Goal: Task Accomplishment & Management: Manage account settings

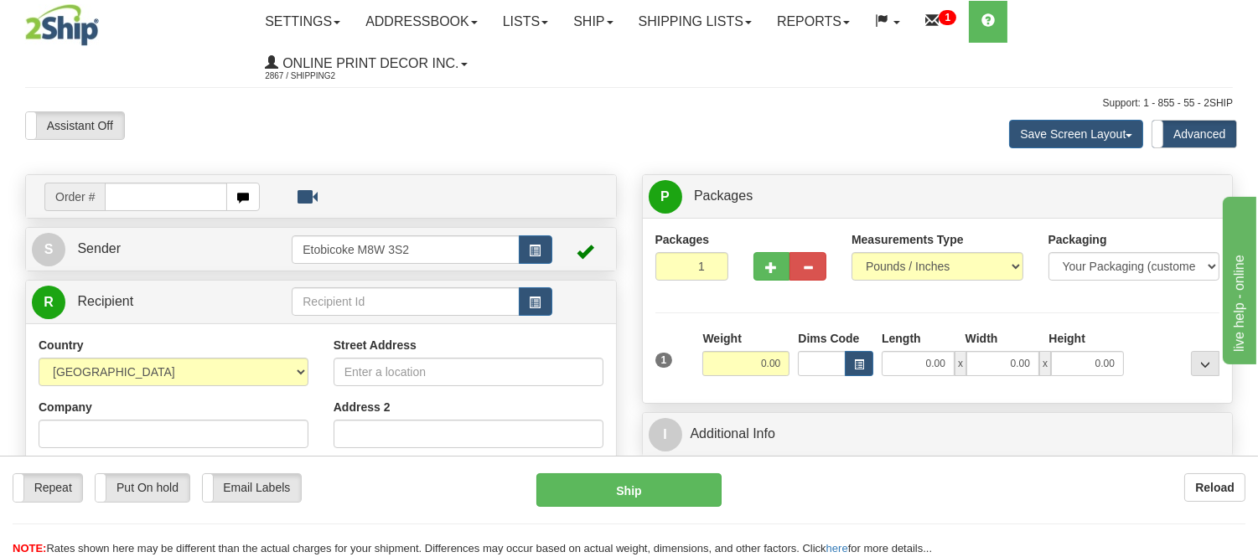
click at [349, 94] on div "Toggle navigation Settings Shipping Preferences Fields Preferences New" at bounding box center [629, 500] width 1258 height 1001
click at [183, 202] on input "text" at bounding box center [166, 197] width 122 height 28
type input "ca-425385"
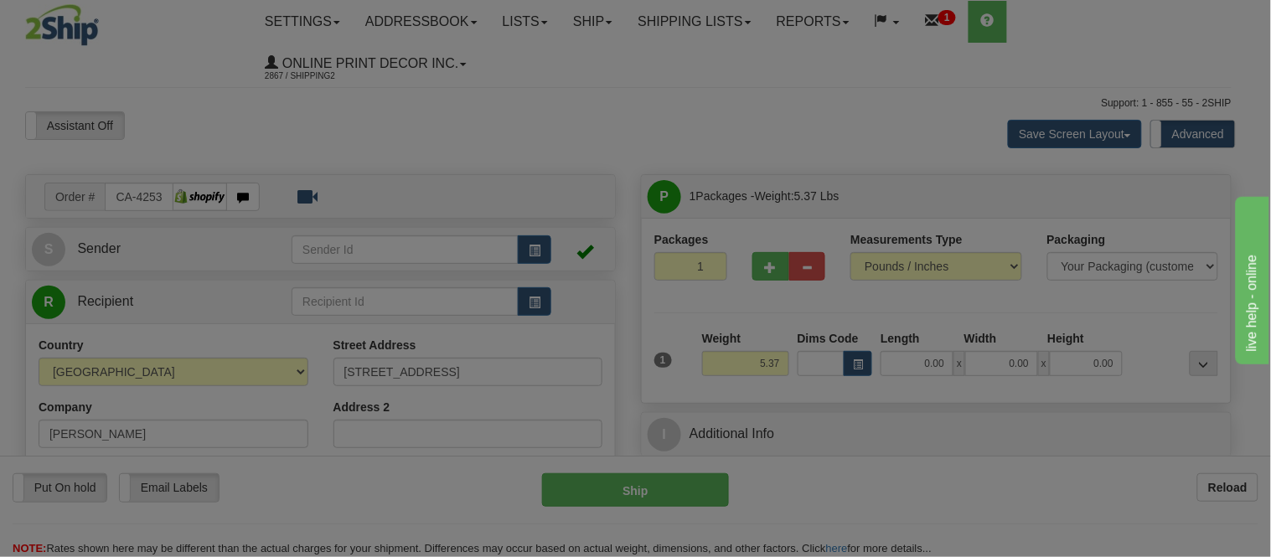
type input "REGINA"
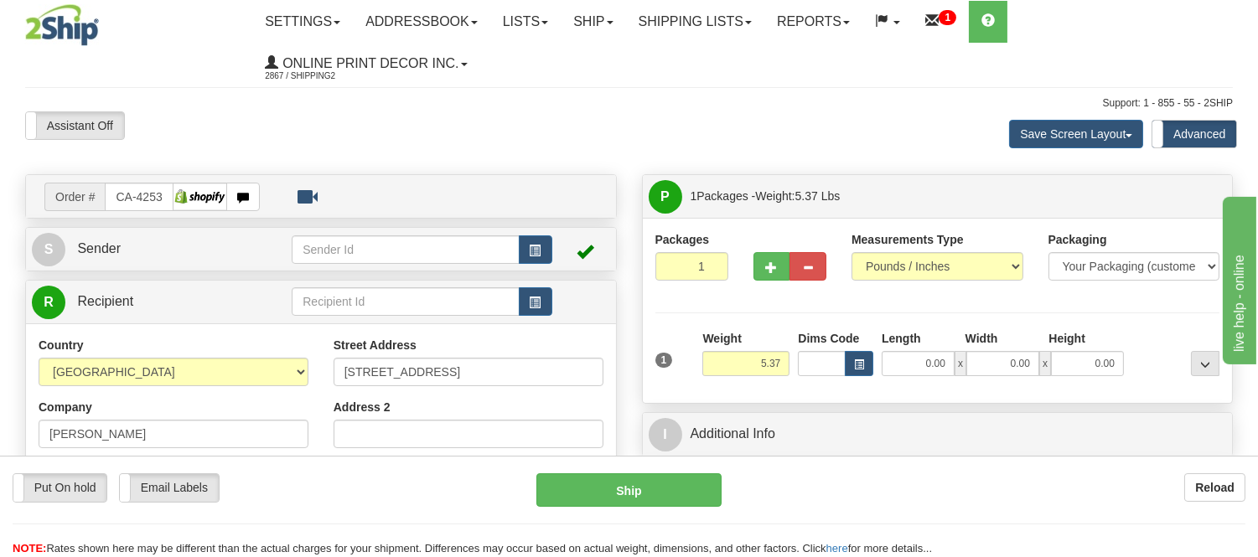
drag, startPoint x: 0, startPoint y: 138, endPoint x: 439, endPoint y: 118, distance: 439.6
click at [439, 118] on div "Assistant On Assistant Off Do a return Do a return" at bounding box center [270, 125] width 514 height 28
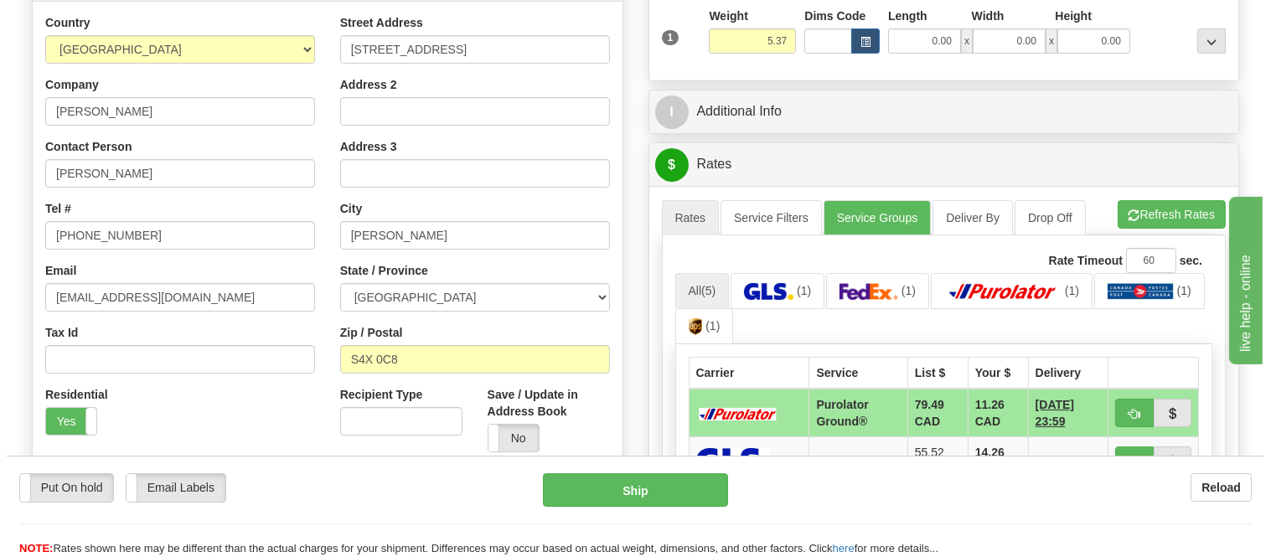
scroll to position [279, 0]
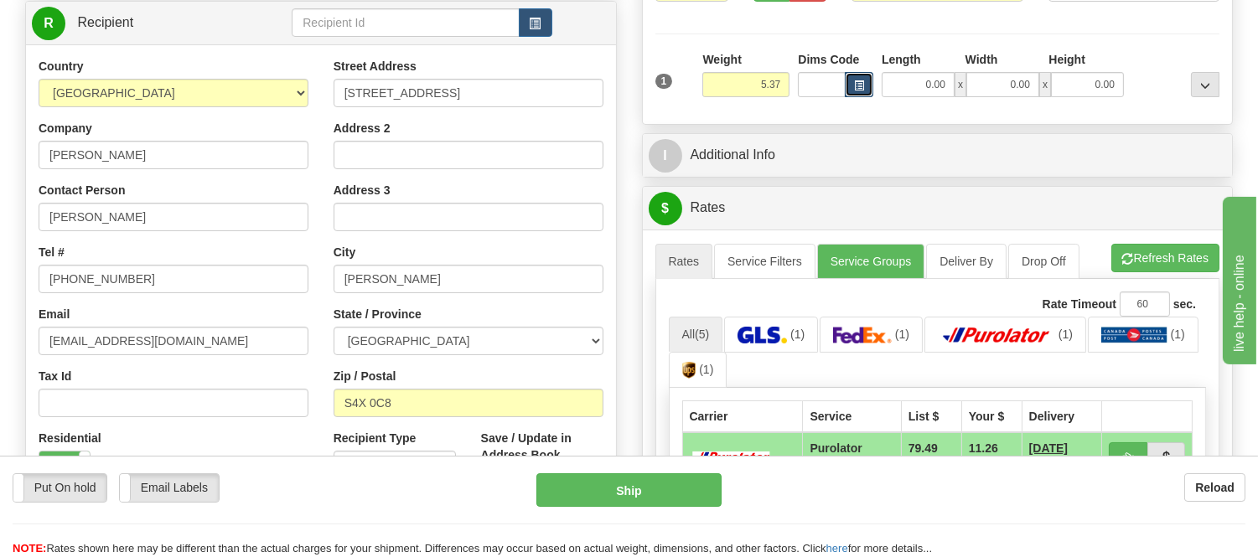
click at [856, 91] on span "button" at bounding box center [859, 85] width 10 height 9
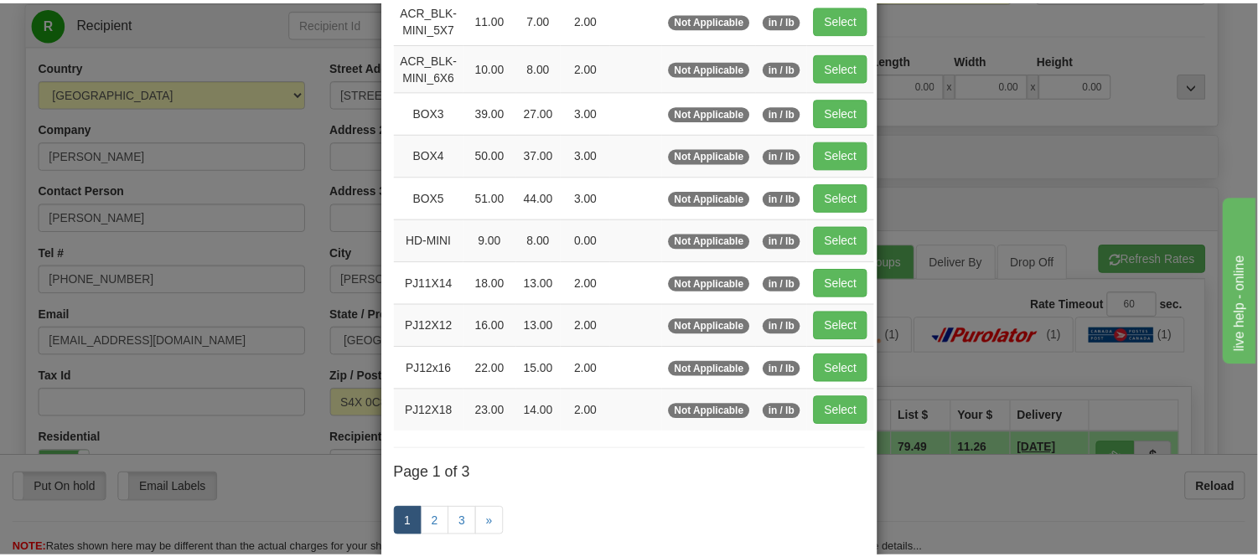
scroll to position [186, 0]
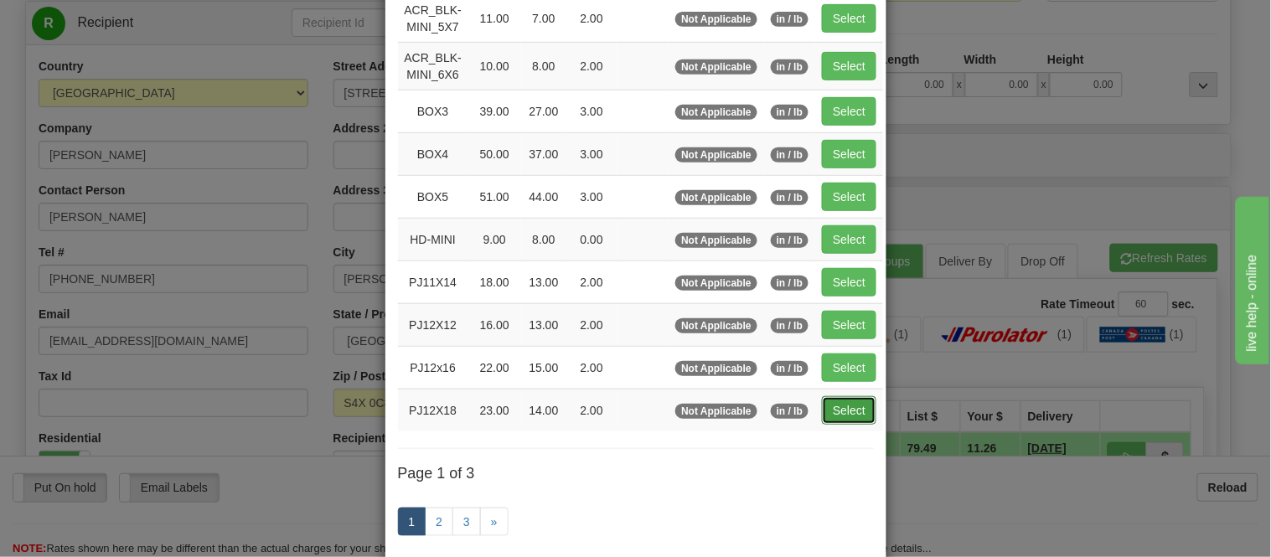
click at [836, 407] on button "Select" at bounding box center [849, 410] width 54 height 28
type input "PJ12X18"
type input "23.00"
type input "14.00"
type input "2.00"
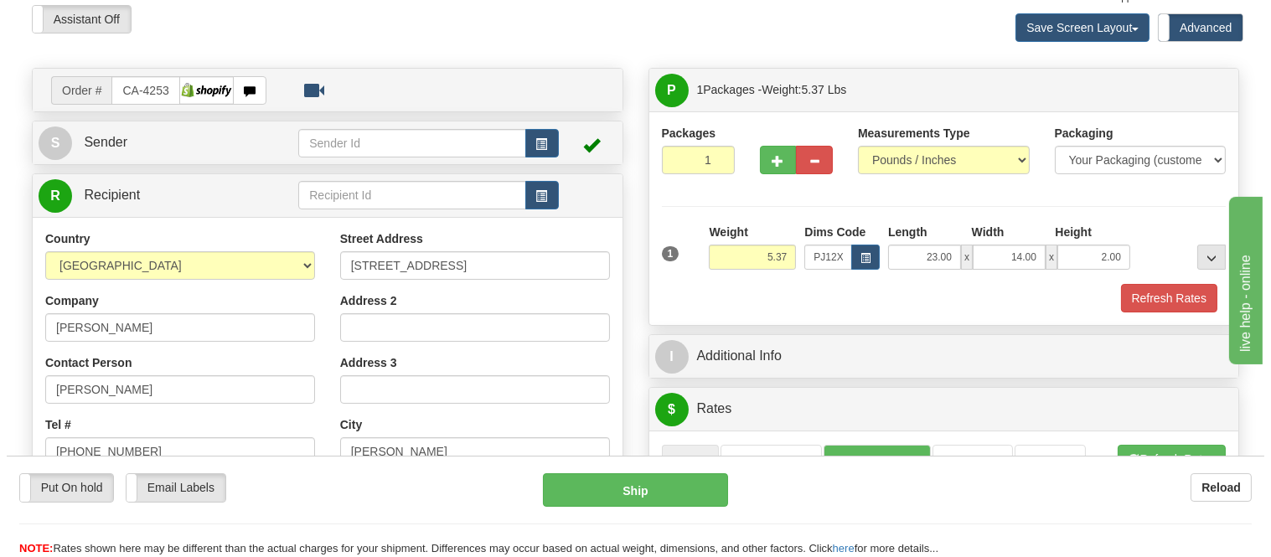
scroll to position [93, 0]
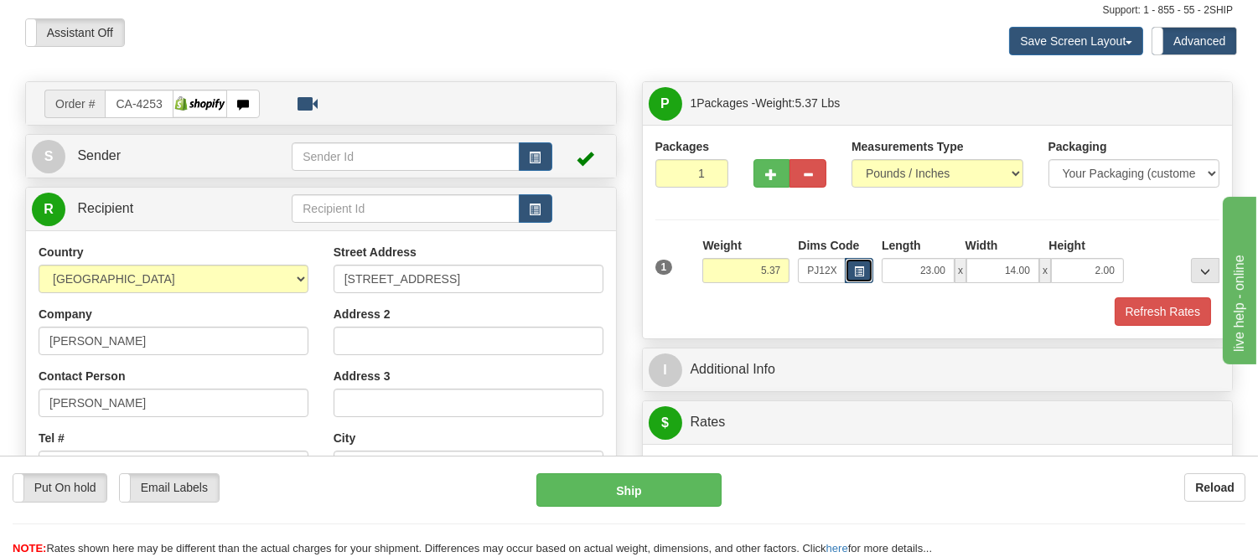
click at [852, 268] on button "button" at bounding box center [859, 270] width 28 height 25
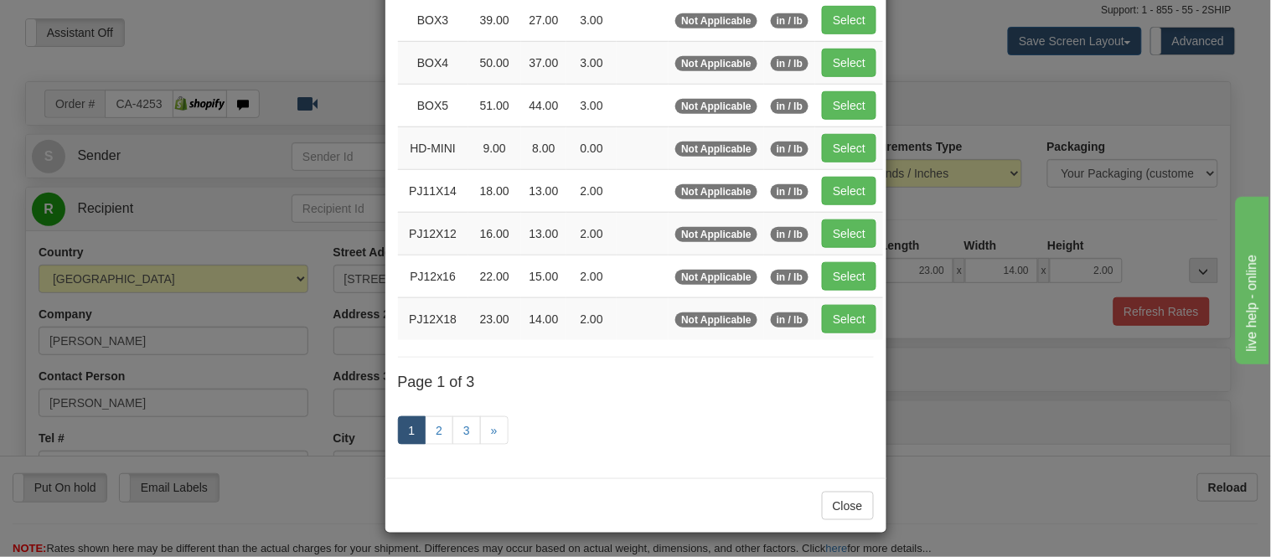
scroll to position [279, 0]
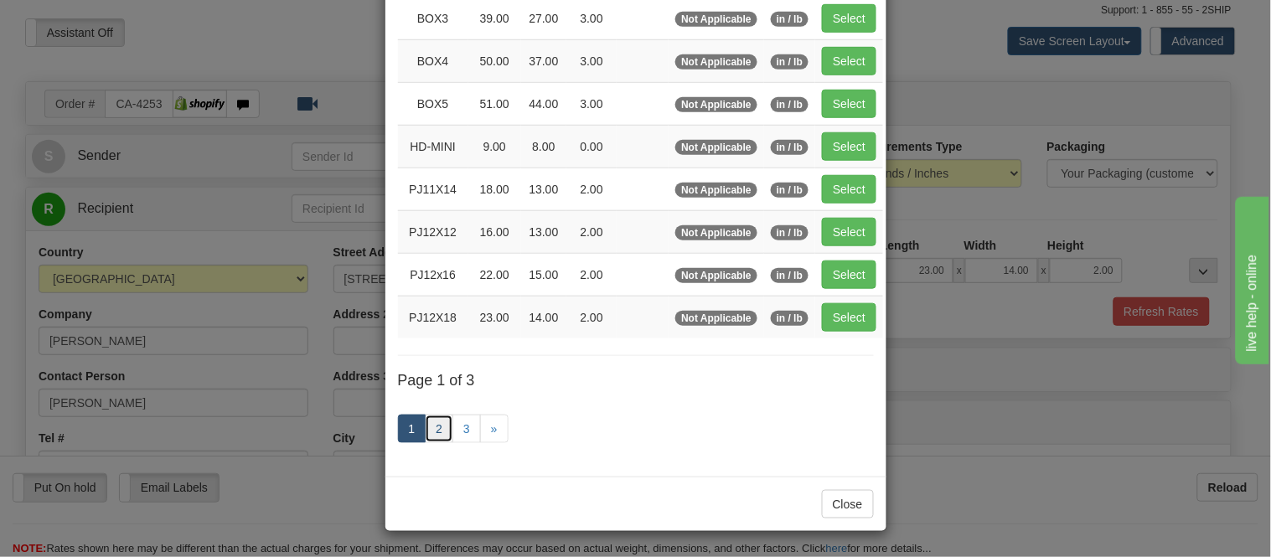
click at [432, 431] on link "2" at bounding box center [439, 429] width 28 height 28
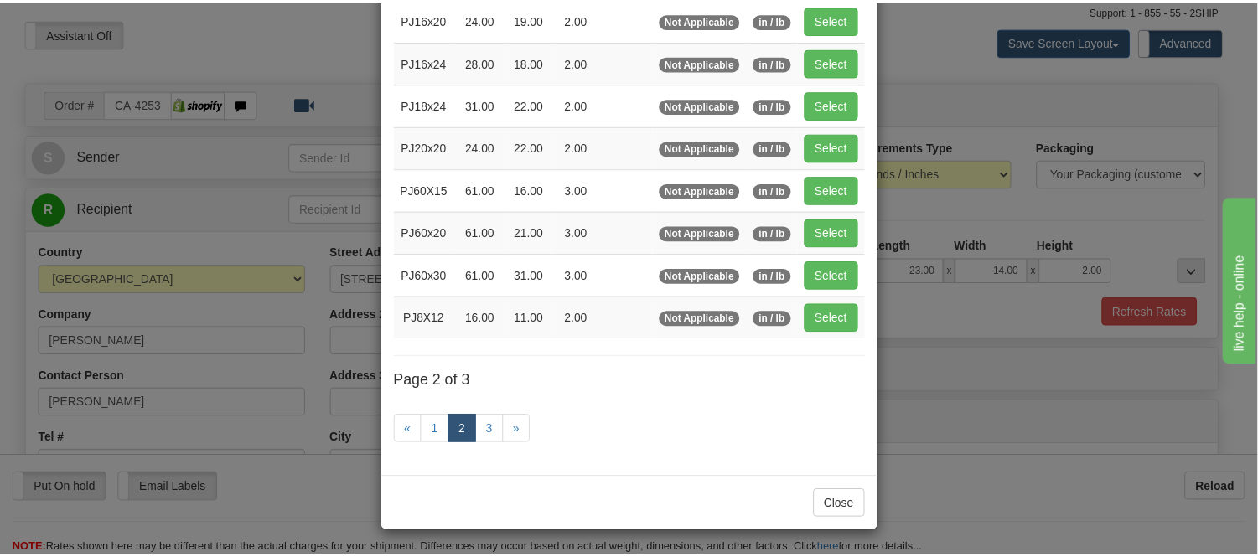
scroll to position [272, 0]
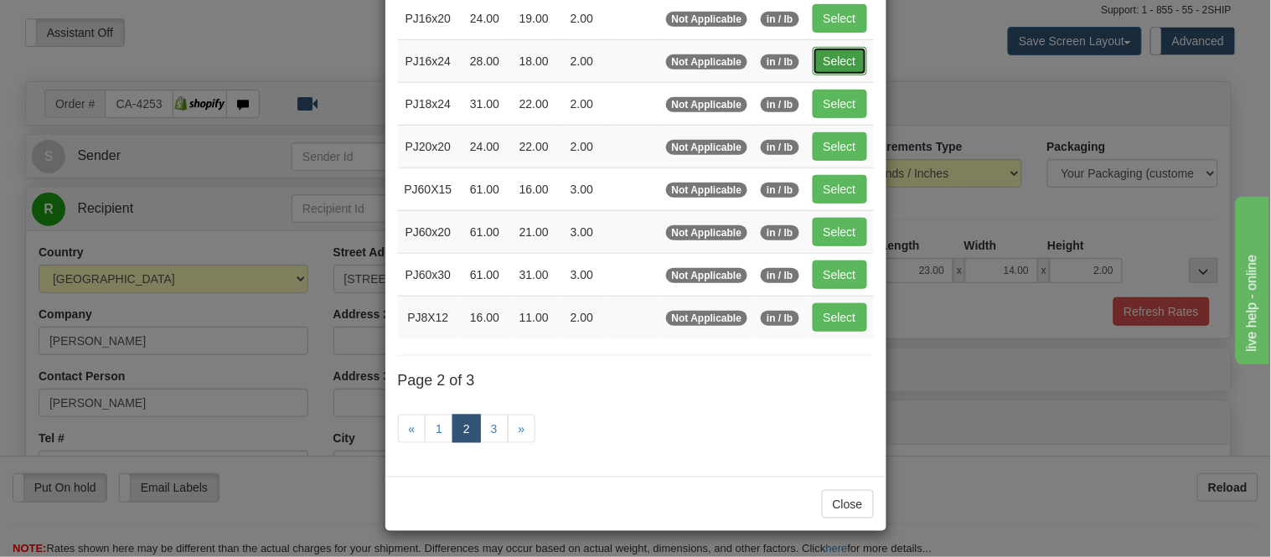
click at [839, 70] on button "Select" at bounding box center [840, 61] width 54 height 28
type input "PJ16x24"
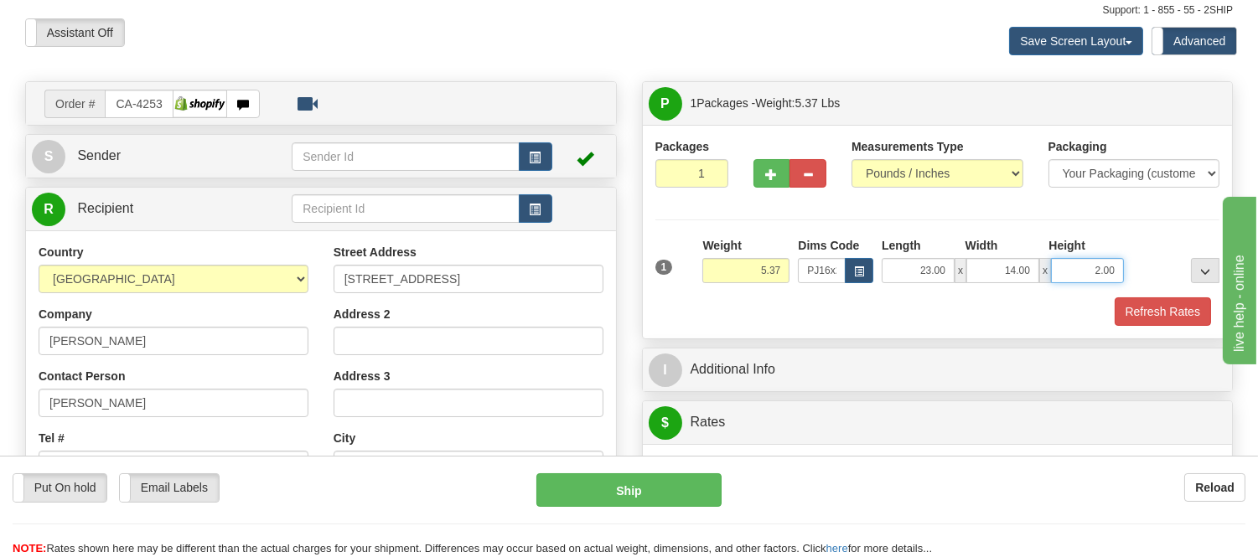
type input "28.00"
type input "18.00"
drag, startPoint x: 1116, startPoint y: 275, endPoint x: 1028, endPoint y: 258, distance: 89.6
click at [1028, 258] on div "28.00 x 18.00 x 2.00" at bounding box center [1003, 270] width 242 height 25
click button "Delete" at bounding box center [0, 0] width 0 height 0
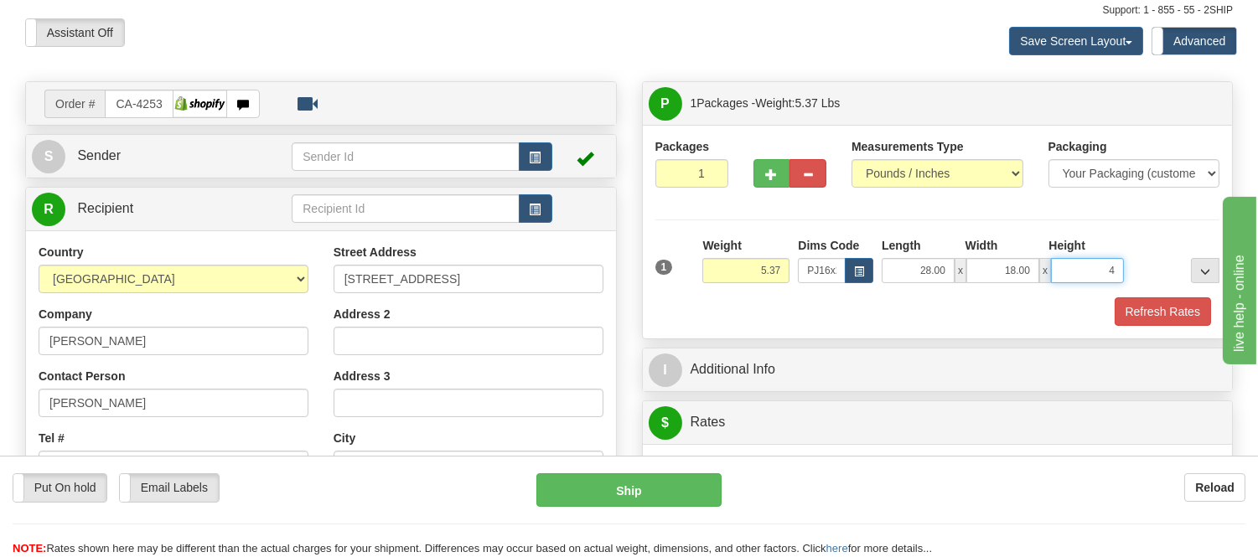
type input "4.00"
click at [1149, 308] on button "Refresh Rates" at bounding box center [1163, 312] width 96 height 28
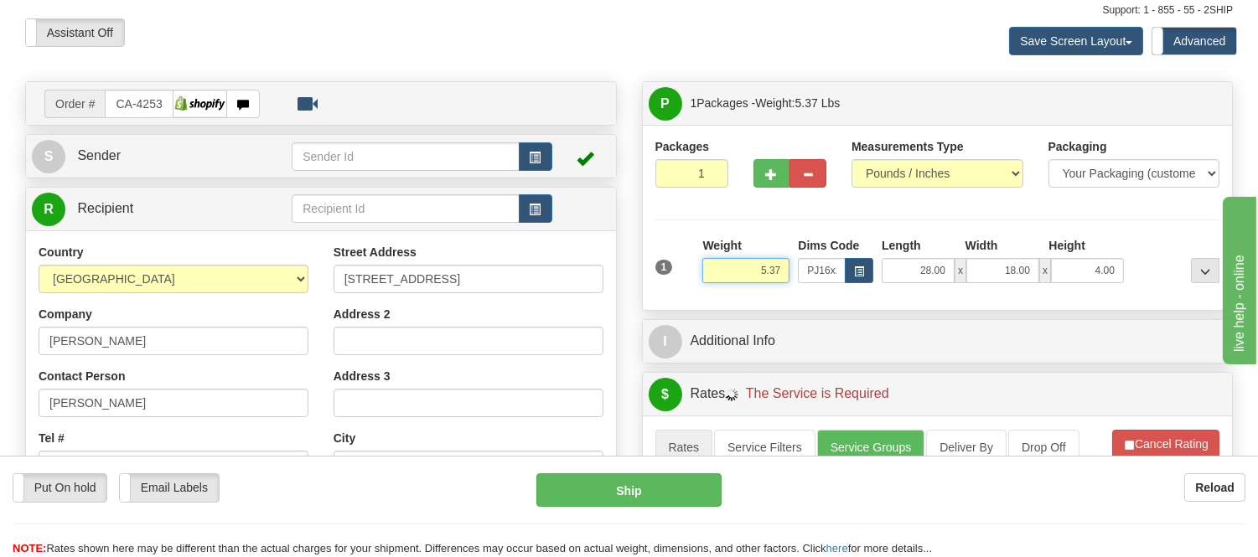
drag, startPoint x: 788, startPoint y: 264, endPoint x: 722, endPoint y: 278, distance: 67.7
click at [722, 278] on input "5.37" at bounding box center [745, 270] width 87 height 25
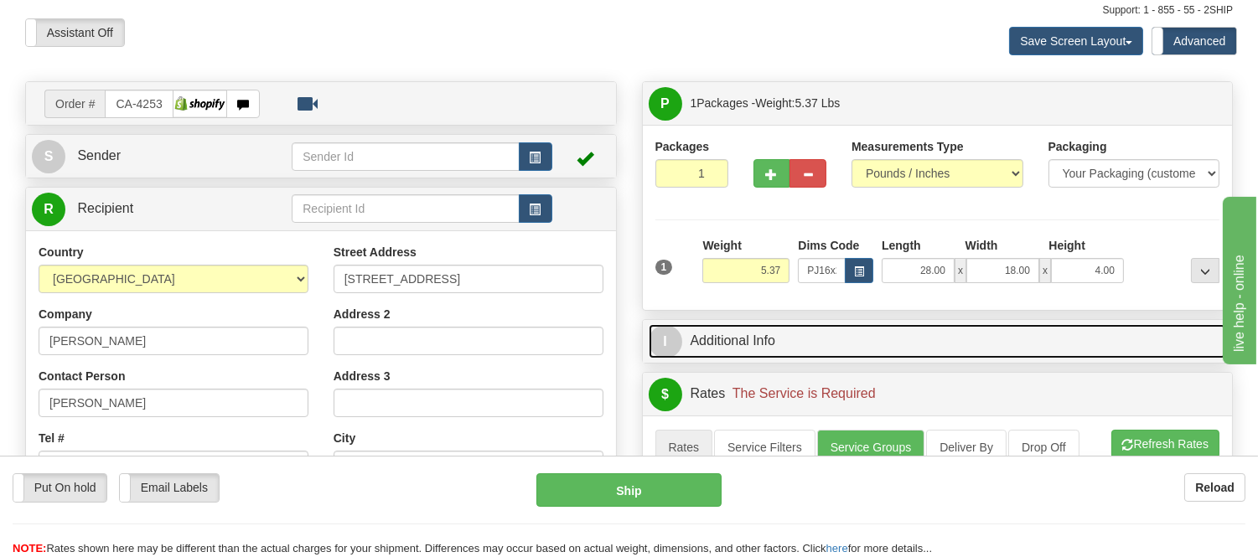
click at [920, 344] on link "I Additional Info" at bounding box center [938, 341] width 578 height 34
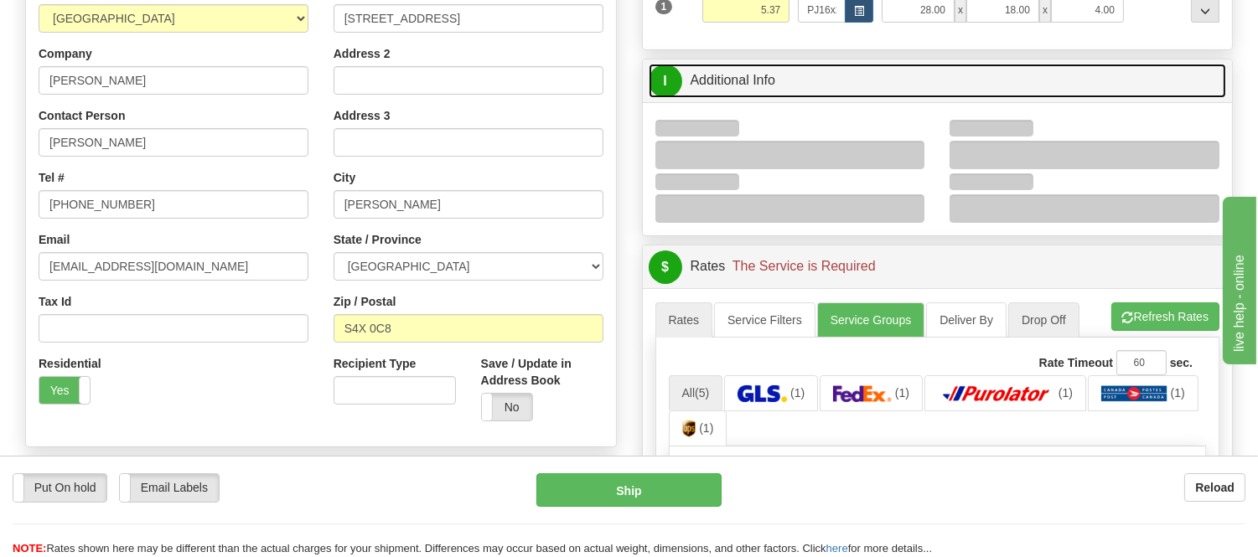
scroll to position [372, 0]
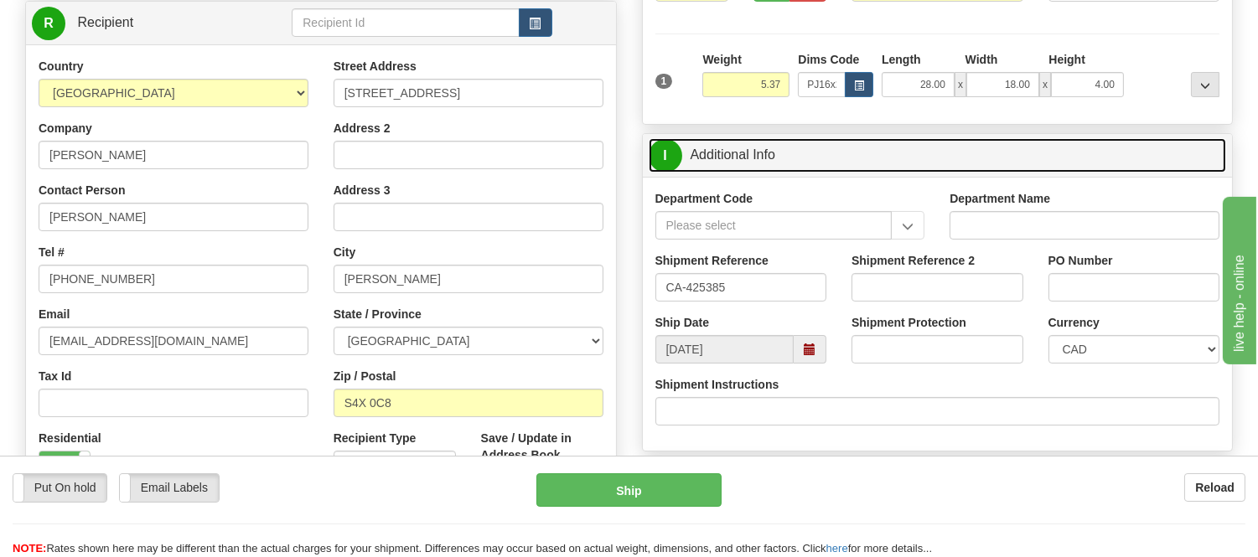
drag, startPoint x: 934, startPoint y: 149, endPoint x: 948, endPoint y: 153, distance: 14.6
click at [932, 149] on link "I Additional Info" at bounding box center [938, 155] width 578 height 34
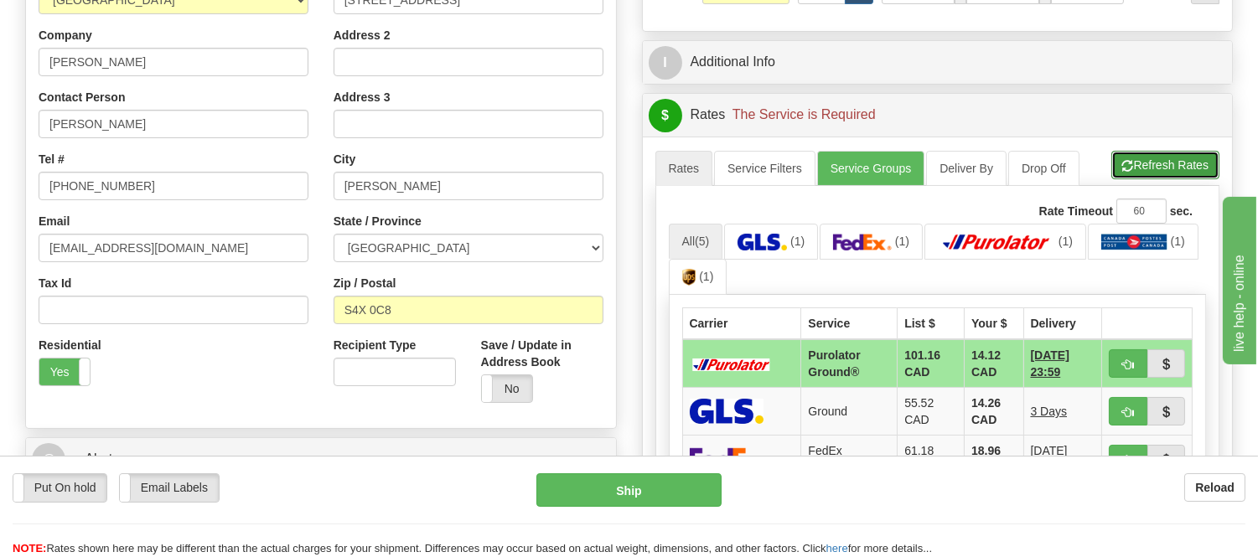
click at [1127, 166] on span "button" at bounding box center [1128, 166] width 12 height 11
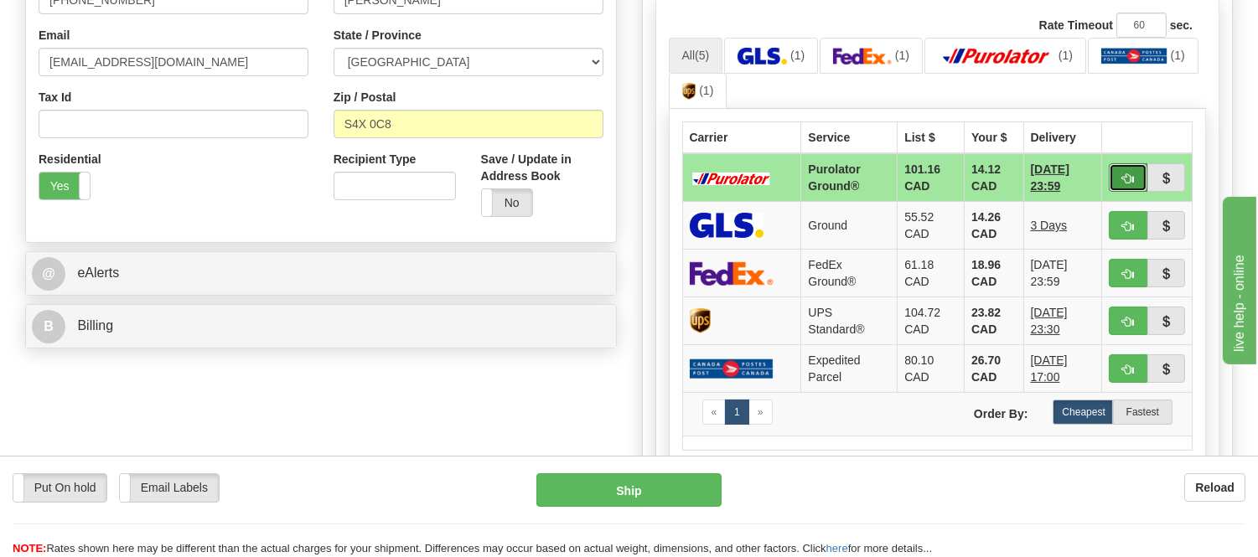
click at [1119, 163] on button "button" at bounding box center [1128, 177] width 39 height 28
type input "260"
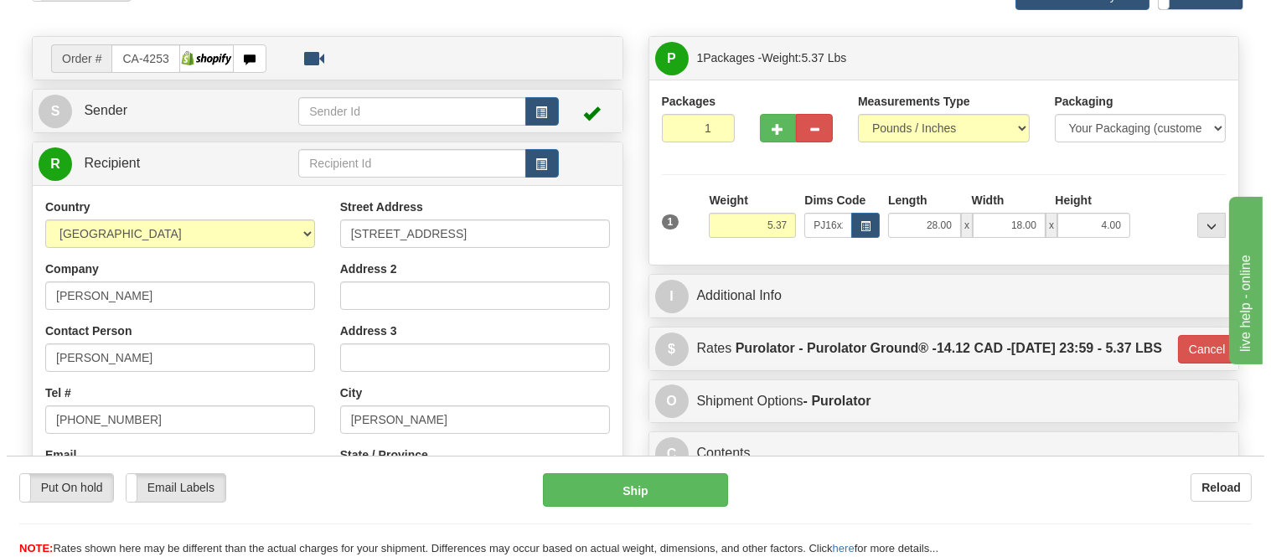
scroll to position [93, 0]
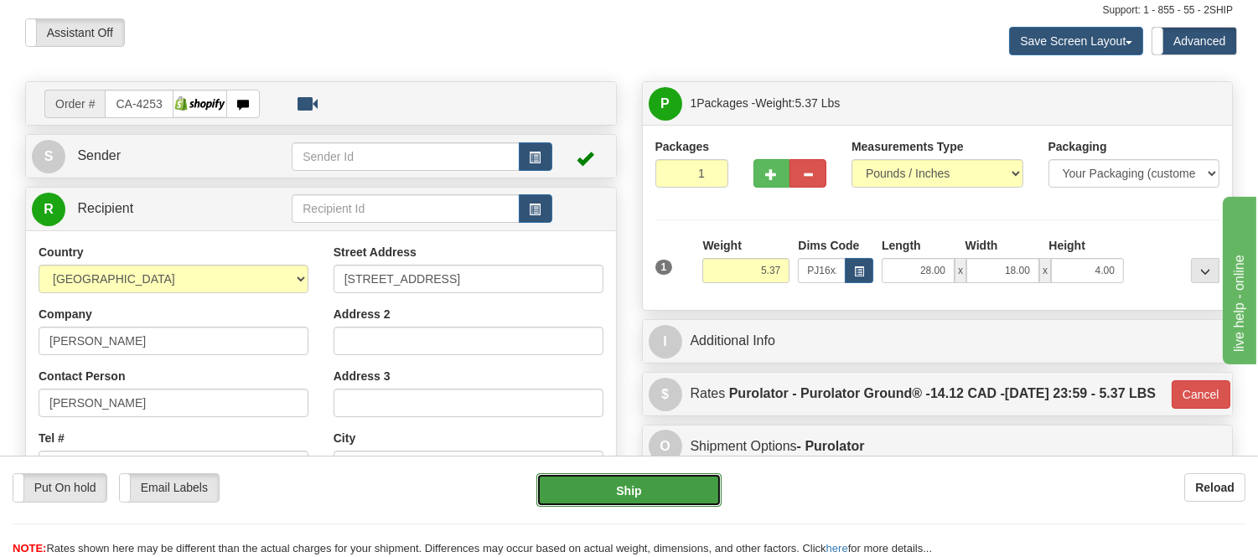
click at [637, 490] on button "Ship" at bounding box center [628, 491] width 184 height 34
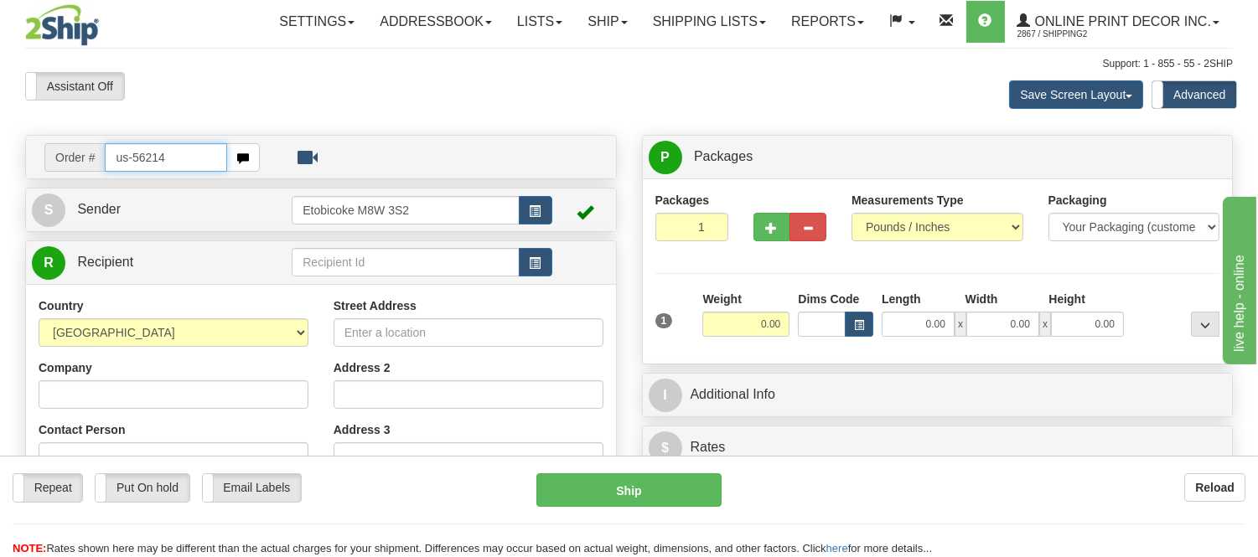
type input "us-56214"
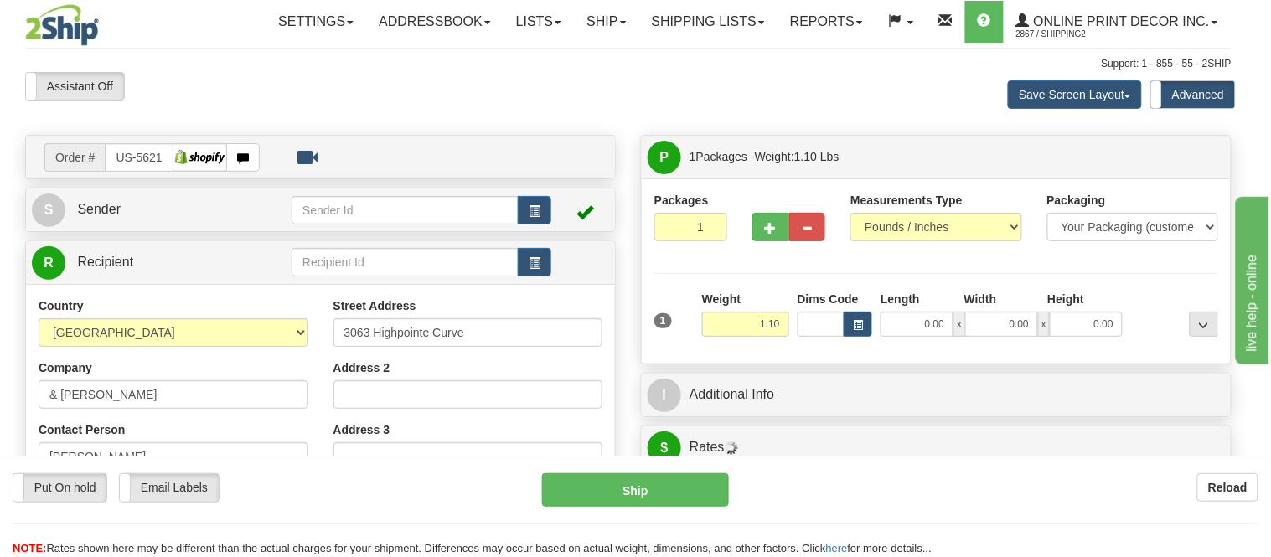
type input "SAINT PAUL"
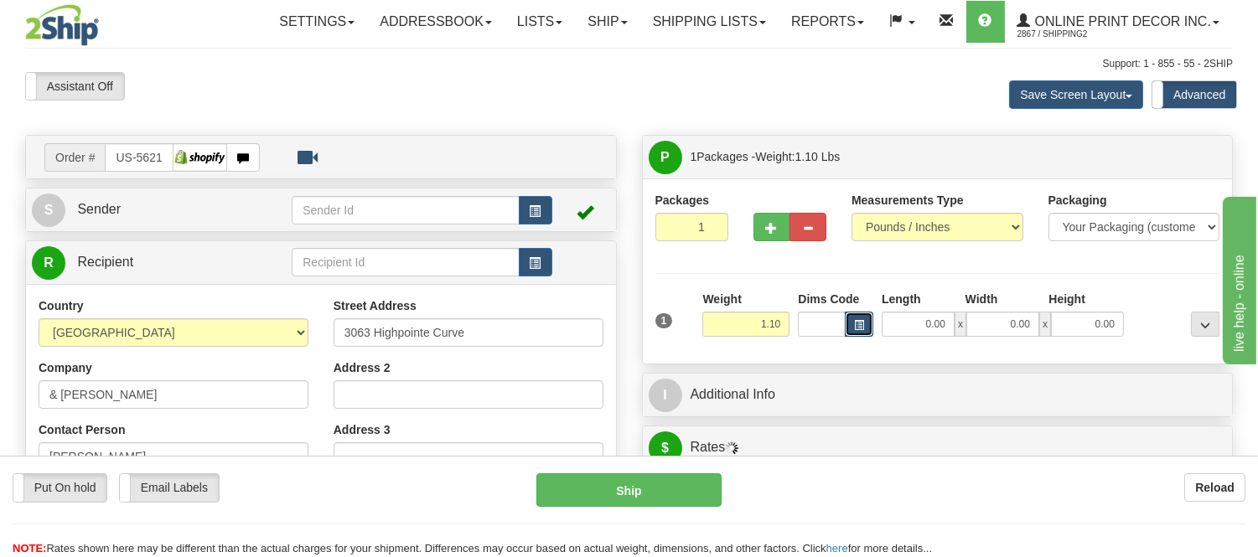
click at [860, 332] on button "button" at bounding box center [859, 324] width 28 height 25
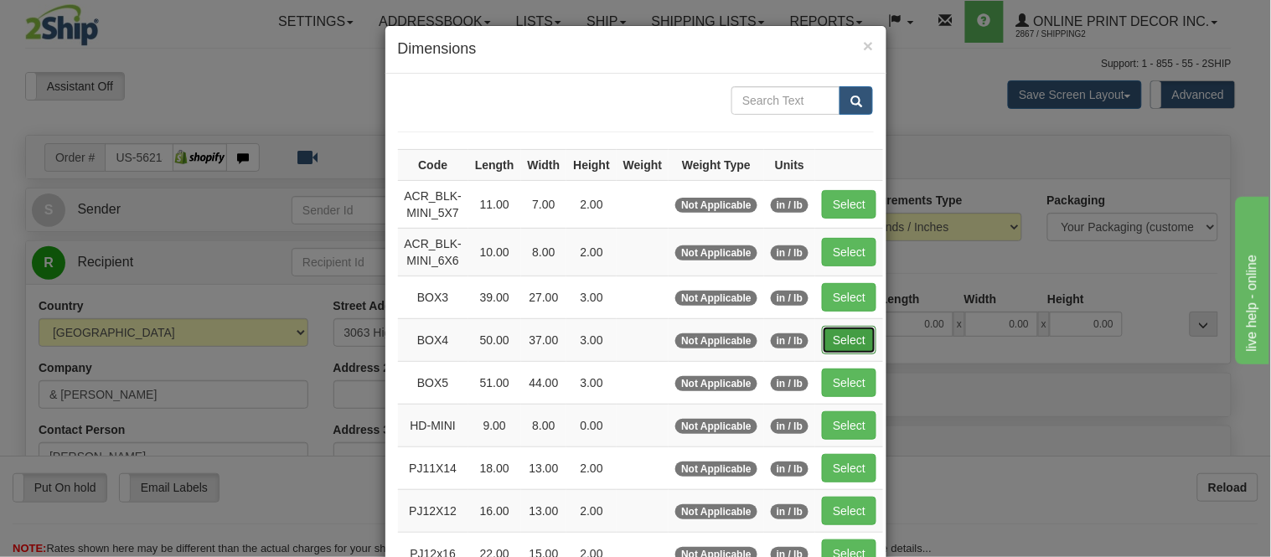
click at [847, 334] on button "Select" at bounding box center [849, 340] width 54 height 28
type input "BOX4"
type input "50.00"
type input "37.00"
type input "3.00"
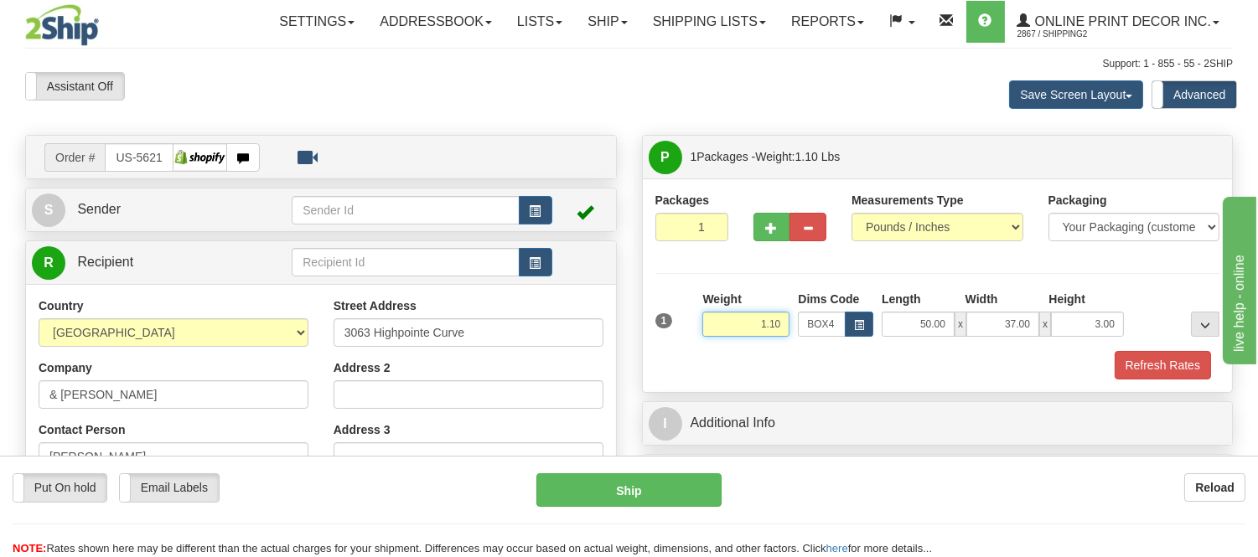
drag, startPoint x: 784, startPoint y: 323, endPoint x: 702, endPoint y: 314, distance: 82.6
click at [702, 314] on input "1.10" at bounding box center [745, 324] width 87 height 25
click at [1145, 358] on button "Refresh Rates" at bounding box center [1163, 365] width 96 height 28
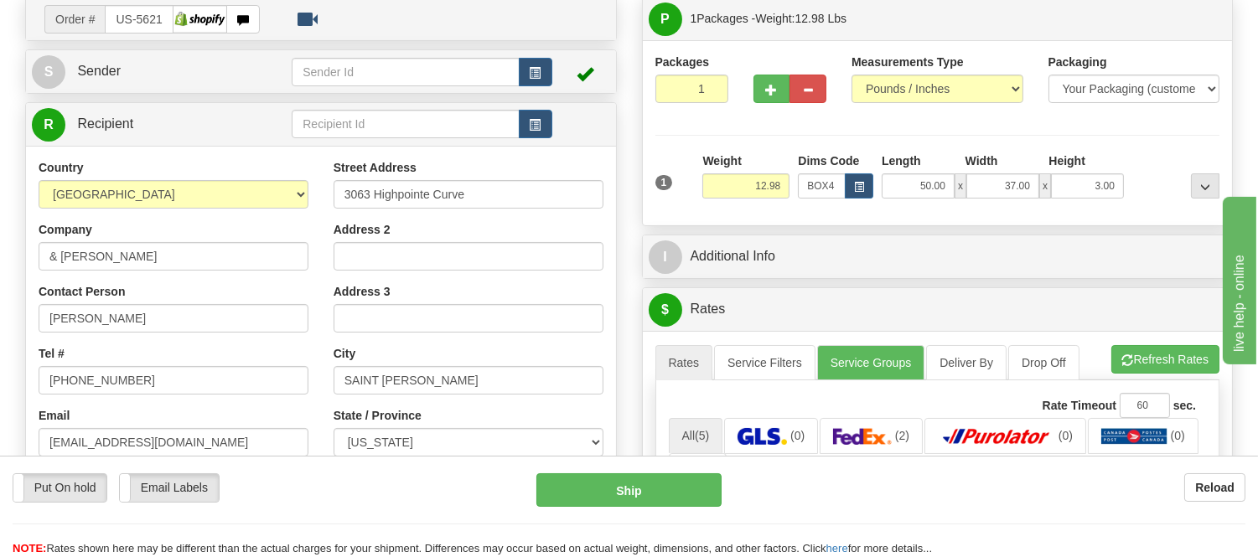
scroll to position [93, 0]
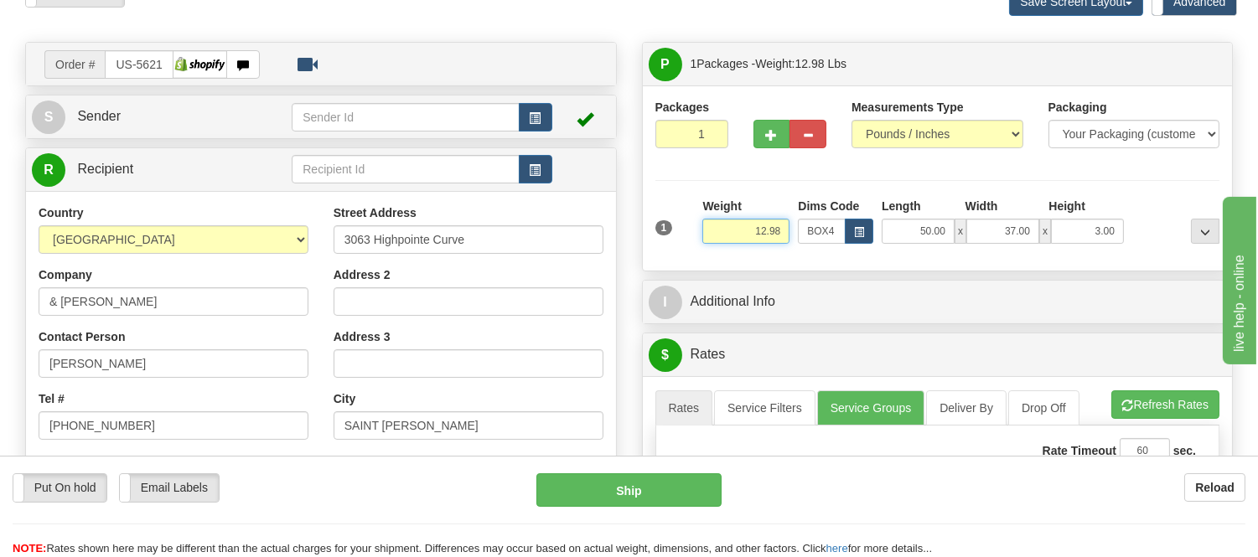
drag, startPoint x: 784, startPoint y: 226, endPoint x: 679, endPoint y: 229, distance: 105.6
click at [679, 229] on div "1 Weight 12.98 Dims Code x x" at bounding box center [937, 228] width 573 height 60
click at [764, 227] on input "14.98" at bounding box center [745, 231] width 87 height 25
type input "15.98"
click at [1133, 396] on li "Refresh Rates Cancel Rating" at bounding box center [1165, 405] width 107 height 28
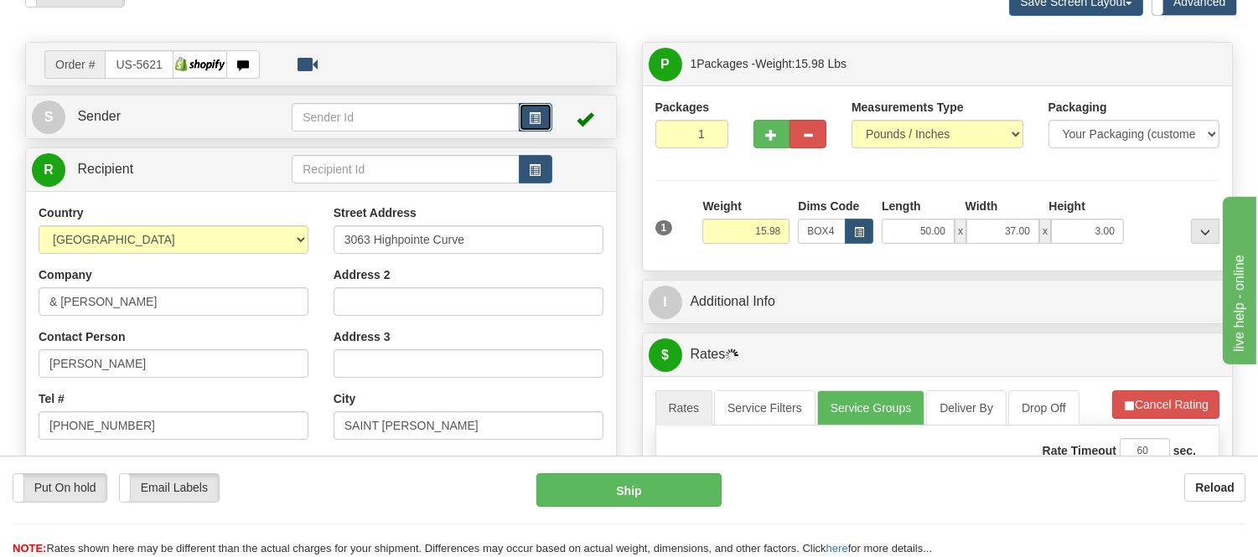
click at [536, 115] on span "button" at bounding box center [536, 118] width 12 height 11
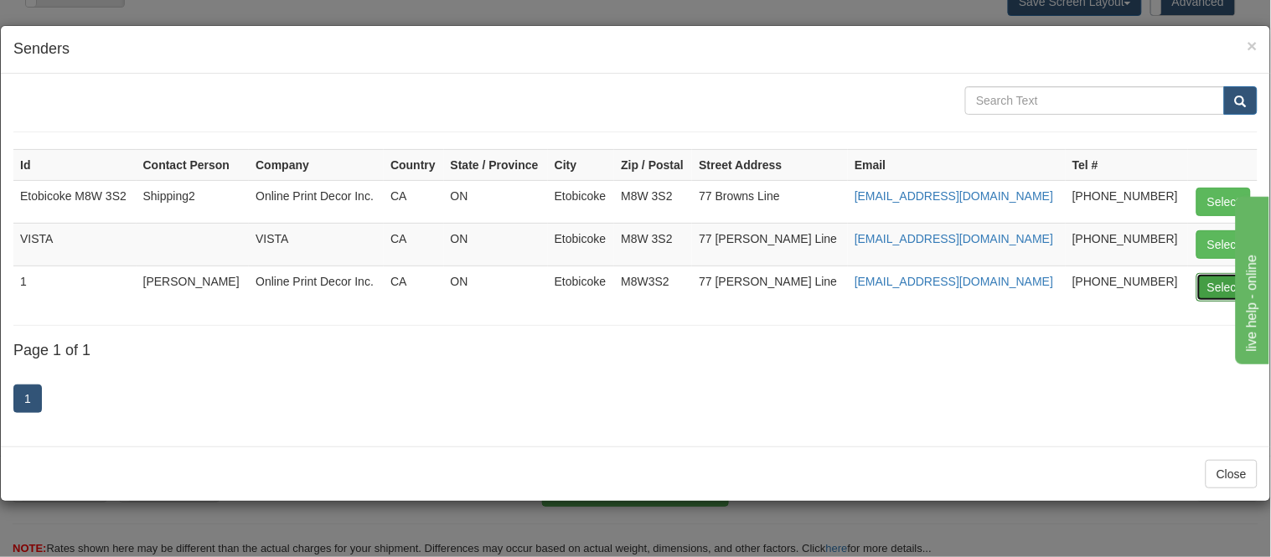
click at [1217, 286] on button "Select" at bounding box center [1224, 287] width 54 height 28
type input "1"
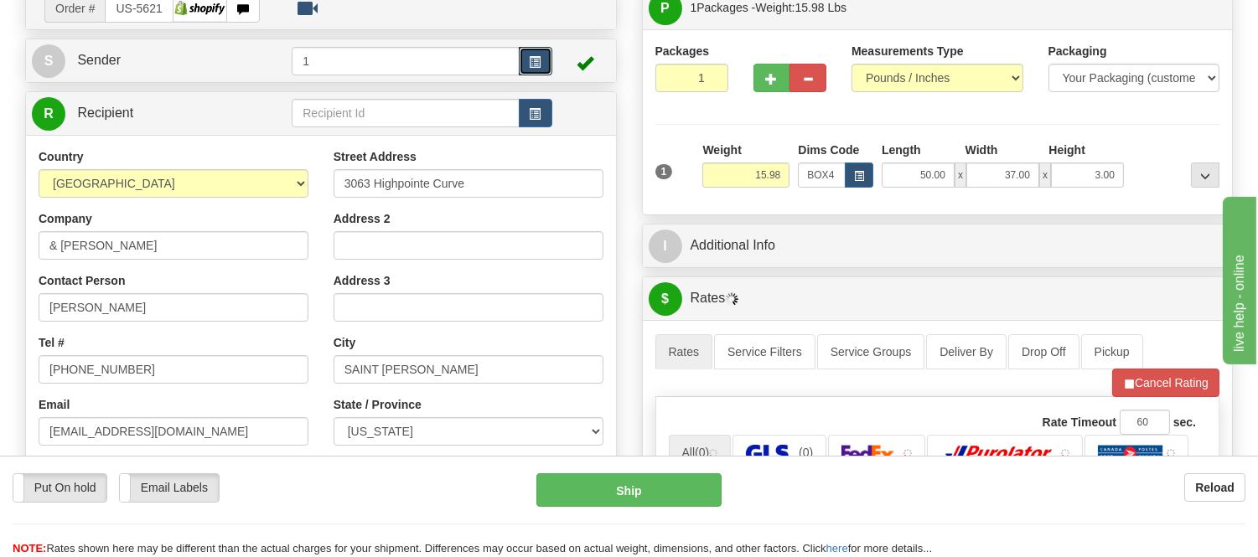
scroll to position [279, 0]
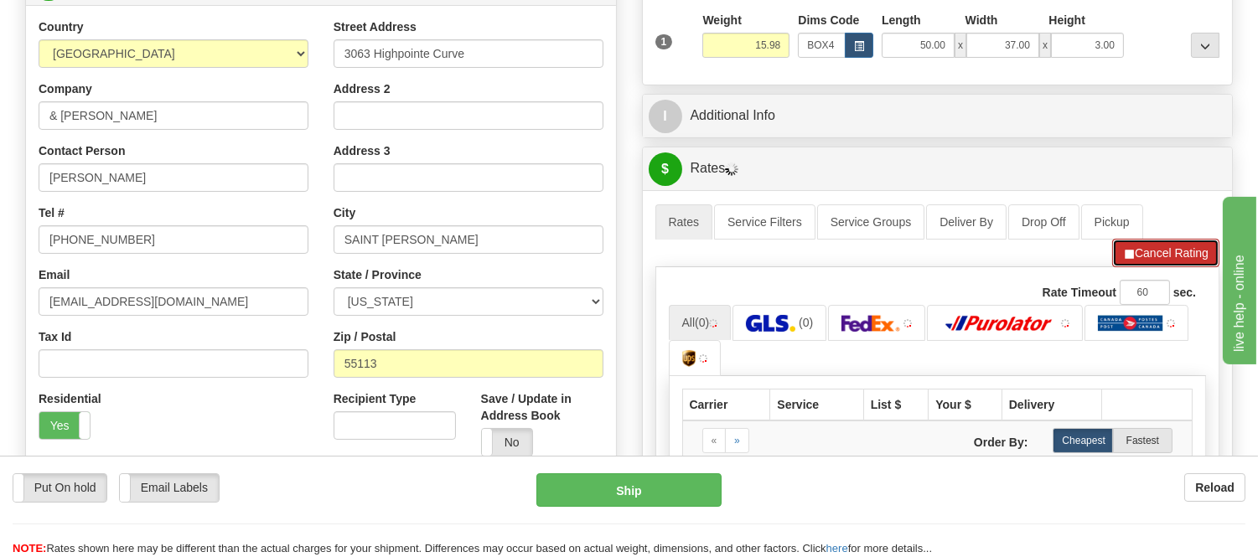
click at [1157, 257] on button "Cancel Rating" at bounding box center [1165, 253] width 107 height 28
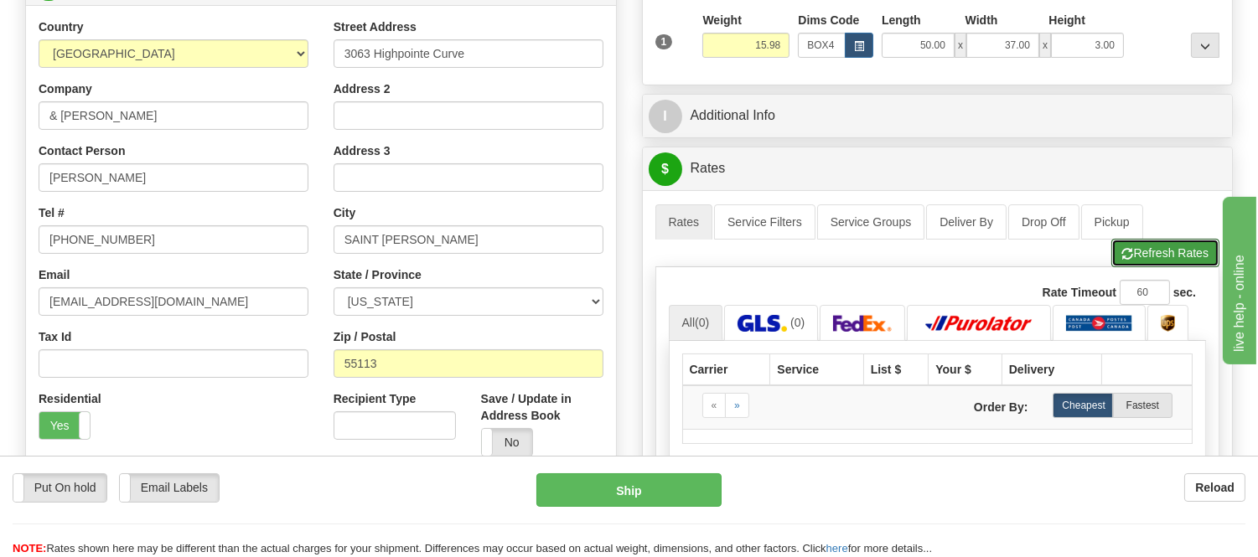
click at [1157, 257] on button "Refresh Rates" at bounding box center [1165, 253] width 108 height 28
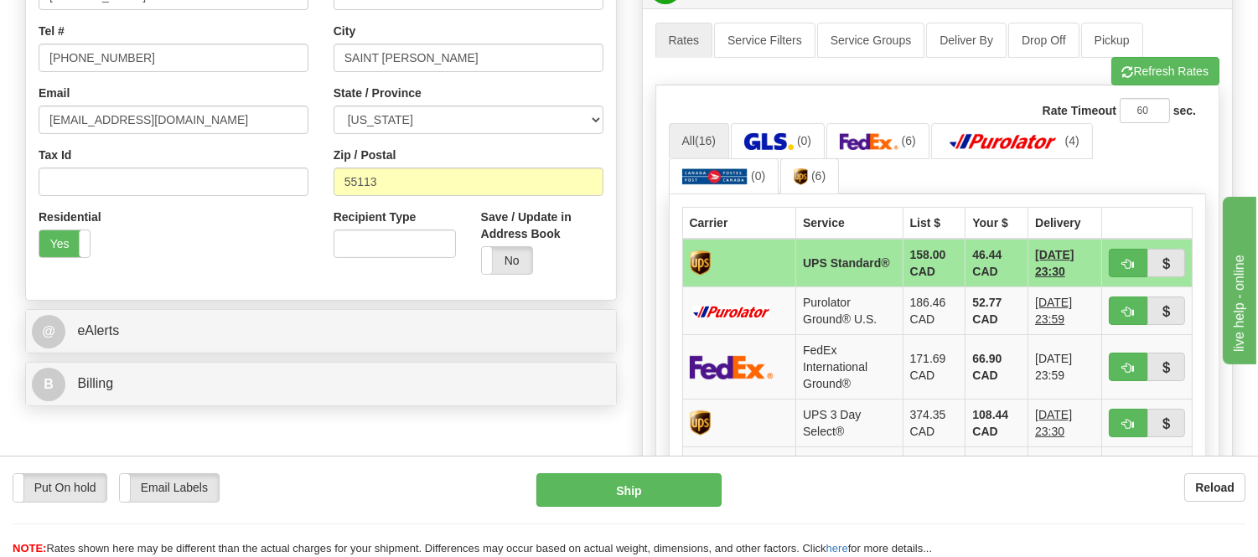
scroll to position [372, 0]
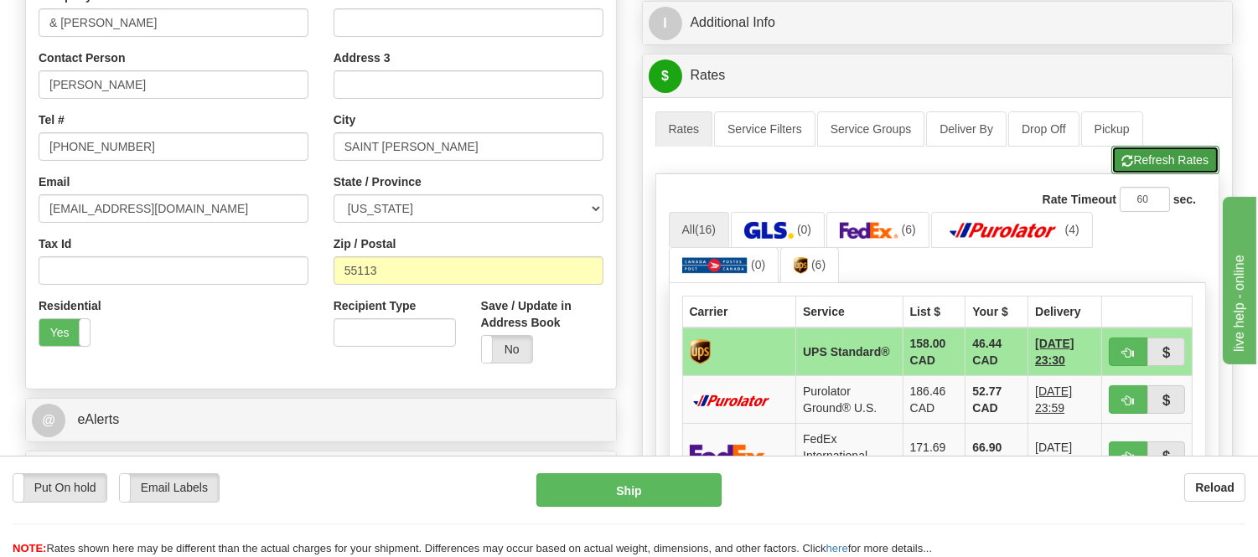
click at [1144, 152] on button "Refresh Rates" at bounding box center [1165, 160] width 108 height 28
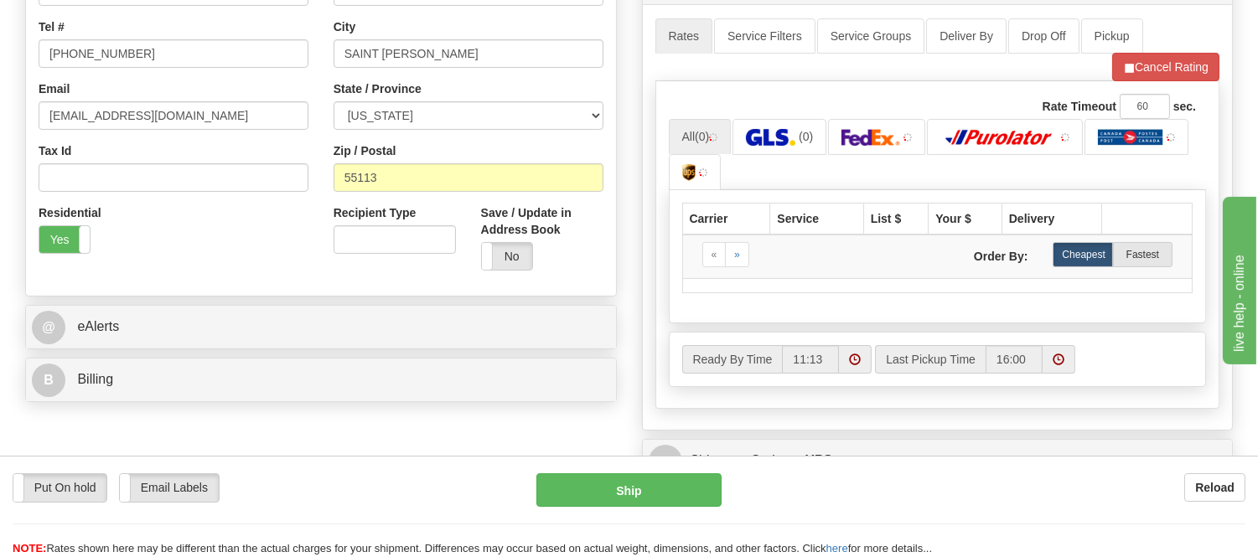
scroll to position [558, 0]
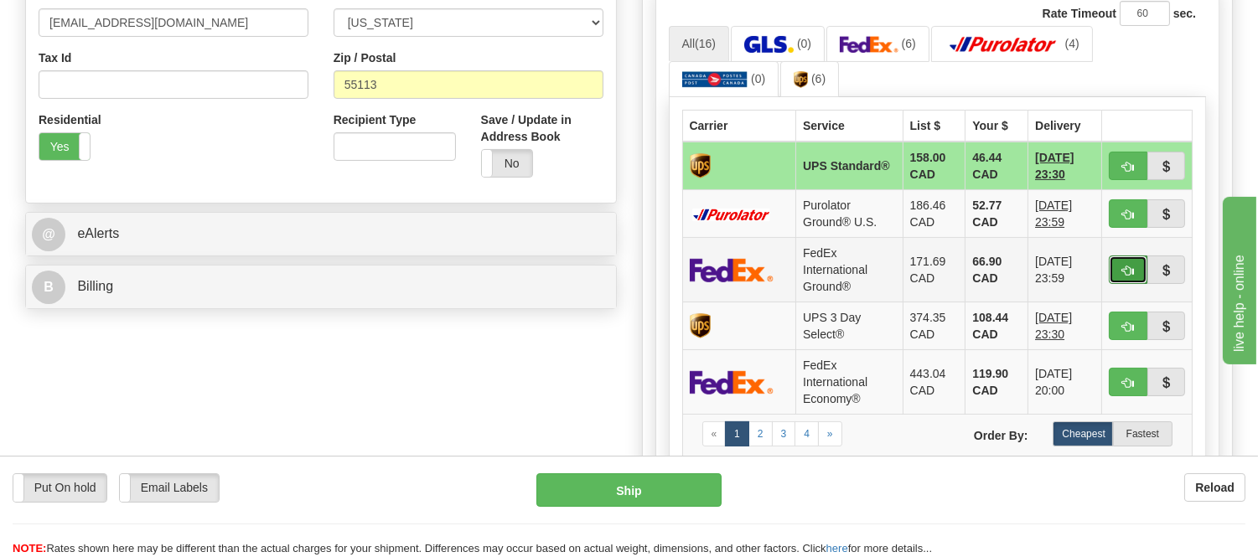
click at [1130, 273] on span "button" at bounding box center [1128, 271] width 12 height 11
type input "92"
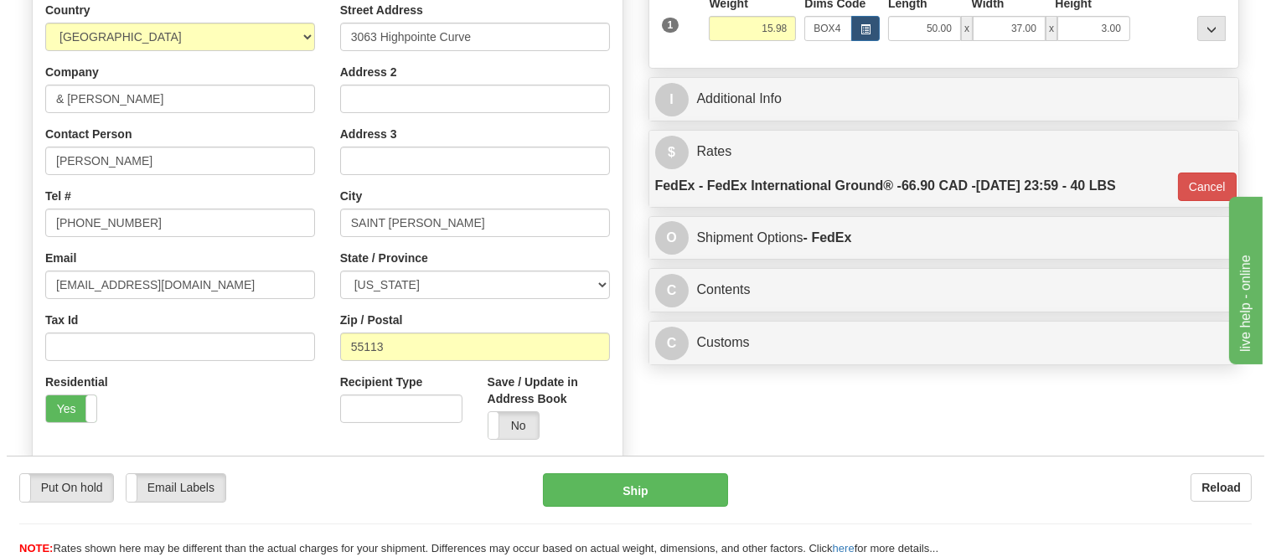
scroll to position [465, 0]
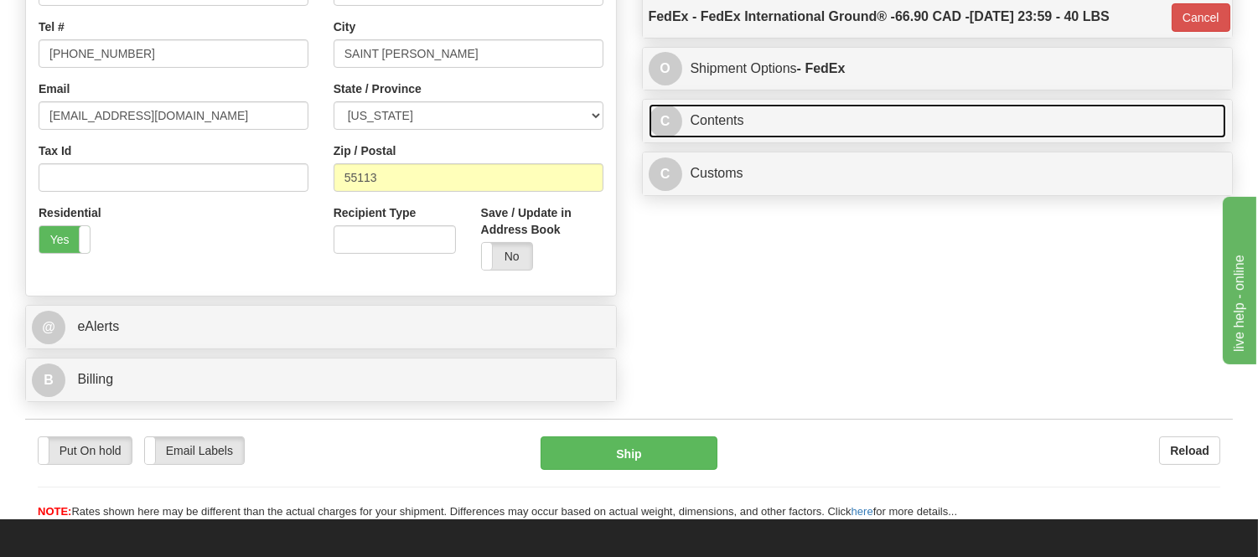
click at [857, 119] on link "C Contents" at bounding box center [938, 121] width 578 height 34
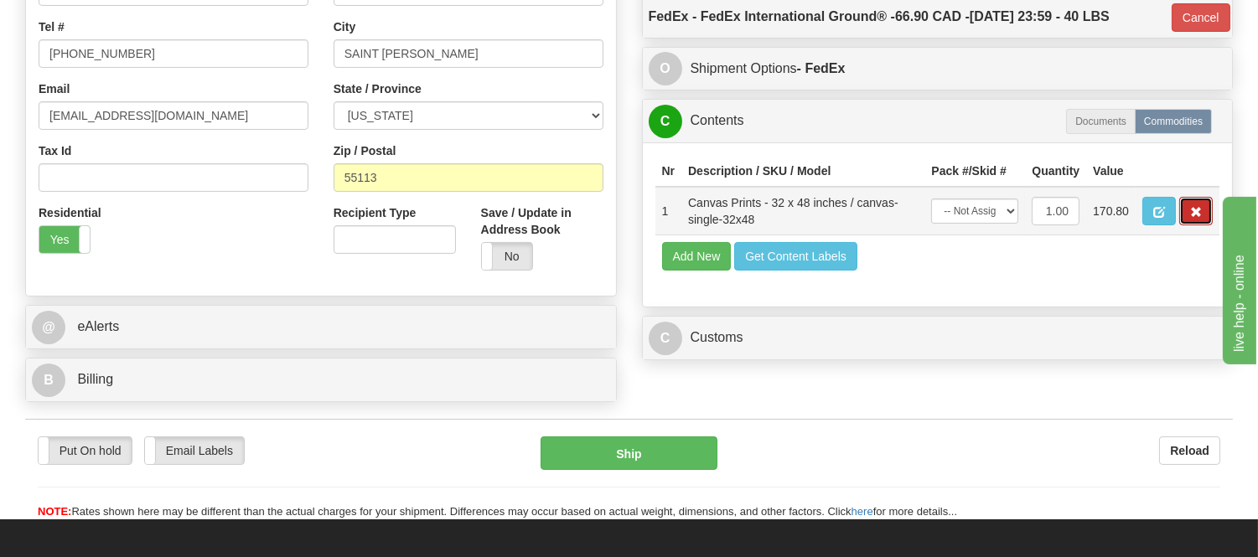
click at [1202, 225] on button "button" at bounding box center [1196, 211] width 34 height 28
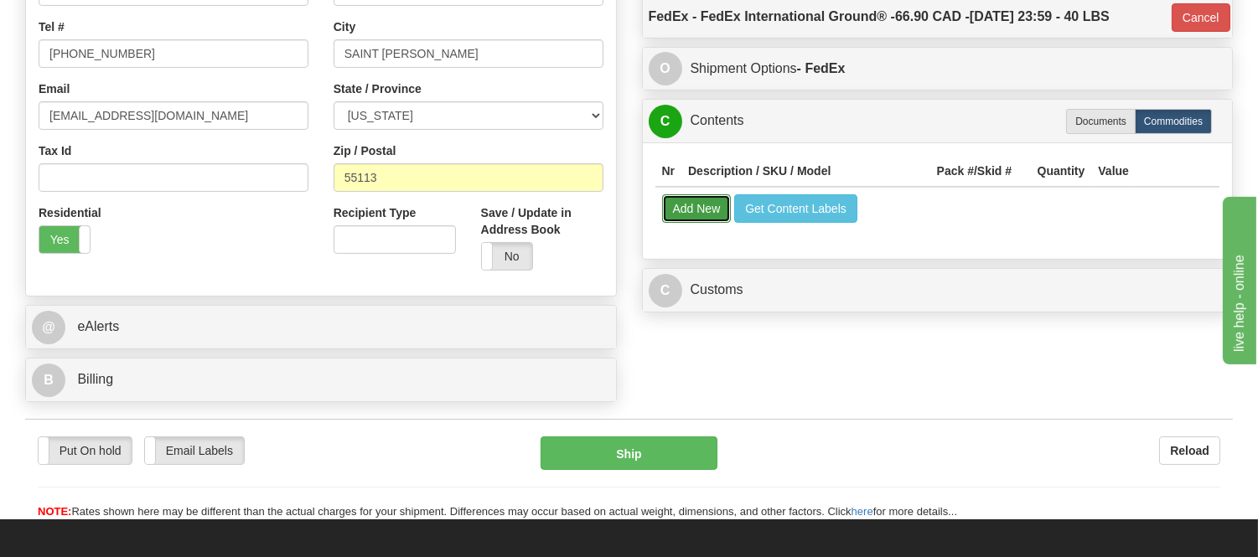
click at [696, 205] on button "Add New" at bounding box center [697, 208] width 70 height 28
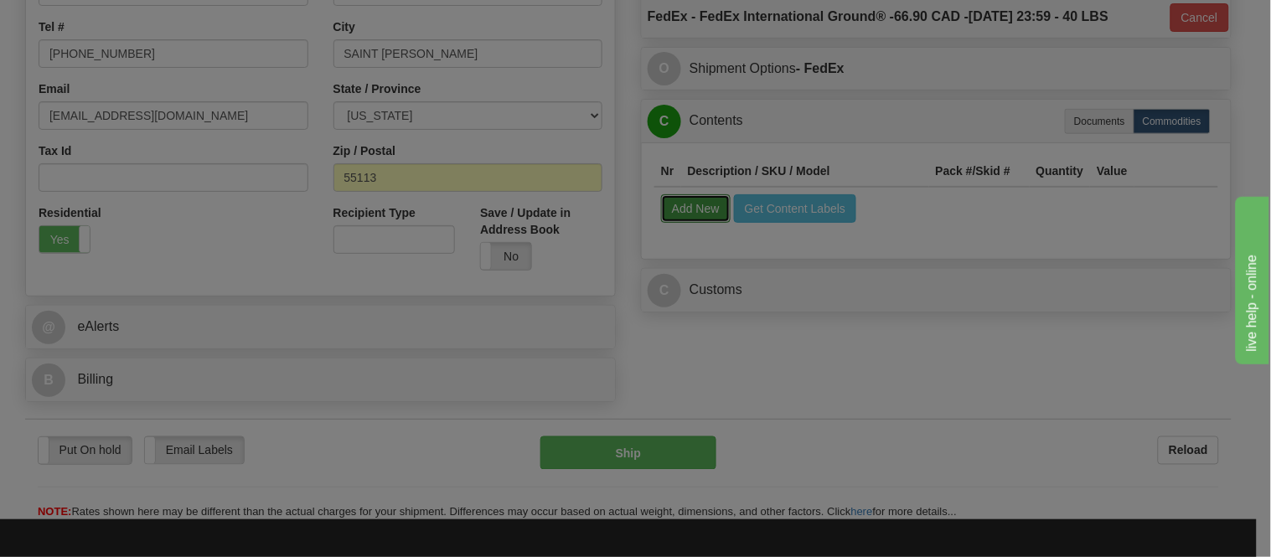
select select
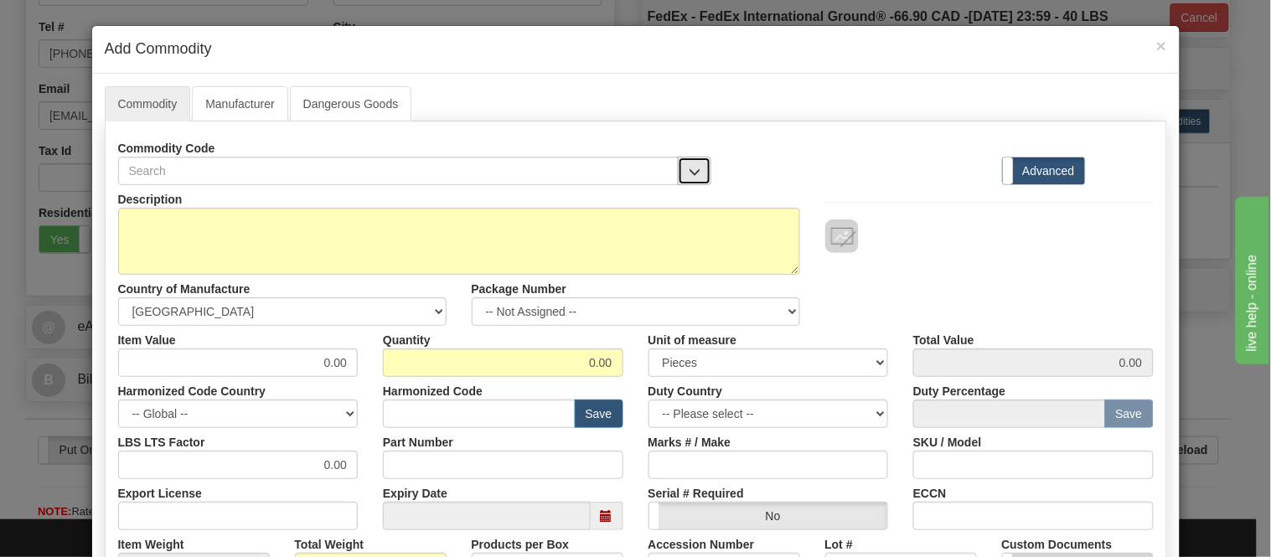
click at [678, 171] on button "button" at bounding box center [695, 171] width 34 height 28
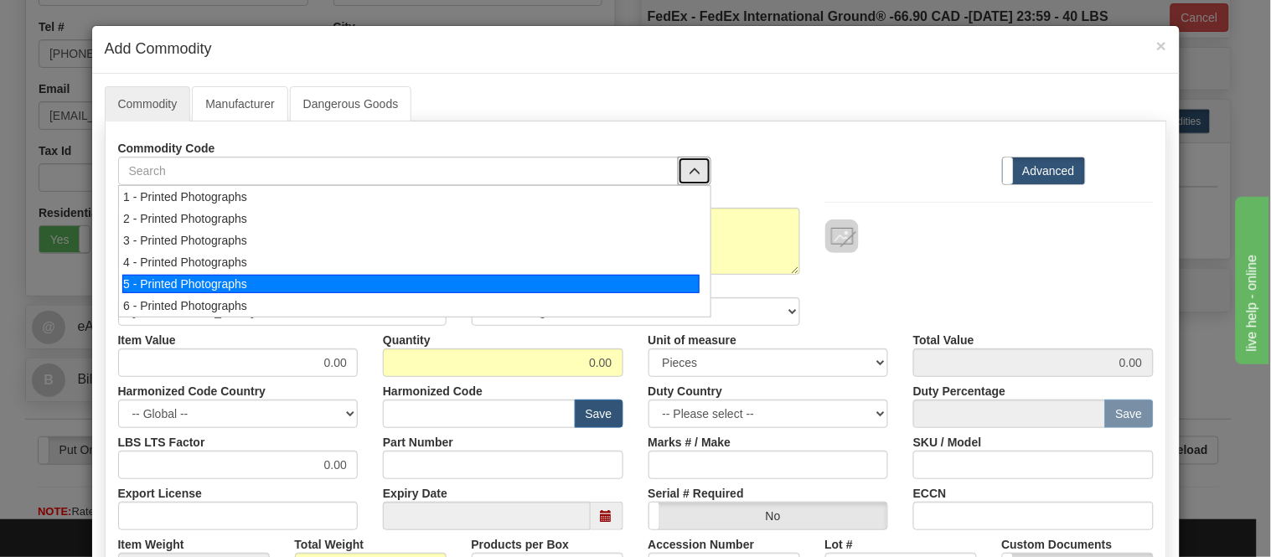
click at [681, 280] on div "5 - Printed Photographs" at bounding box center [410, 284] width 577 height 18
select select "1"
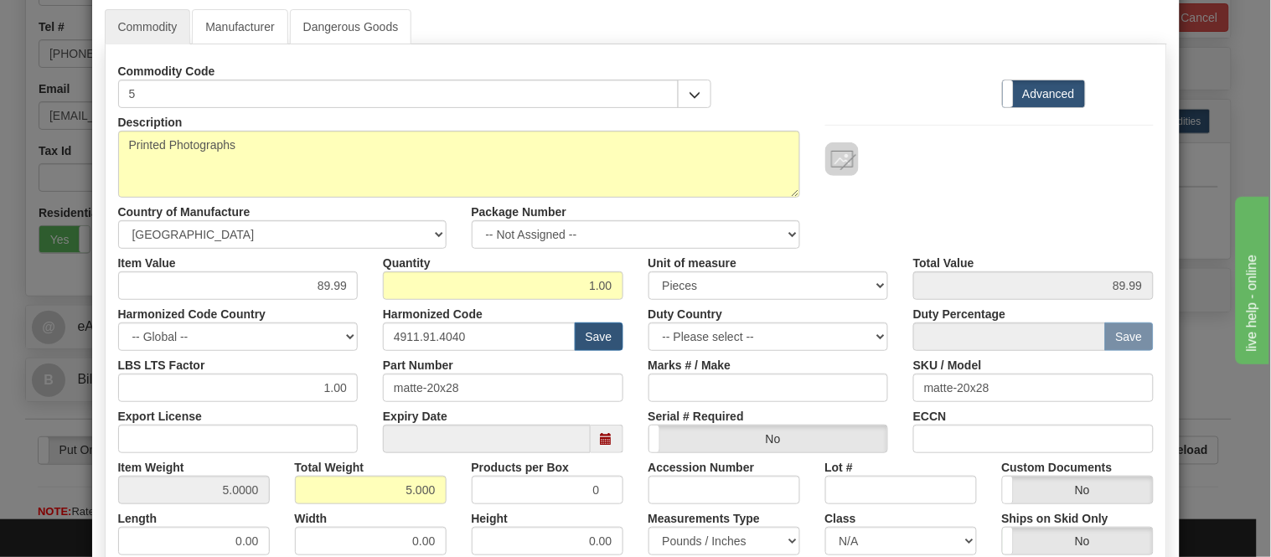
scroll to position [186, 0]
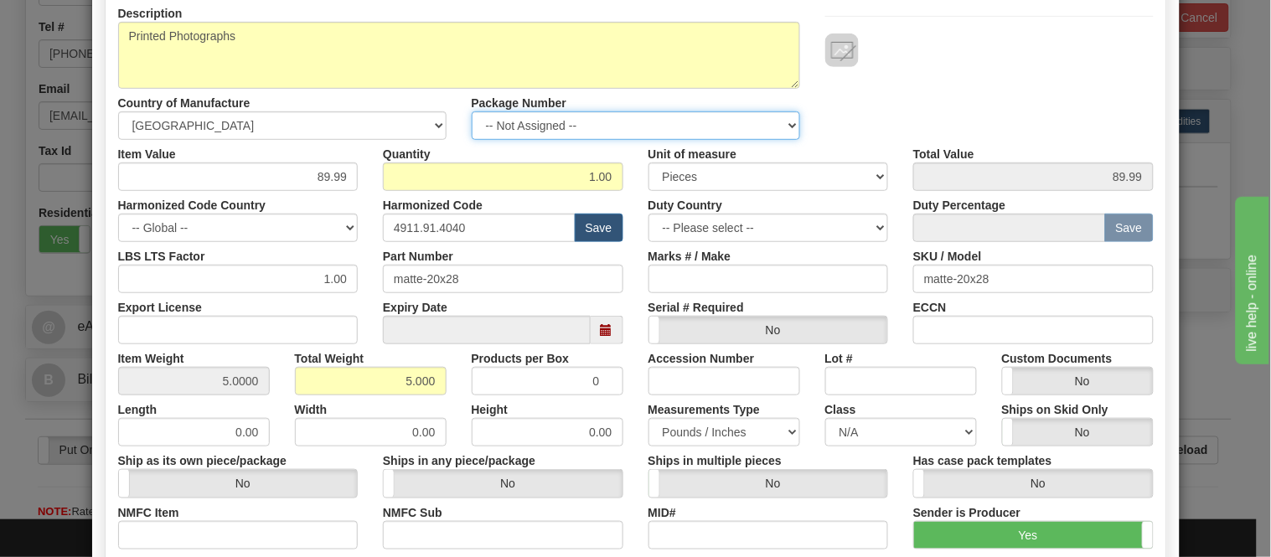
click at [603, 120] on select "-- Not Assigned -- Item 1" at bounding box center [636, 125] width 329 height 28
select select "0"
click at [472, 111] on select "-- Not Assigned -- Item 1" at bounding box center [636, 125] width 329 height 28
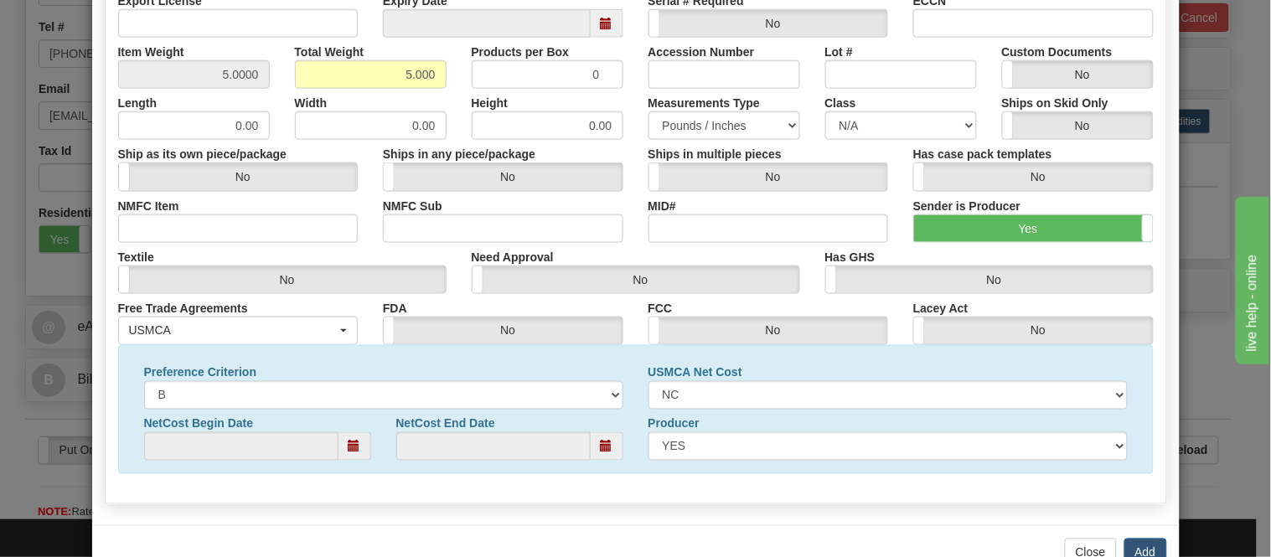
scroll to position [541, 0]
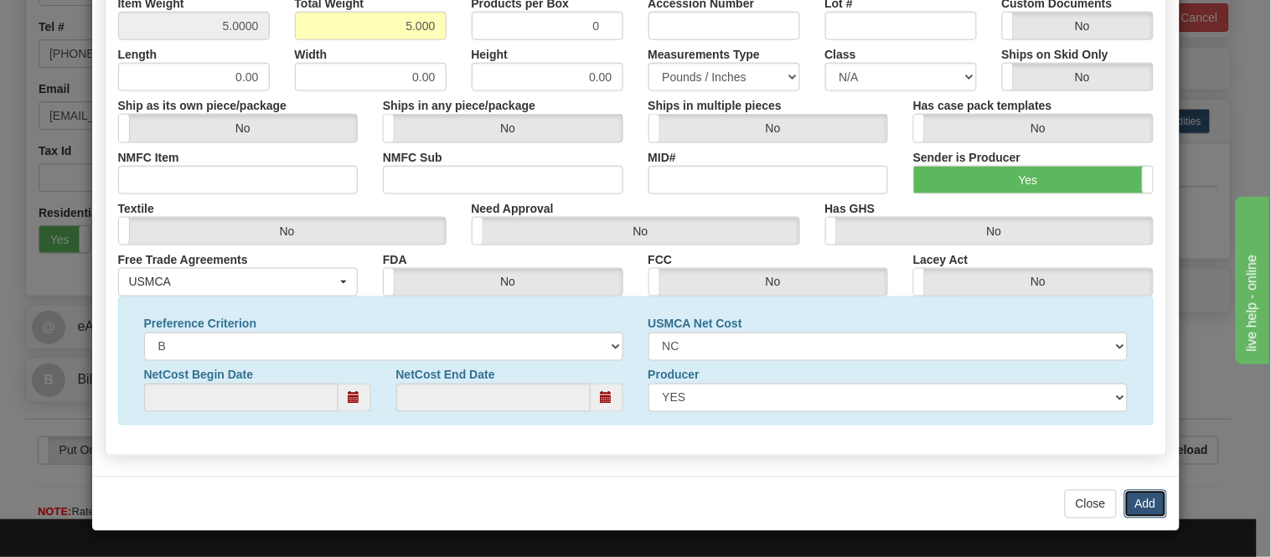
click at [1141, 498] on button "Add" at bounding box center [1146, 504] width 43 height 28
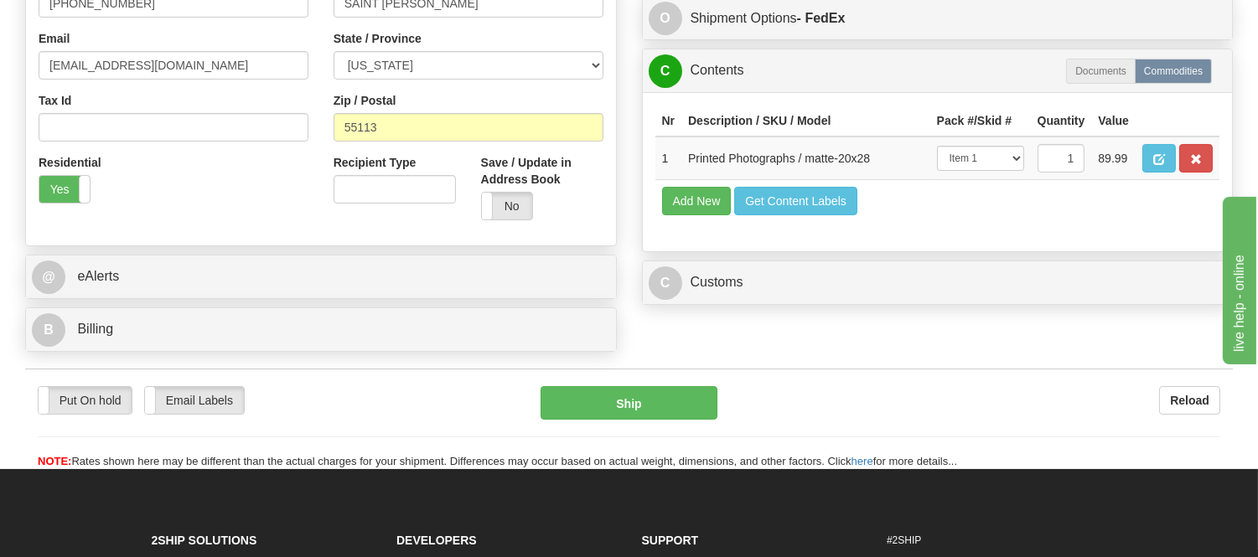
scroll to position [558, 0]
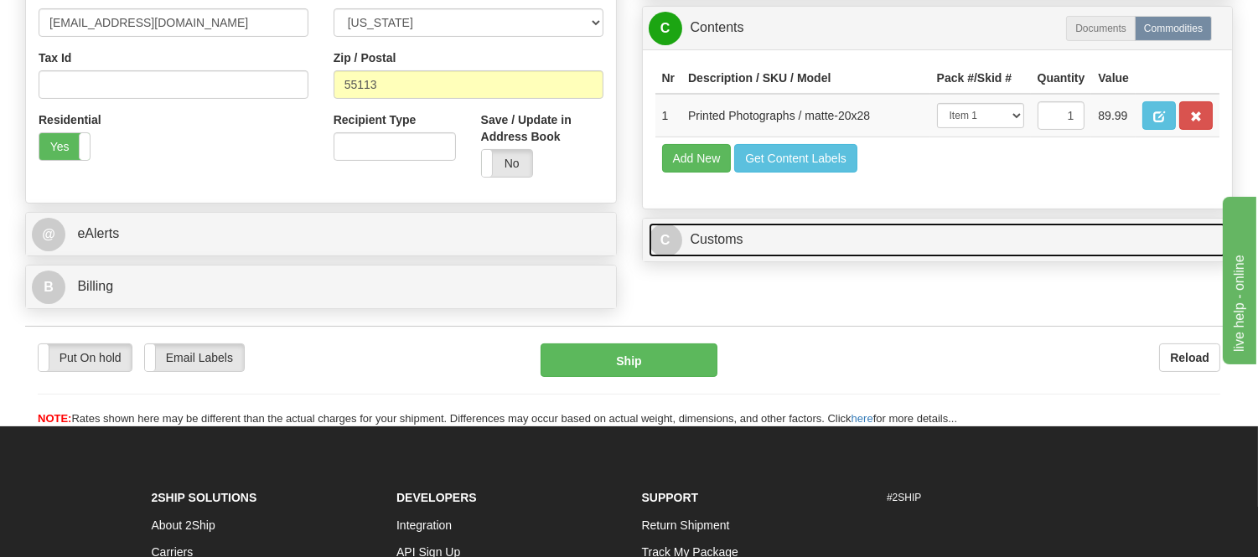
click at [783, 257] on link "C Customs" at bounding box center [938, 240] width 578 height 34
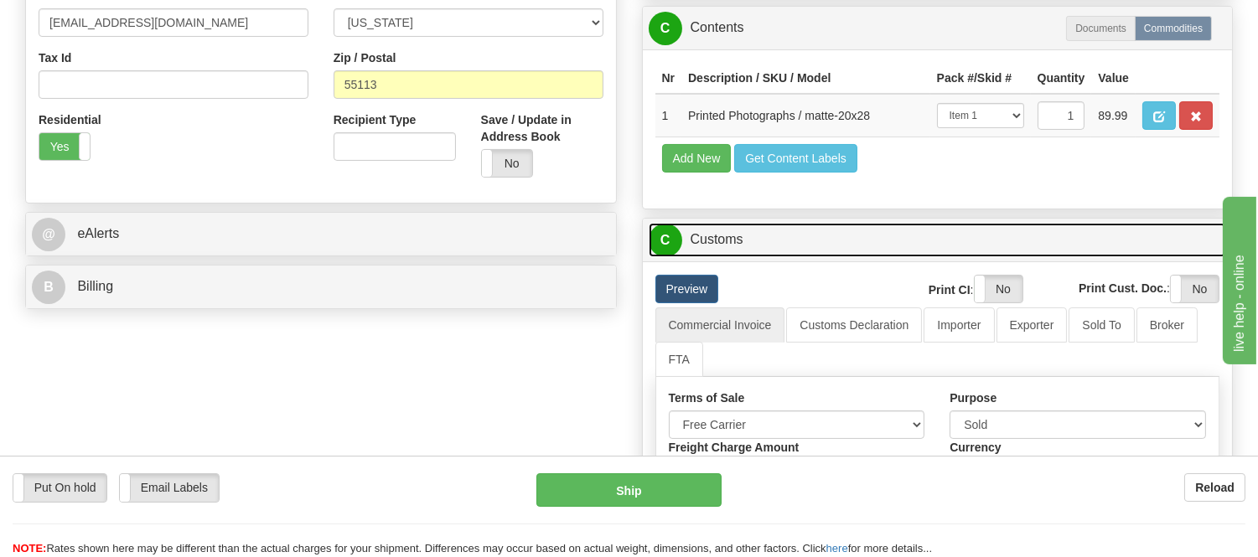
scroll to position [744, 0]
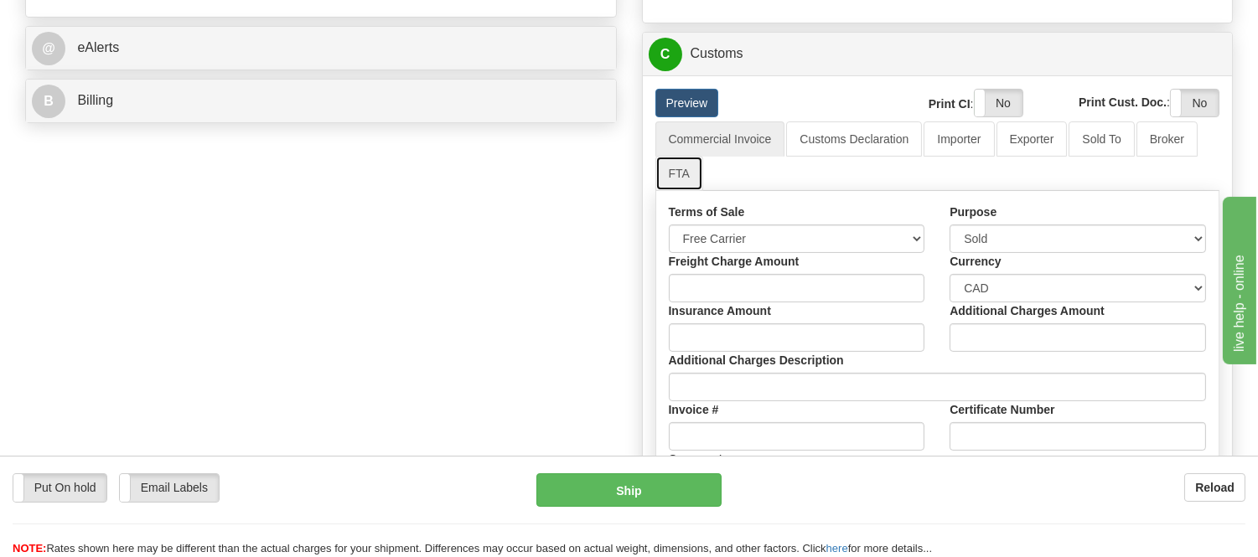
click at [679, 191] on link "FTA" at bounding box center [679, 173] width 48 height 35
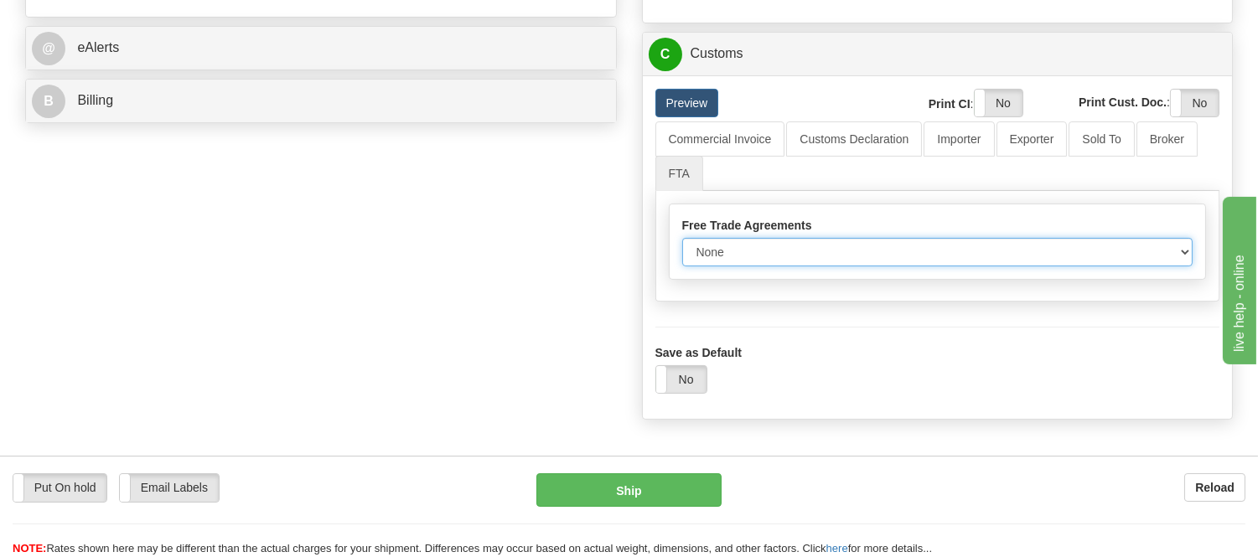
click at [733, 267] on select "None Other USMCA CETA CUKTCA" at bounding box center [937, 252] width 511 height 28
select select "1"
click at [682, 267] on select "None Other USMCA CETA CUKTCA" at bounding box center [937, 252] width 511 height 28
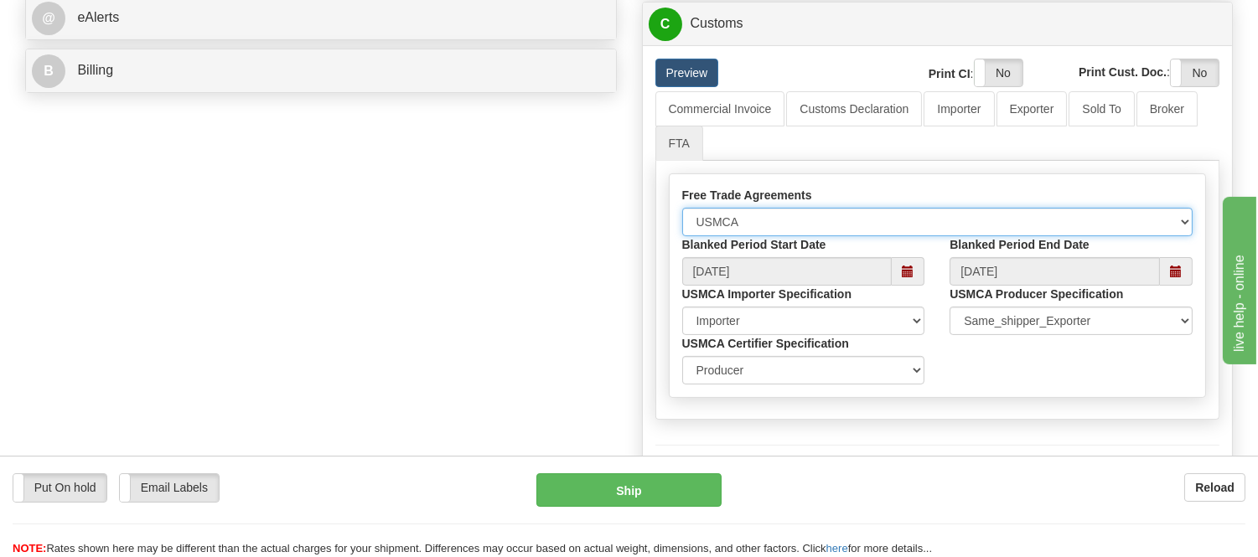
scroll to position [651, 0]
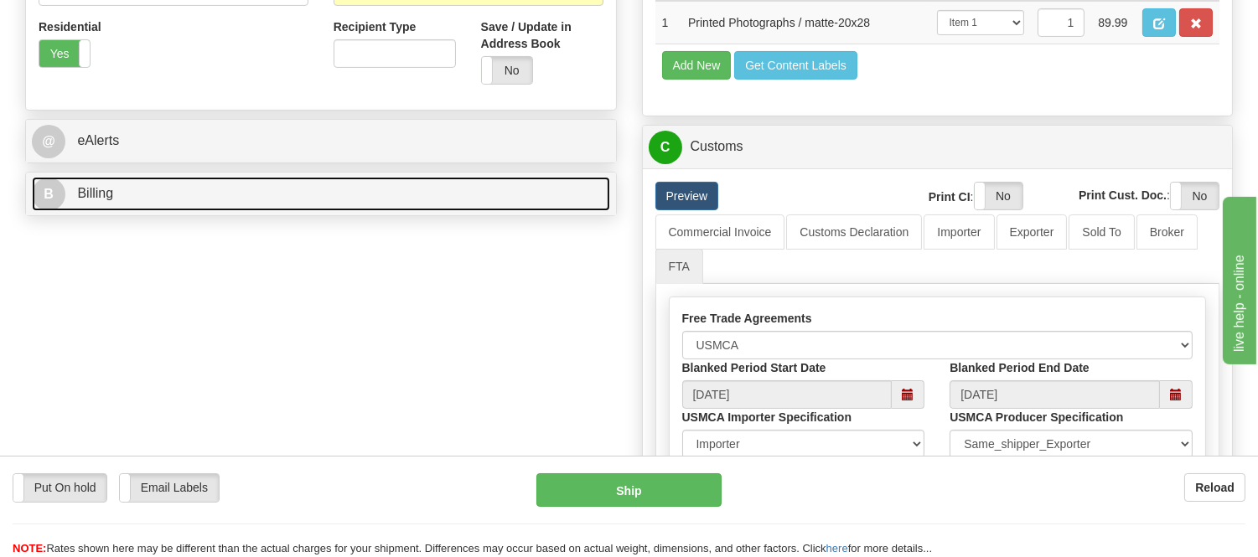
click at [293, 199] on link "B Billing" at bounding box center [321, 194] width 578 height 34
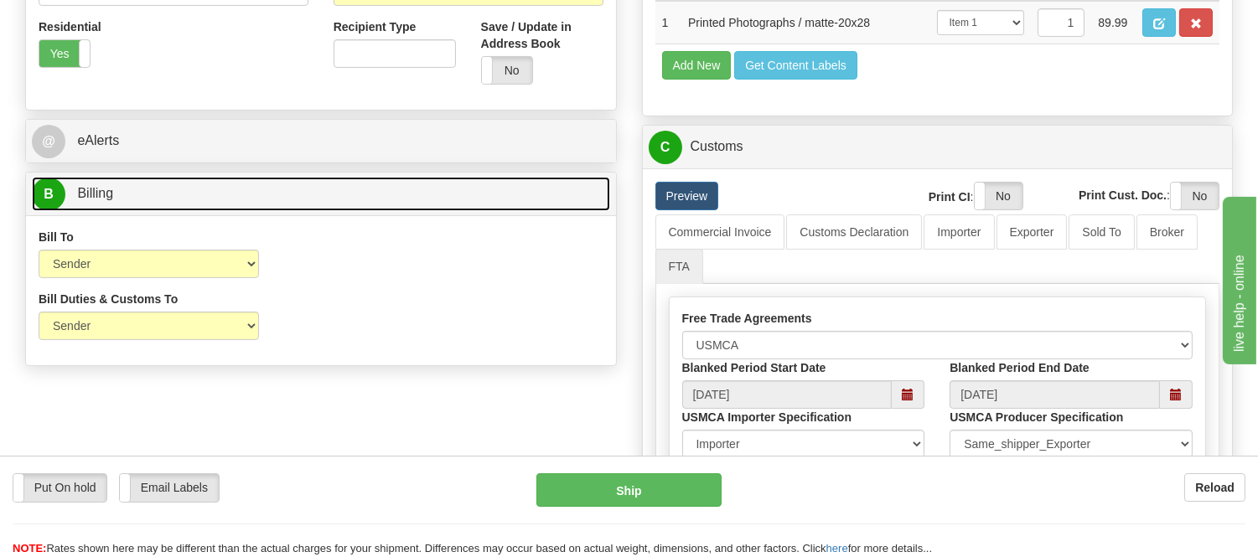
click at [304, 201] on link "B Billing" at bounding box center [321, 194] width 578 height 34
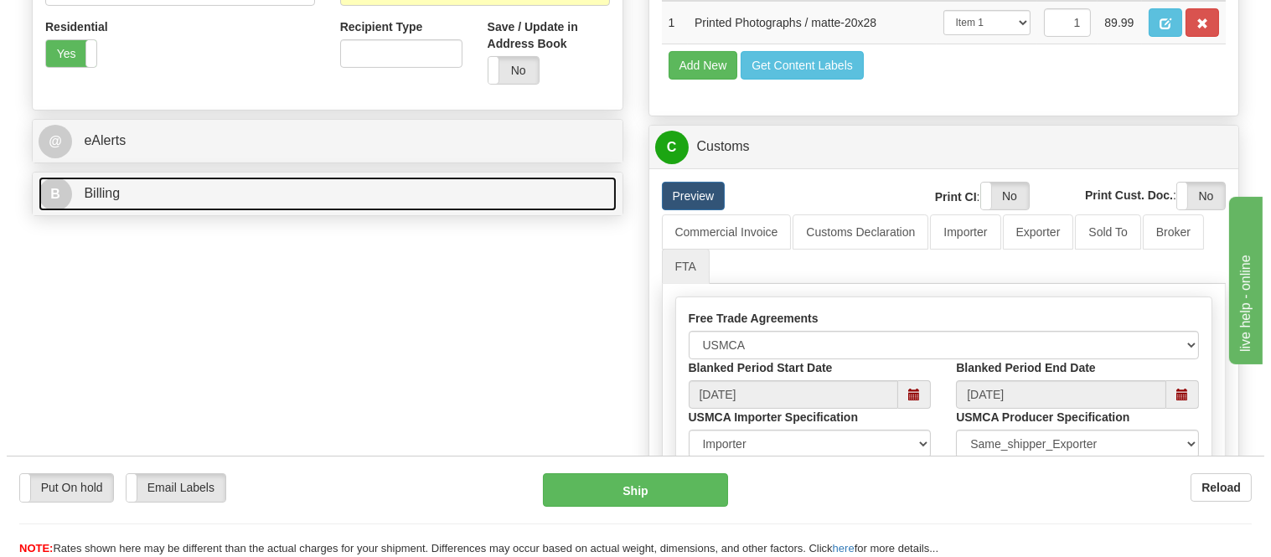
scroll to position [931, 0]
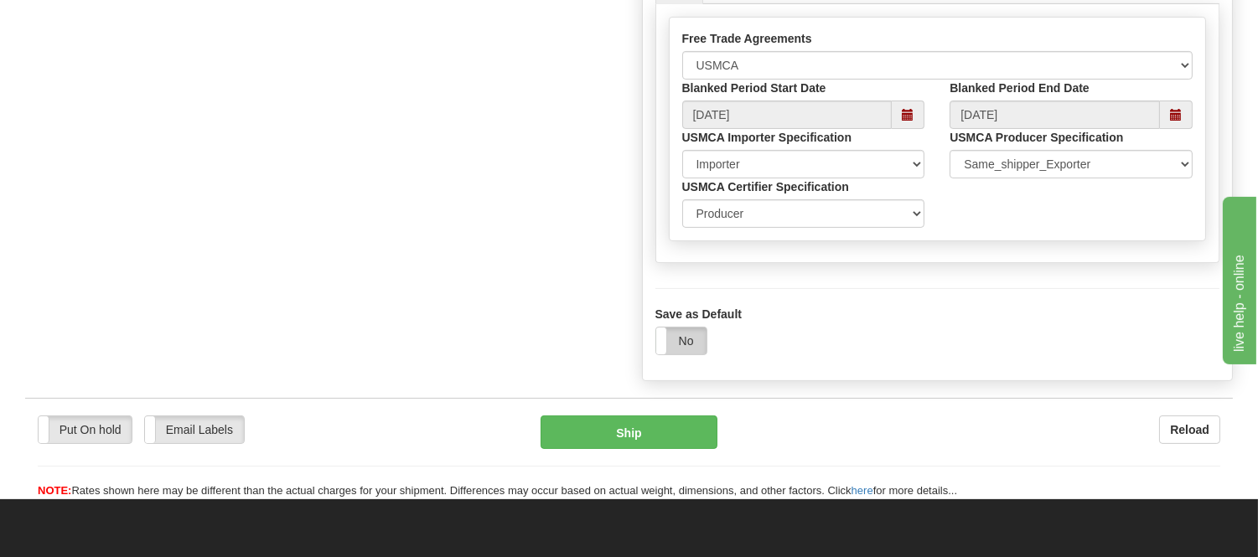
click at [672, 355] on label "No" at bounding box center [681, 341] width 50 height 27
click at [679, 449] on button "Ship" at bounding box center [629, 433] width 176 height 34
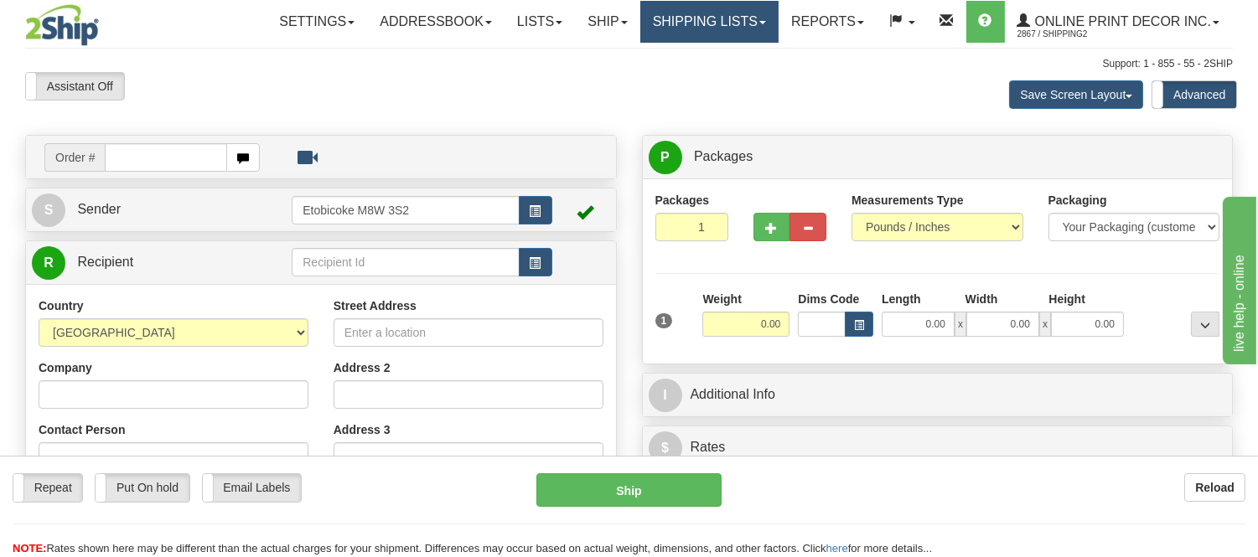
click at [660, 28] on link "Shipping lists" at bounding box center [709, 22] width 138 height 42
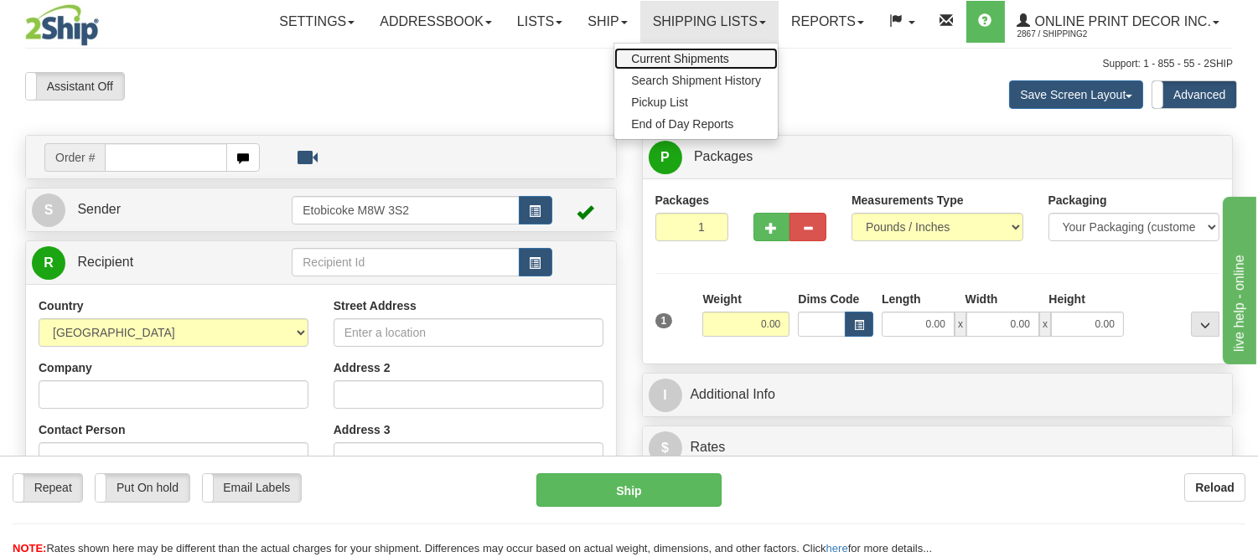
click at [657, 55] on span "Current Shipments" at bounding box center [680, 58] width 98 height 13
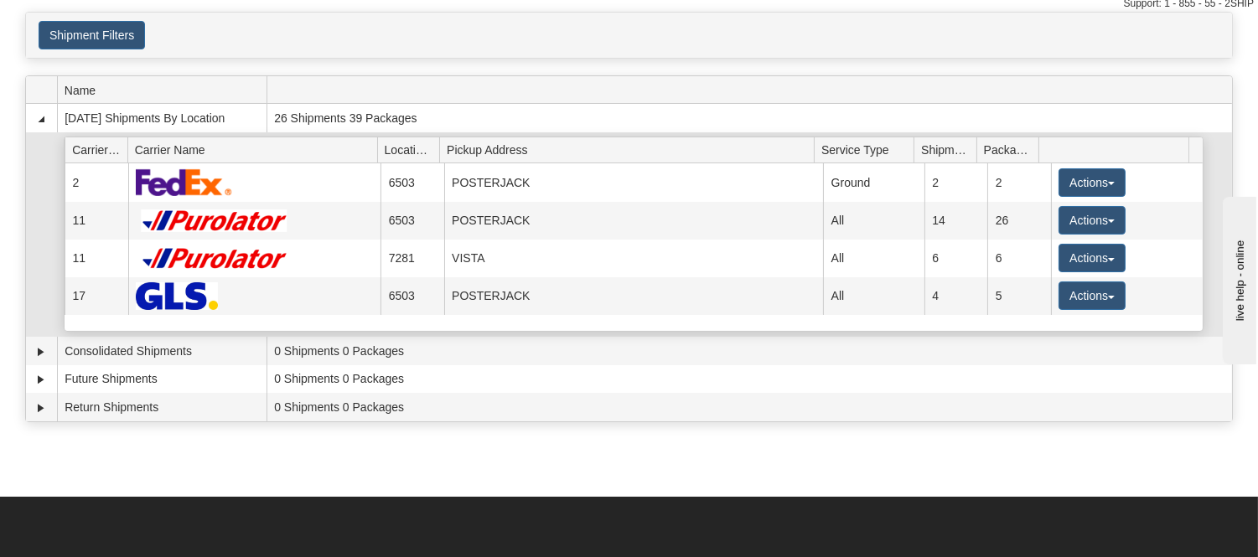
scroll to position [93, 0]
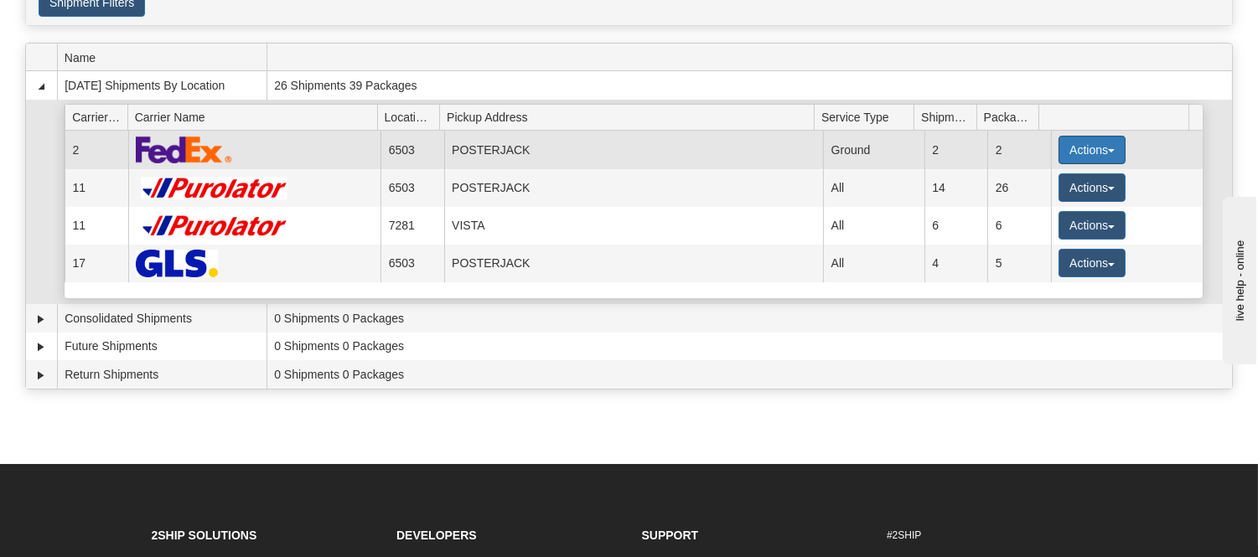
click at [1059, 141] on button "Actions" at bounding box center [1092, 150] width 67 height 28
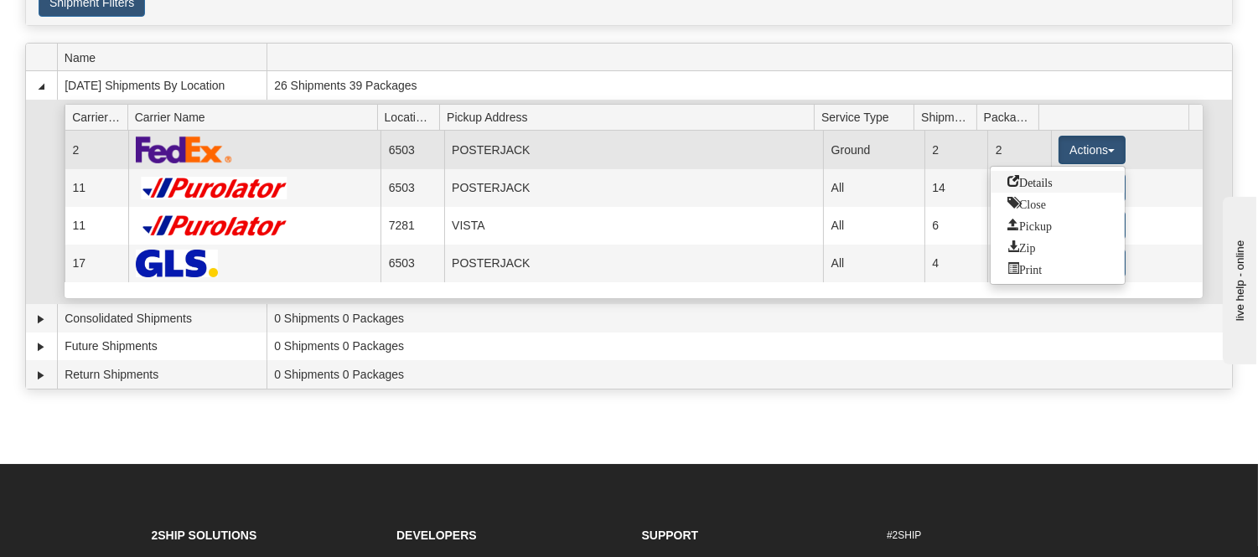
click at [1023, 182] on span "Details" at bounding box center [1029, 181] width 45 height 12
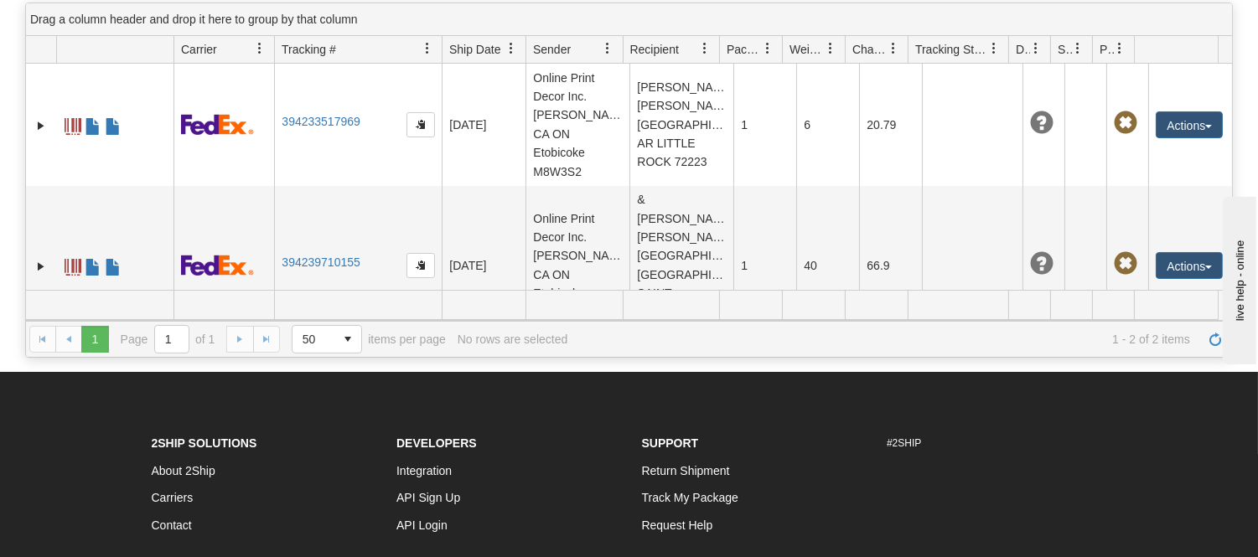
scroll to position [186, 0]
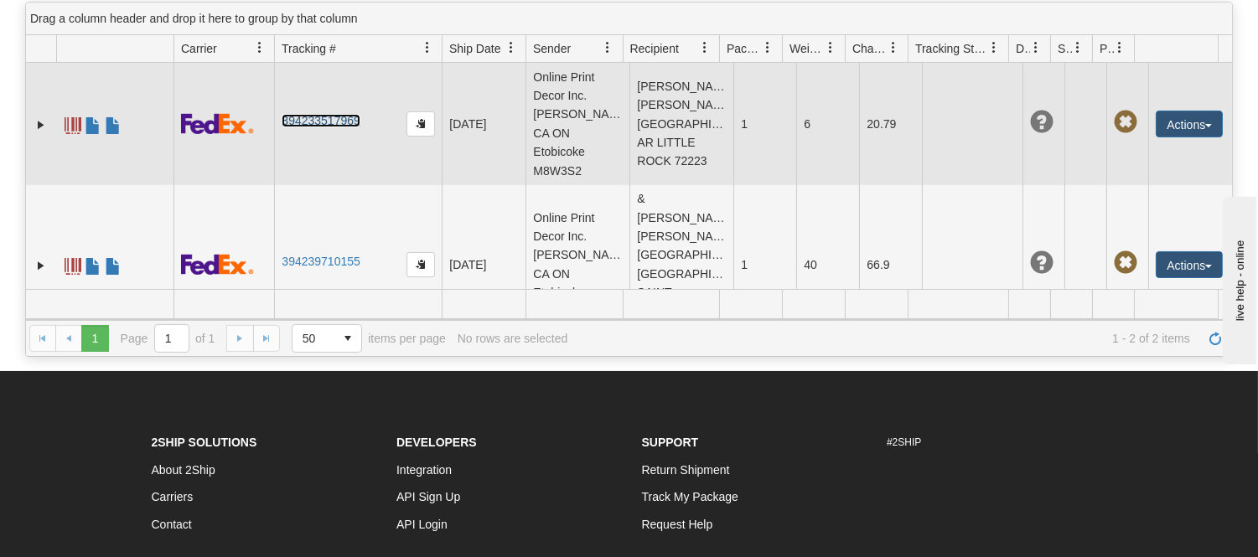
click at [354, 114] on link "394233517969" at bounding box center [321, 120] width 78 height 13
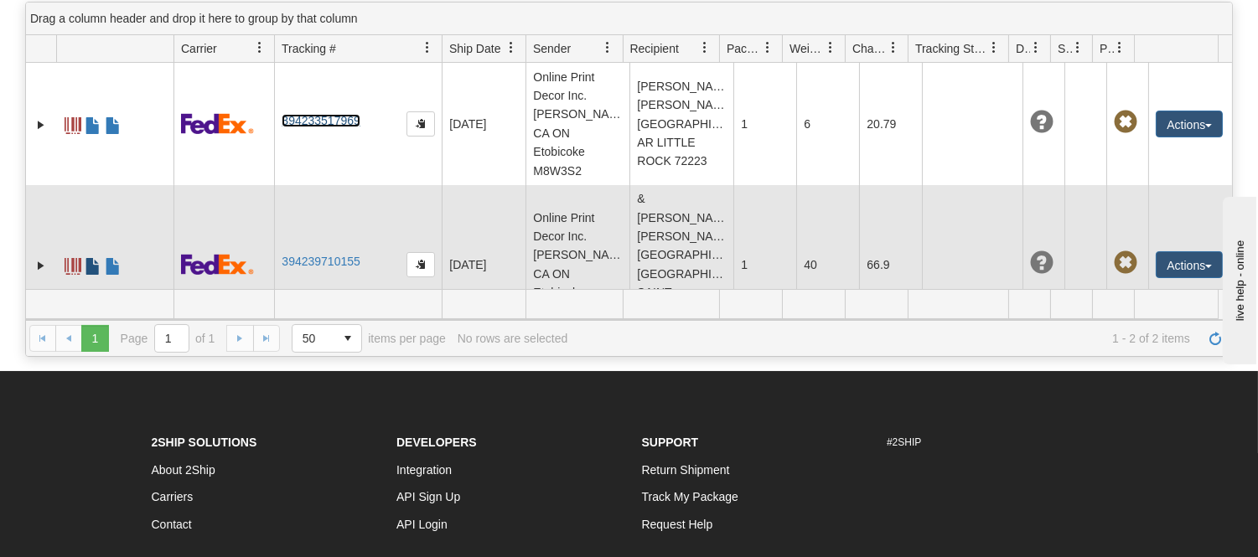
click at [92, 258] on span at bounding box center [93, 266] width 17 height 17
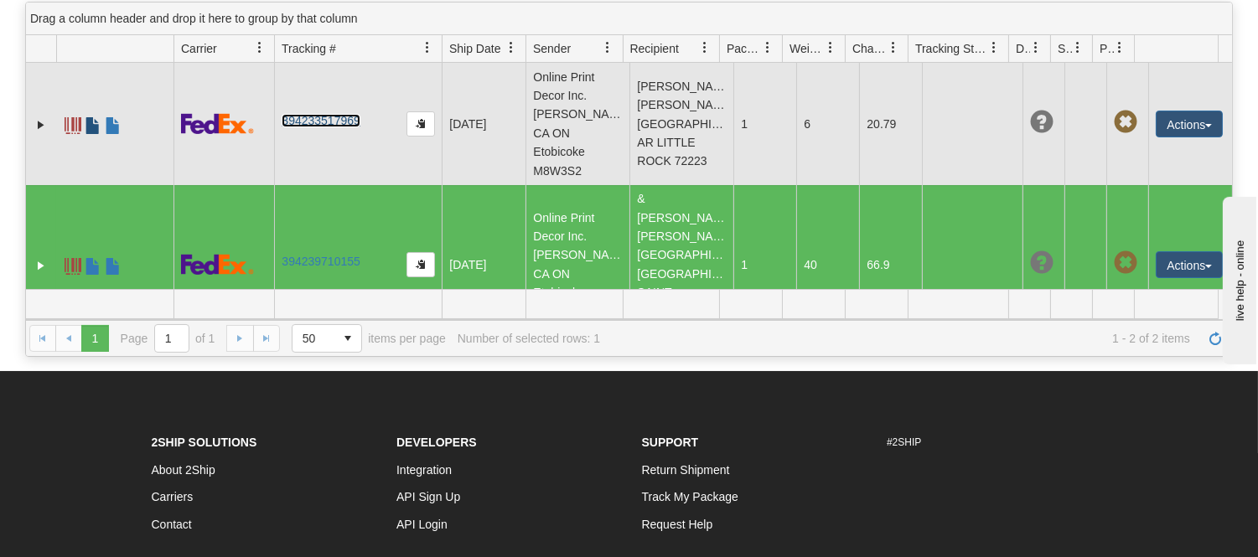
click at [96, 117] on span at bounding box center [93, 125] width 17 height 17
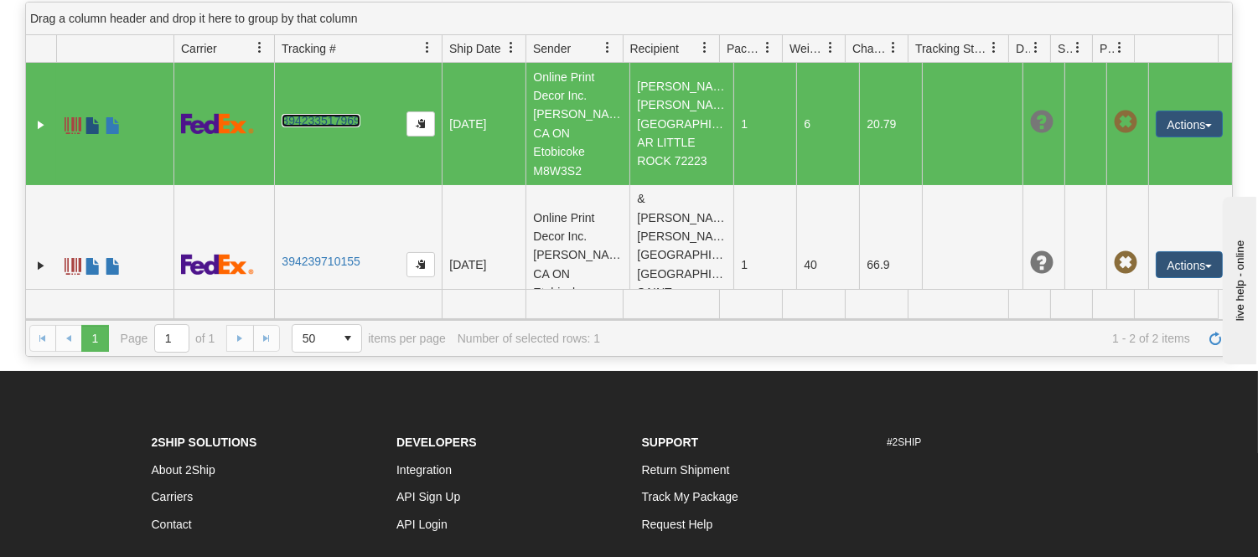
click at [97, 120] on span at bounding box center [93, 125] width 17 height 17
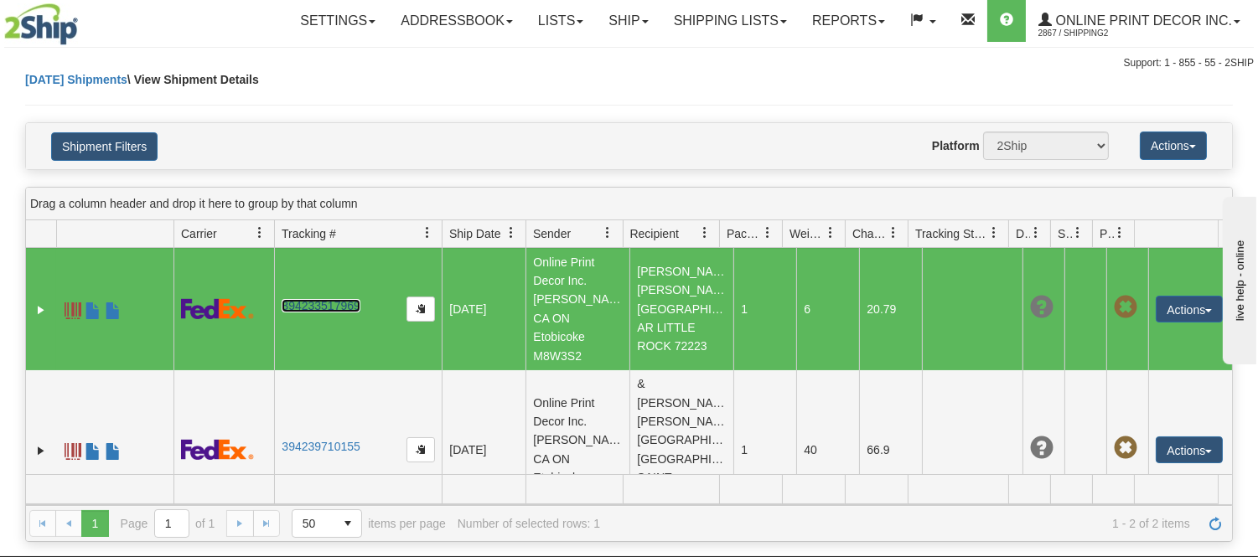
scroll to position [0, 0]
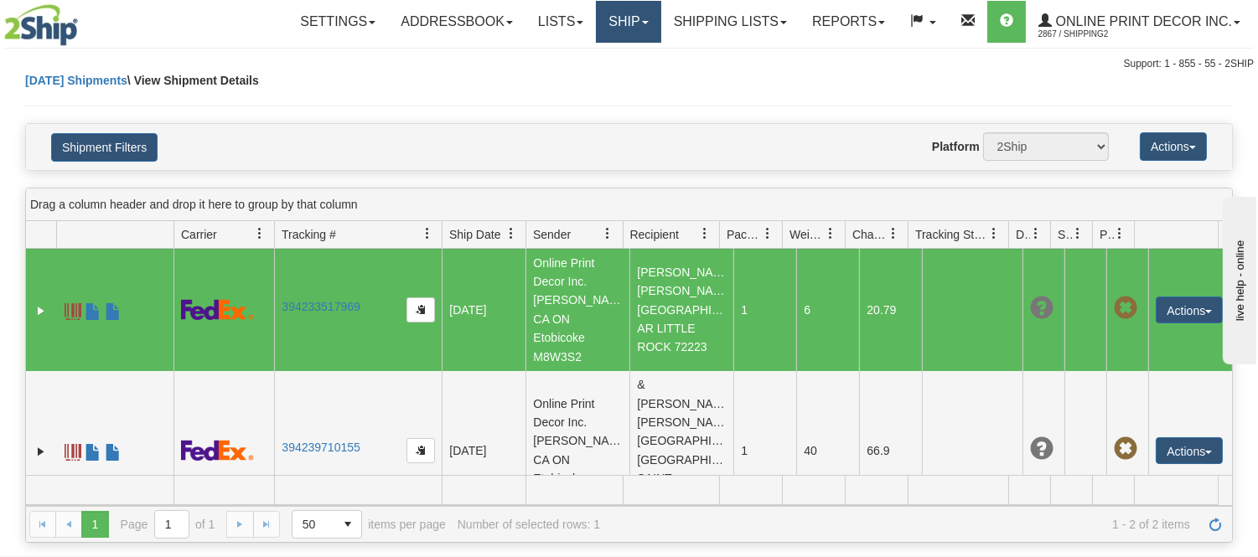
click at [625, 13] on link "Ship" at bounding box center [628, 22] width 65 height 42
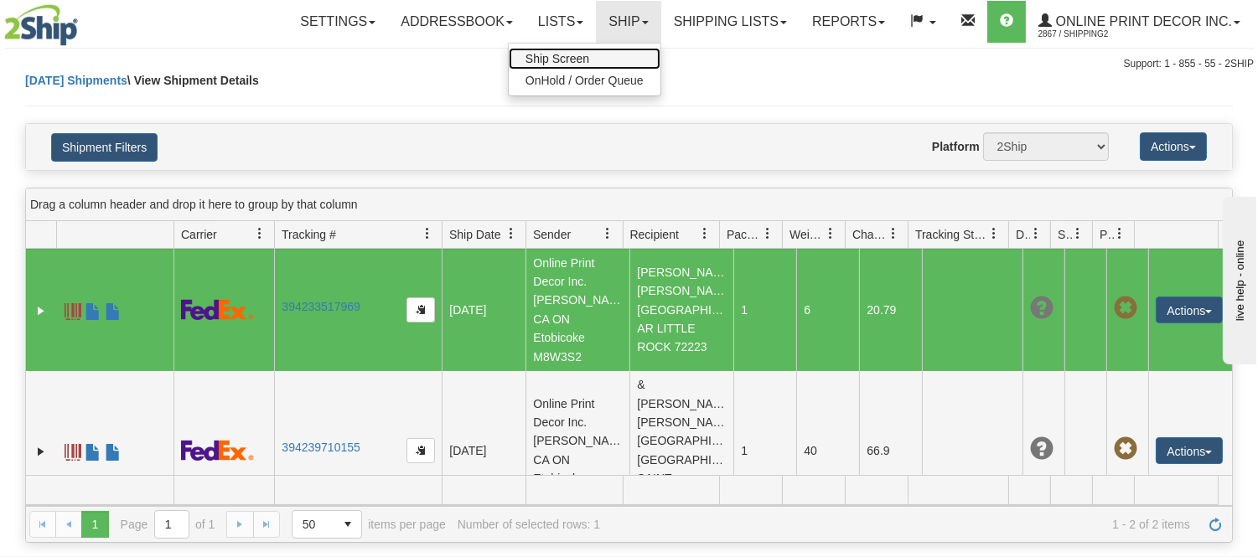
click at [582, 50] on link "Ship Screen" at bounding box center [585, 59] width 152 height 22
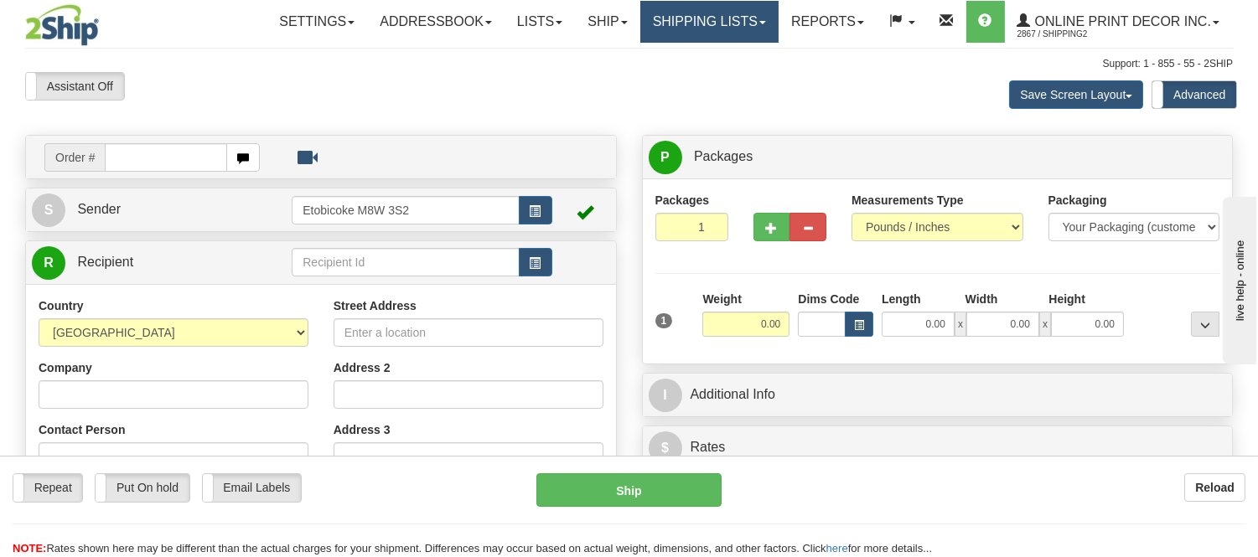
click at [735, 1] on link "Shipping lists" at bounding box center [709, 22] width 138 height 42
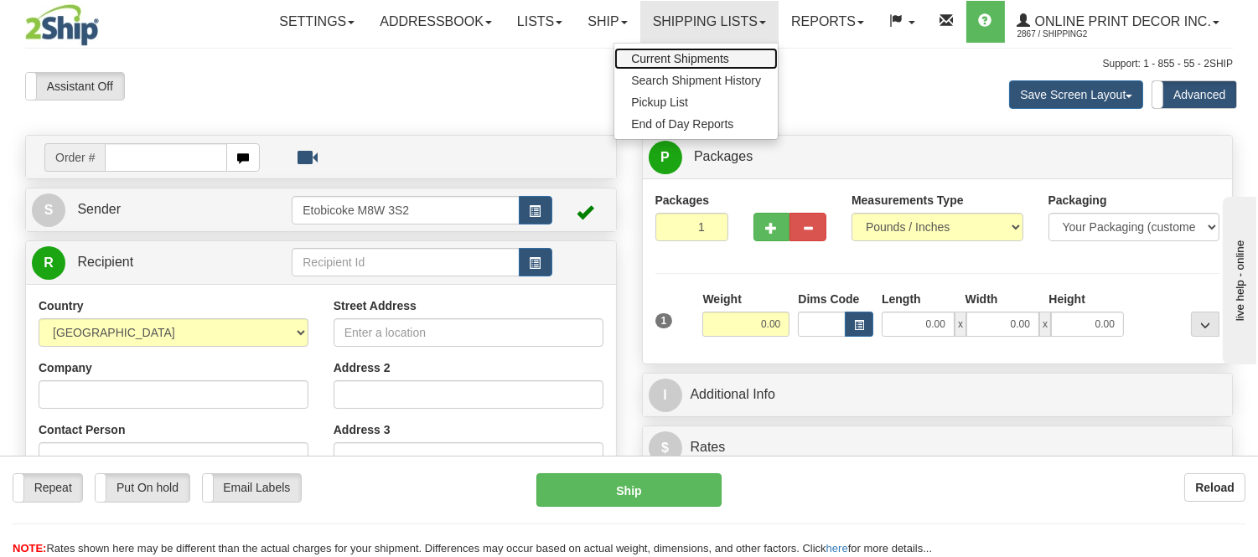
click at [686, 50] on link "Current Shipments" at bounding box center [695, 59] width 163 height 22
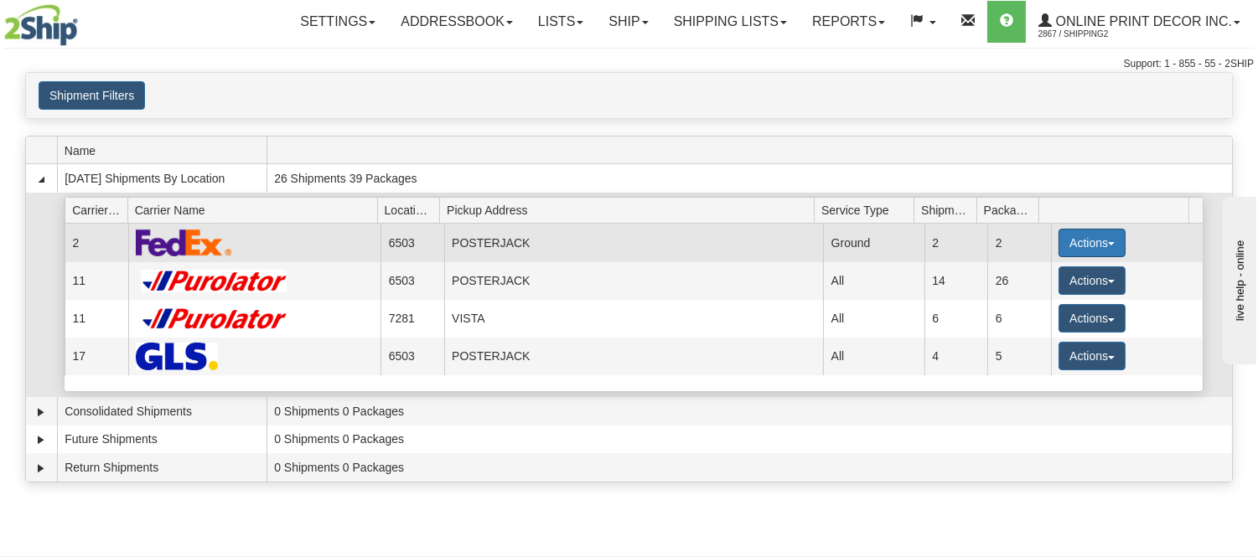
click at [1079, 250] on button "Actions" at bounding box center [1092, 243] width 67 height 28
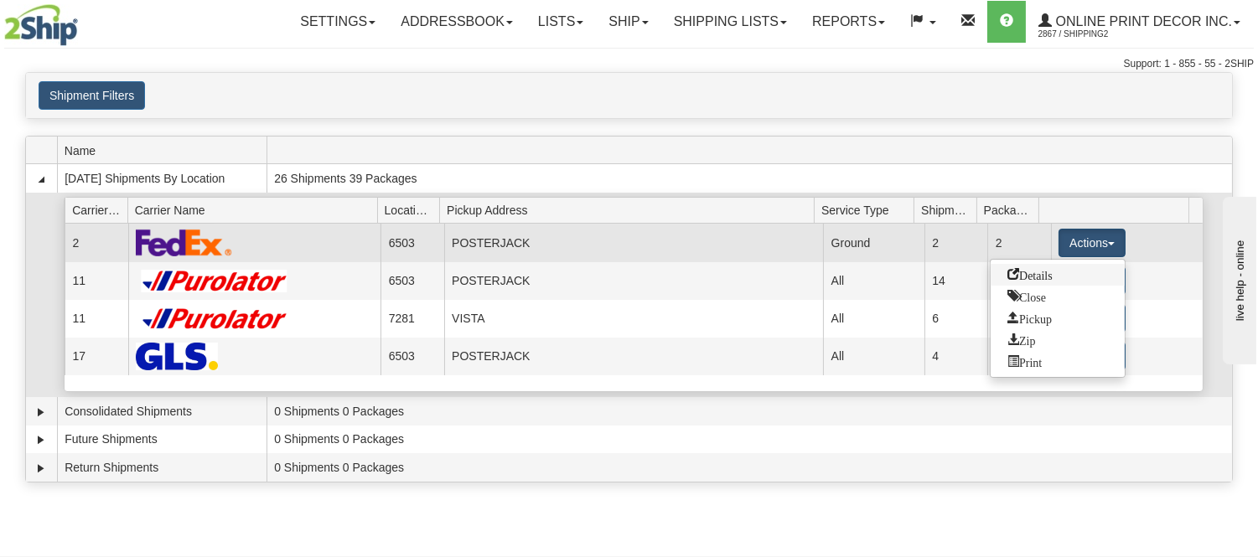
click at [1044, 279] on span "Details" at bounding box center [1029, 274] width 45 height 12
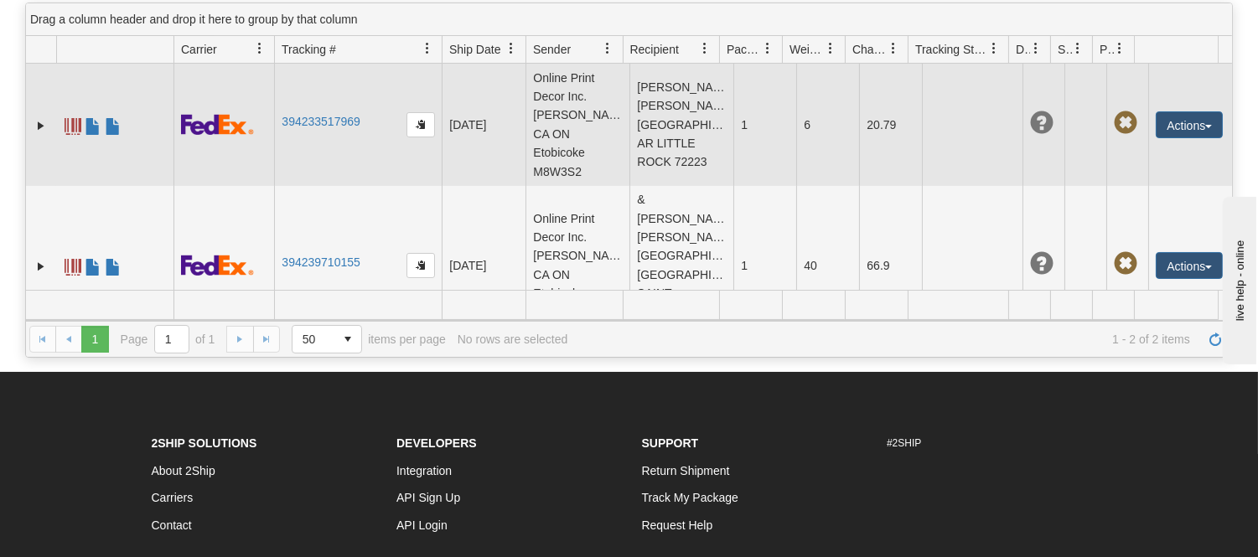
scroll to position [186, 0]
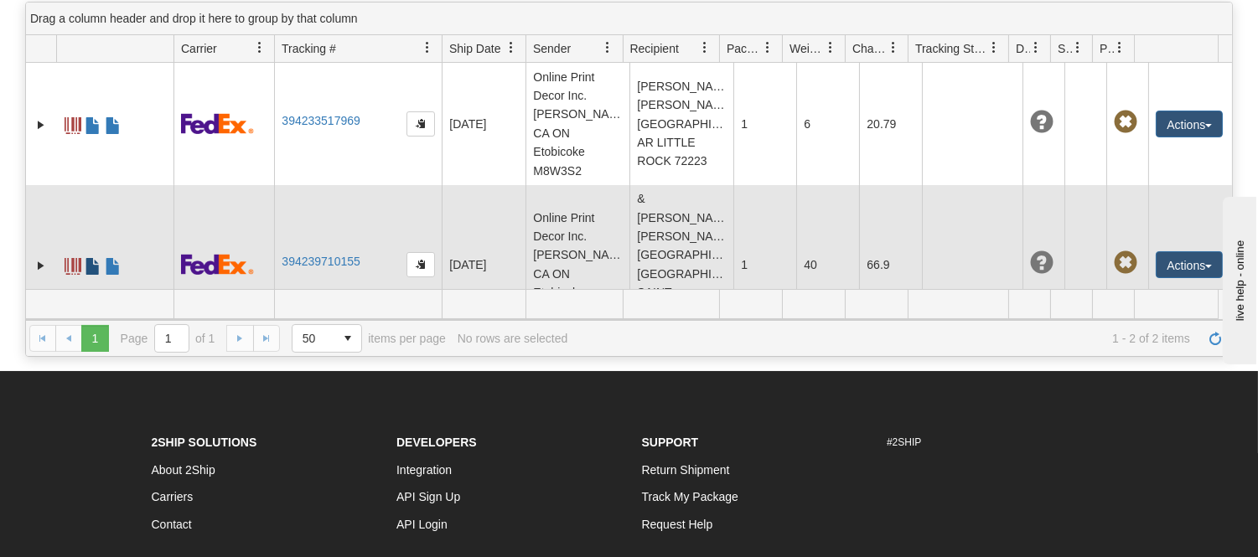
click at [93, 258] on span at bounding box center [93, 266] width 17 height 17
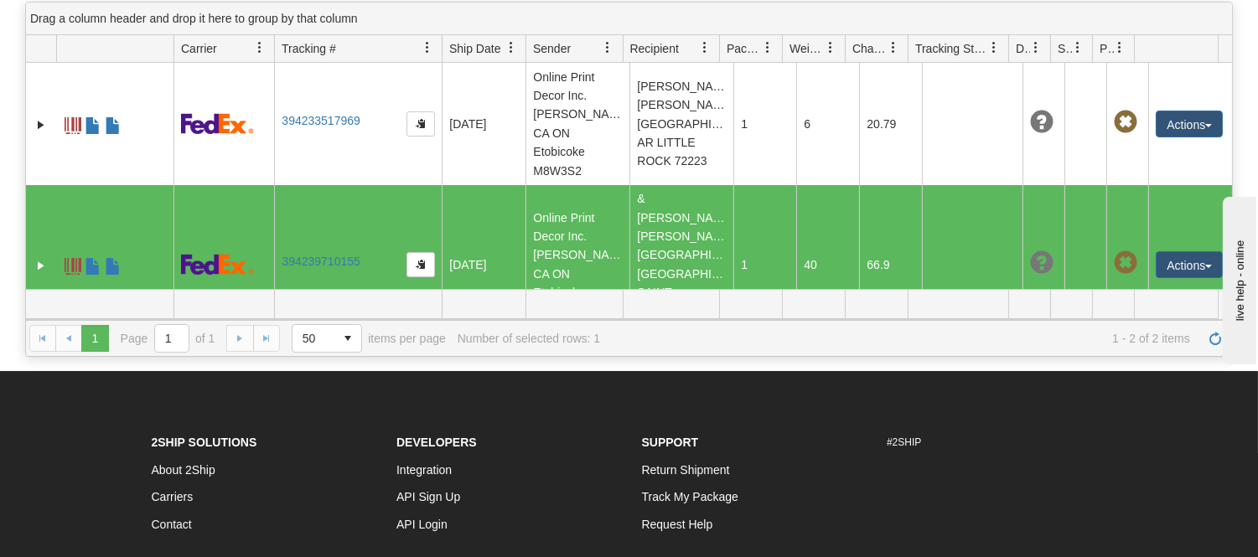
click at [330, 196] on td "394239710155" at bounding box center [358, 264] width 168 height 159
click at [332, 255] on link "394239710155" at bounding box center [321, 261] width 78 height 13
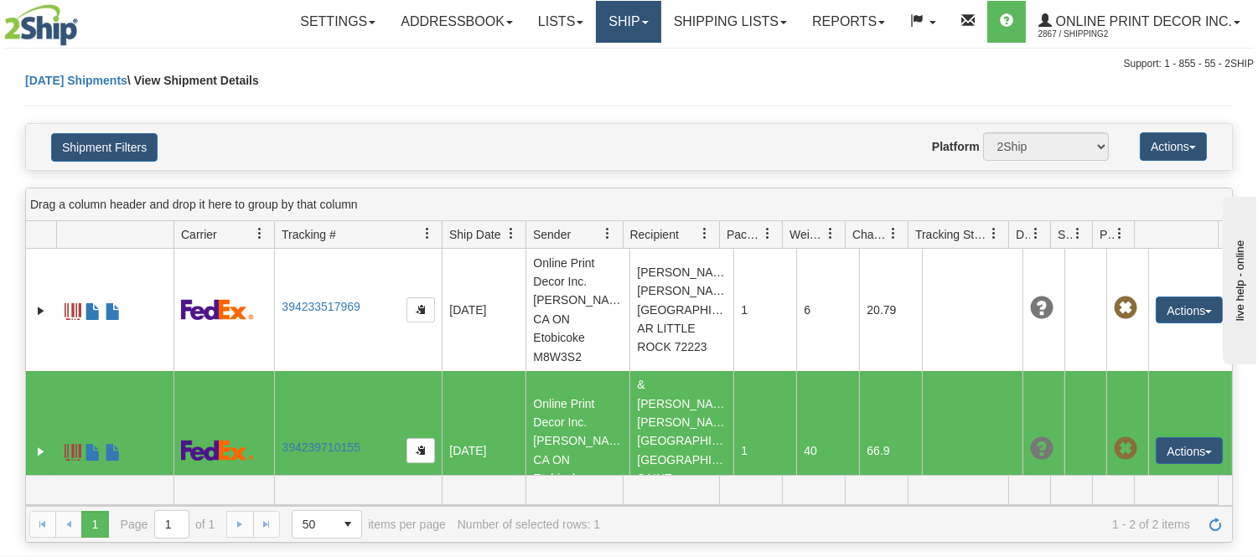
click at [646, 8] on link "Ship" at bounding box center [628, 22] width 65 height 42
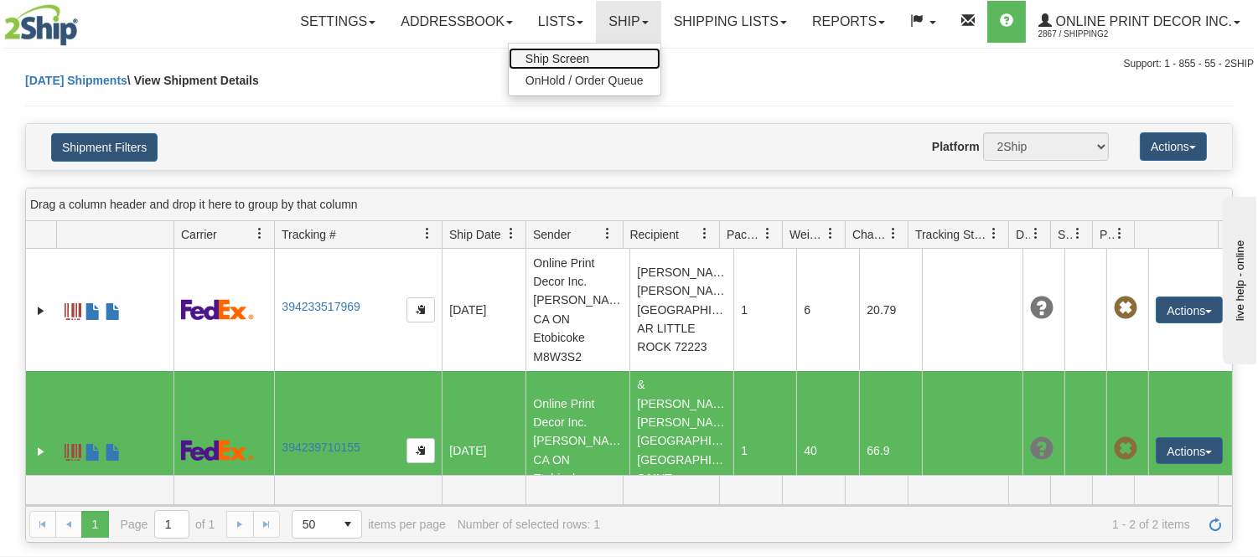
click at [574, 54] on span "Ship Screen" at bounding box center [558, 58] width 64 height 13
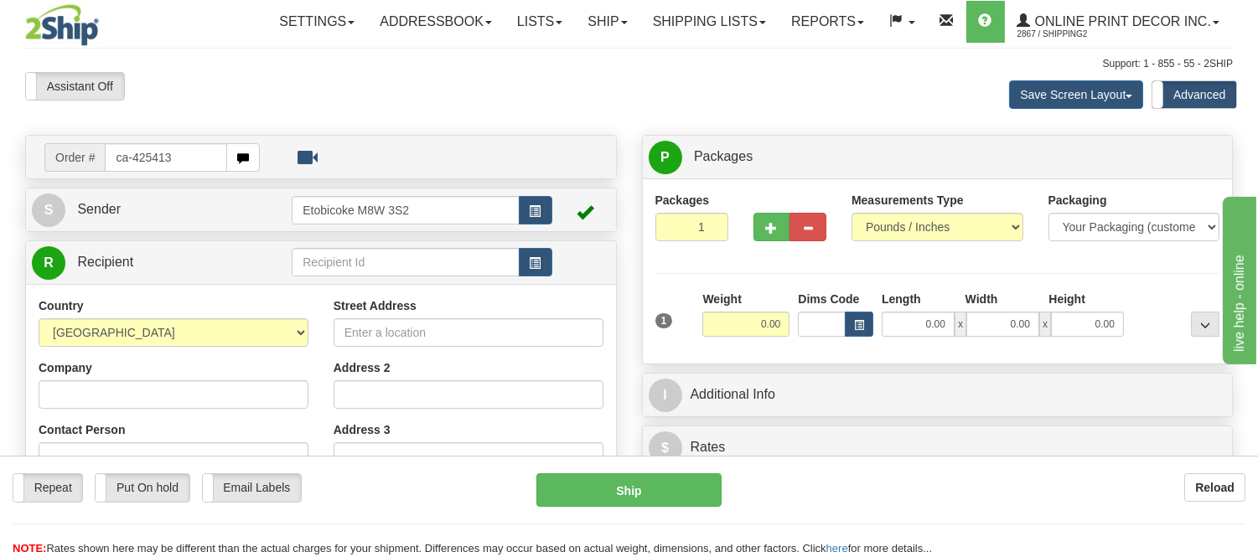
type input "ca-425413"
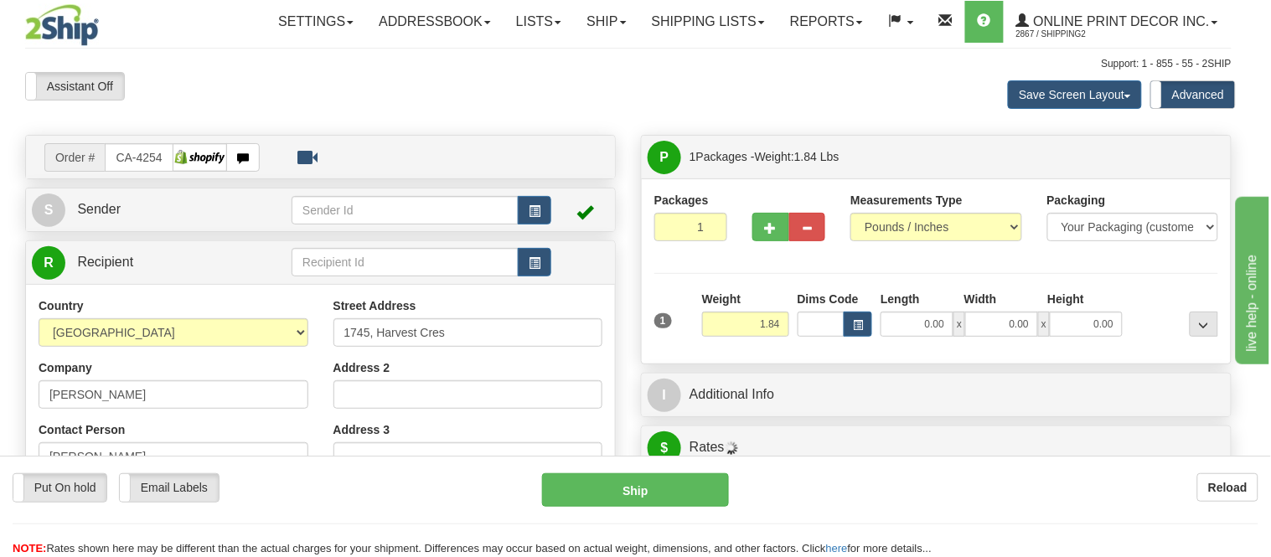
type input "ORLEANS"
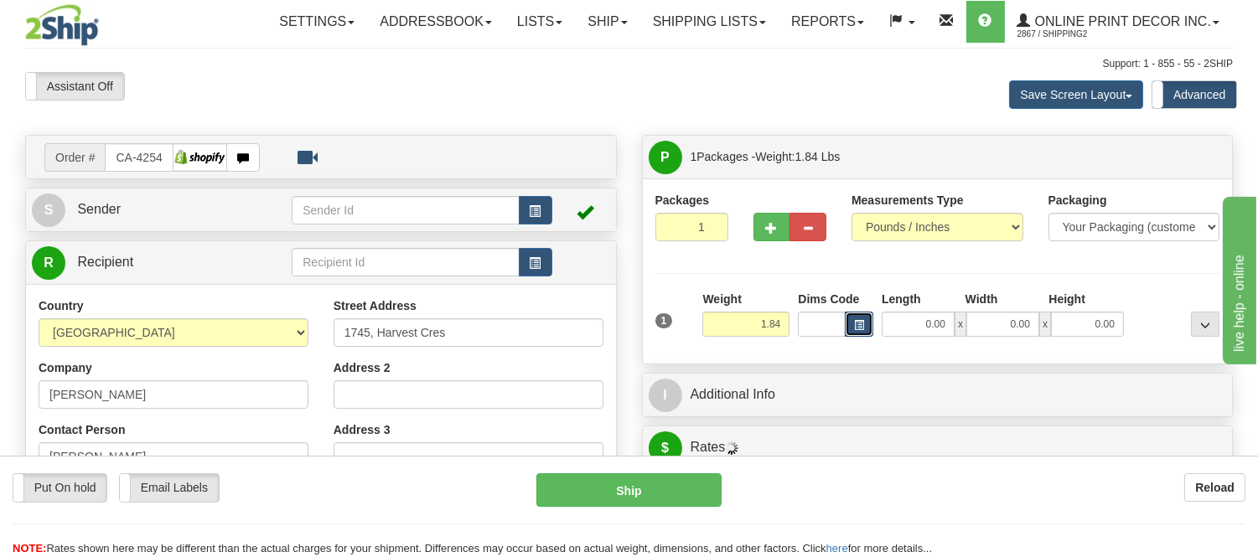
click at [866, 328] on button "button" at bounding box center [859, 324] width 28 height 25
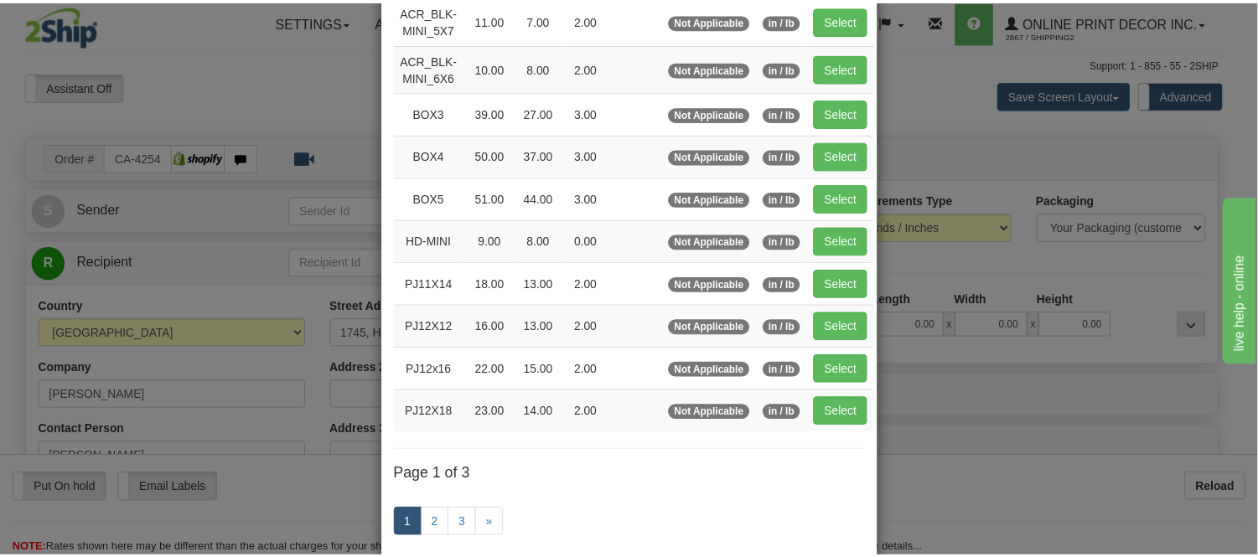
scroll to position [186, 0]
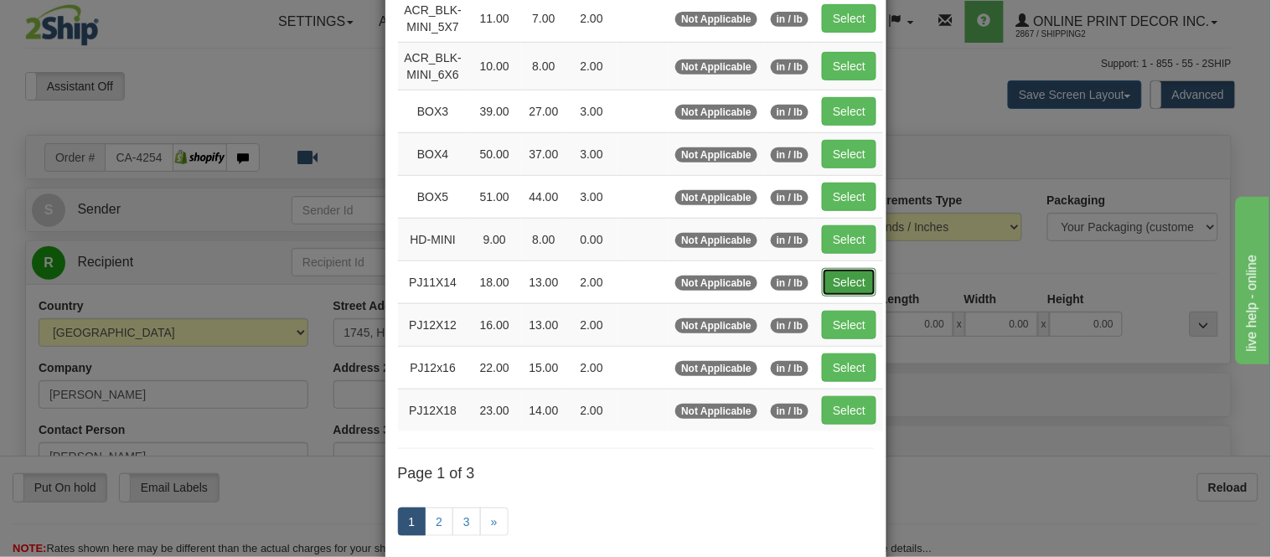
click at [857, 287] on button "Select" at bounding box center [849, 282] width 54 height 28
type input "PJ11X14"
type input "18.00"
type input "13.00"
type input "2.00"
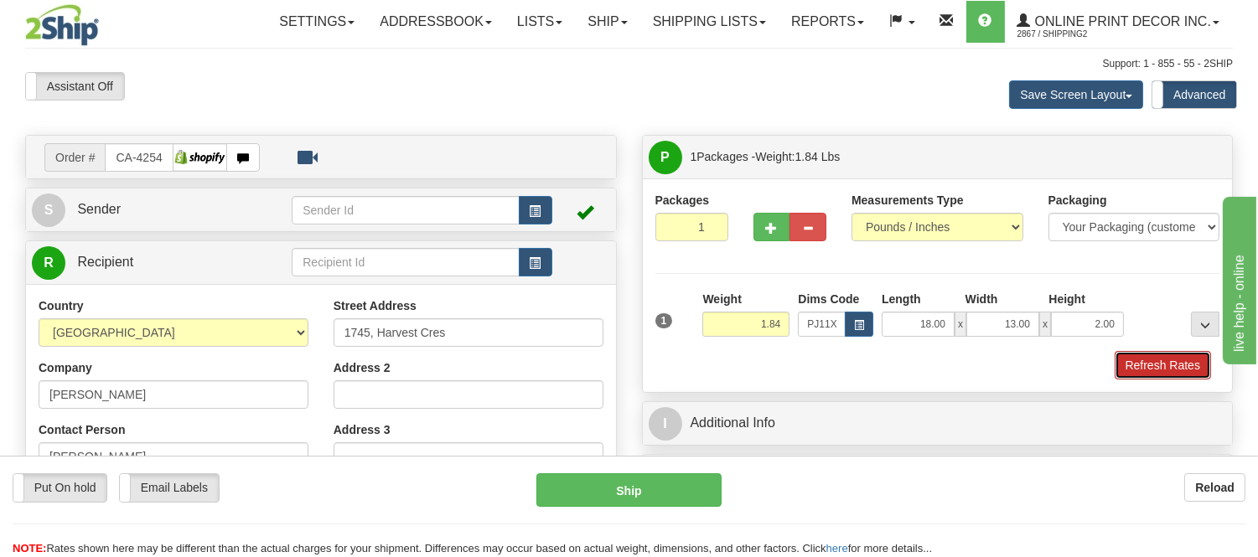
click at [1132, 363] on button "Refresh Rates" at bounding box center [1163, 365] width 96 height 28
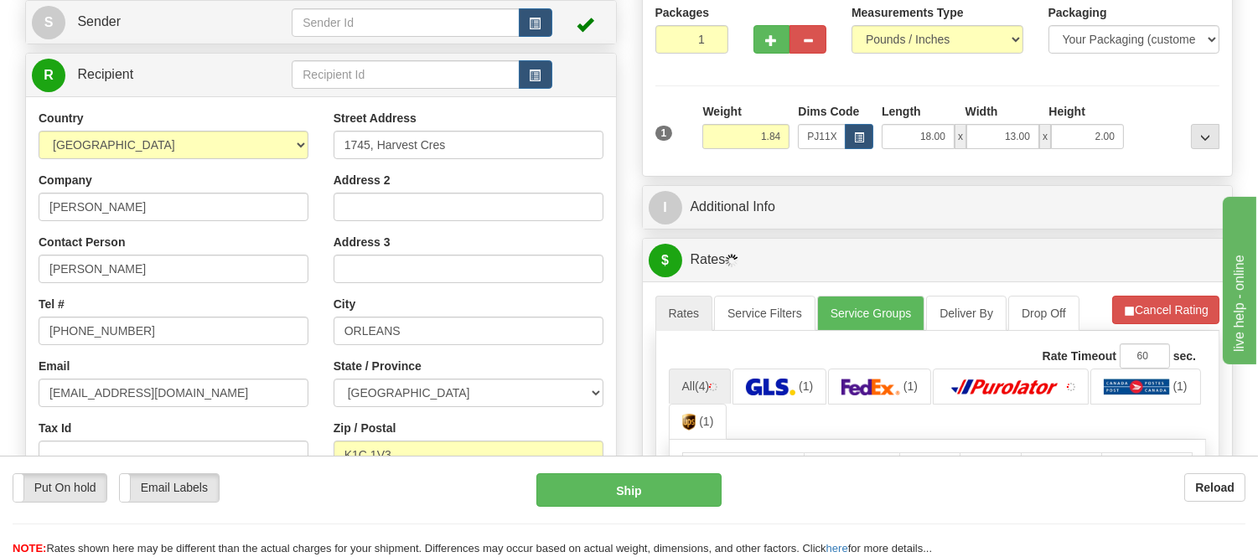
scroll to position [324, 0]
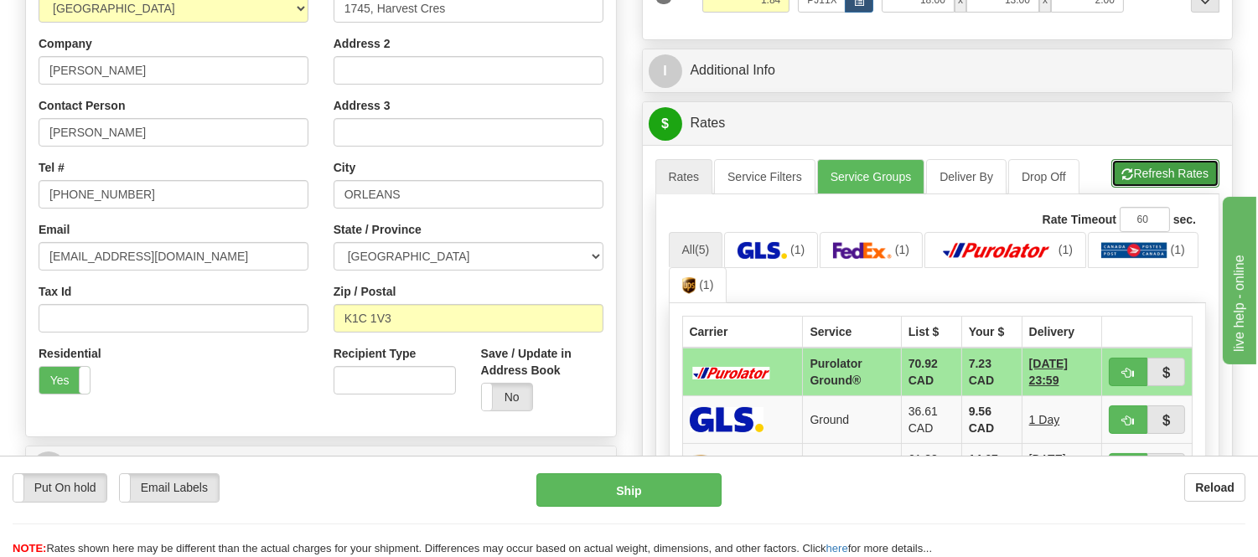
click at [1199, 179] on button "Refresh Rates" at bounding box center [1165, 173] width 108 height 28
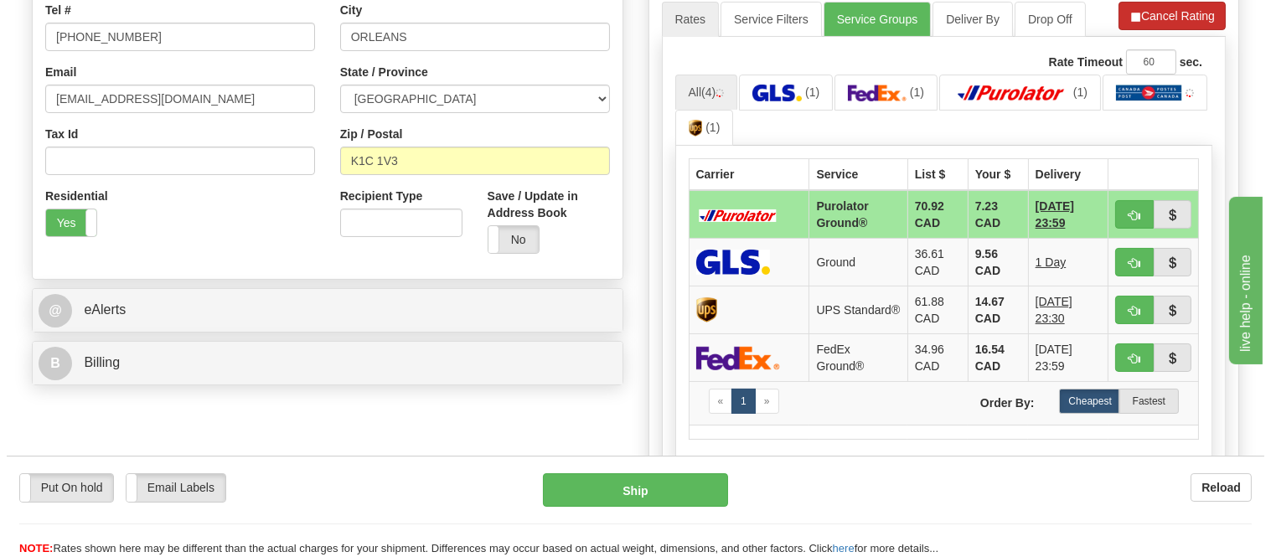
scroll to position [511, 0]
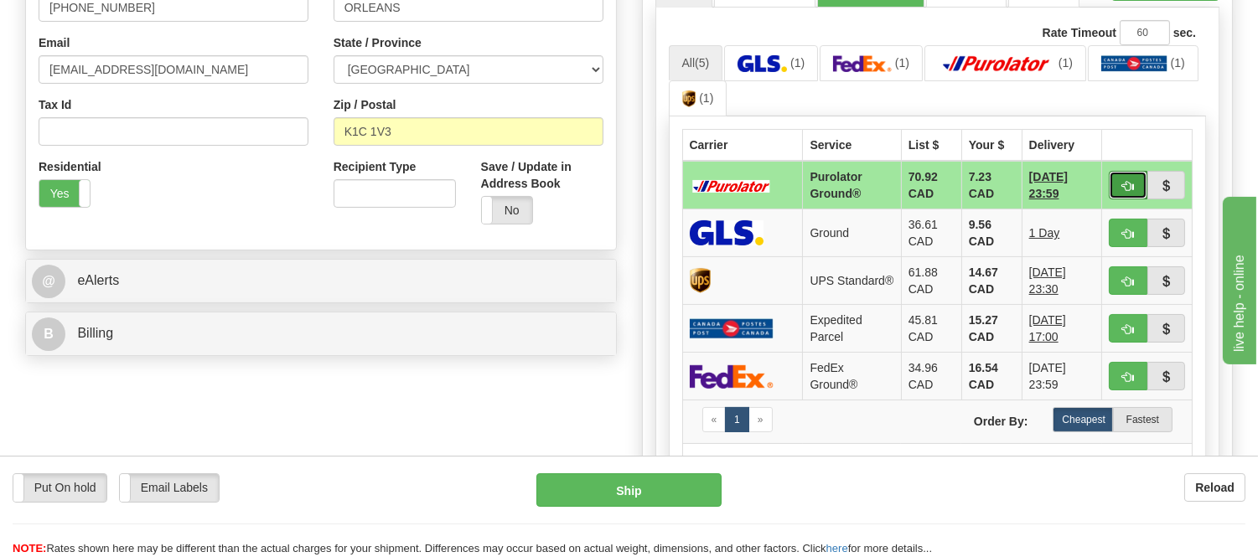
click at [1122, 187] on span "button" at bounding box center [1128, 186] width 12 height 11
type input "260"
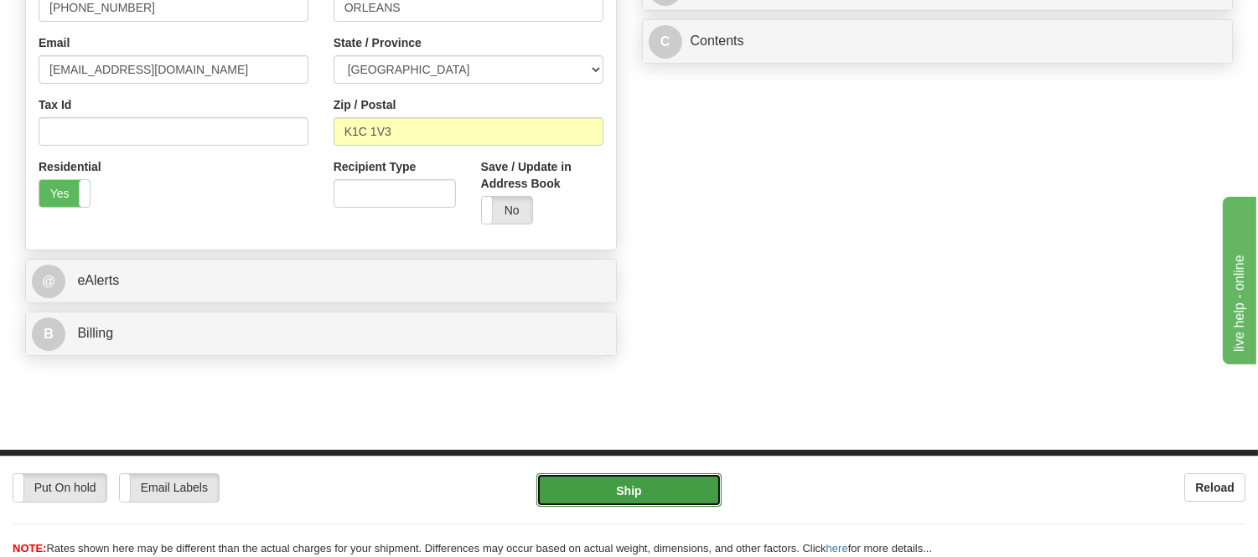
click at [633, 505] on button "Ship" at bounding box center [628, 491] width 184 height 34
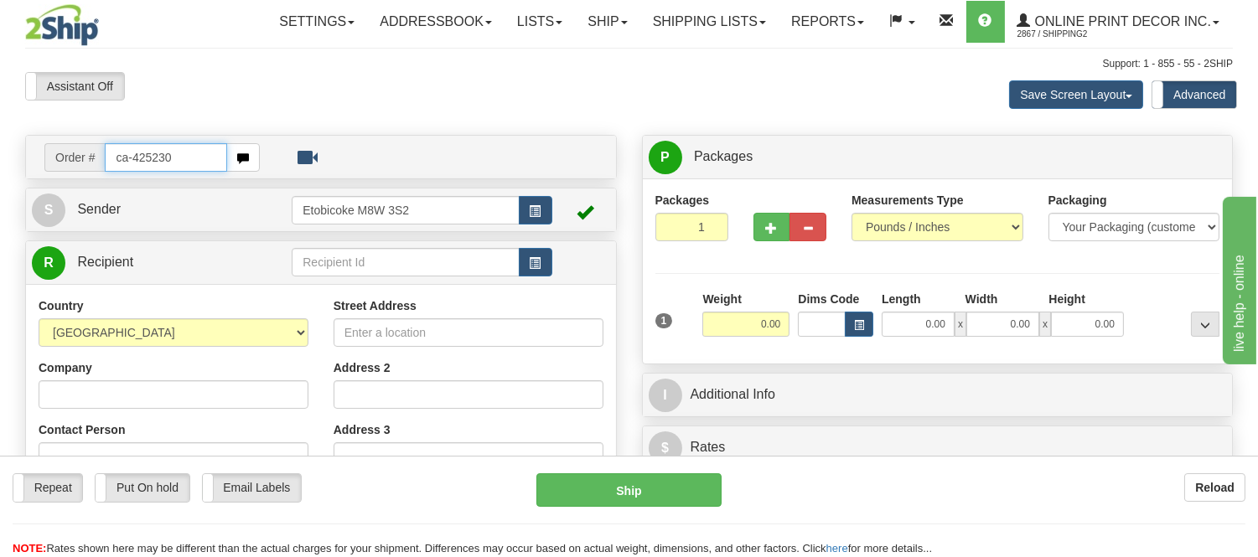
type input "ca-425230"
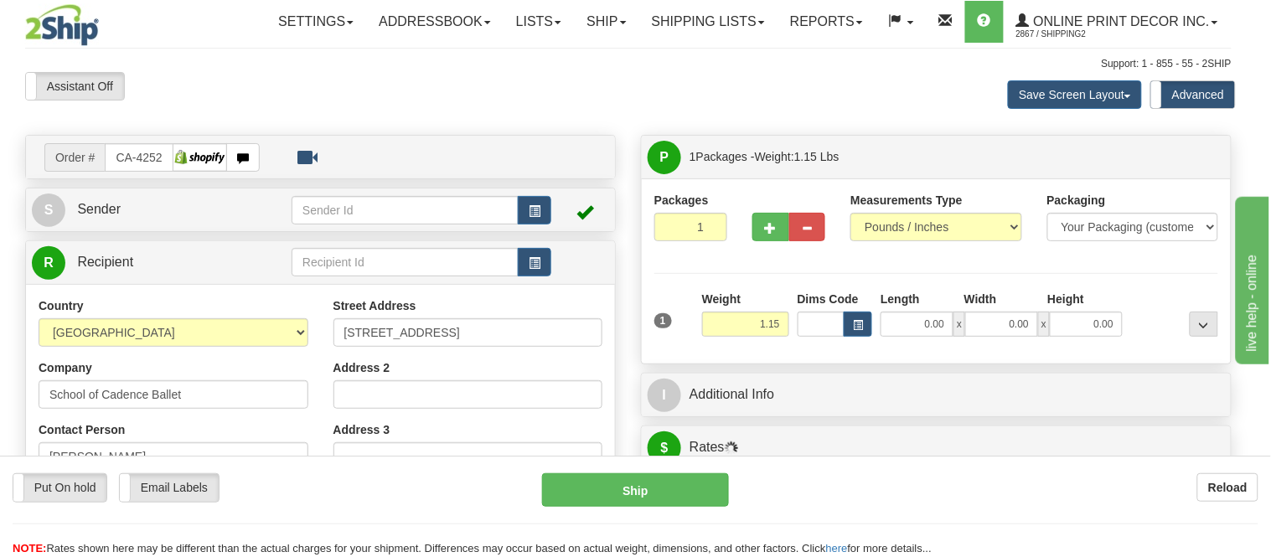
type input "[GEOGRAPHIC_DATA]"
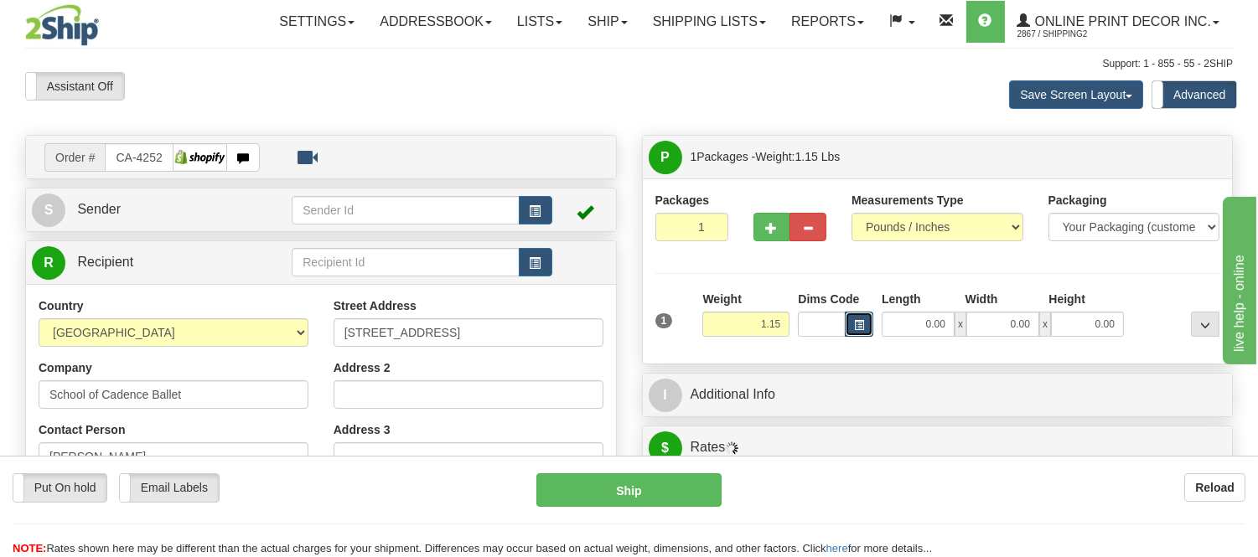
click at [865, 324] on button "button" at bounding box center [859, 324] width 28 height 25
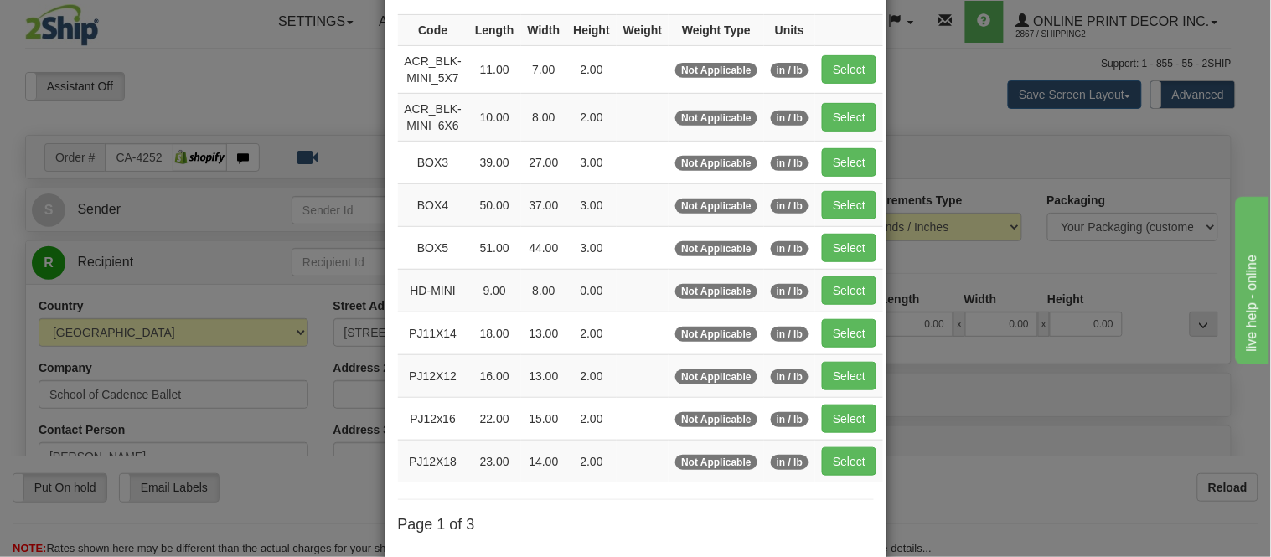
scroll to position [279, 0]
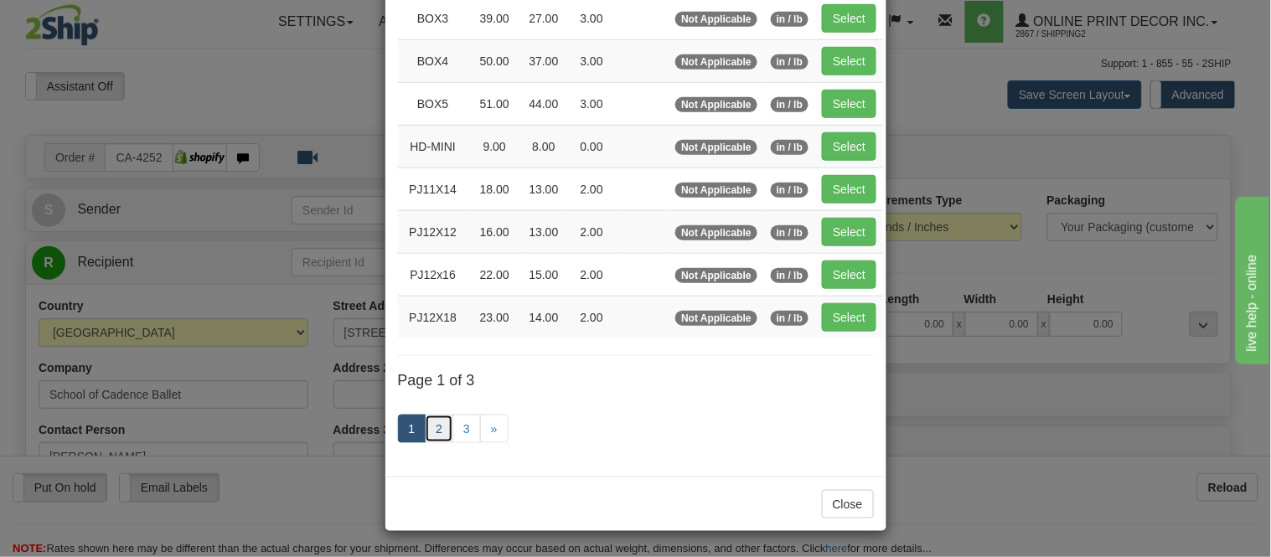
click at [441, 427] on link "2" at bounding box center [439, 429] width 28 height 28
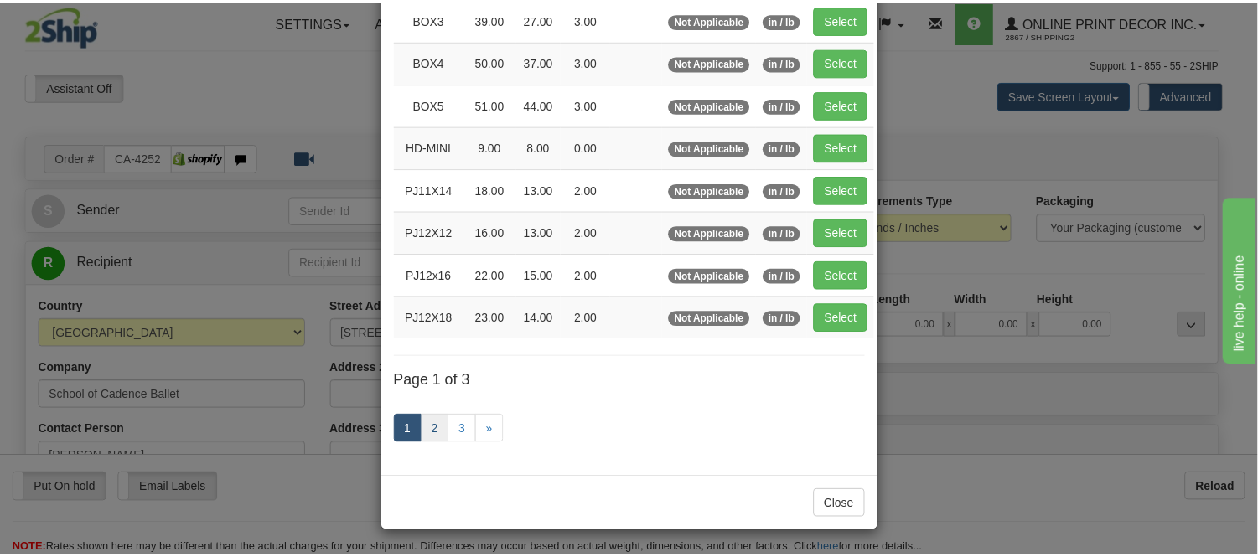
scroll to position [272, 0]
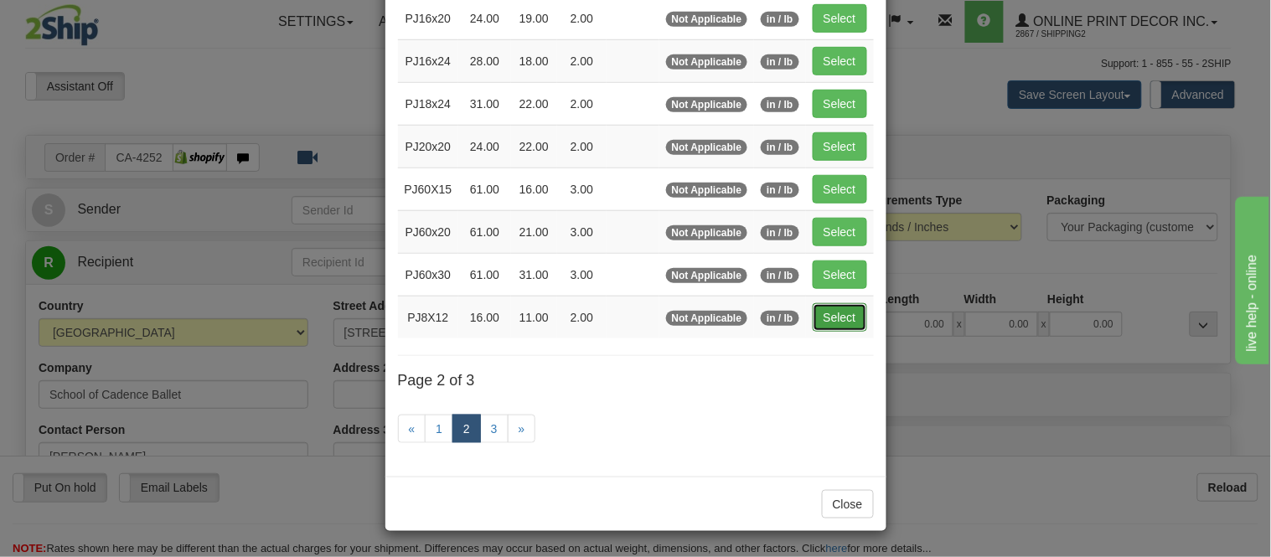
click at [838, 313] on button "Select" at bounding box center [840, 317] width 54 height 28
type input "PJ8X12"
type input "16.00"
type input "11.00"
type input "2.00"
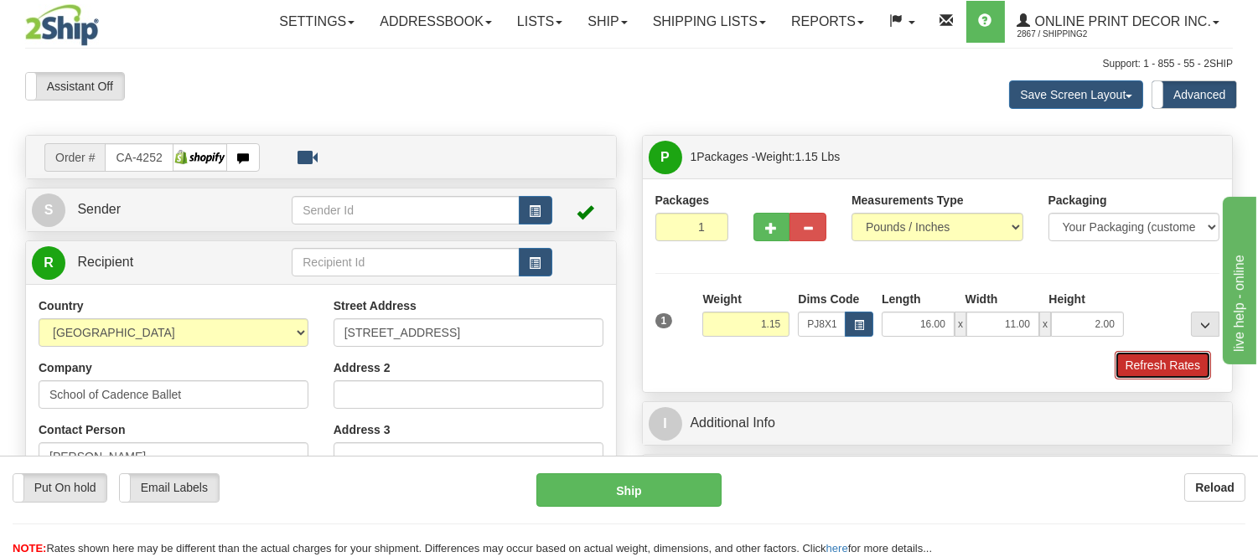
click at [1136, 375] on button "Refresh Rates" at bounding box center [1163, 365] width 96 height 28
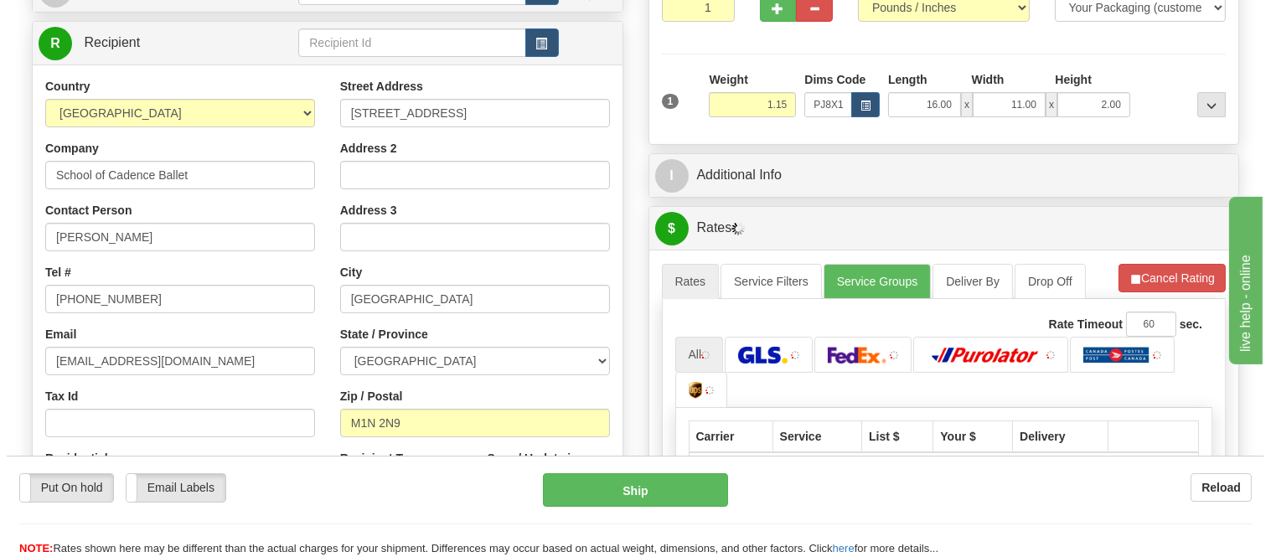
scroll to position [282, 0]
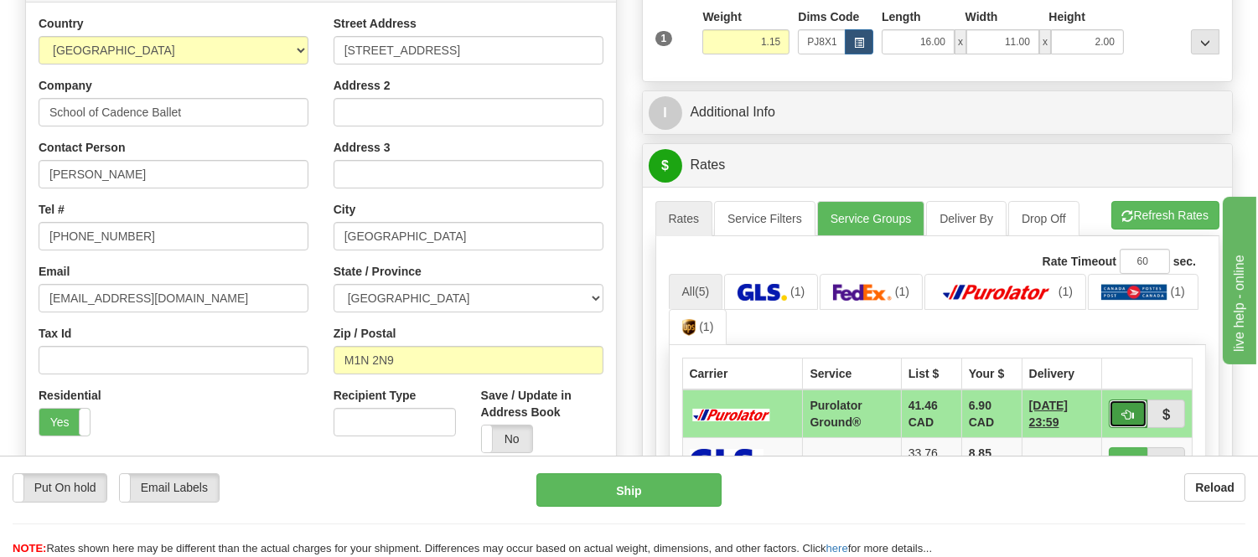
click at [1127, 420] on span "button" at bounding box center [1128, 415] width 12 height 11
type input "260"
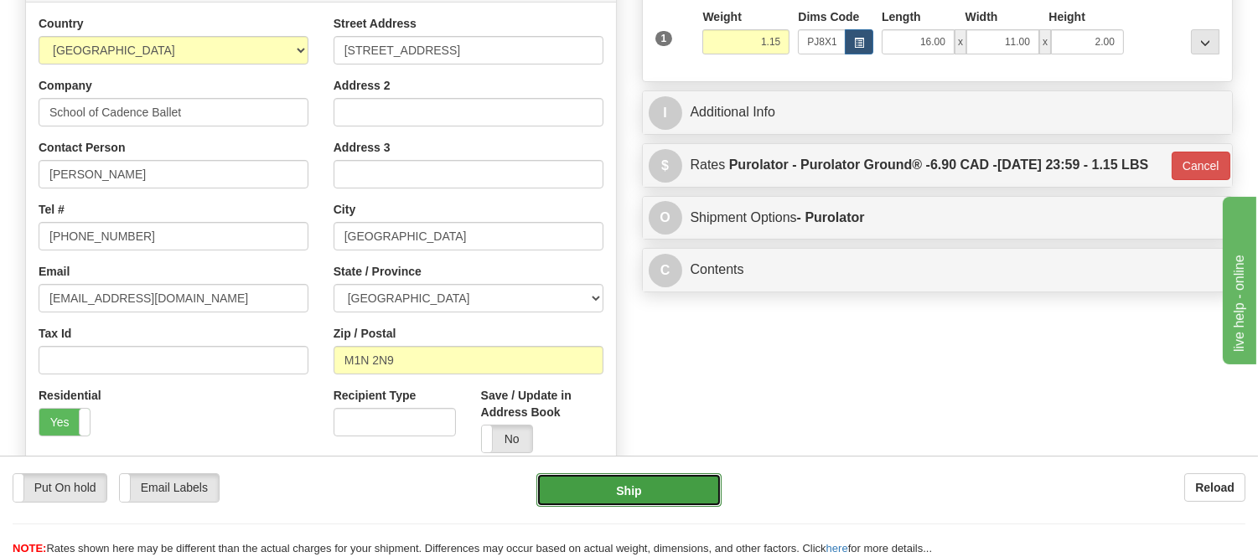
click at [702, 492] on button "Ship" at bounding box center [628, 491] width 184 height 34
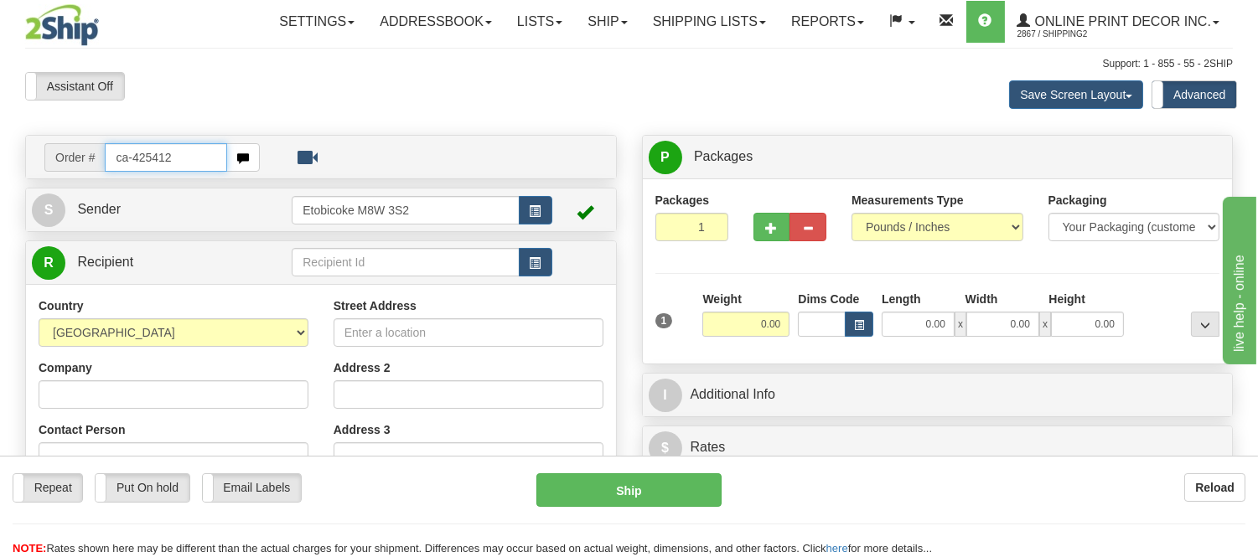
type input "ca-425412"
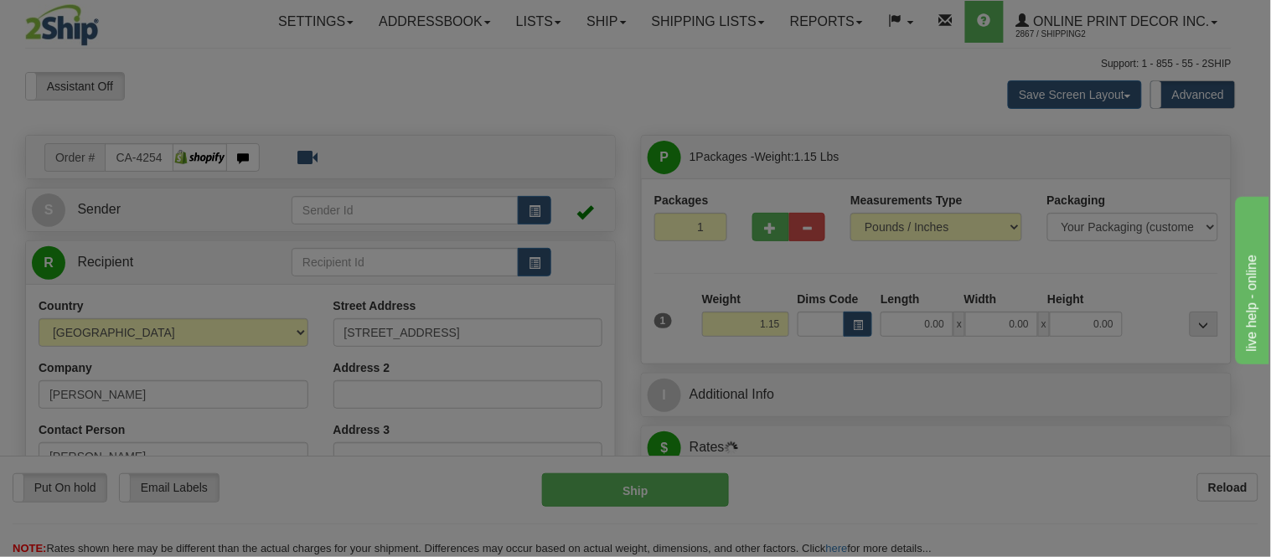
type input "MONTREAL-OUEST"
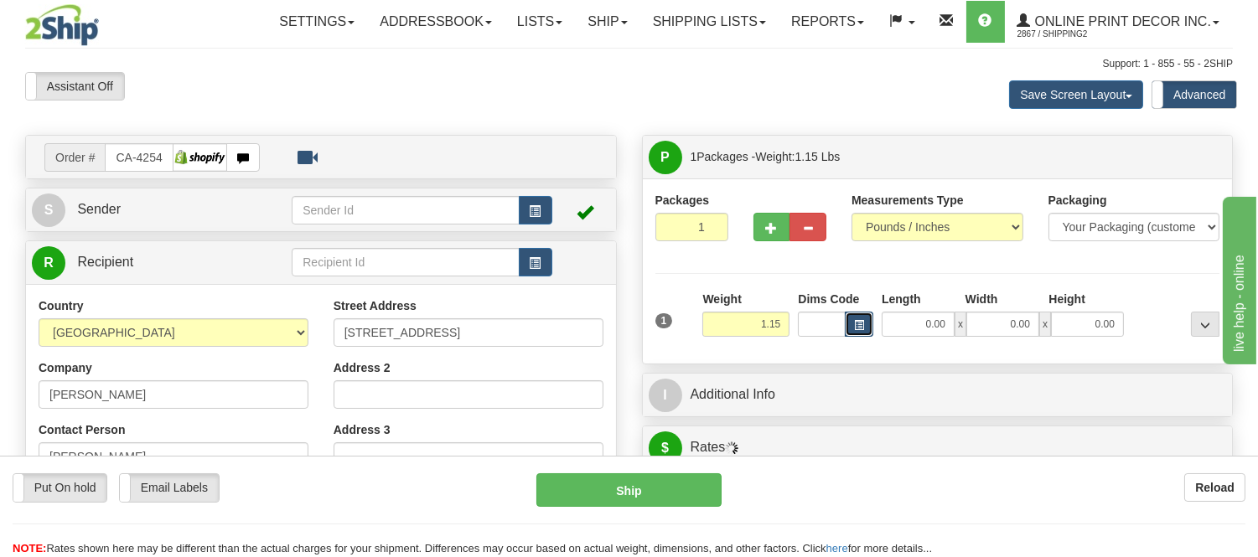
click at [862, 327] on span "button" at bounding box center [859, 325] width 10 height 9
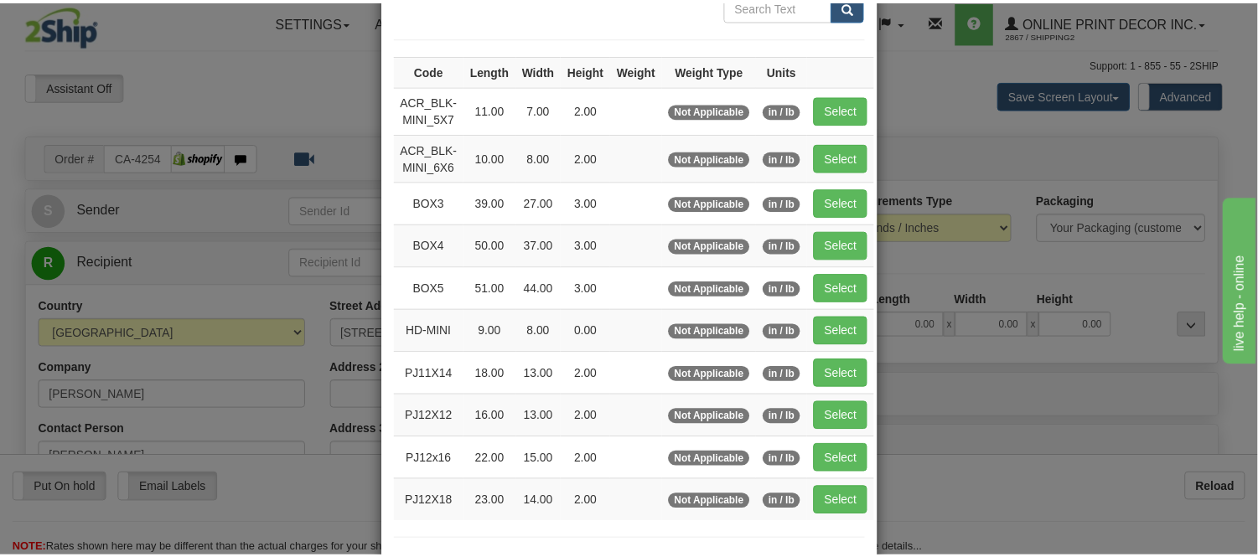
scroll to position [186, 0]
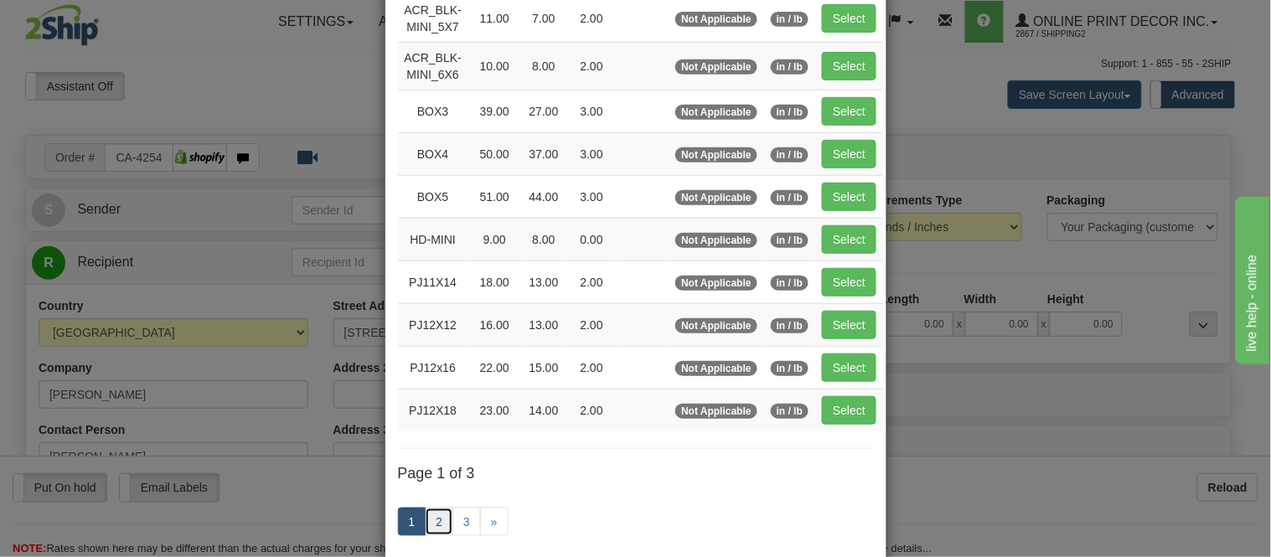
click at [437, 523] on link "2" at bounding box center [439, 522] width 28 height 28
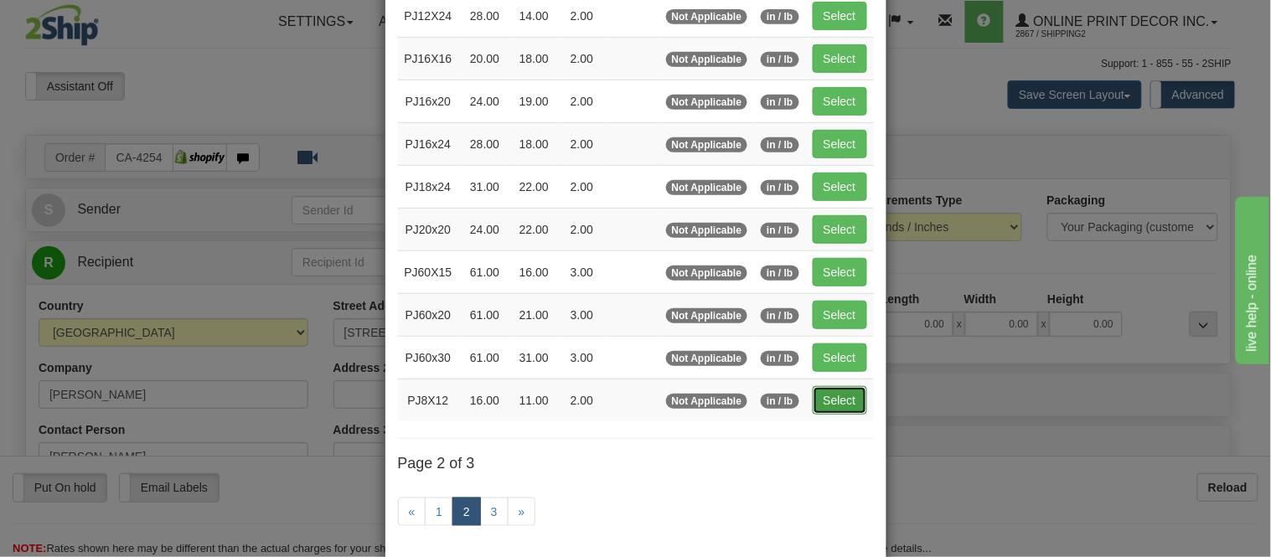
click at [819, 394] on button "Select" at bounding box center [840, 400] width 54 height 28
type input "PJ8X12"
type input "16.00"
type input "11.00"
type input "2.00"
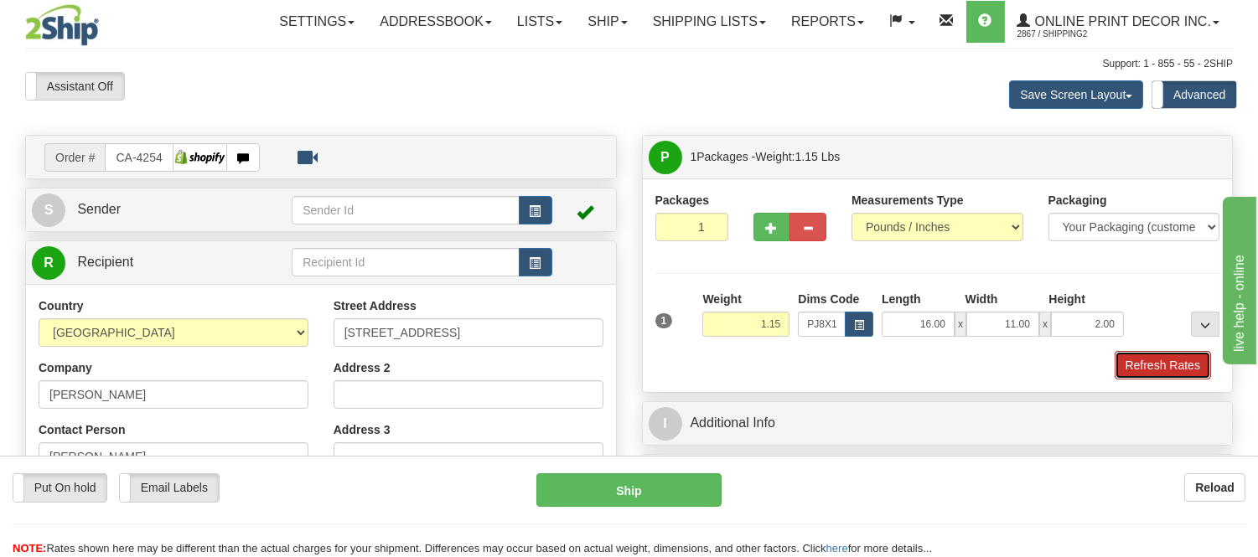
click at [1158, 364] on button "Refresh Rates" at bounding box center [1163, 365] width 96 height 28
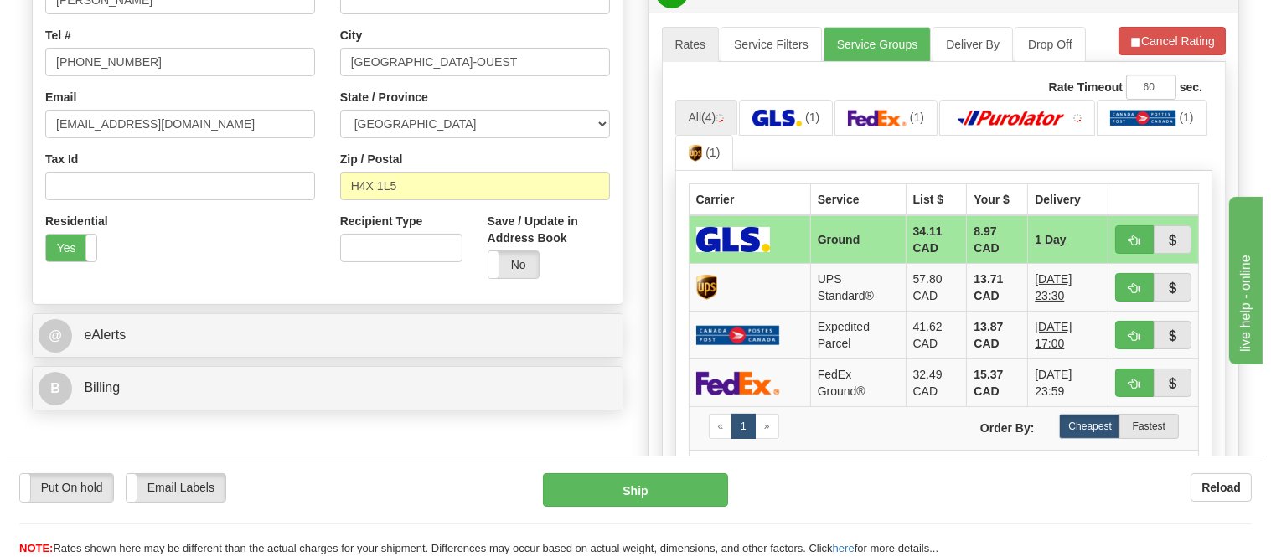
scroll to position [465, 0]
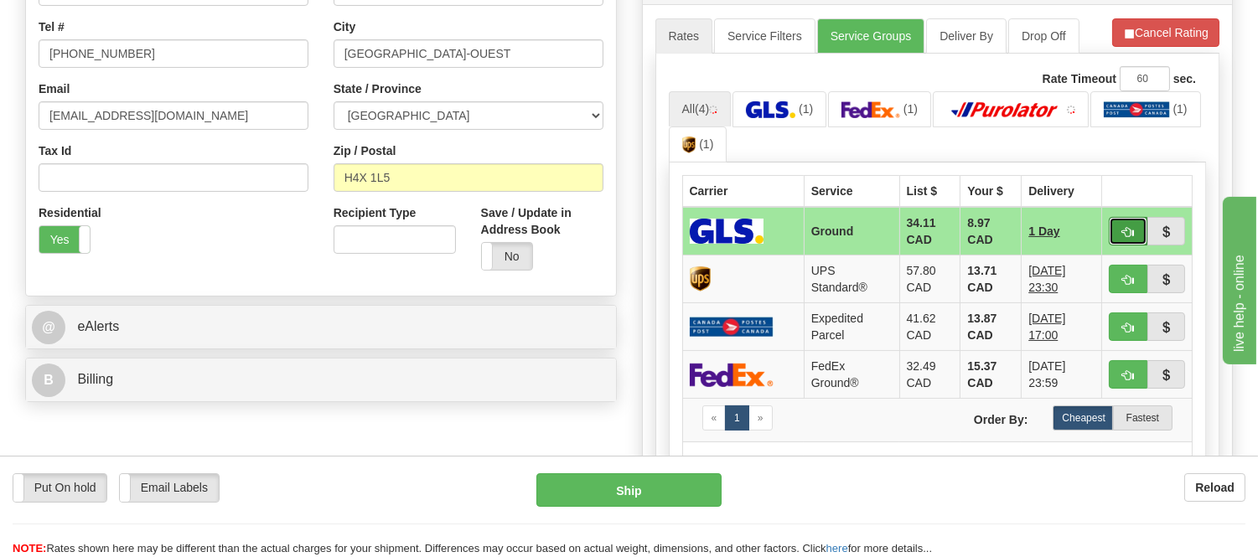
click at [1126, 220] on button "button" at bounding box center [1128, 231] width 39 height 28
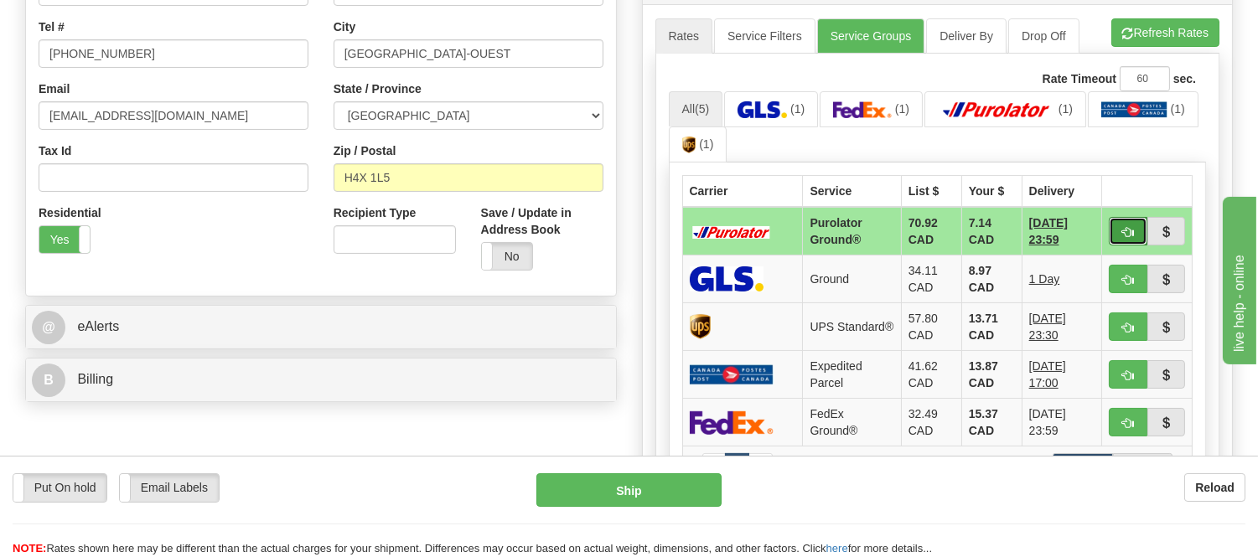
click at [1127, 233] on span "button" at bounding box center [1128, 232] width 12 height 11
type input "260"
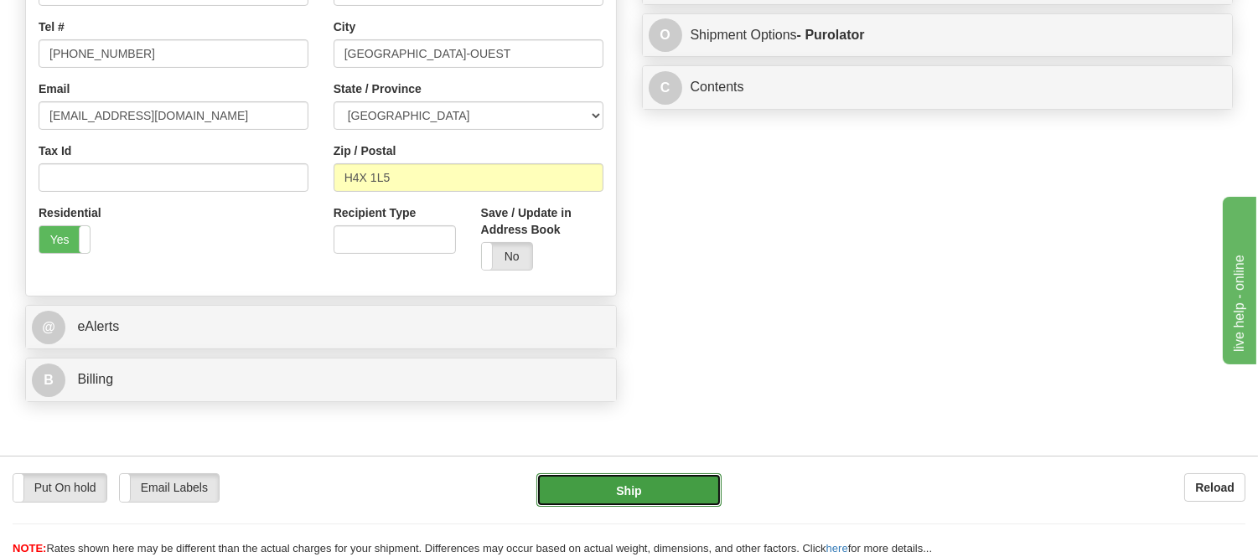
click at [599, 492] on button "Ship" at bounding box center [628, 491] width 184 height 34
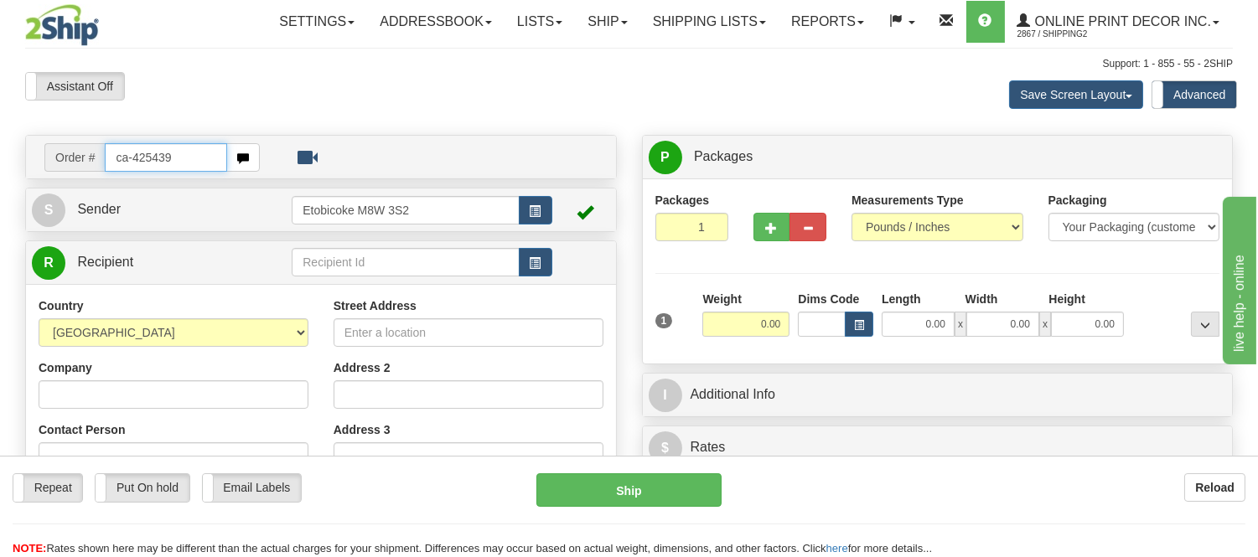
type input "ca-425439"
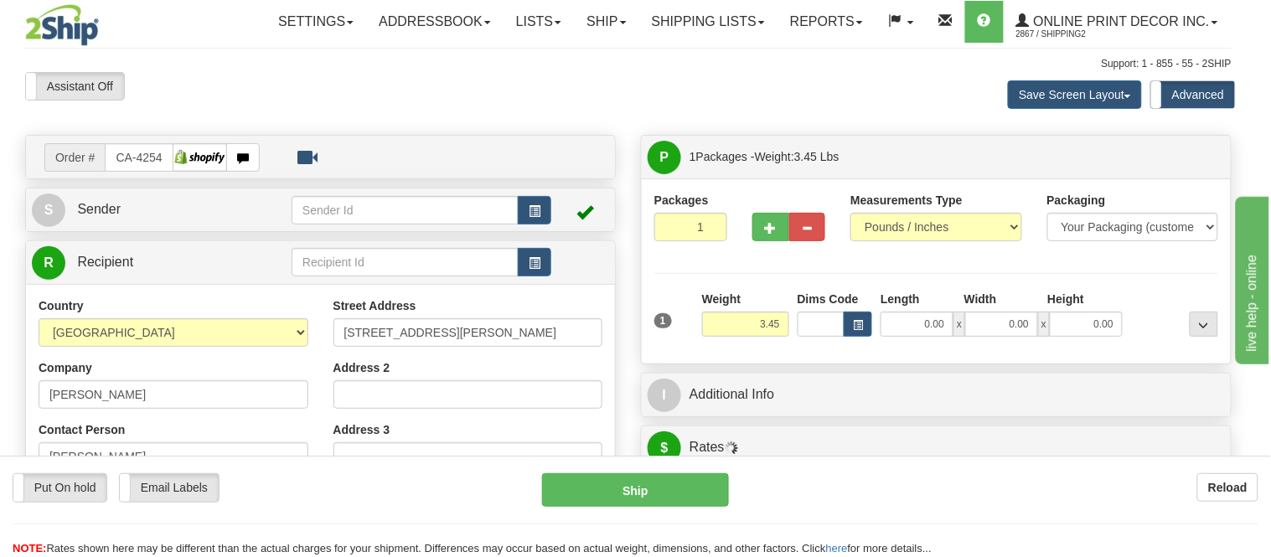
type input "NANAIMO"
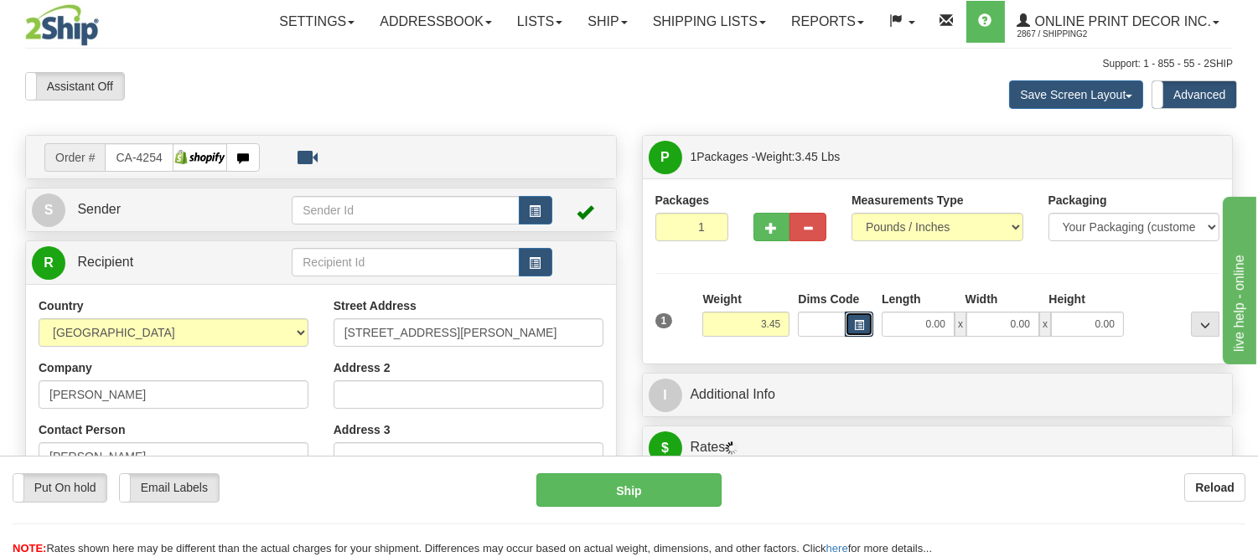
click at [861, 328] on span "button" at bounding box center [859, 325] width 10 height 9
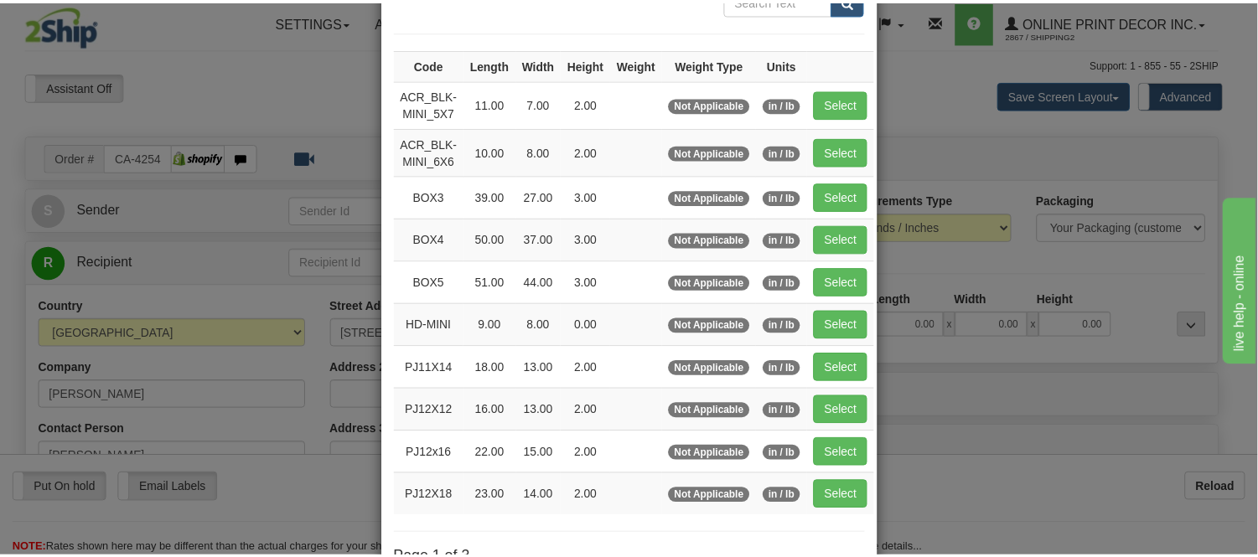
scroll to position [279, 0]
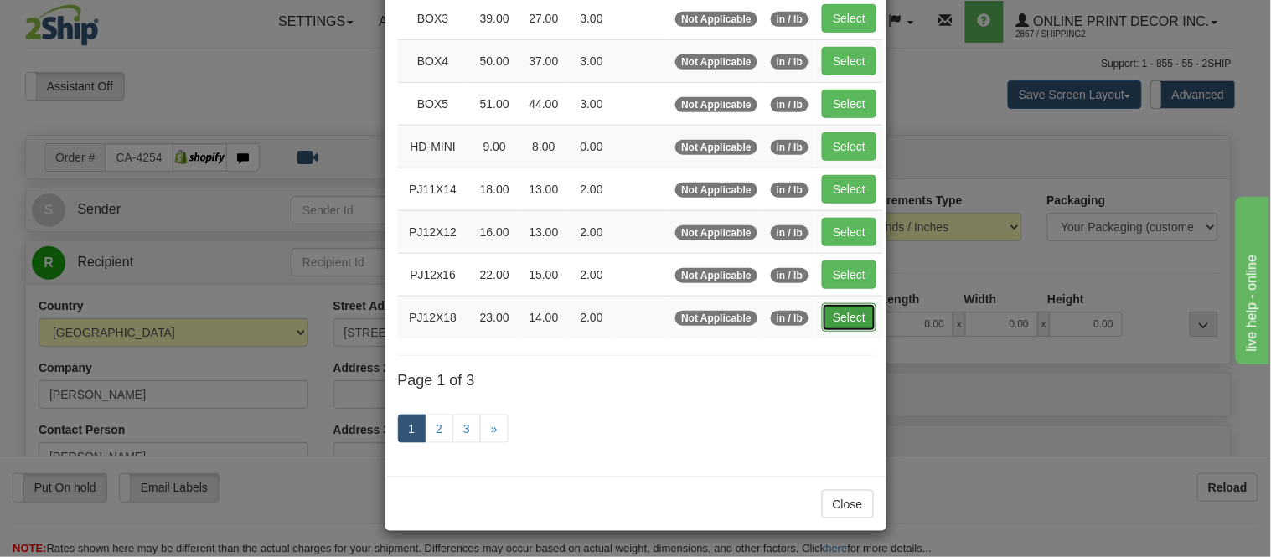
click at [841, 323] on button "Select" at bounding box center [849, 317] width 54 height 28
type input "PJ12X18"
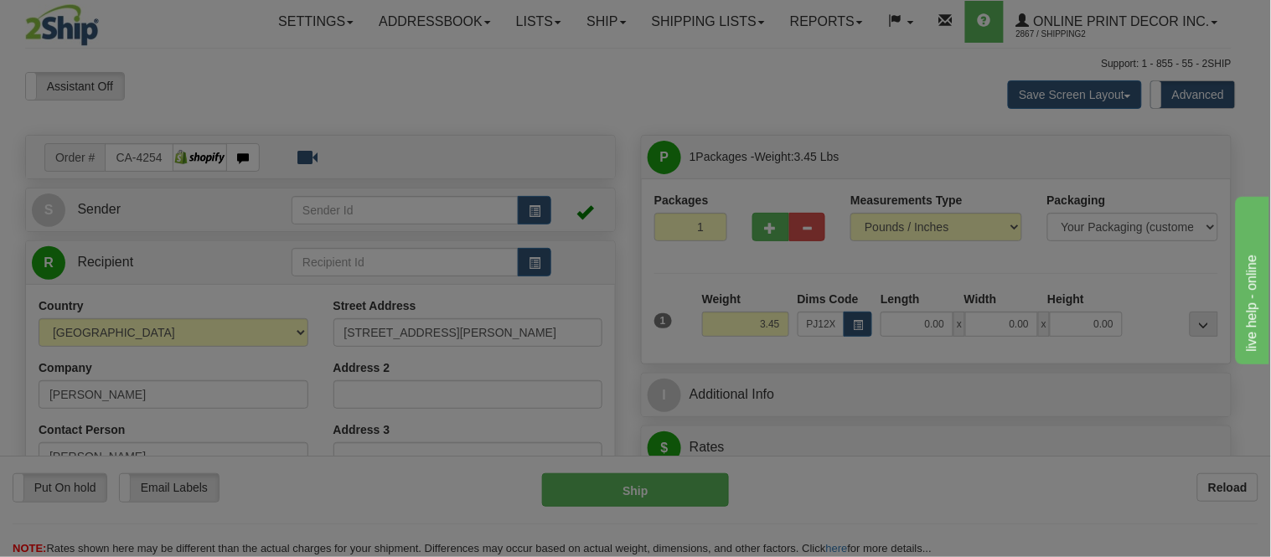
type input "23.00"
type input "14.00"
type input "2.00"
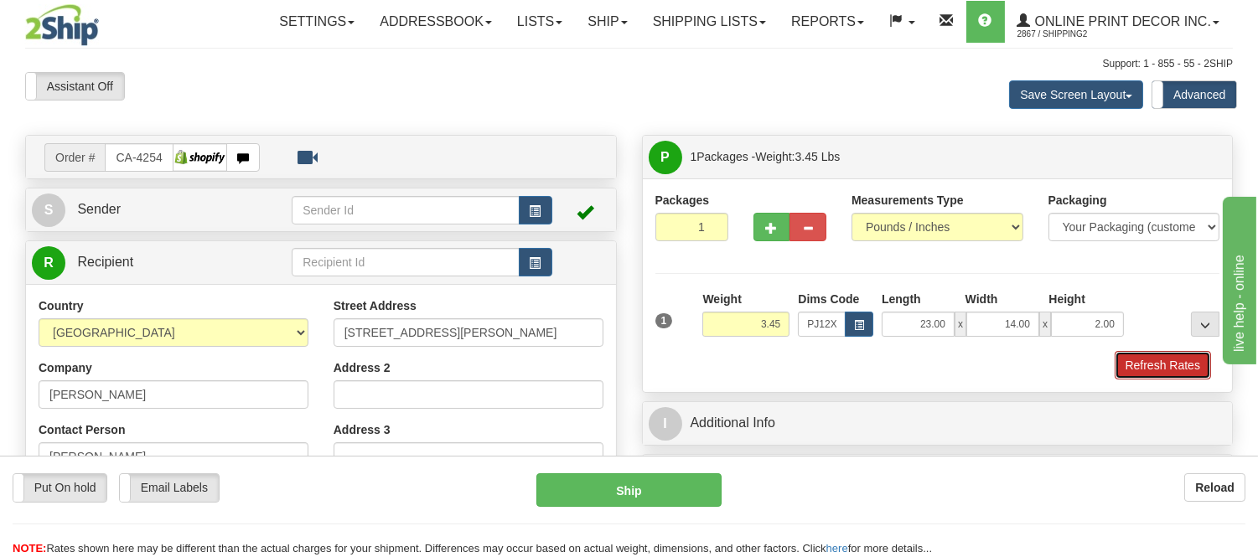
click at [1142, 364] on button "Refresh Rates" at bounding box center [1163, 365] width 96 height 28
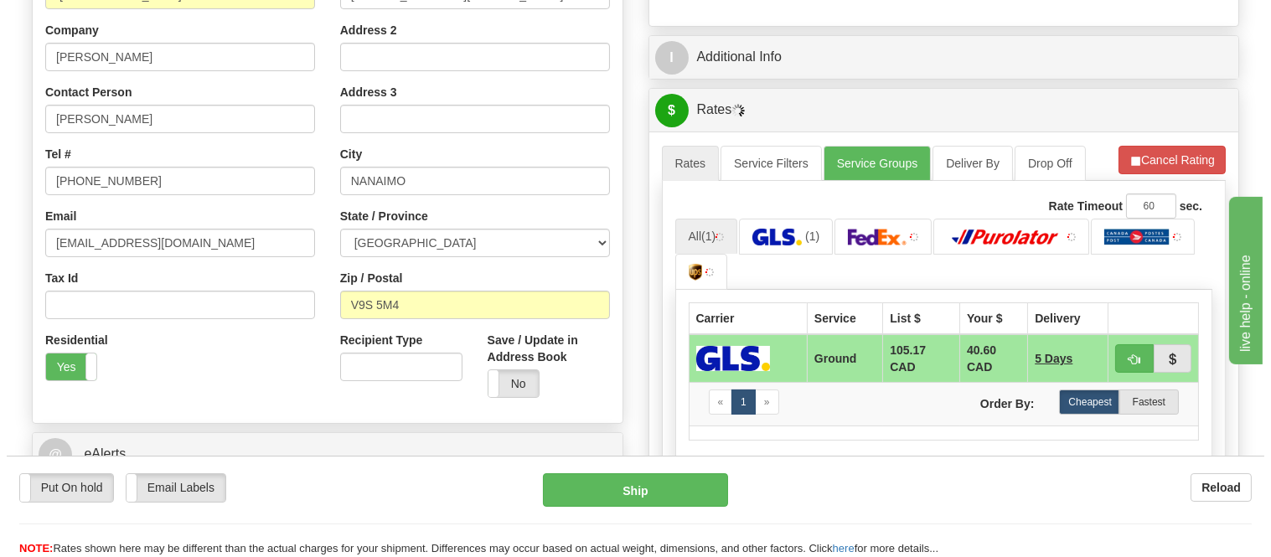
scroll to position [342, 0]
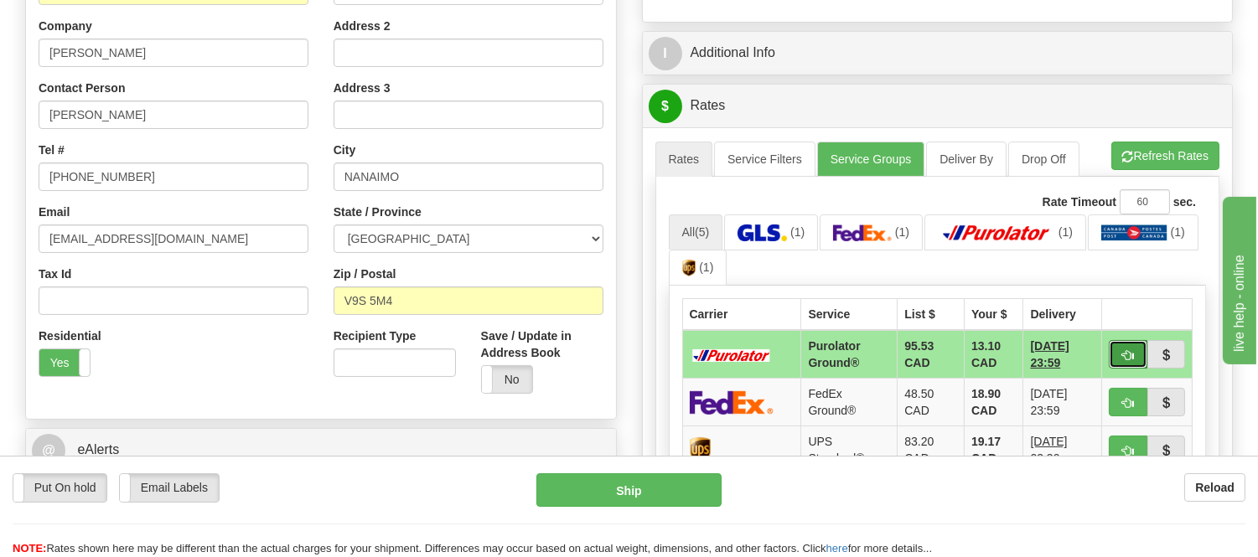
click at [1128, 350] on span "button" at bounding box center [1128, 355] width 12 height 11
type input "260"
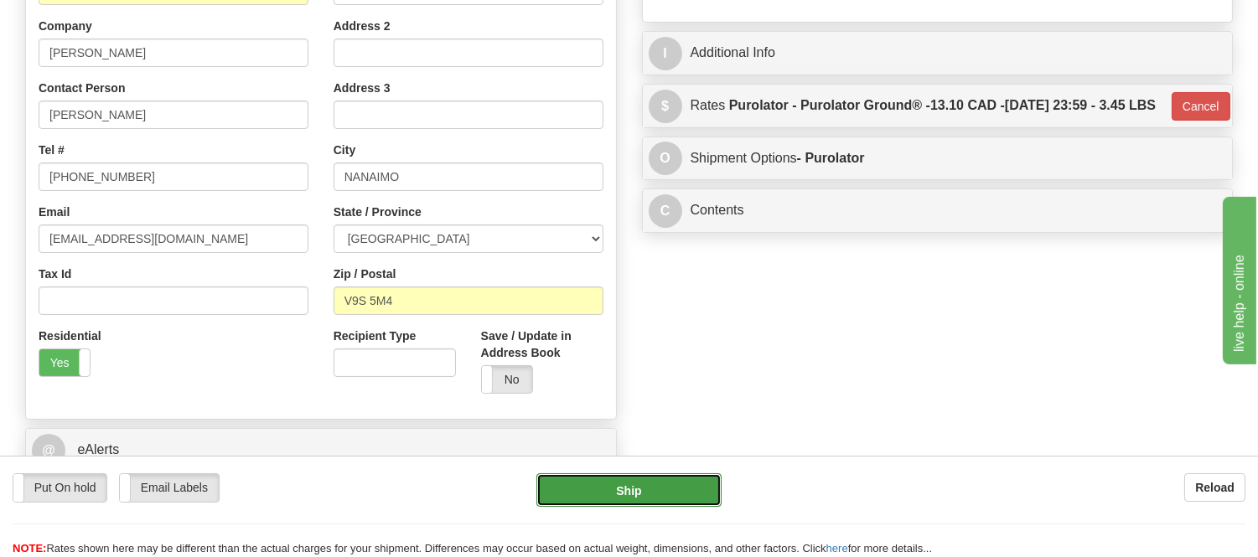
click at [582, 500] on button "Ship" at bounding box center [628, 491] width 184 height 34
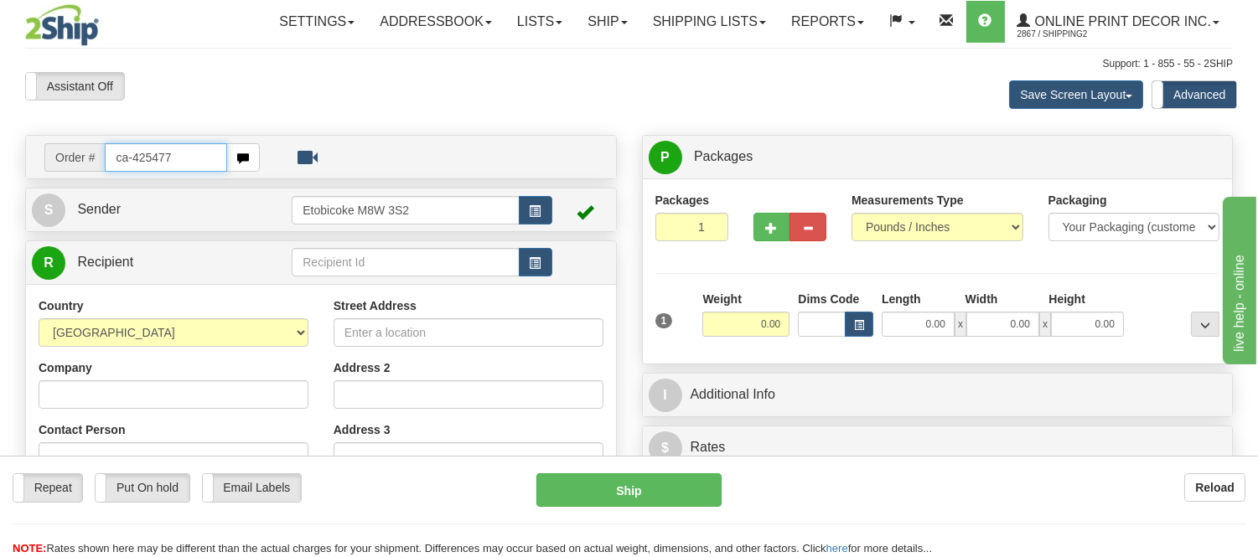
type input "ca-425477"
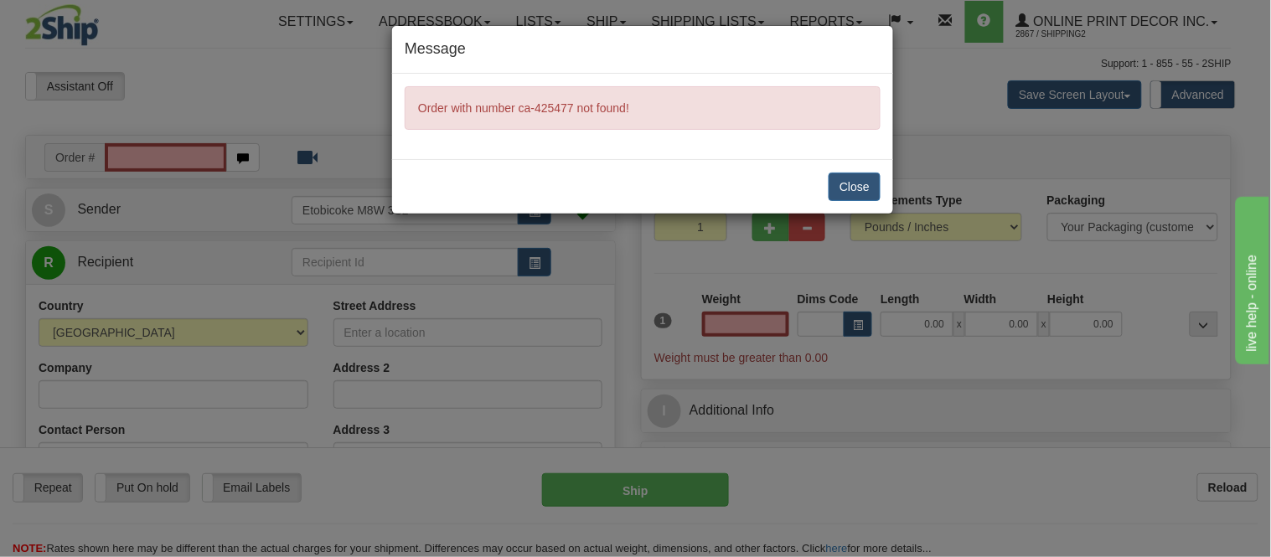
type input "0.00"
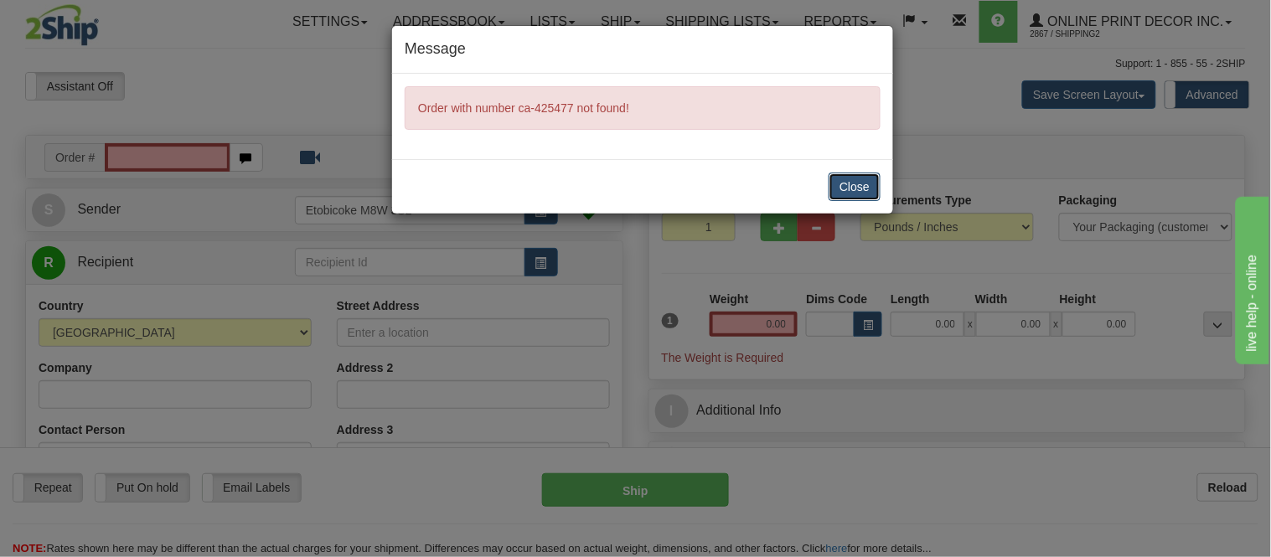
click at [840, 198] on button "Close" at bounding box center [855, 187] width 52 height 28
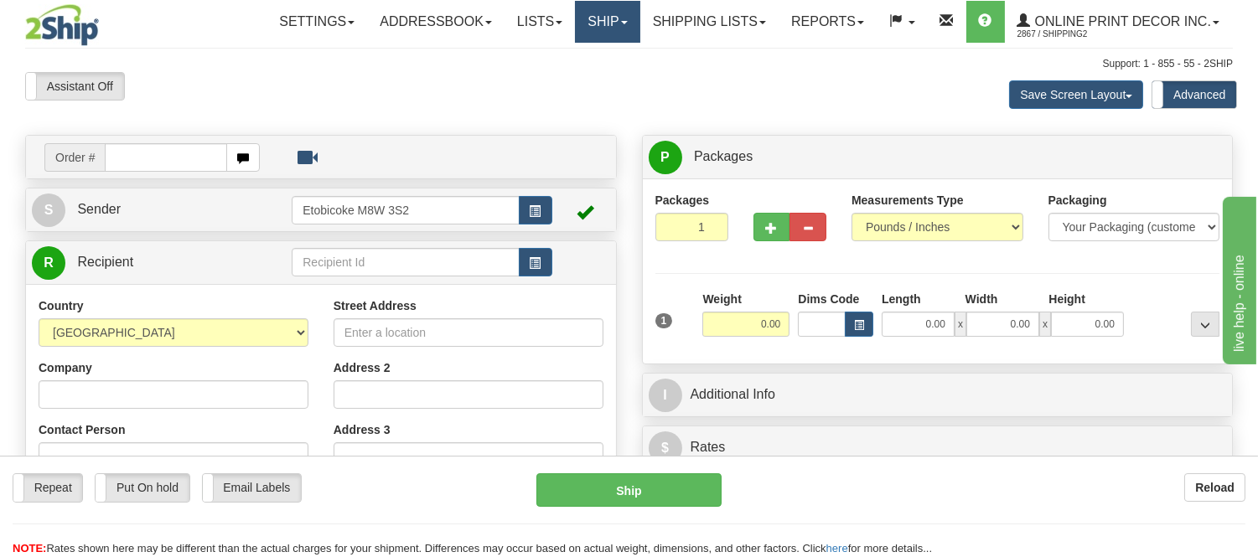
click at [587, 3] on link "Ship" at bounding box center [607, 22] width 65 height 42
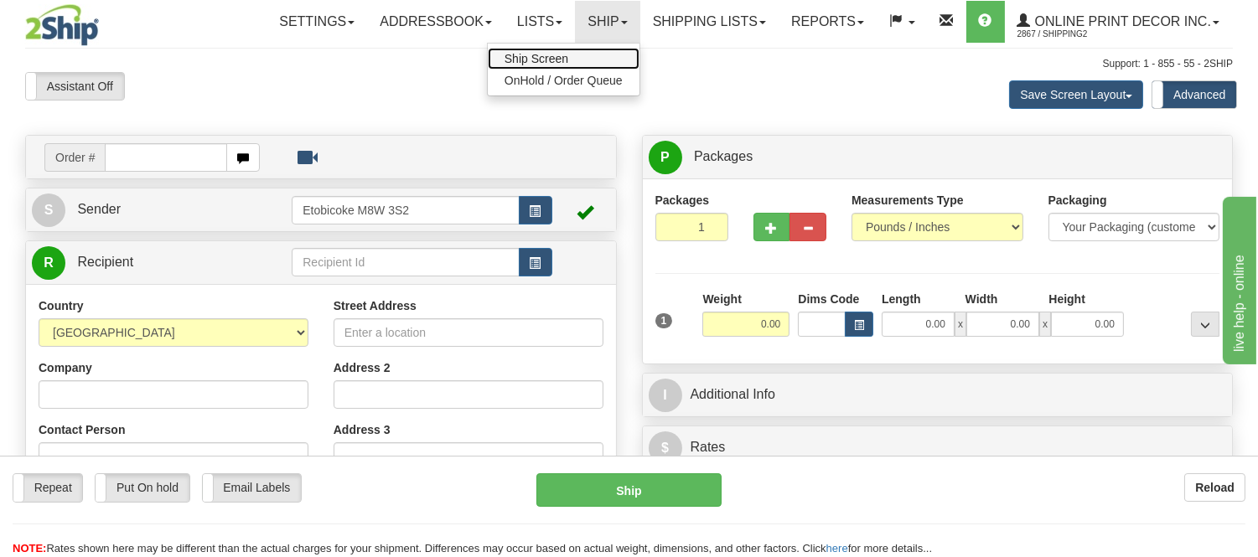
click at [554, 55] on span "Ship Screen" at bounding box center [537, 58] width 64 height 13
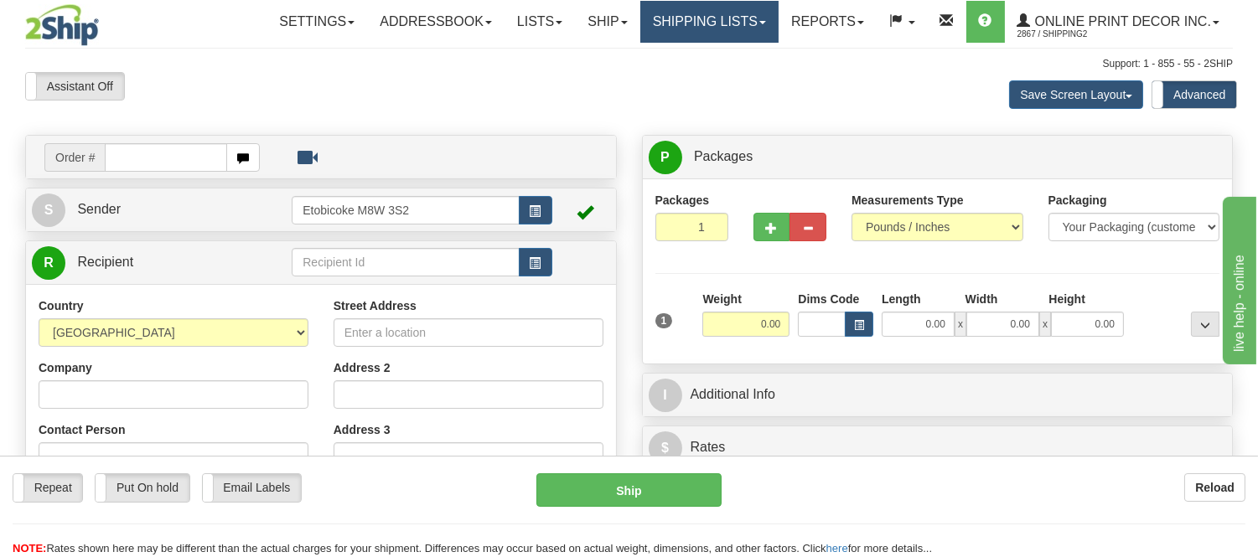
click at [689, 25] on link "Shipping lists" at bounding box center [709, 22] width 138 height 42
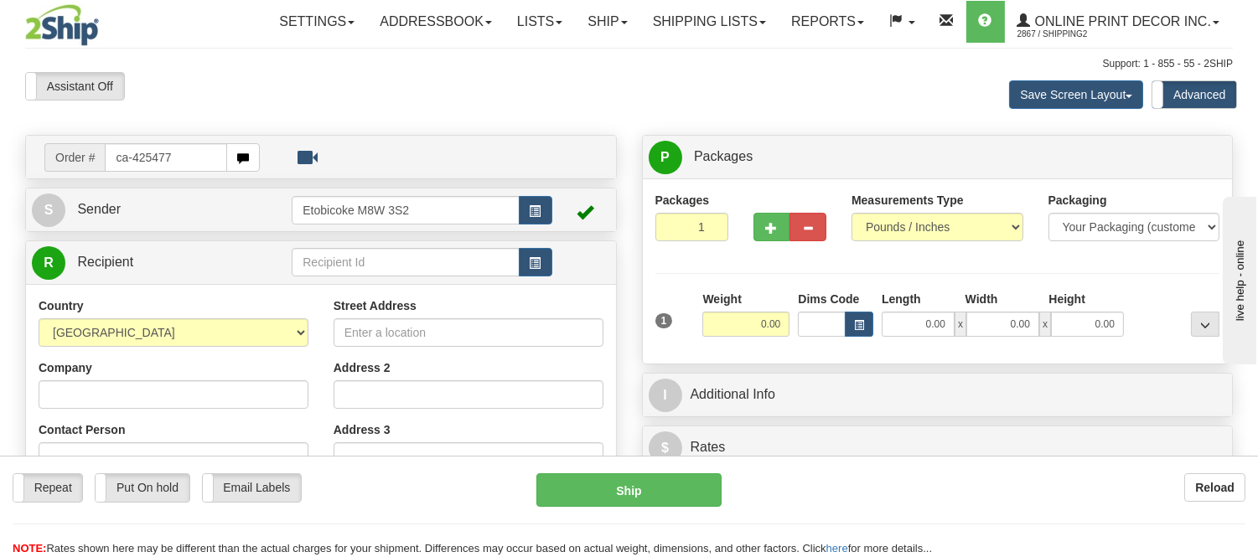
type input "ca-425477"
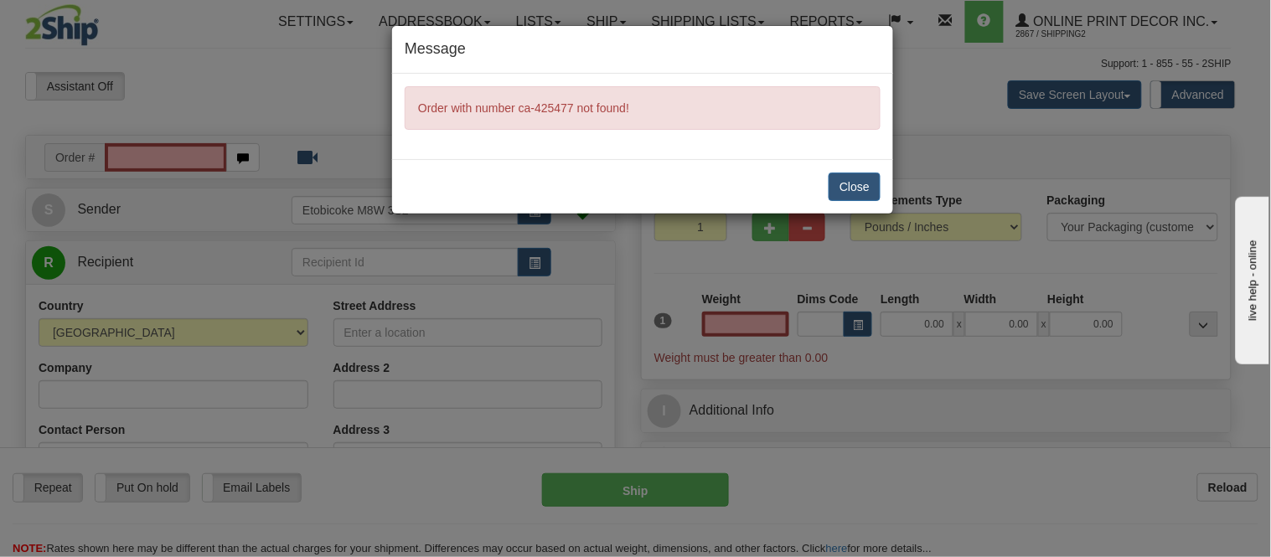
type input "0.00"
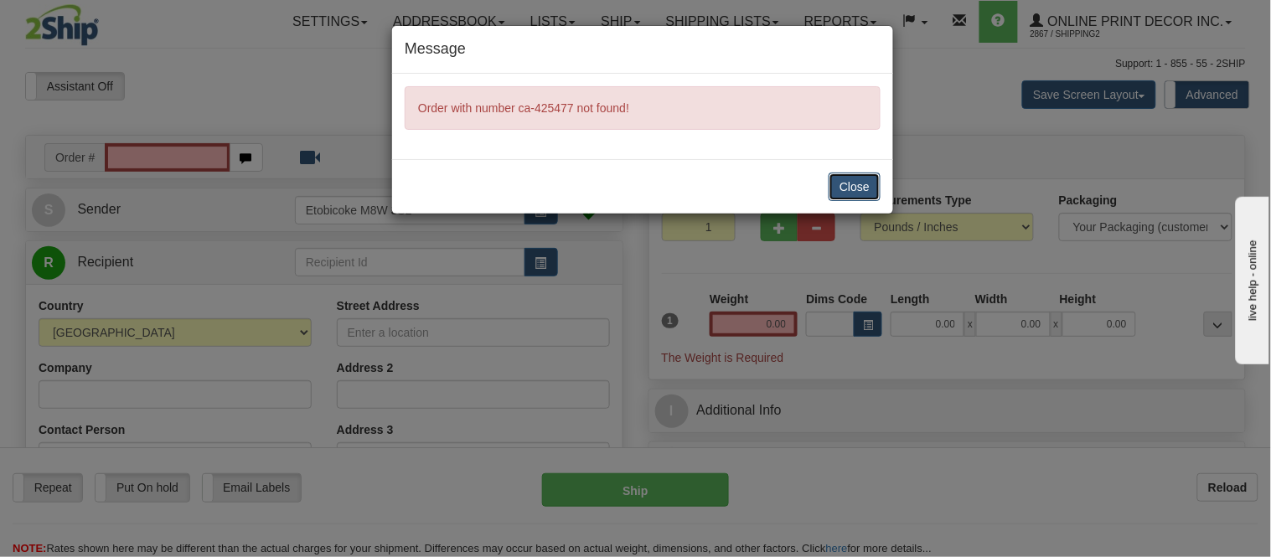
click at [850, 189] on button "Close" at bounding box center [855, 187] width 52 height 28
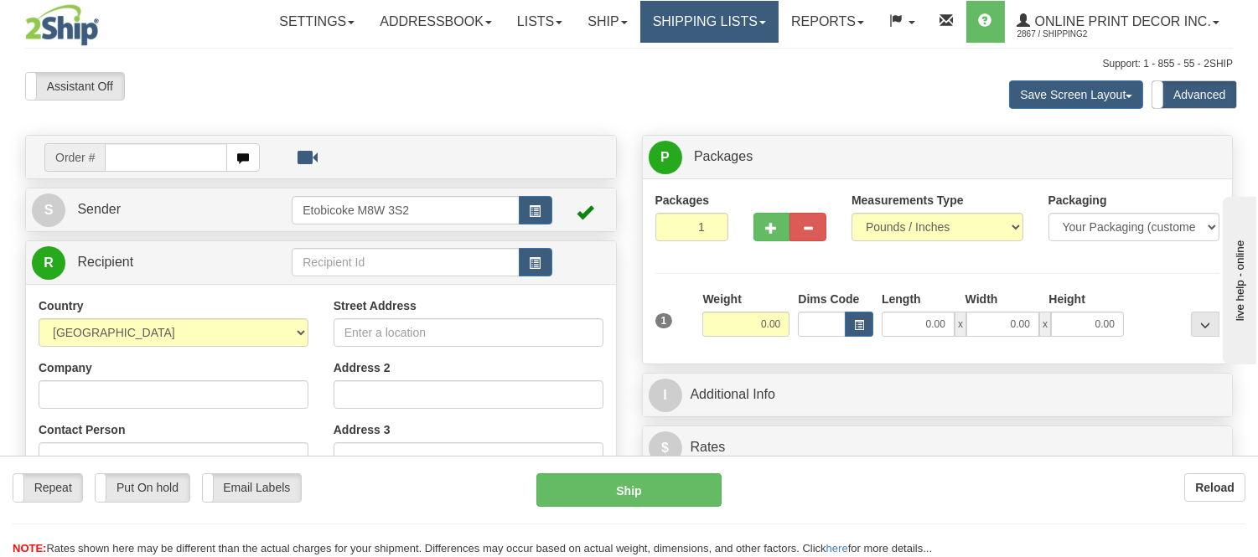
click at [676, 26] on div "Toggle navigation Settings Shipping Preferences Fields Preferences New" at bounding box center [629, 480] width 1258 height 961
click at [676, 26] on link "Shipping lists" at bounding box center [709, 22] width 138 height 42
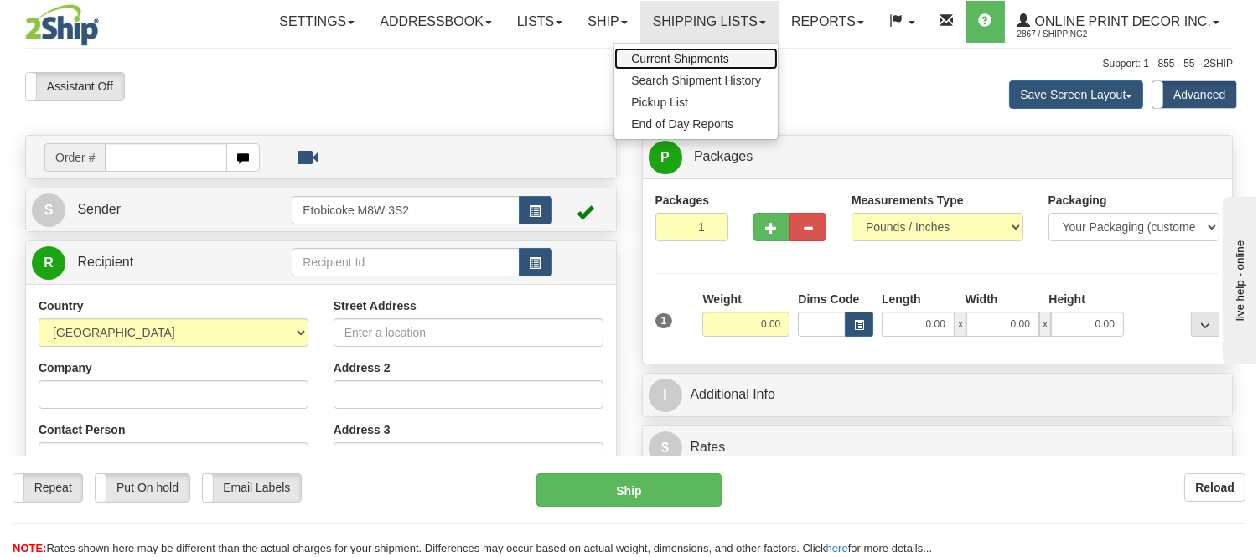
click at [674, 53] on span "Current Shipments" at bounding box center [680, 58] width 98 height 13
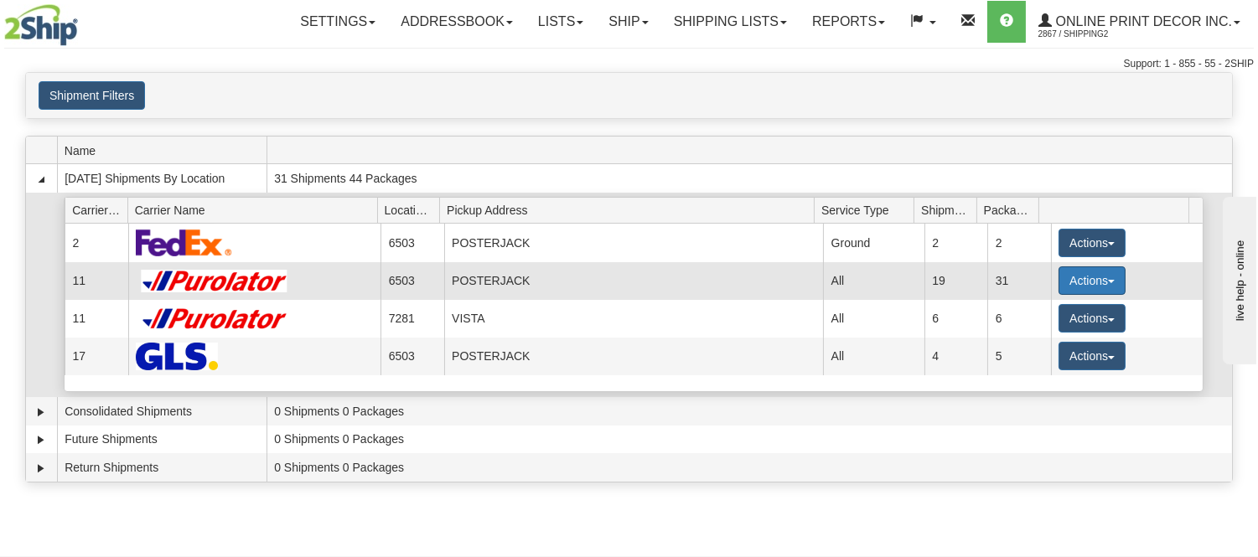
click at [1083, 275] on button "Actions" at bounding box center [1092, 281] width 67 height 28
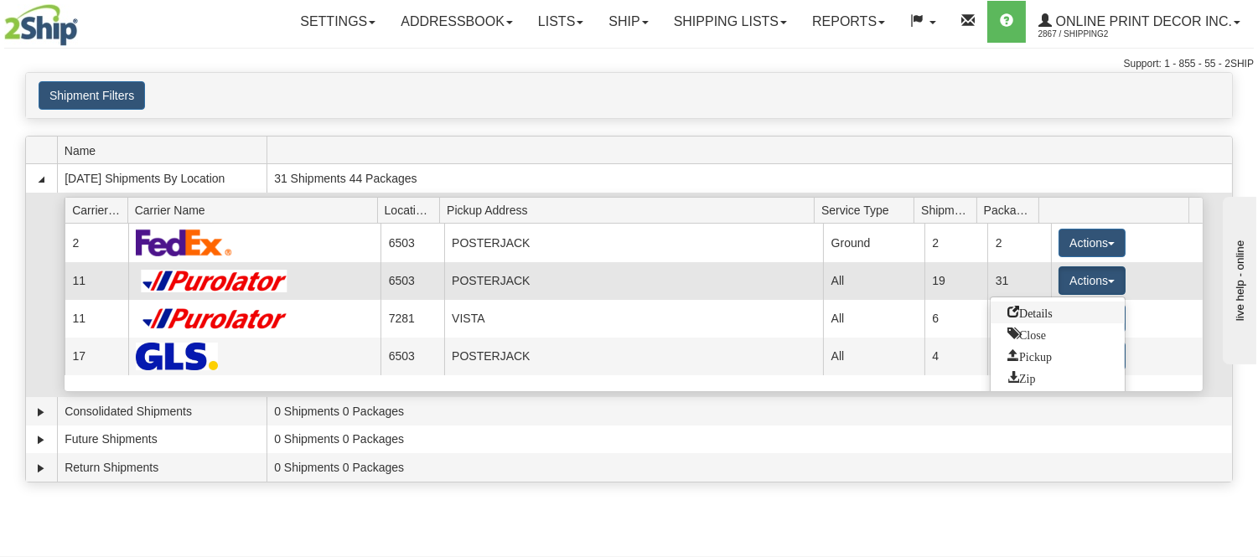
click at [1028, 316] on span "Details" at bounding box center [1029, 312] width 45 height 12
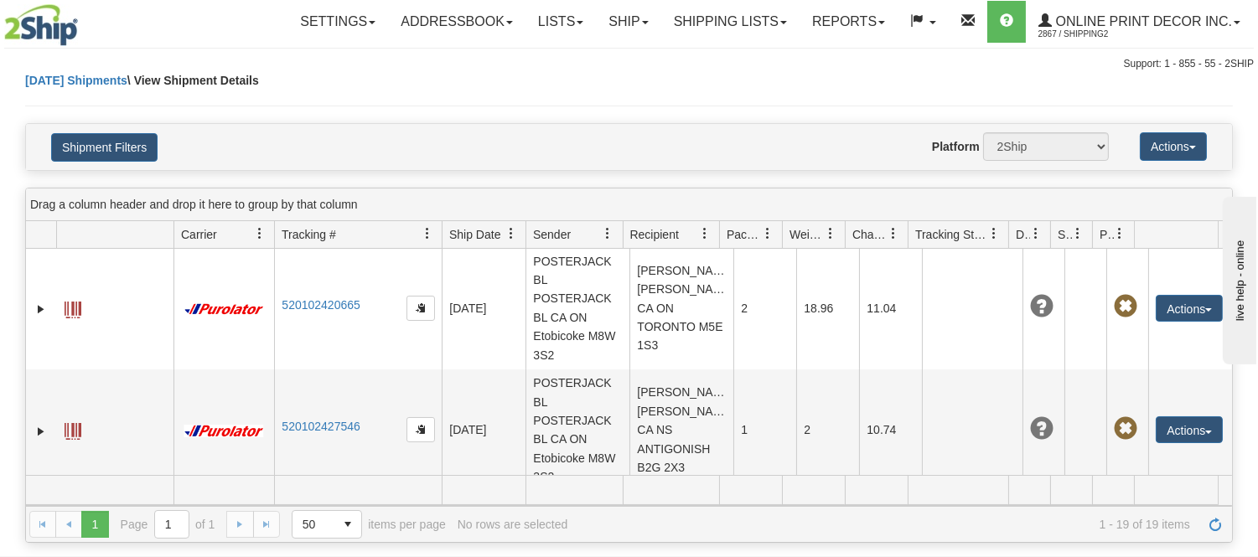
scroll to position [1303, 0]
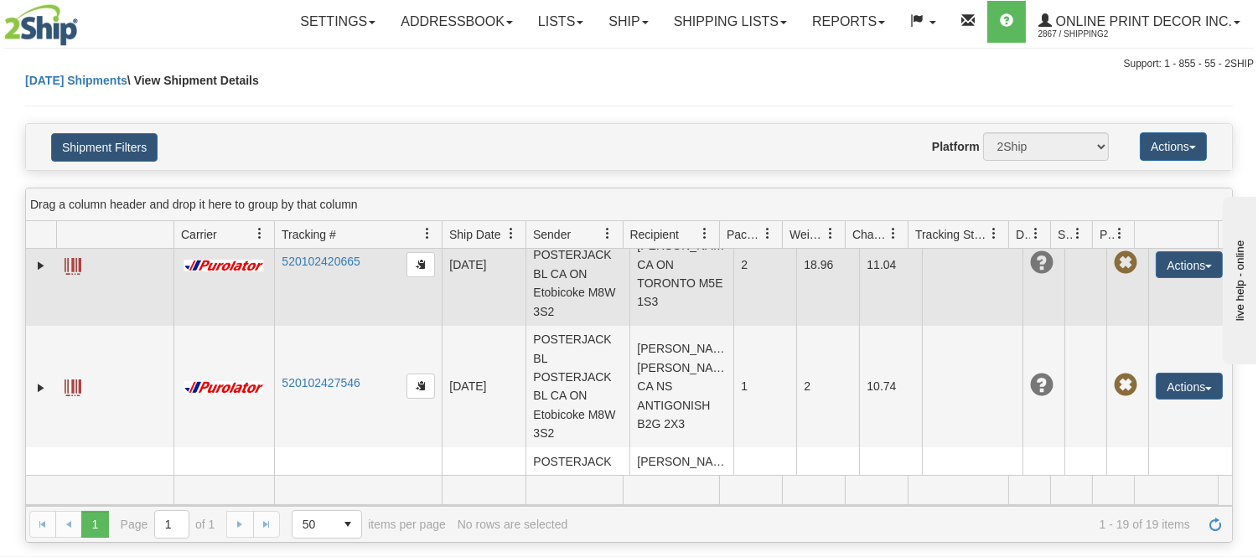
click at [660, 280] on td "[PERSON_NAME] [PERSON_NAME] CA ON TORONTO M5E 1S3" at bounding box center [681, 265] width 104 height 122
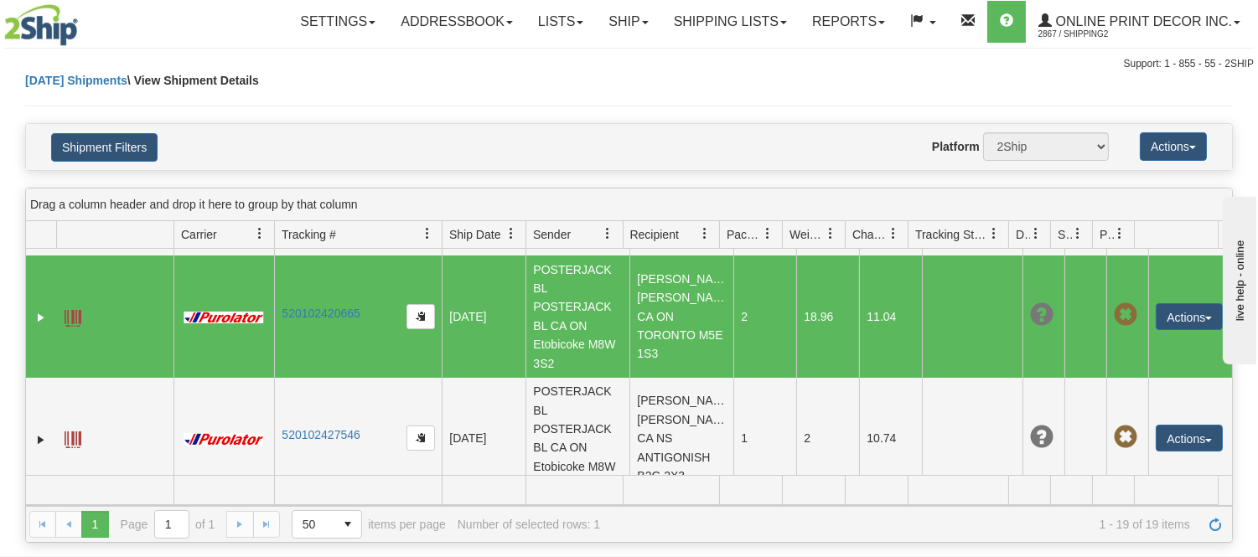
scroll to position [1210, 0]
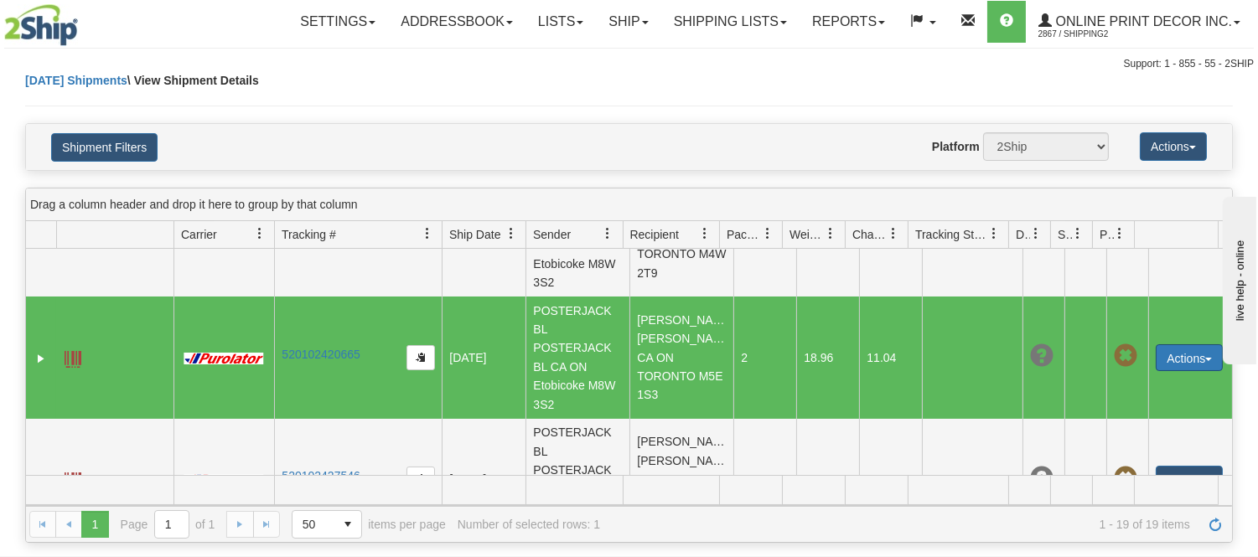
click at [1186, 357] on button "Actions" at bounding box center [1189, 357] width 67 height 27
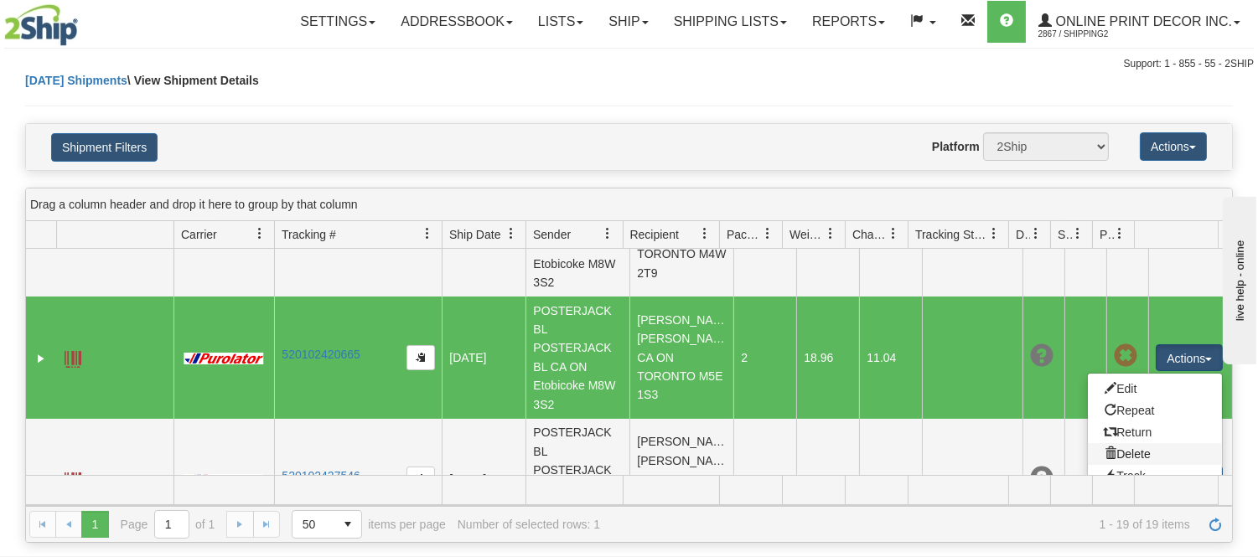
click at [1119, 446] on link "Delete" at bounding box center [1155, 454] width 134 height 22
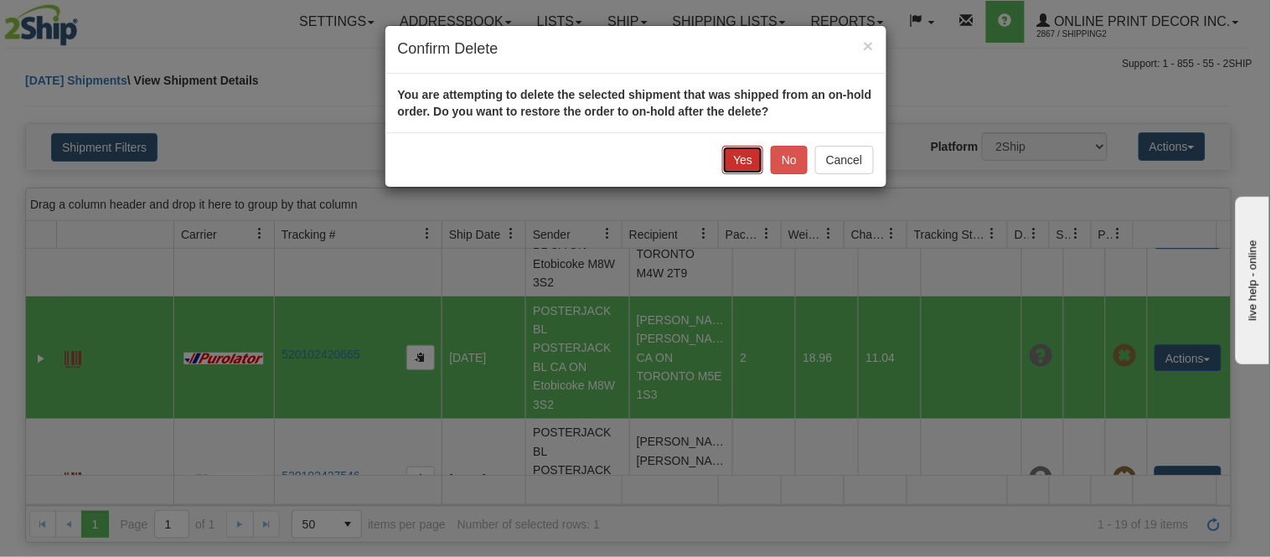
click at [735, 153] on button "Yes" at bounding box center [742, 160] width 41 height 28
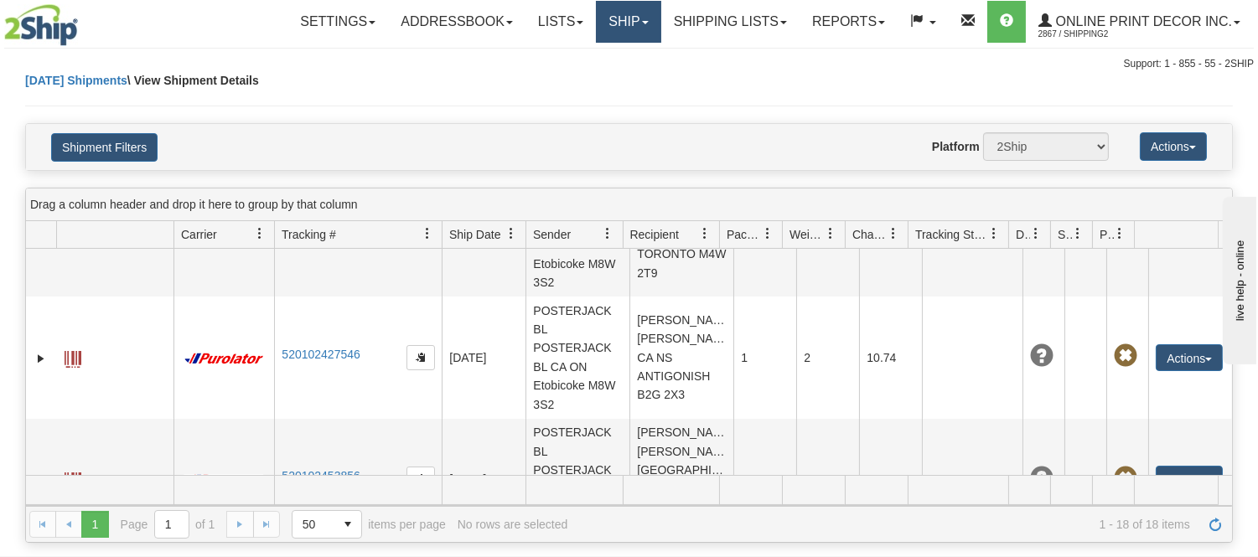
click at [641, 6] on link "Ship" at bounding box center [628, 22] width 65 height 42
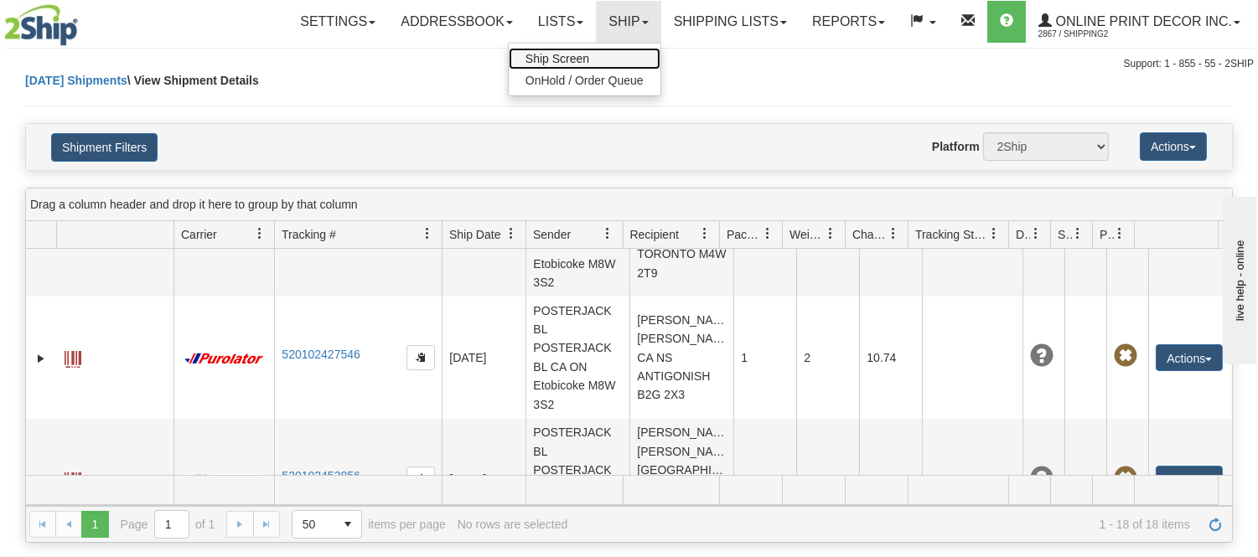
click at [614, 49] on link "Ship Screen" at bounding box center [585, 59] width 152 height 22
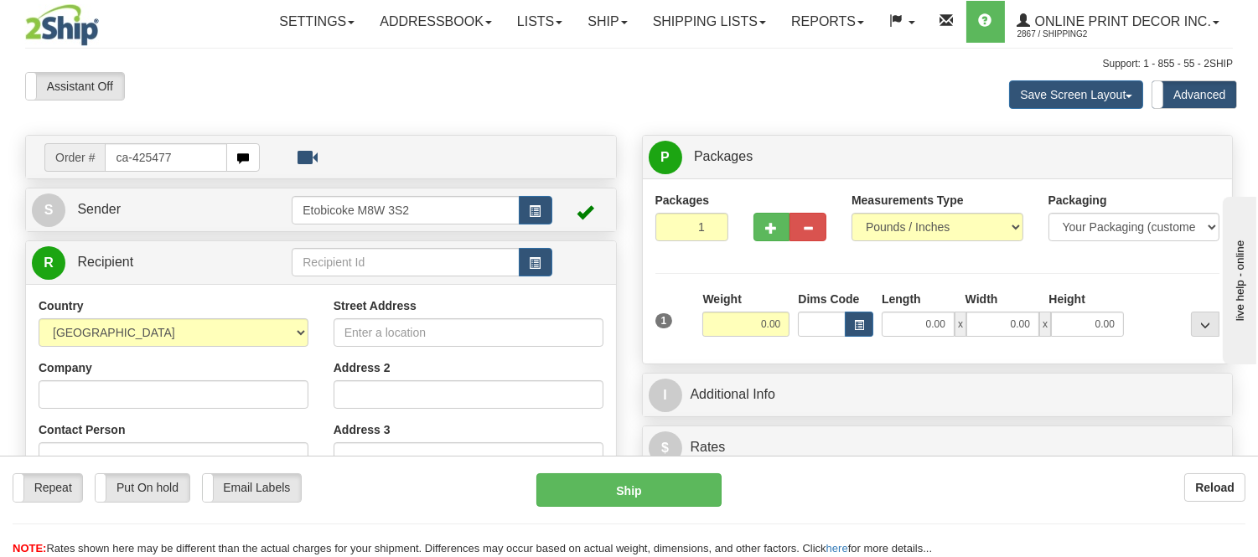
type input "ca-425477"
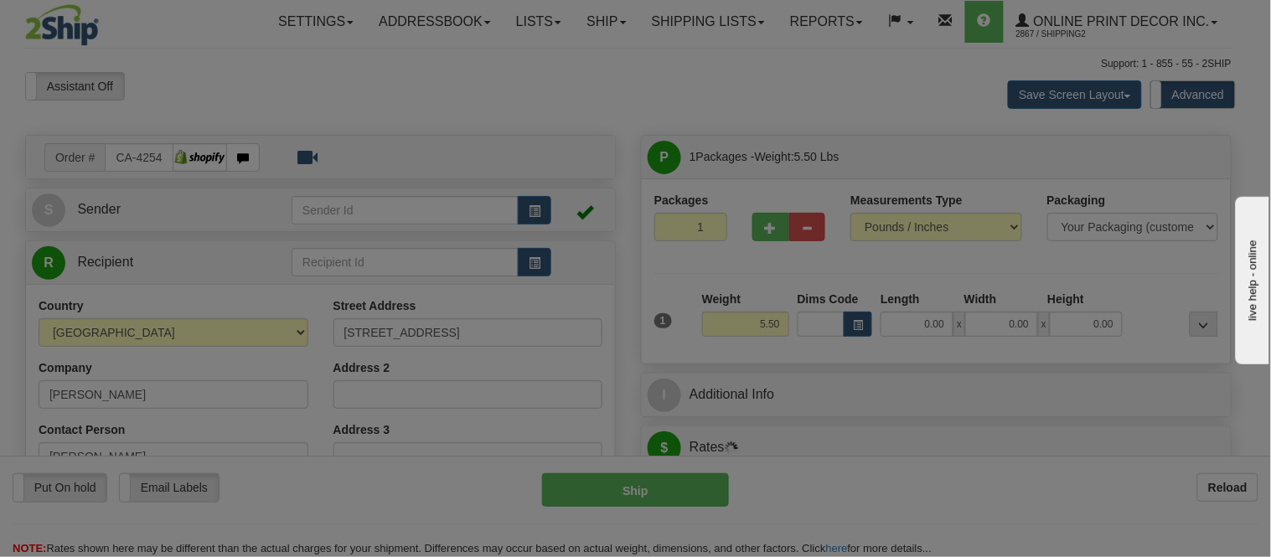
type input "TORONTO"
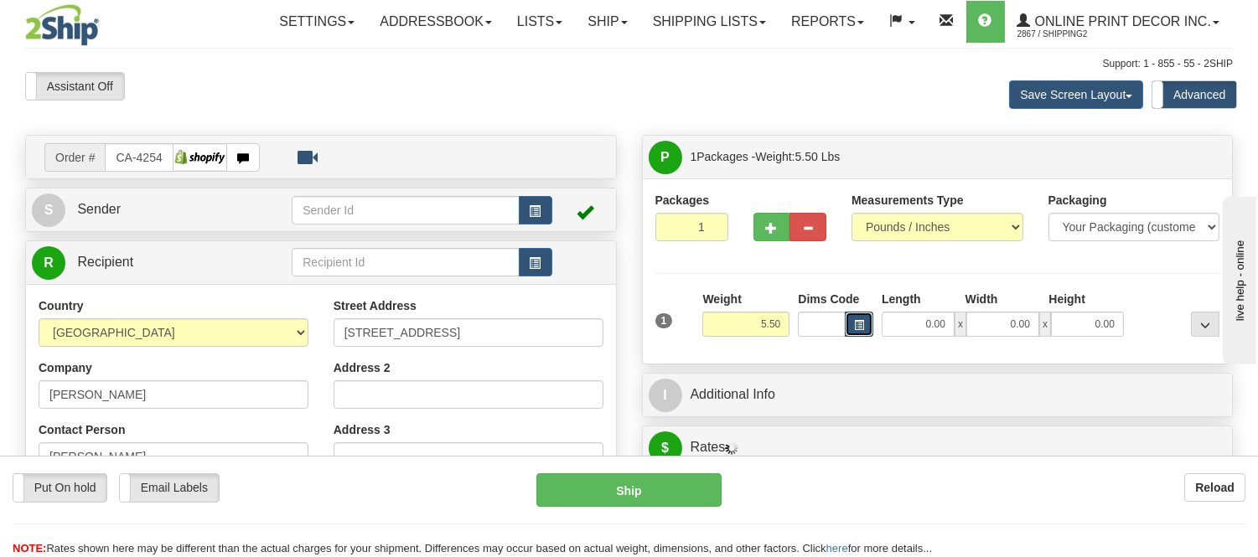
click at [852, 329] on button "button" at bounding box center [859, 324] width 28 height 25
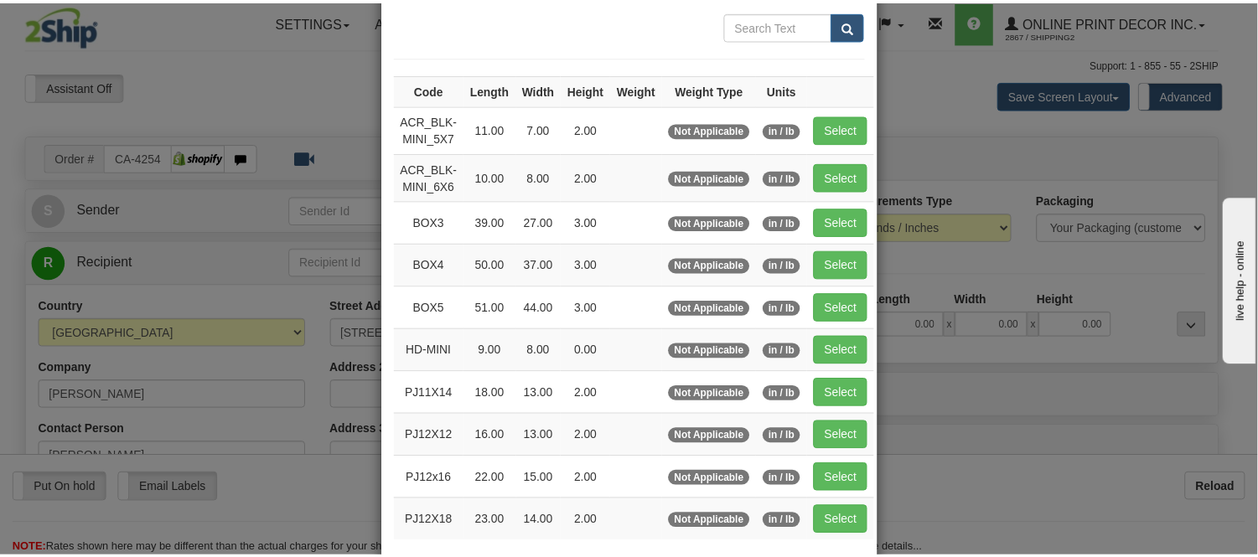
scroll to position [93, 0]
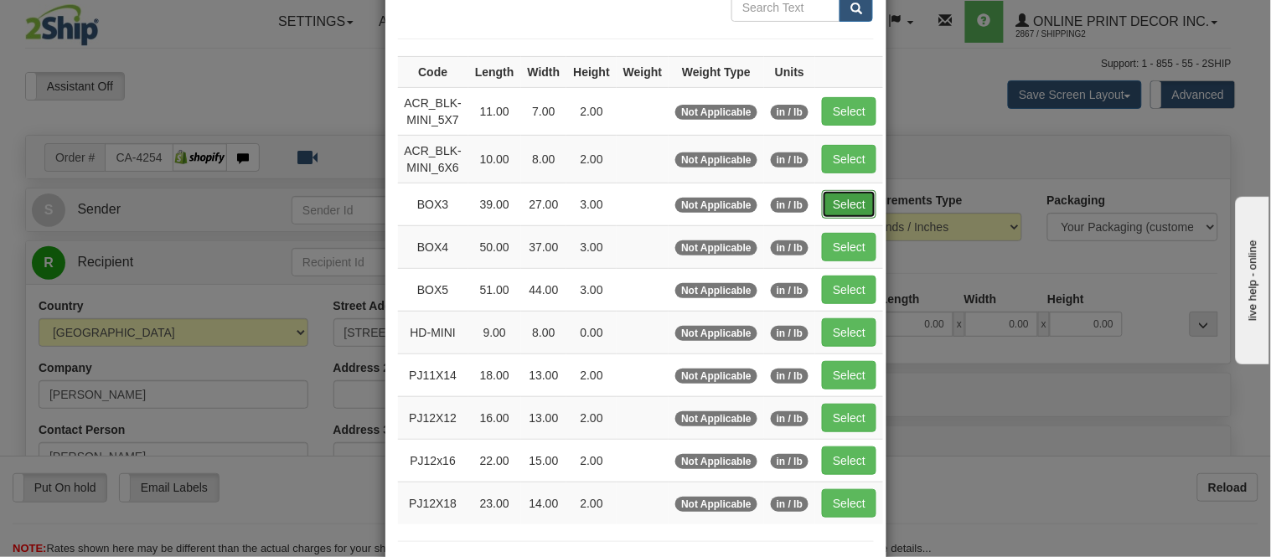
click at [824, 205] on button "Select" at bounding box center [849, 204] width 54 height 28
type input "BOX3"
type input "39.00"
type input "27.00"
type input "3.00"
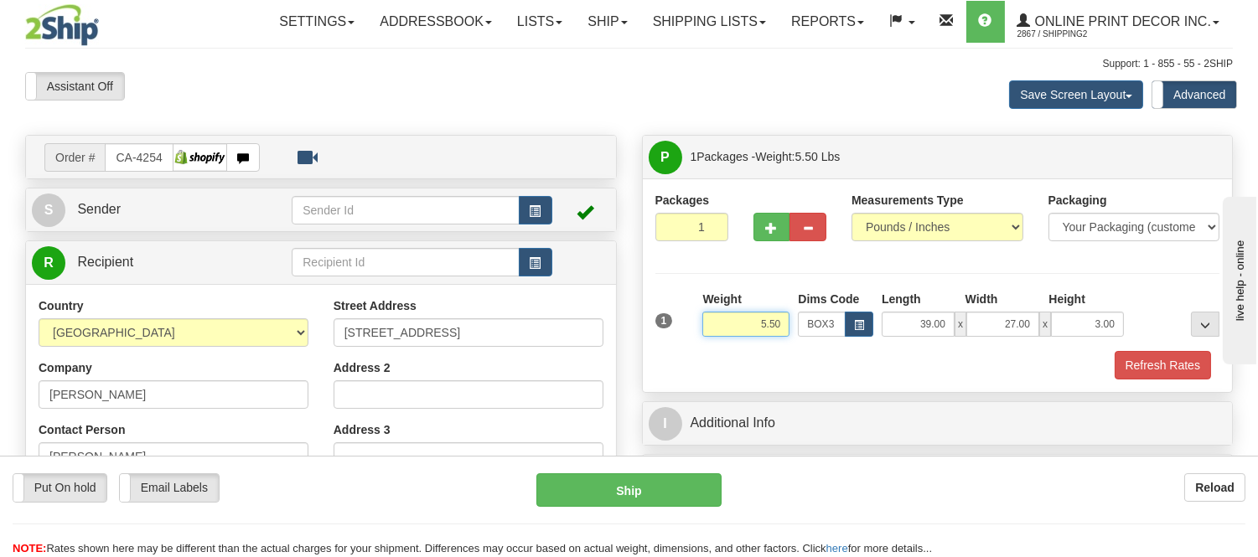
drag, startPoint x: 782, startPoint y: 322, endPoint x: 676, endPoint y: 329, distance: 106.7
click at [676, 329] on div "1 Weight 5.50 Dims Code BOX3" at bounding box center [937, 321] width 573 height 60
type input "9.98"
click at [764, 235] on button "button" at bounding box center [771, 227] width 37 height 28
radio input "true"
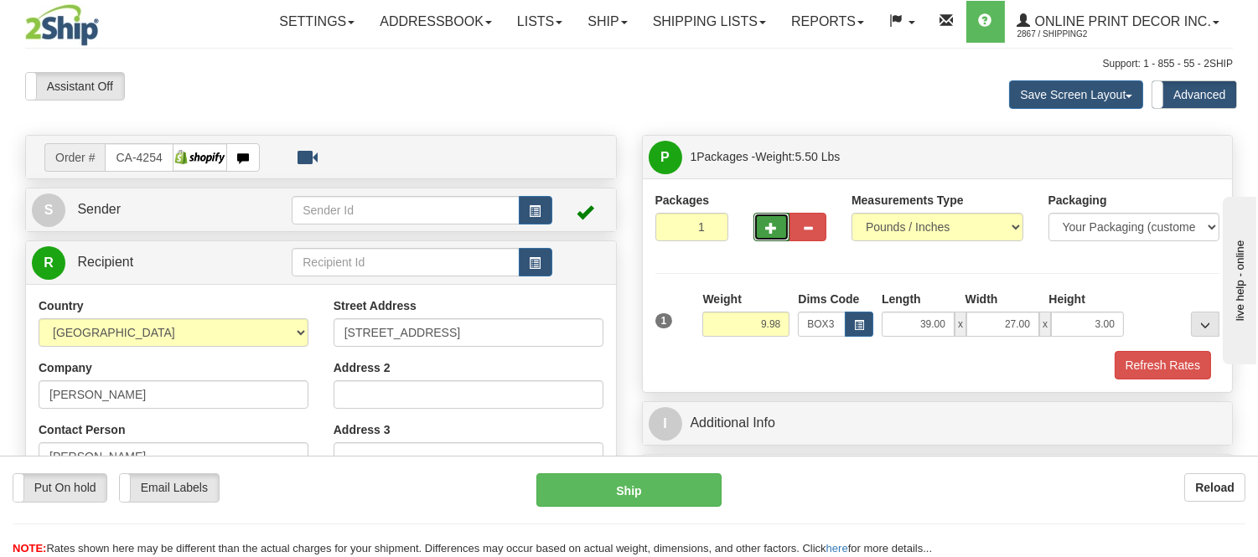
type input "2"
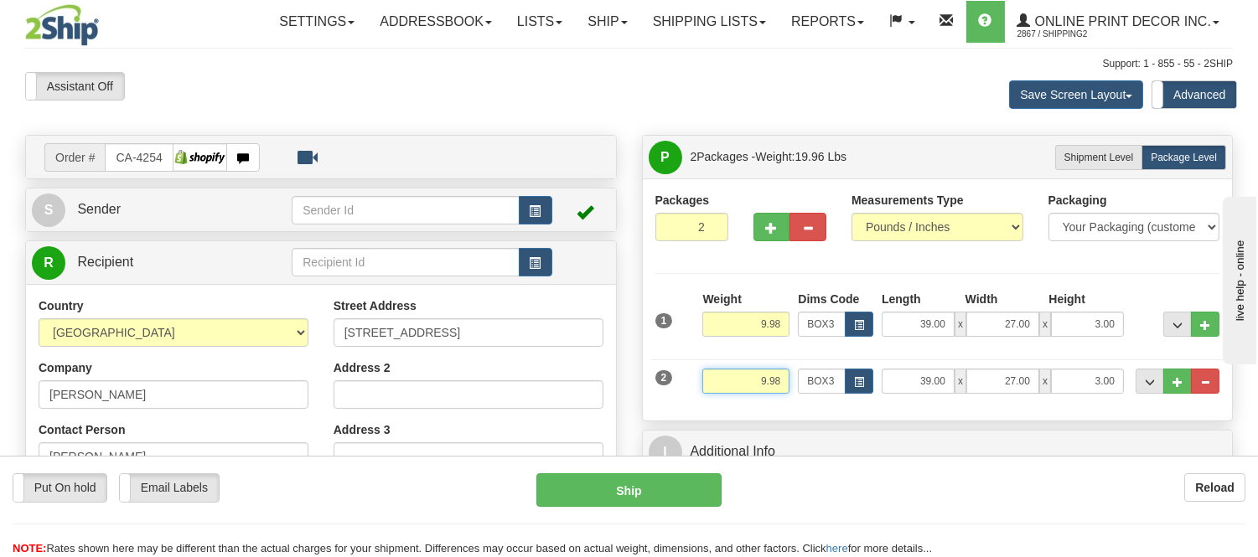
drag, startPoint x: 789, startPoint y: 377, endPoint x: 691, endPoint y: 377, distance: 98.1
click at [691, 377] on div "2 Weight 9.98 Dims Code BOX3 Length Width x" at bounding box center [937, 379] width 573 height 56
type input "5.98"
drag, startPoint x: 1116, startPoint y: 383, endPoint x: 1043, endPoint y: 380, distance: 73.0
click at [1043, 380] on div "39.00 x 27.00 x 3.00" at bounding box center [1003, 381] width 242 height 25
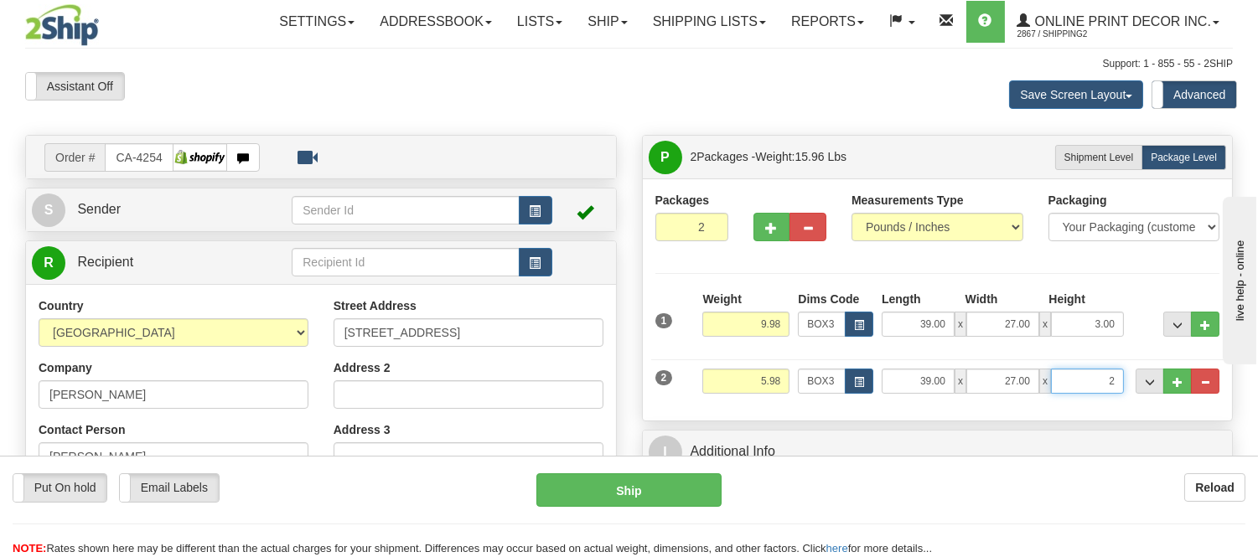
click button "Delete" at bounding box center [0, 0] width 0 height 0
type input "2.00"
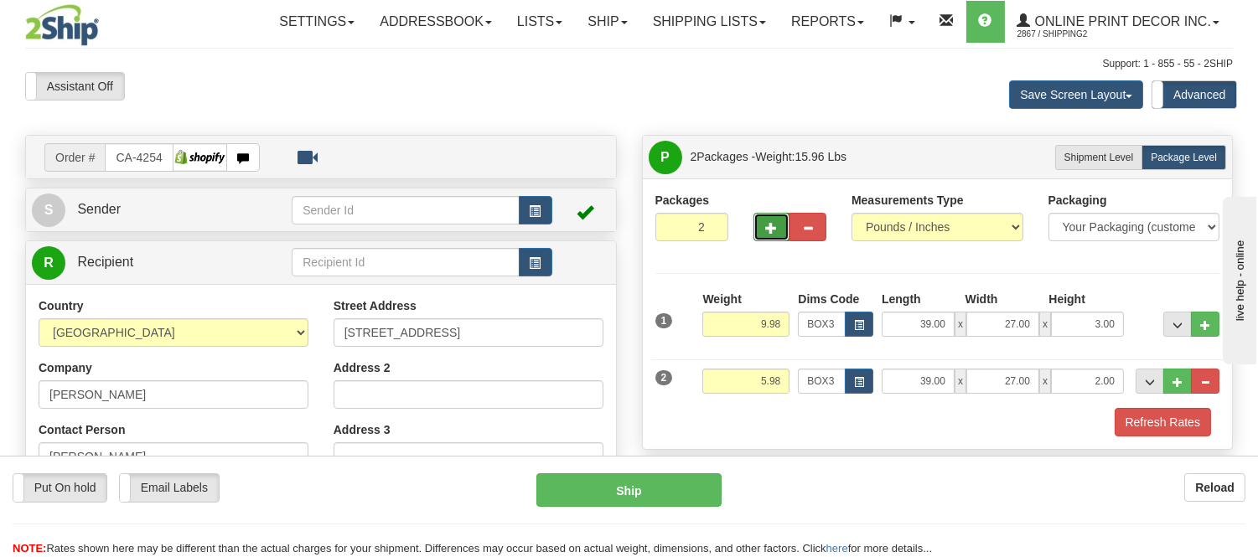
click at [774, 240] on button "button" at bounding box center [771, 227] width 37 height 28
type input "3"
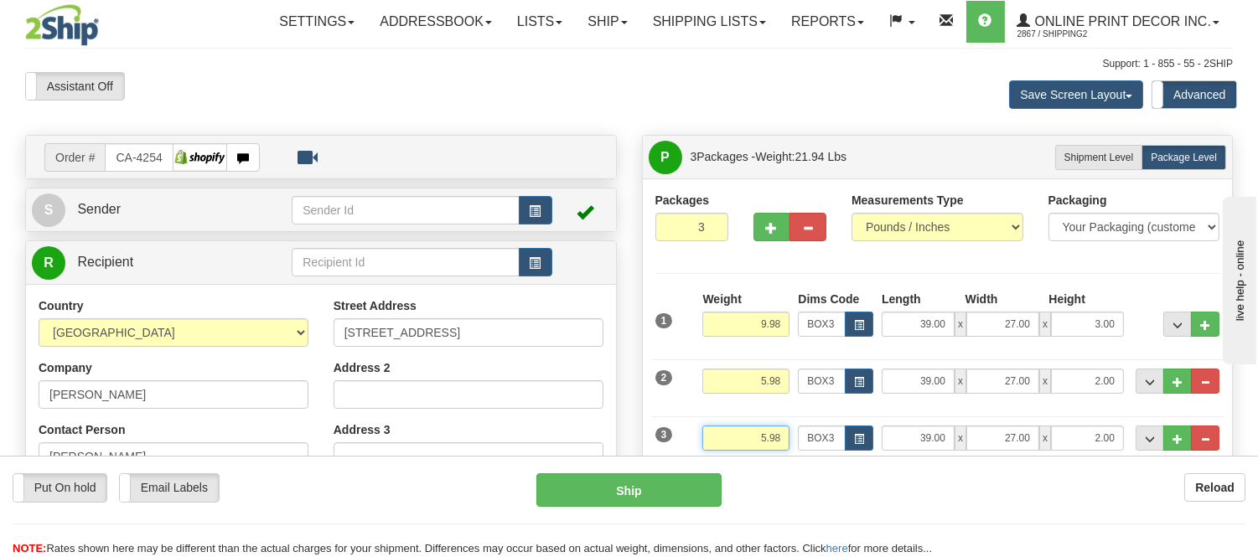
drag, startPoint x: 784, startPoint y: 437, endPoint x: 724, endPoint y: 437, distance: 60.3
click at [724, 437] on input "5.98" at bounding box center [745, 438] width 87 height 25
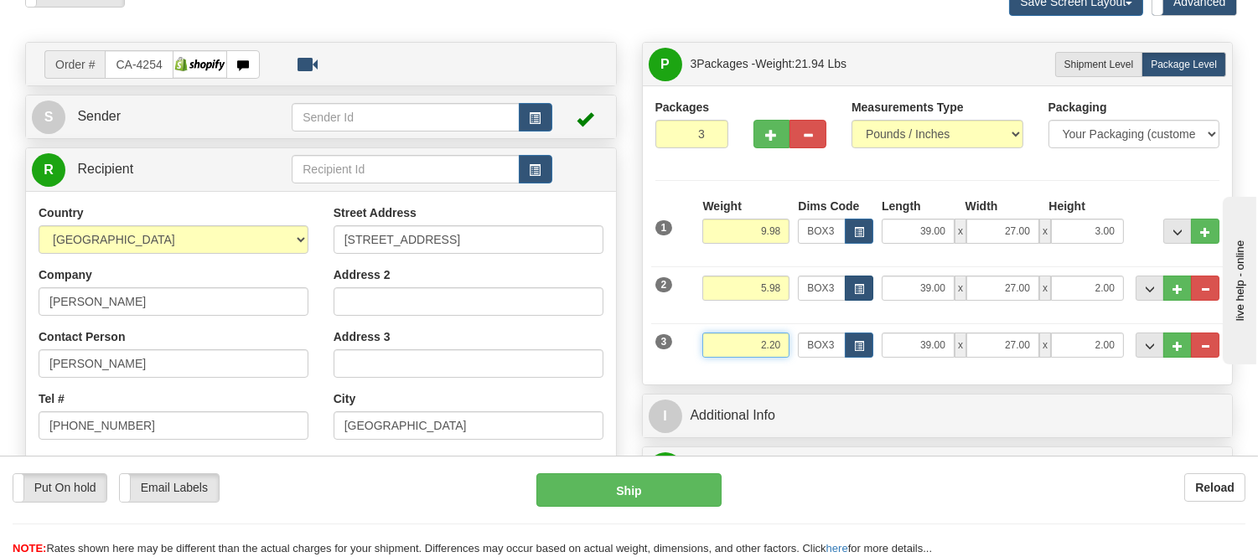
type input "2.20"
click at [867, 292] on button "button" at bounding box center [859, 288] width 28 height 25
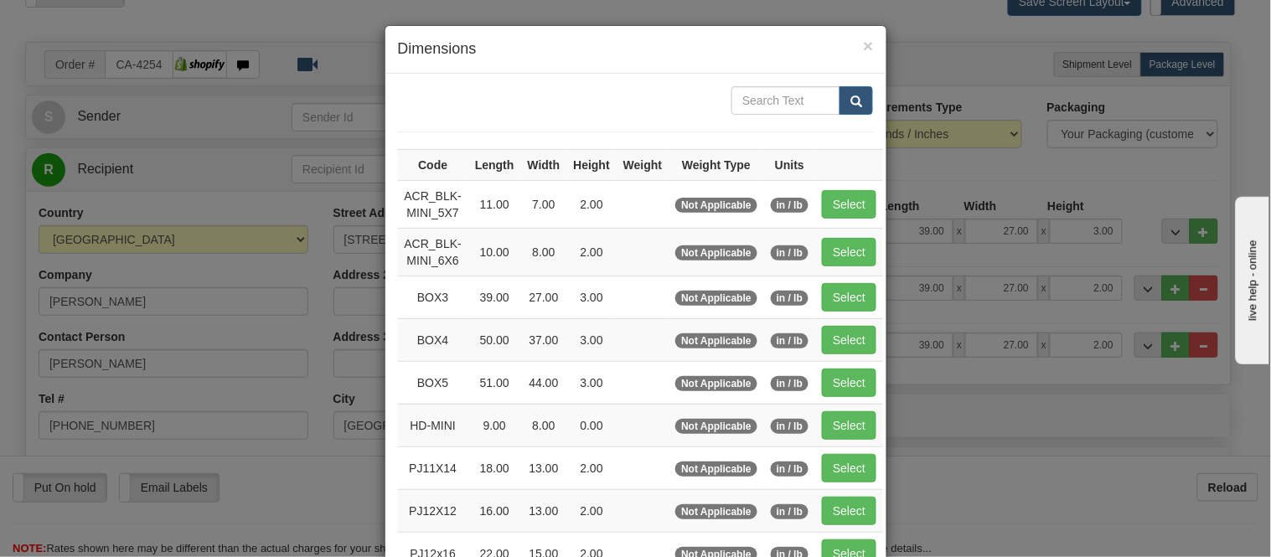
scroll to position [186, 0]
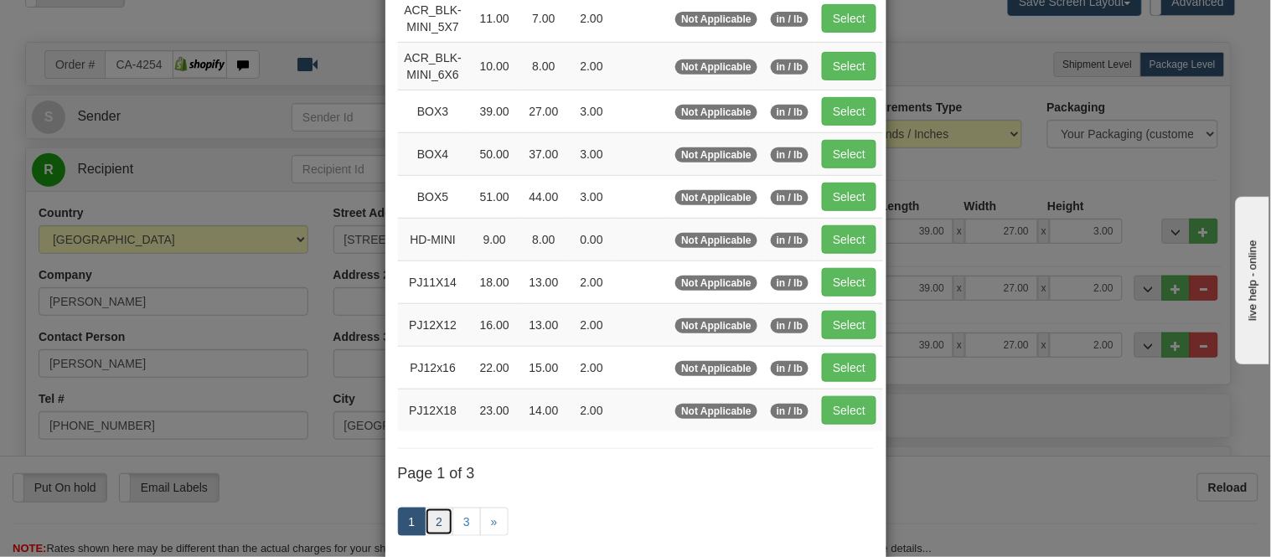
click at [425, 521] on link "2" at bounding box center [439, 522] width 28 height 28
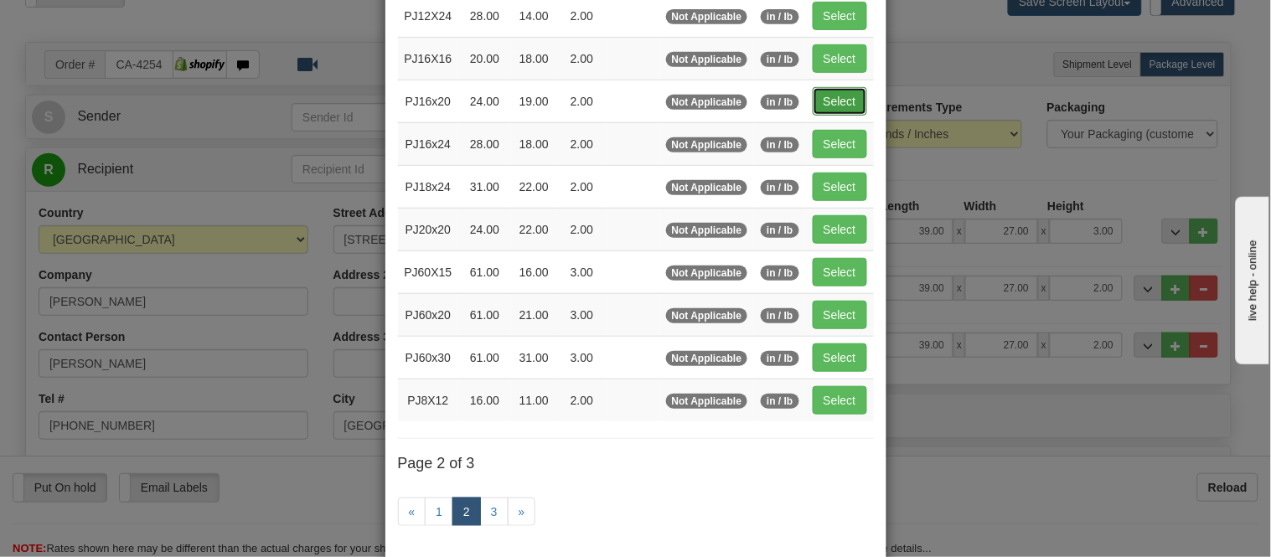
click at [839, 98] on button "Select" at bounding box center [840, 101] width 54 height 28
type input "PJ16x20"
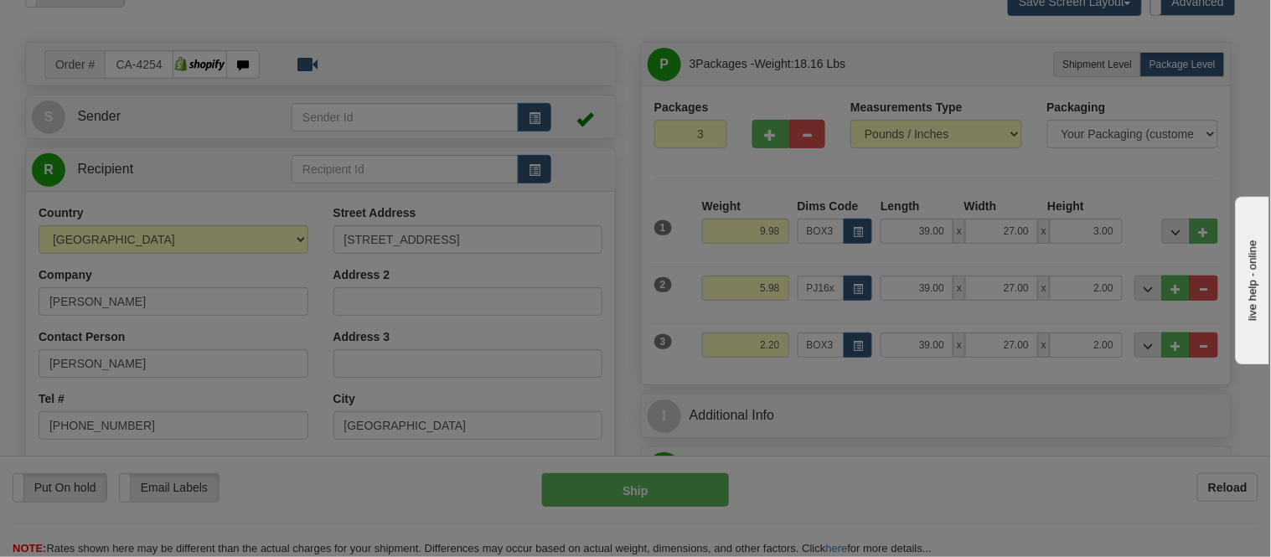
type input "24.00"
type input "19.00"
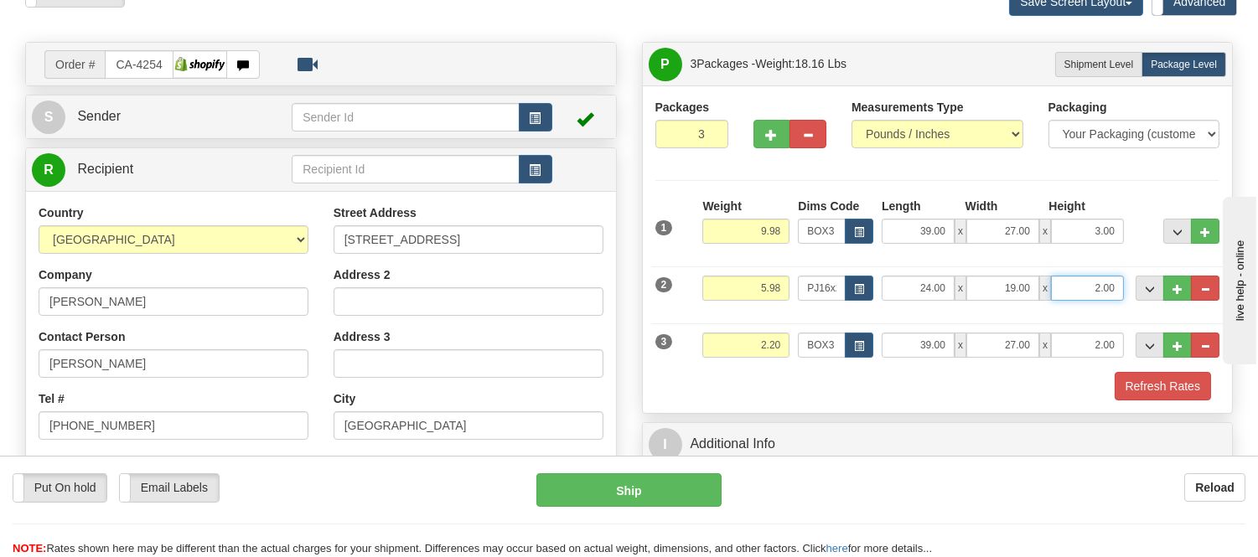
drag, startPoint x: 1116, startPoint y: 288, endPoint x: 1027, endPoint y: 287, distance: 89.7
click at [1027, 287] on div "24.00 x 19.00 x 2.00" at bounding box center [1003, 288] width 242 height 25
click button "Delete" at bounding box center [0, 0] width 0 height 0
type input "4.00"
click at [857, 347] on span "button" at bounding box center [859, 346] width 10 height 9
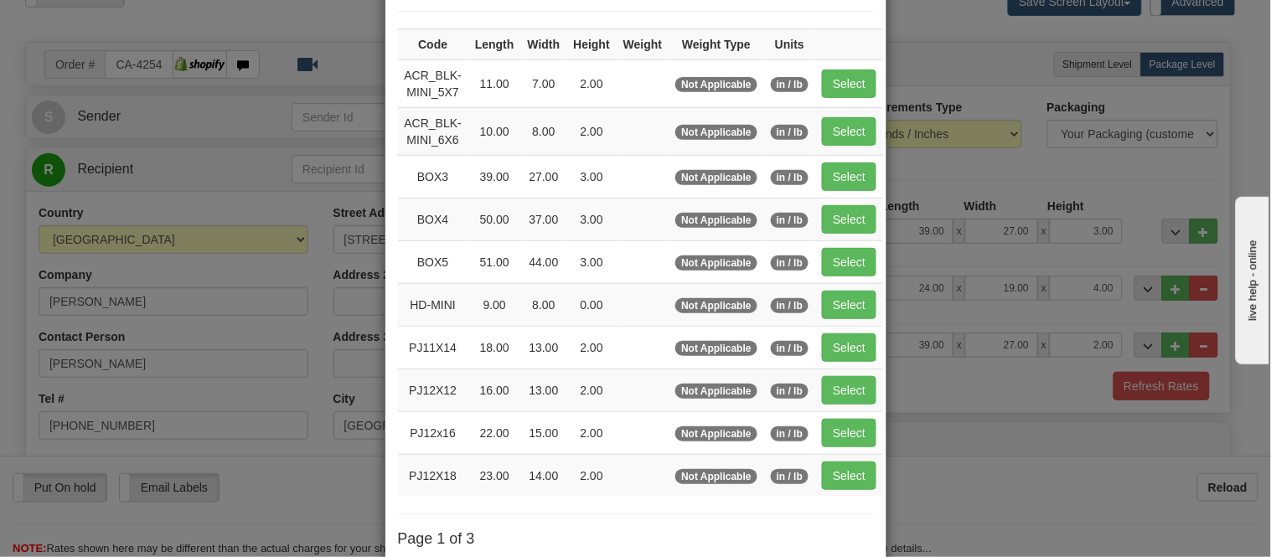
scroll to position [279, 0]
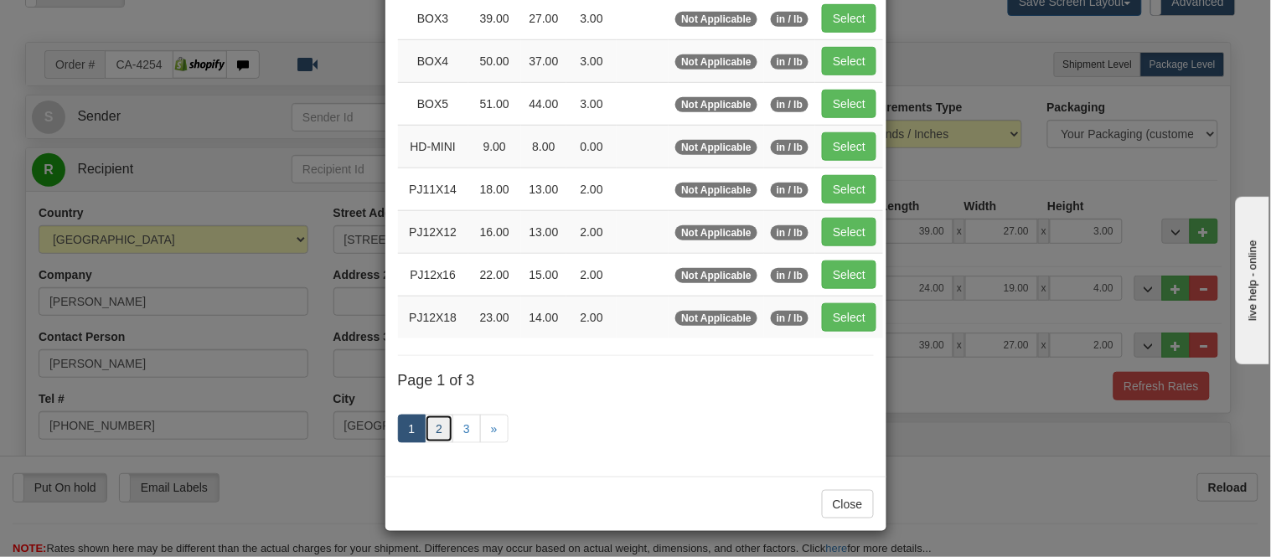
click at [437, 432] on link "2" at bounding box center [439, 429] width 28 height 28
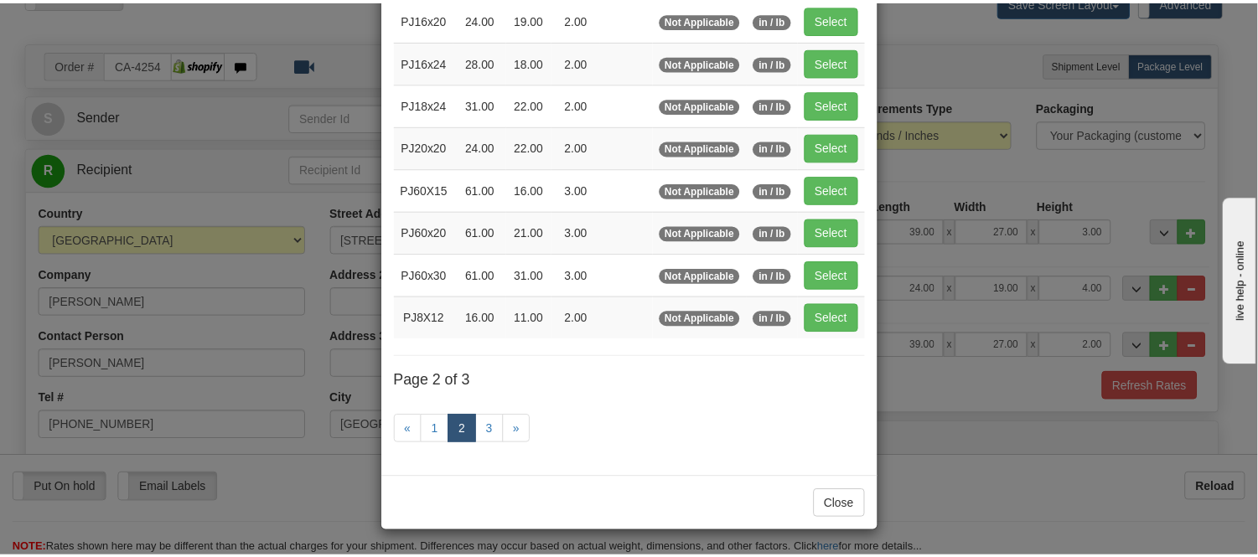
scroll to position [272, 0]
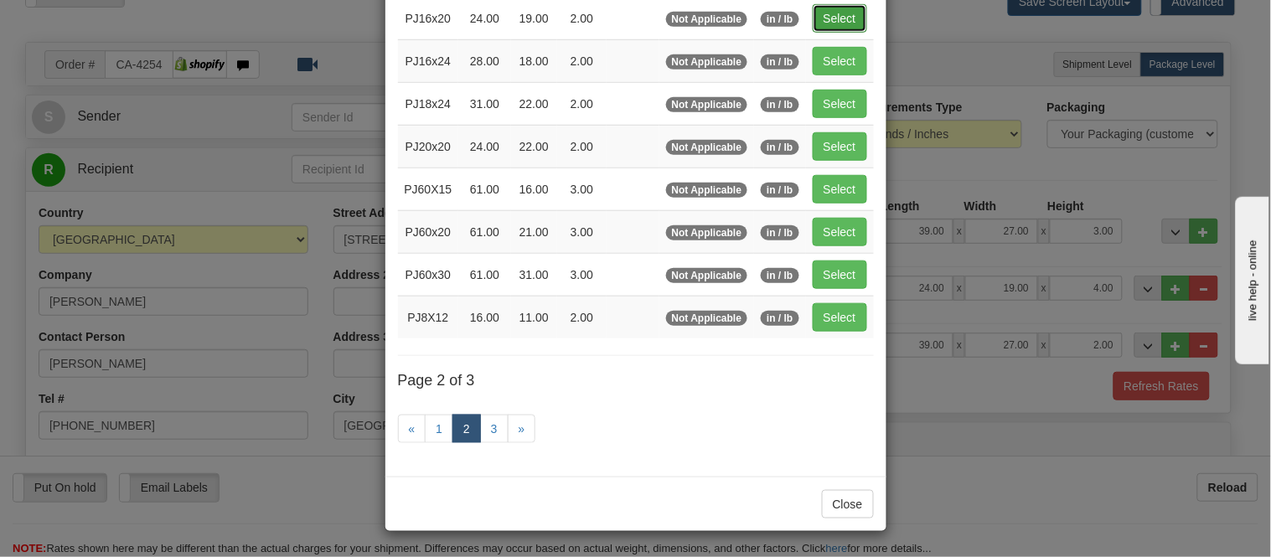
click at [822, 7] on button "Select" at bounding box center [840, 18] width 54 height 28
type input "PJ16x20"
type input "24.00"
type input "19.00"
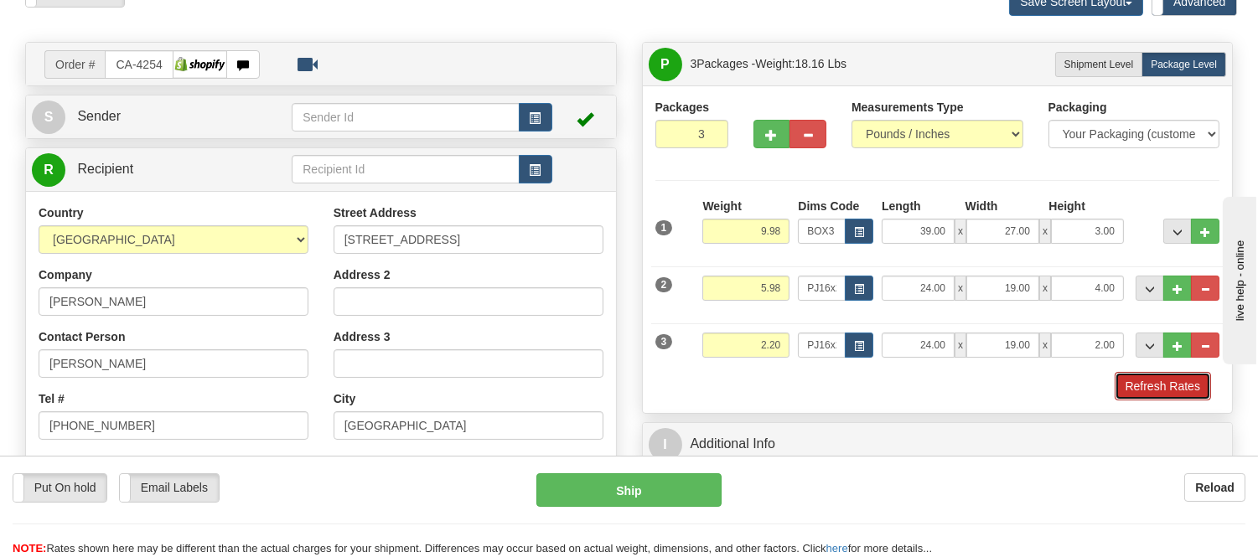
click at [1141, 381] on button "Refresh Rates" at bounding box center [1163, 386] width 96 height 28
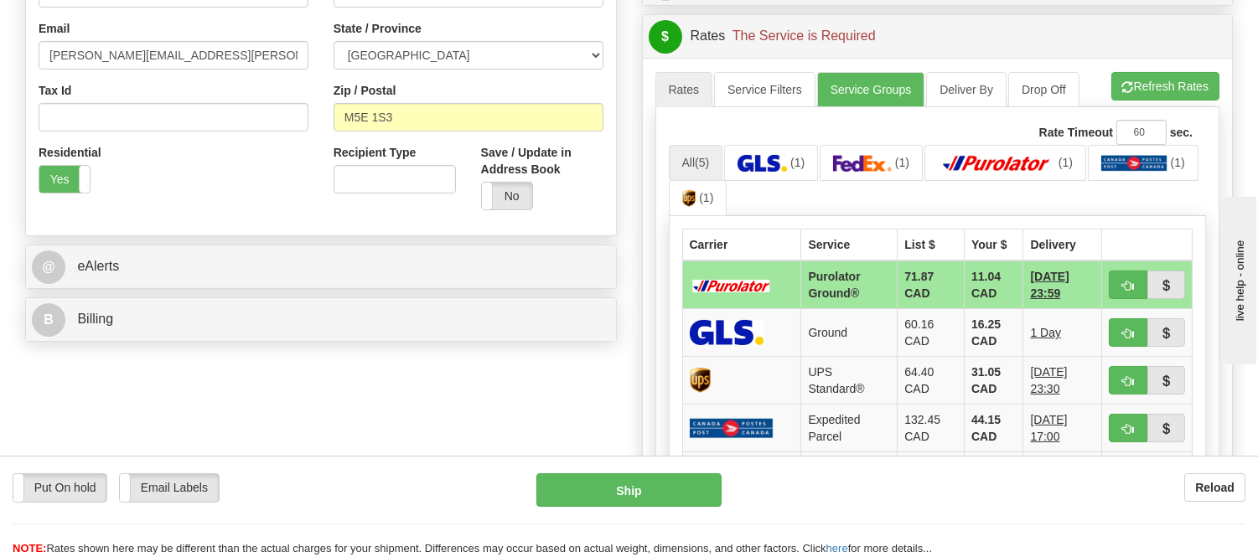
scroll to position [558, 0]
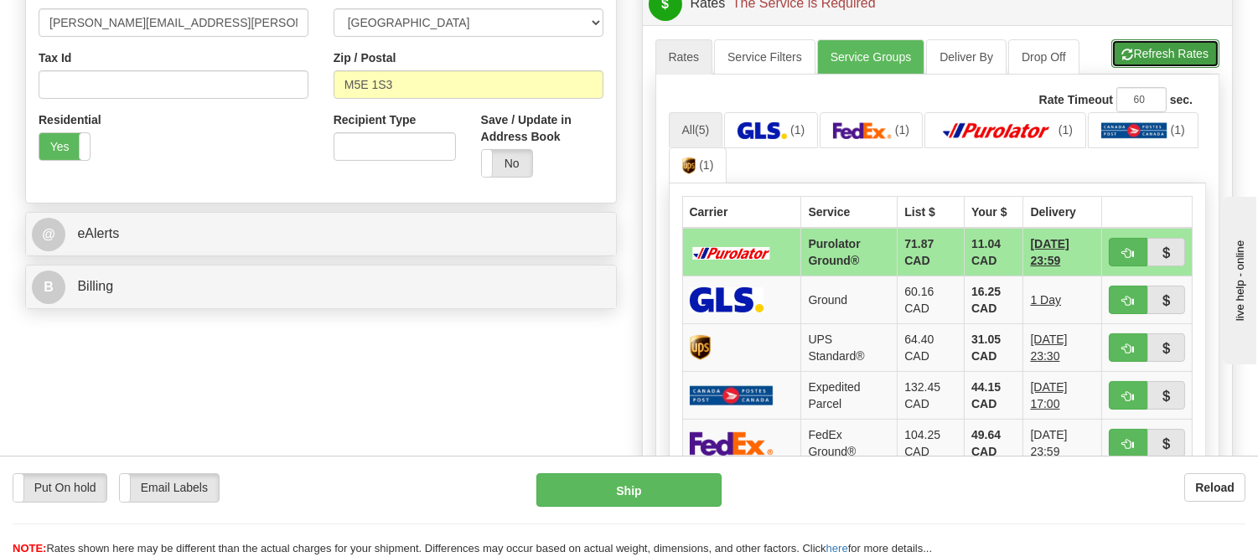
click at [1130, 64] on button "Refresh Rates" at bounding box center [1165, 53] width 108 height 28
click at [1125, 250] on span "button" at bounding box center [1128, 253] width 12 height 11
type input "260"
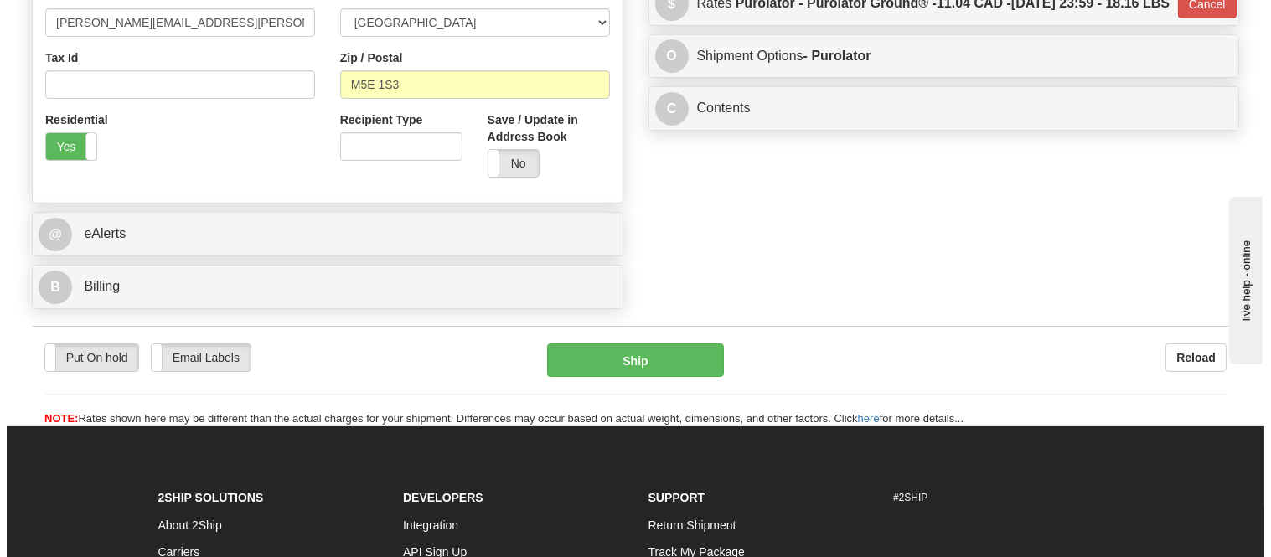
scroll to position [279, 0]
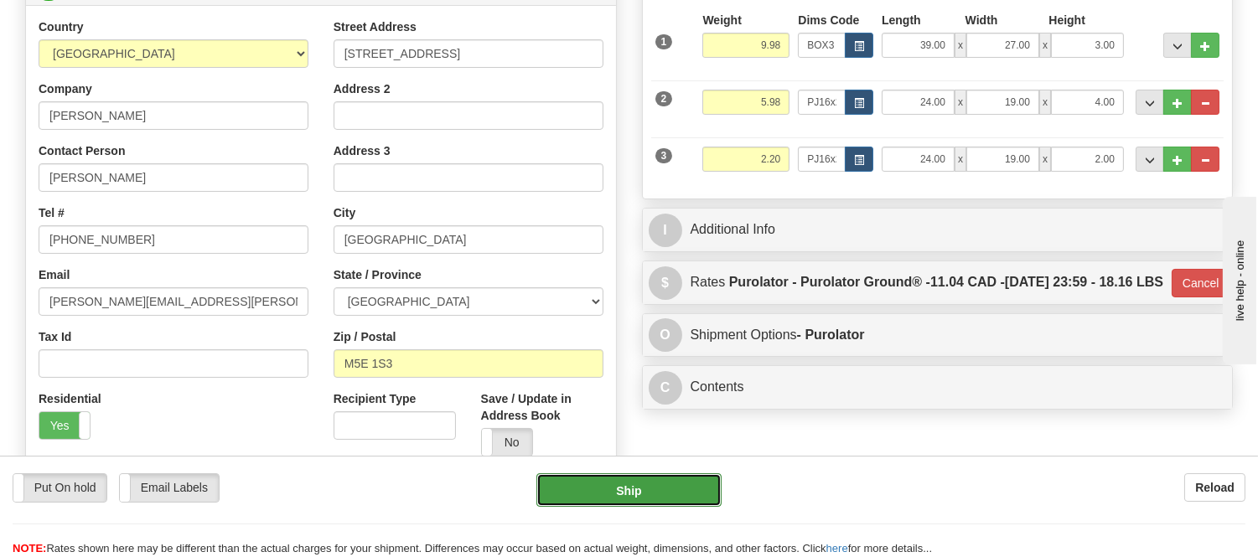
click at [588, 487] on button "Ship" at bounding box center [628, 491] width 184 height 34
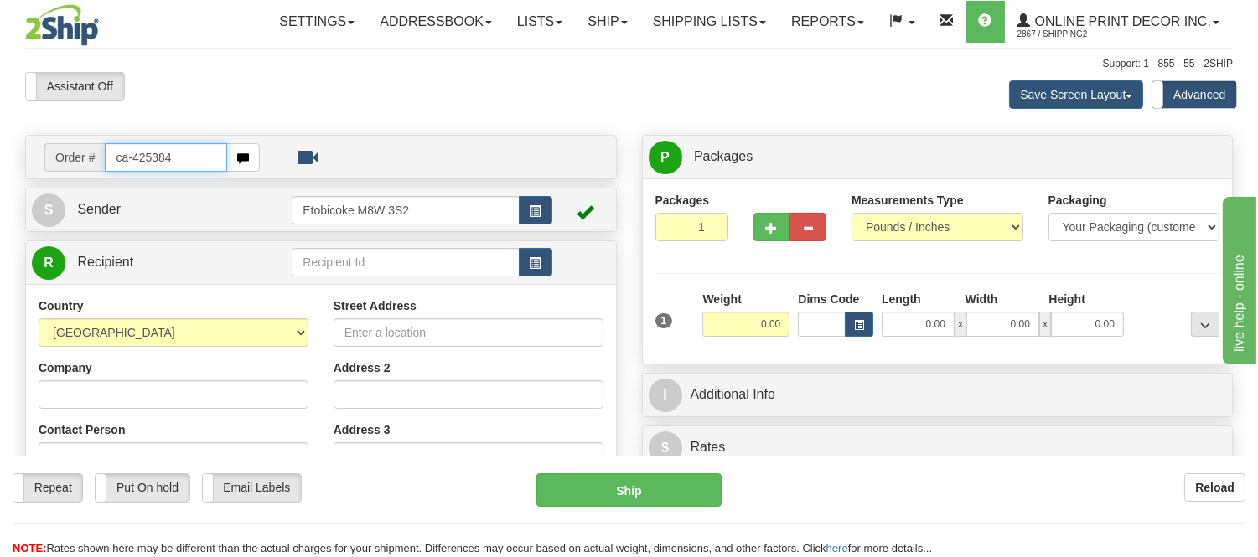
type input "ca-425384"
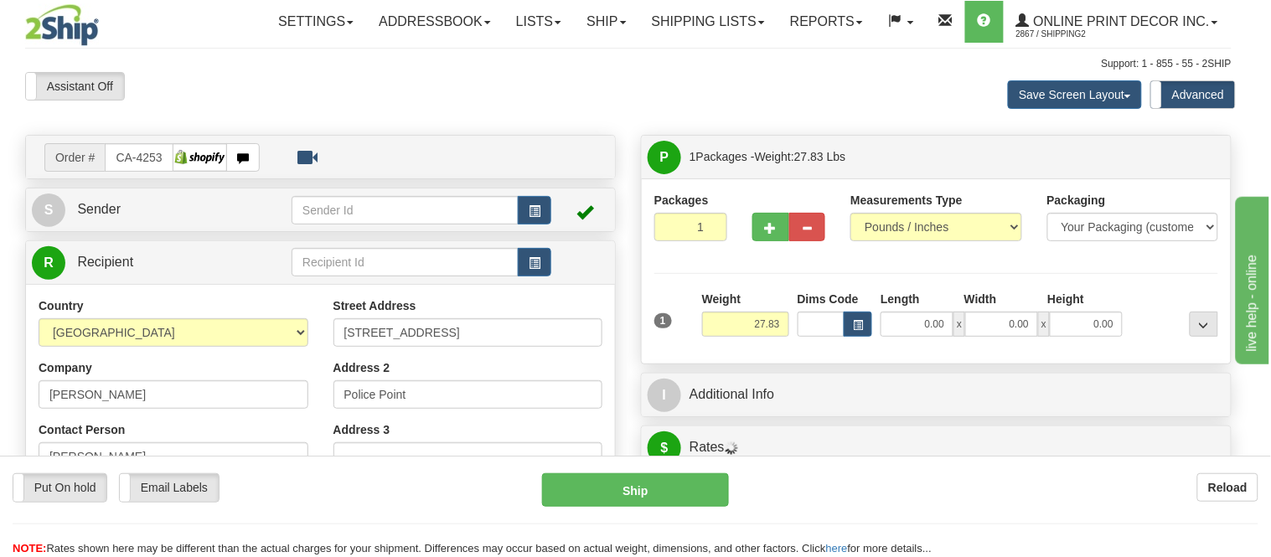
type input "LA RONGE"
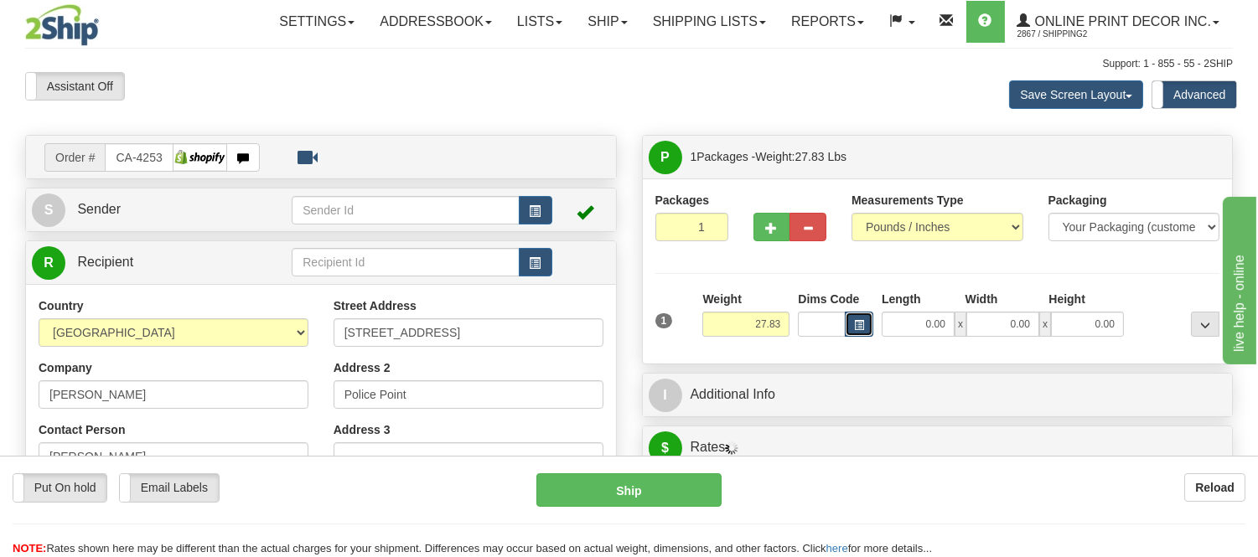
click at [854, 324] on span "button" at bounding box center [859, 325] width 10 height 9
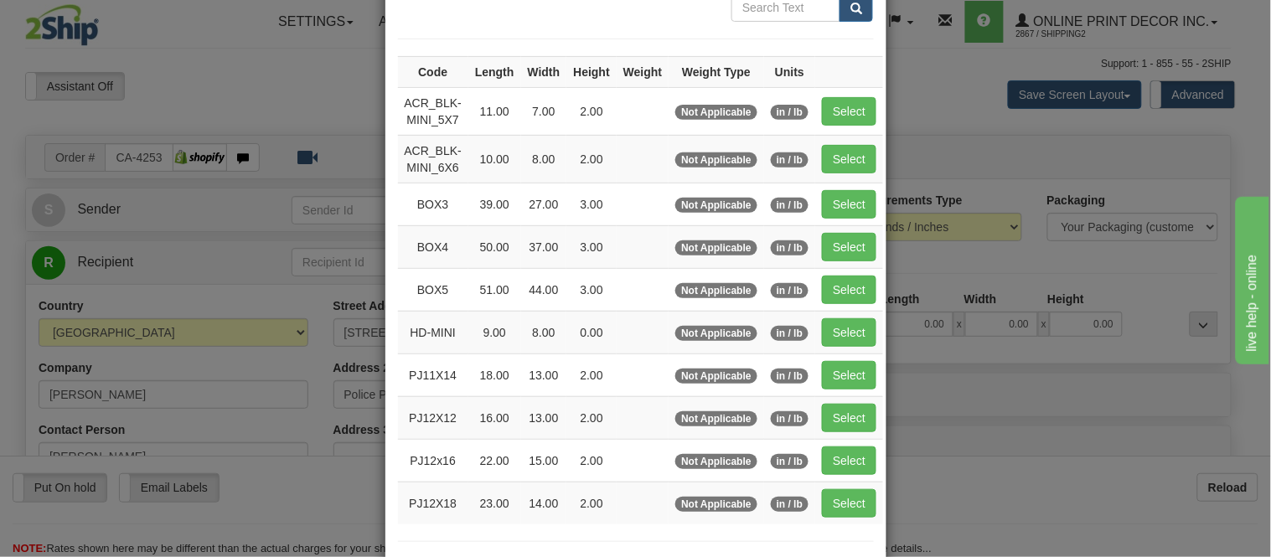
scroll to position [186, 0]
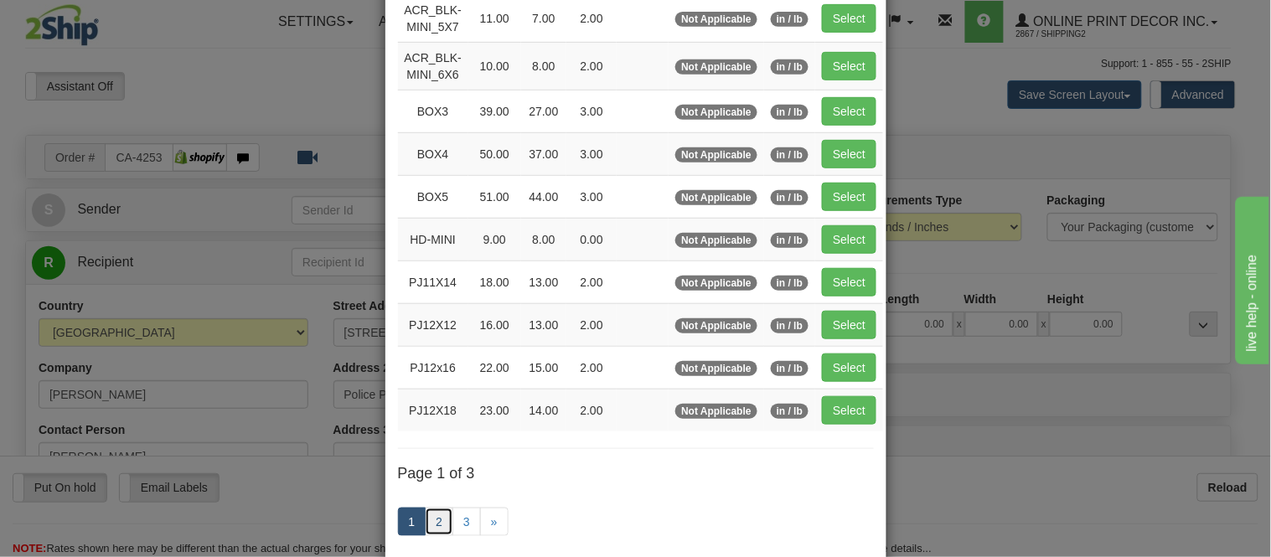
click at [437, 515] on link "2" at bounding box center [439, 522] width 28 height 28
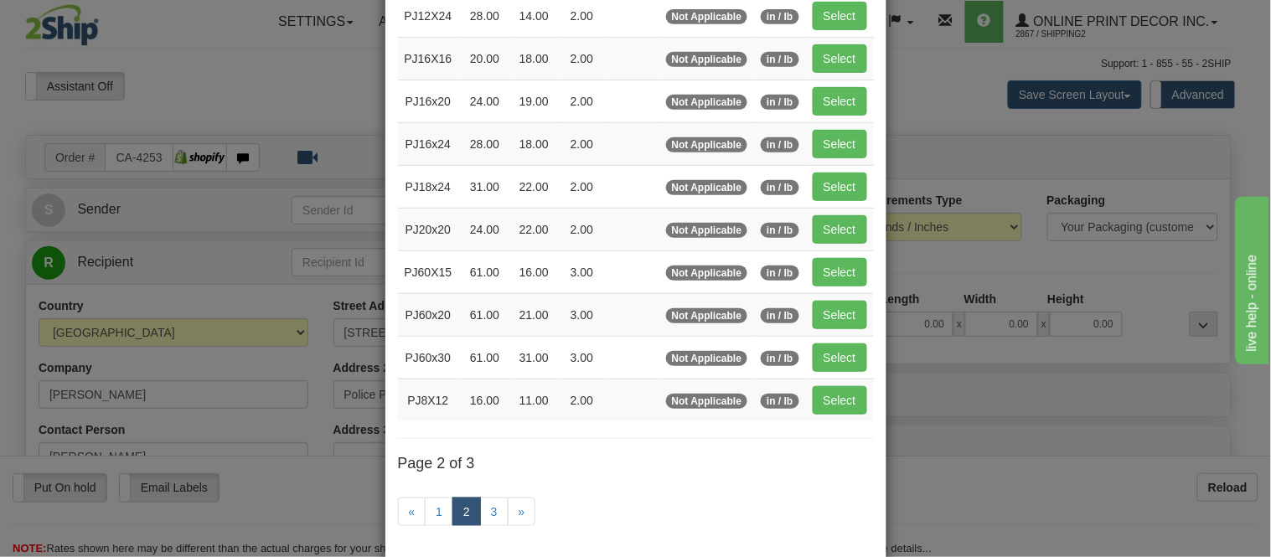
click at [862, 11] on td "Select" at bounding box center [840, 15] width 68 height 43
click at [848, 11] on button "Select" at bounding box center [840, 16] width 54 height 28
type input "PJ12X24"
type input "28.00"
type input "14.00"
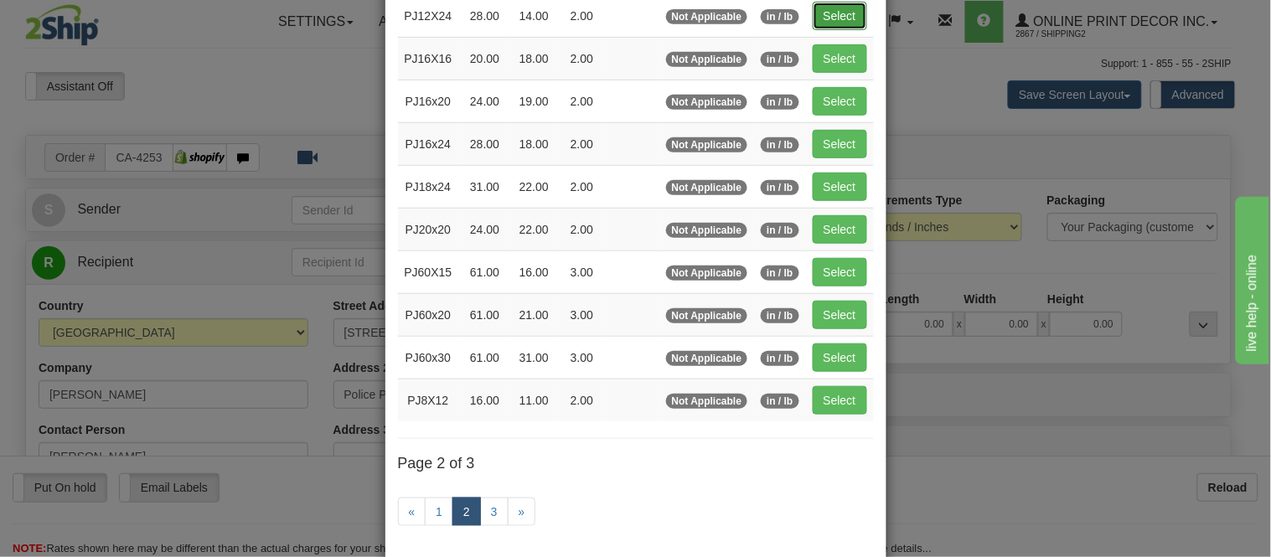
type input "2.00"
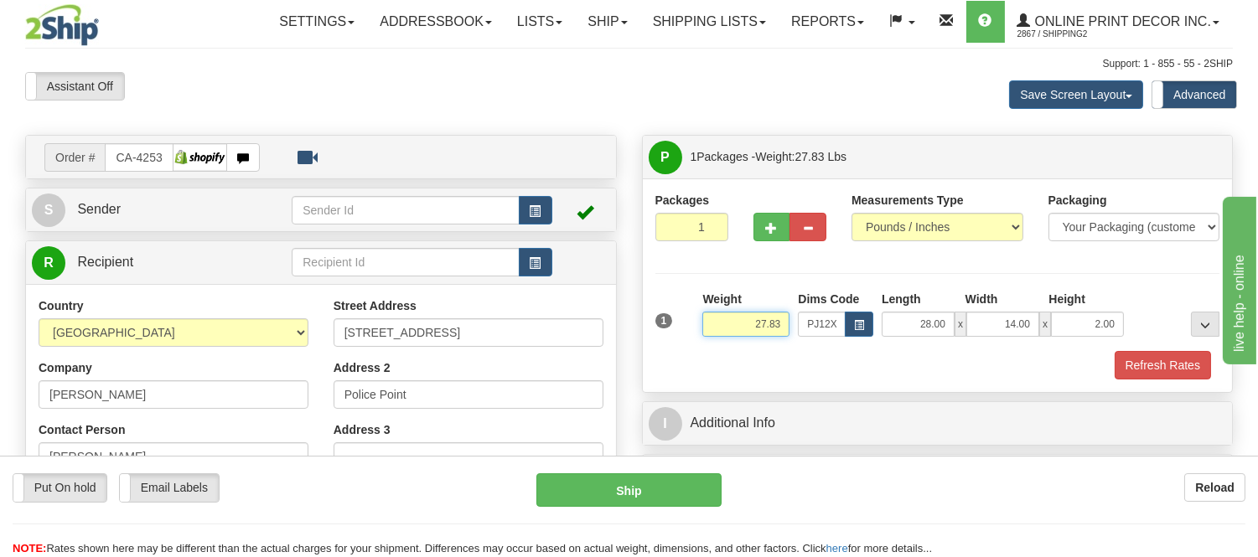
drag, startPoint x: 785, startPoint y: 321, endPoint x: 701, endPoint y: 329, distance: 85.1
click at [701, 329] on div "Weight 27.83" at bounding box center [746, 320] width 96 height 59
type input "3.98"
drag, startPoint x: 1118, startPoint y: 321, endPoint x: 1063, endPoint y: 325, distance: 55.5
click at [1063, 325] on input "2.00" at bounding box center [1087, 324] width 73 height 25
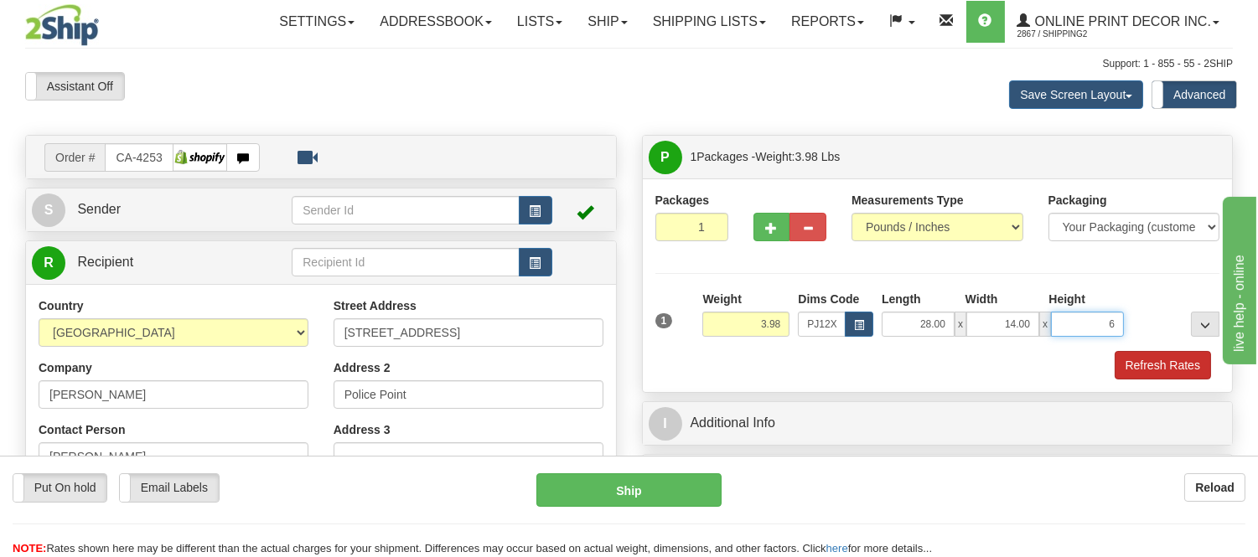
click button "Delete" at bounding box center [0, 0] width 0 height 0
type input "6.00"
click at [766, 231] on span "button" at bounding box center [772, 228] width 12 height 11
radio input "true"
type input "2"
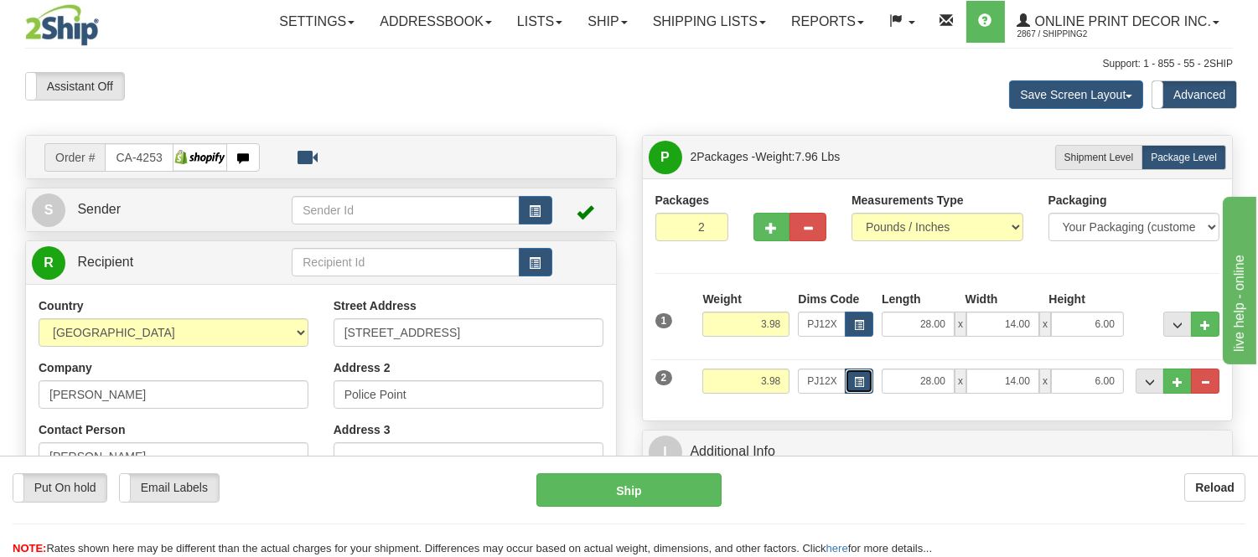
click at [867, 386] on button "button" at bounding box center [859, 381] width 28 height 25
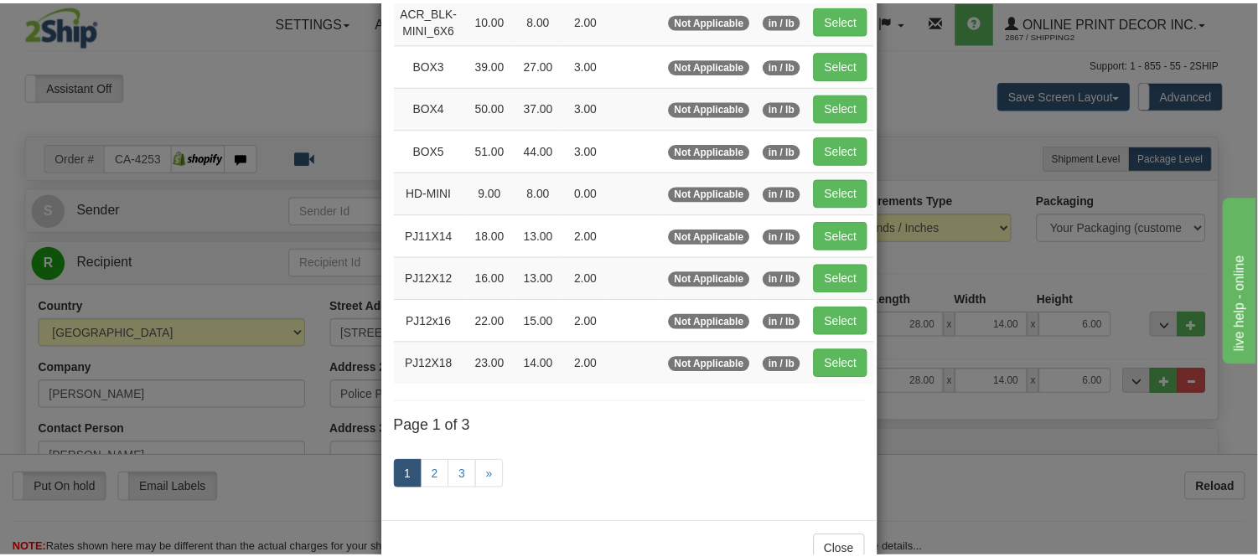
scroll to position [279, 0]
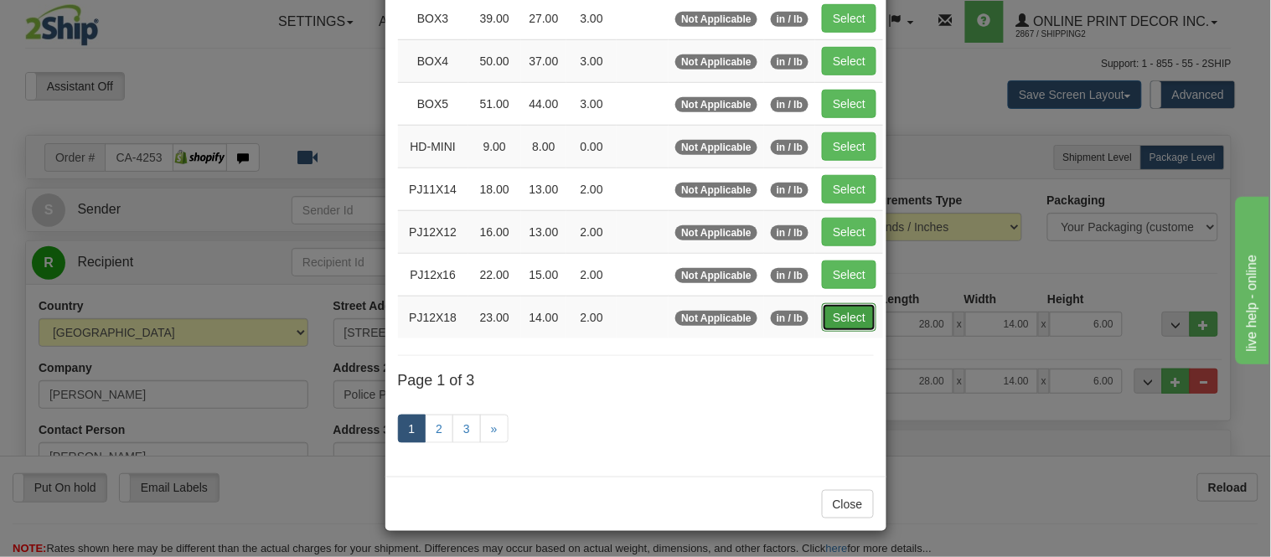
click at [822, 319] on button "Select" at bounding box center [849, 317] width 54 height 28
type input "PJ12X18"
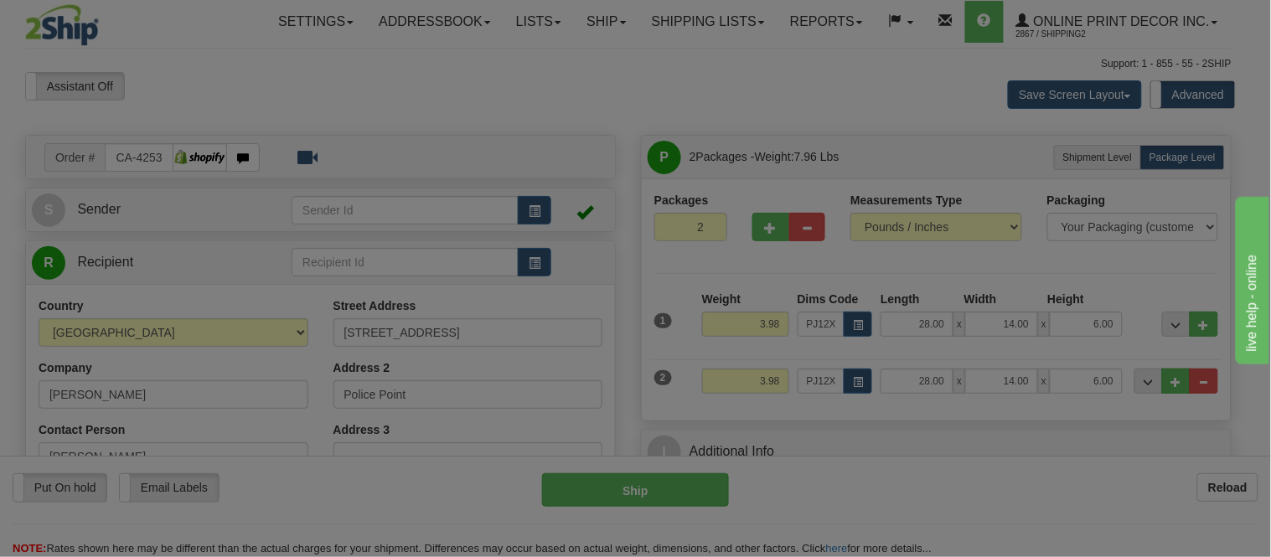
type input "23.00"
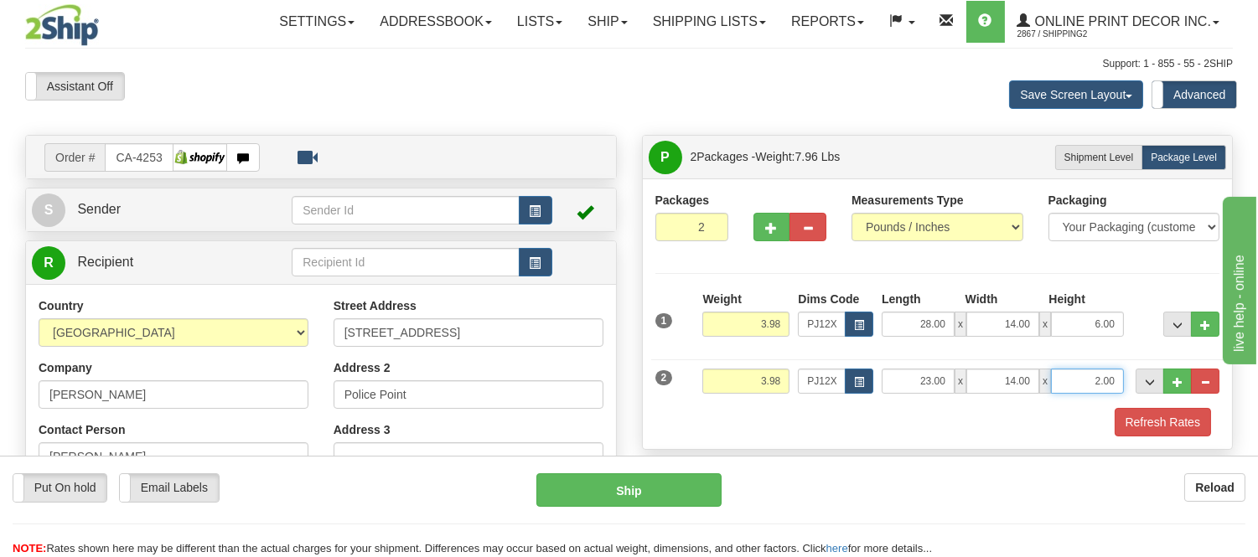
drag, startPoint x: 1118, startPoint y: 377, endPoint x: 1037, endPoint y: 381, distance: 81.4
click at [1037, 381] on div "23.00 x 14.00 x 2.00" at bounding box center [1003, 381] width 242 height 25
click button "Delete" at bounding box center [0, 0] width 0 height 0
type input "6.00"
click at [1142, 421] on button "Refresh Rates" at bounding box center [1163, 422] width 96 height 28
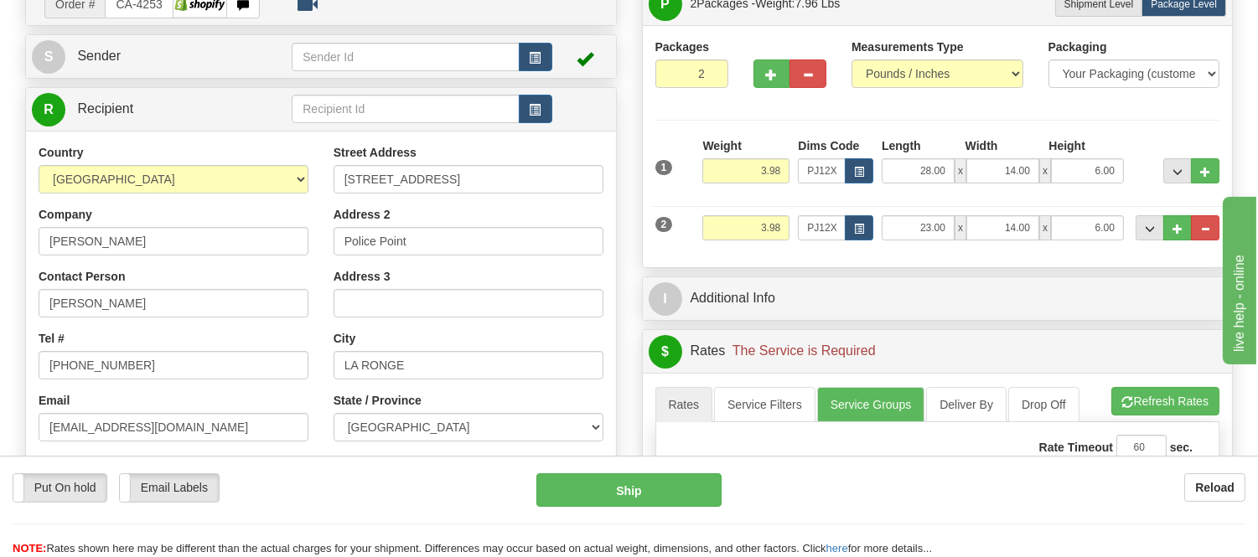
scroll to position [186, 0]
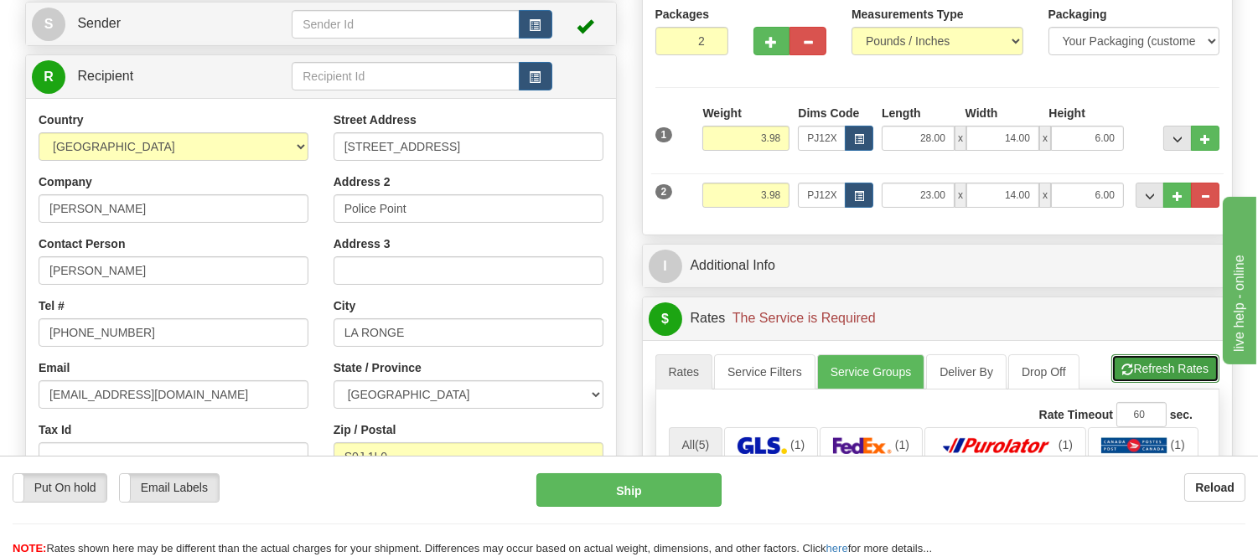
click at [1157, 370] on button "Refresh Rates" at bounding box center [1165, 369] width 108 height 28
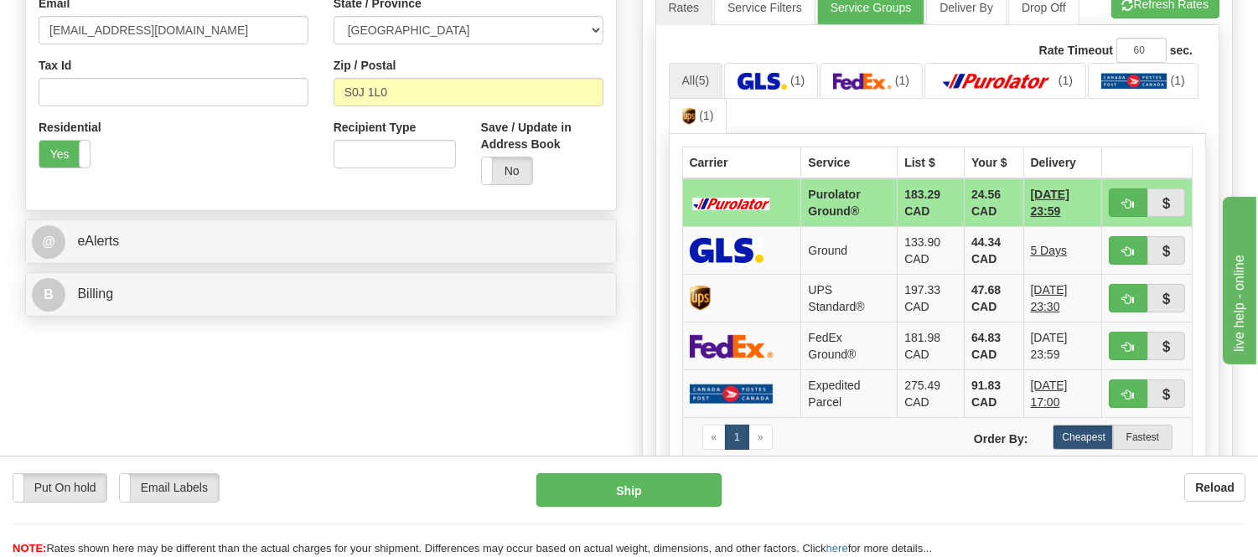
scroll to position [558, 0]
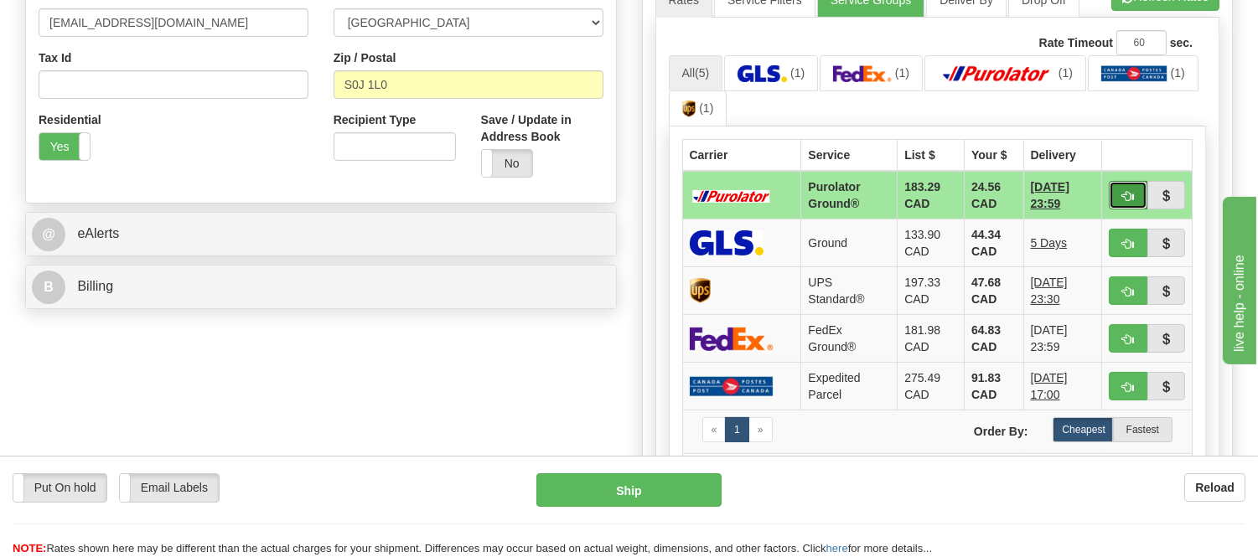
click at [1132, 194] on span "button" at bounding box center [1128, 196] width 12 height 11
type input "260"
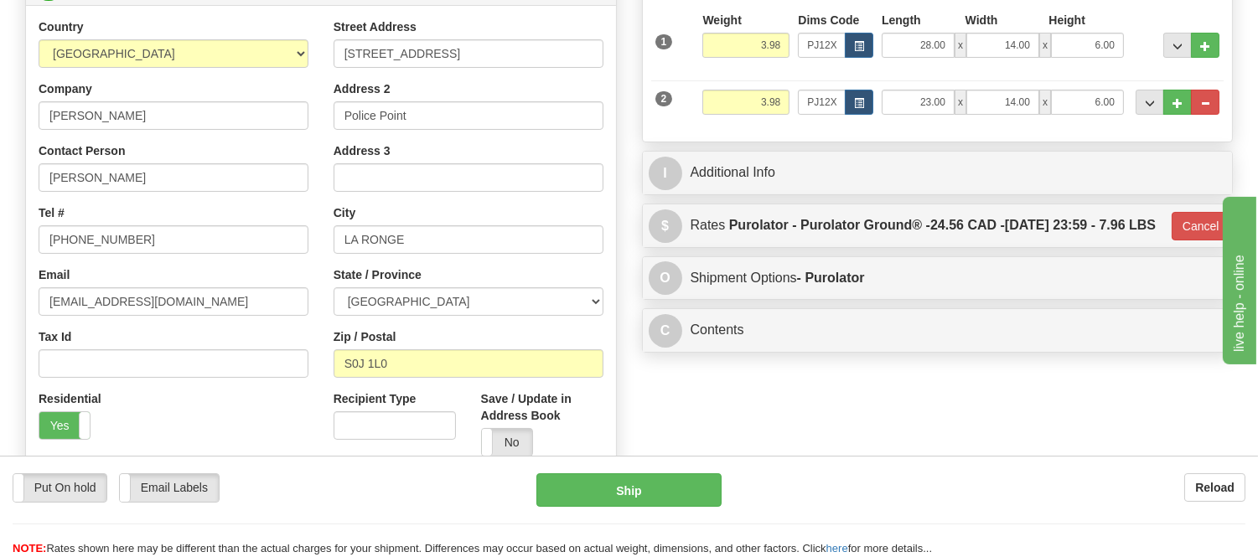
scroll to position [186, 0]
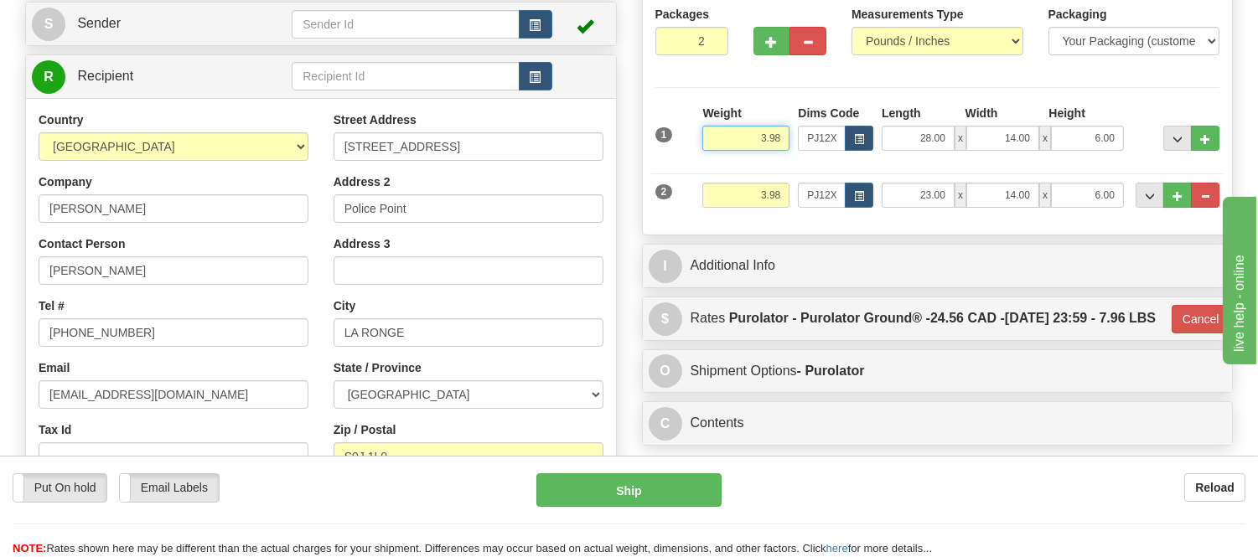
drag, startPoint x: 784, startPoint y: 142, endPoint x: 733, endPoint y: 129, distance: 52.0
click at [733, 129] on input "3.98" at bounding box center [745, 138] width 87 height 25
type input "5.98"
type input "260"
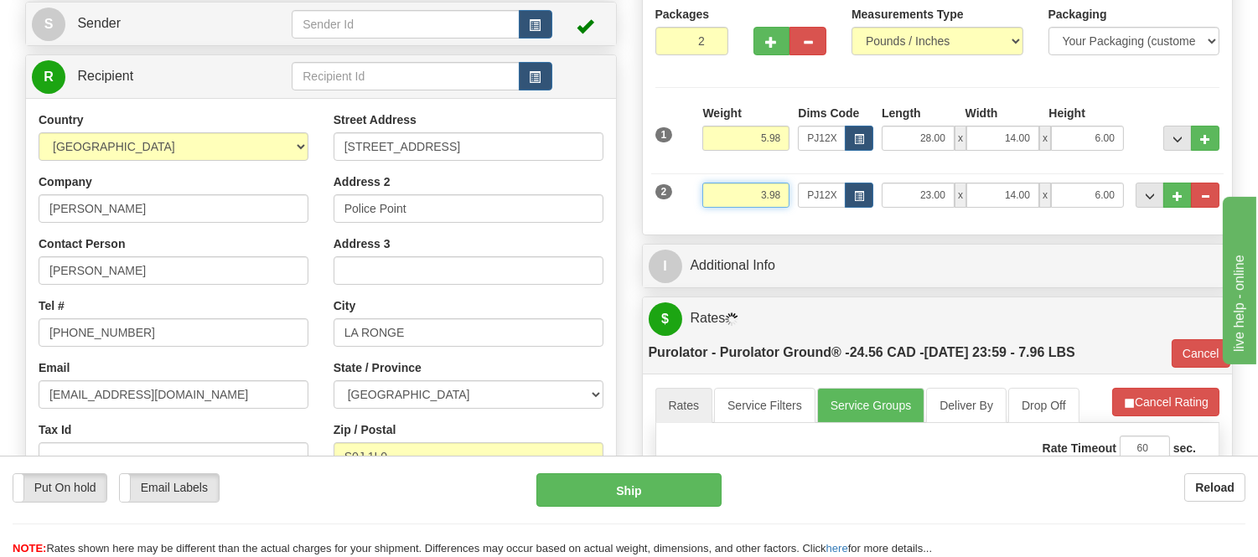
drag, startPoint x: 788, startPoint y: 193, endPoint x: 718, endPoint y: 213, distance: 72.4
click at [718, 213] on div "Weight 3.98" at bounding box center [746, 202] width 96 height 38
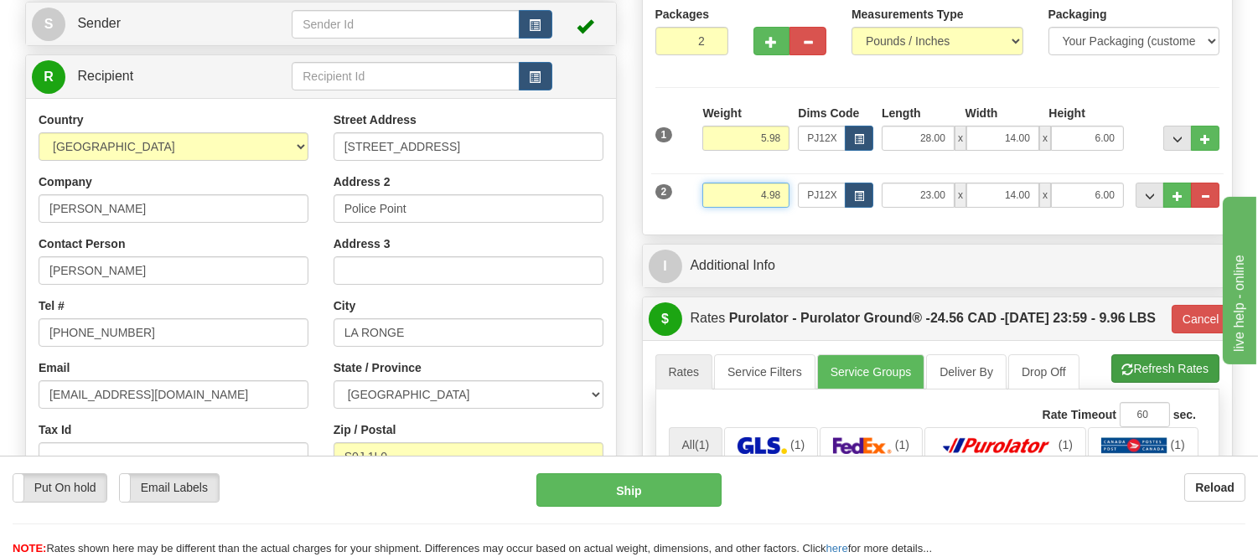
type input "4.98"
type input "260"
click at [1176, 383] on li "Refresh Rates Cancel Rating" at bounding box center [1165, 369] width 108 height 28
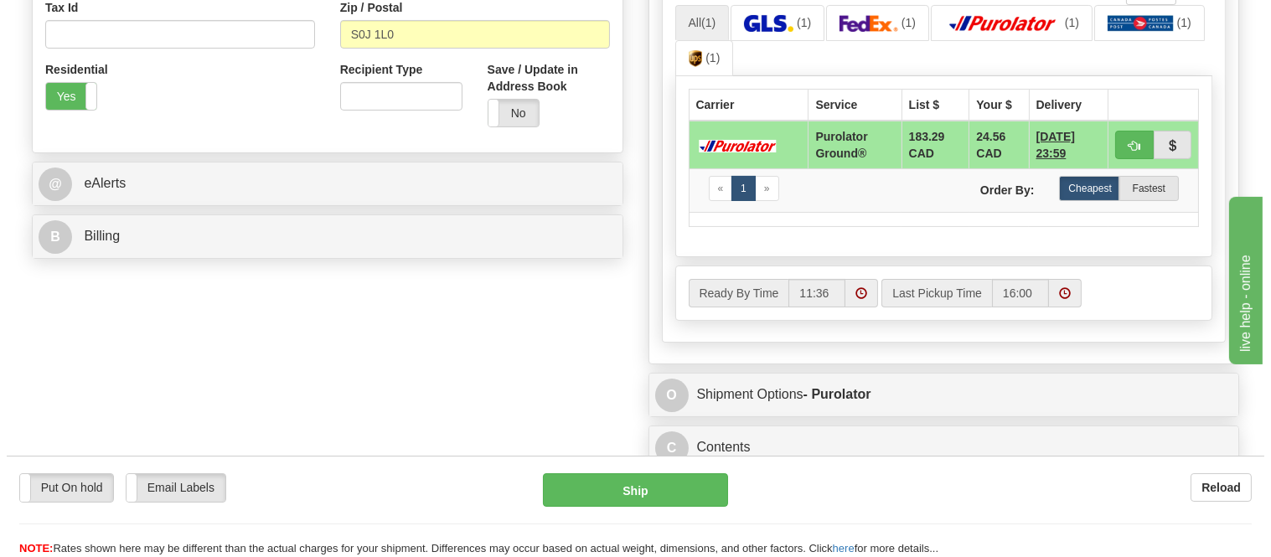
scroll to position [651, 0]
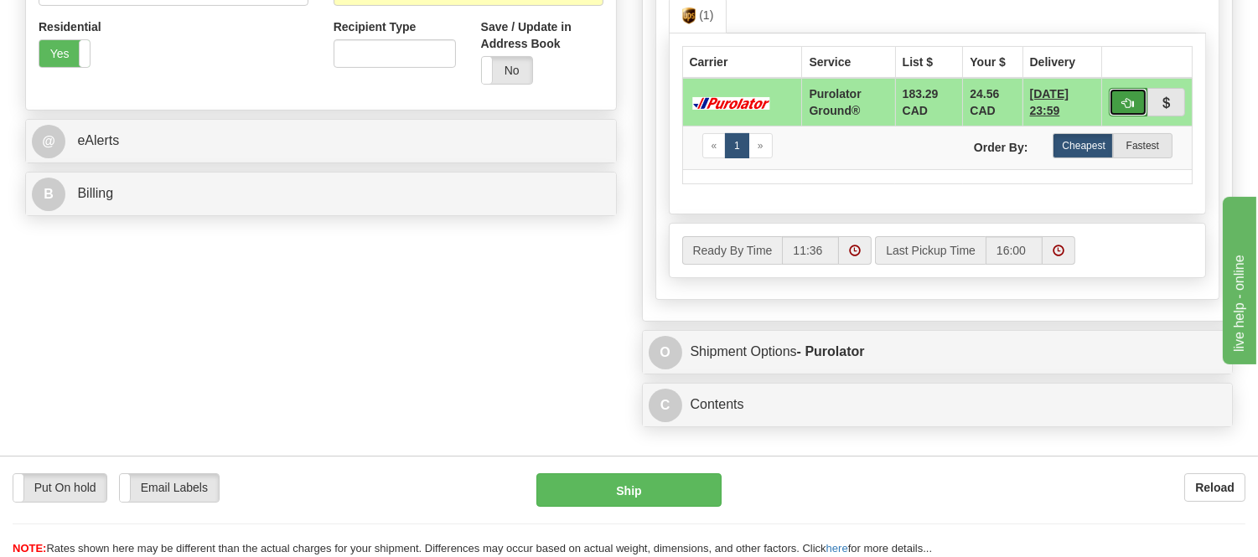
click at [1128, 109] on span "button" at bounding box center [1128, 103] width 12 height 11
click at [1127, 116] on button "button" at bounding box center [1128, 102] width 39 height 28
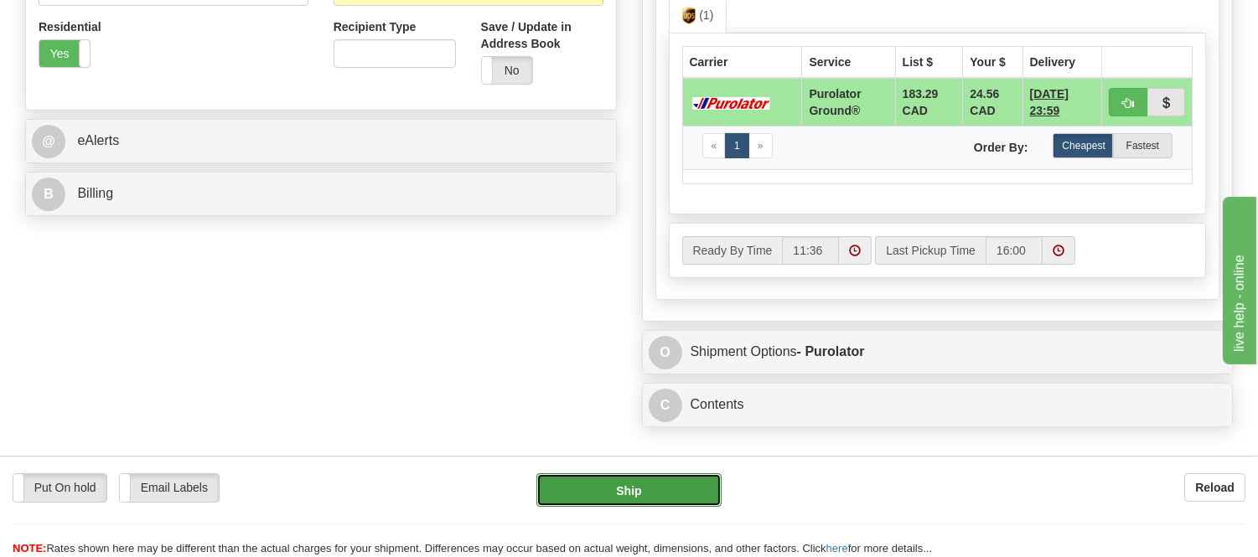
click at [659, 489] on button "Ship" at bounding box center [628, 491] width 184 height 34
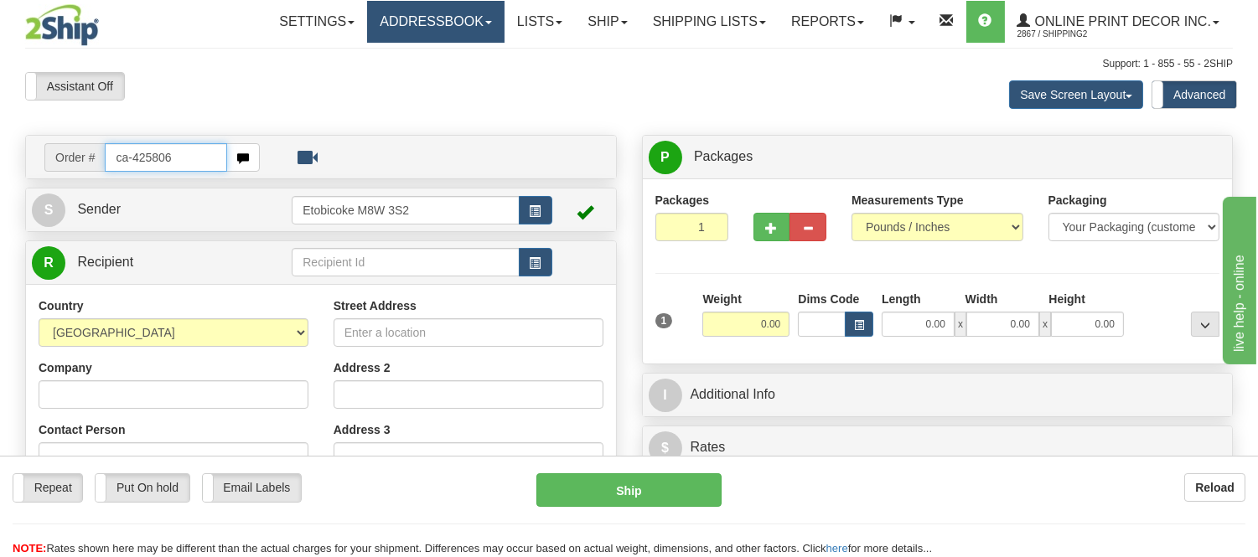
type input "ca-425806"
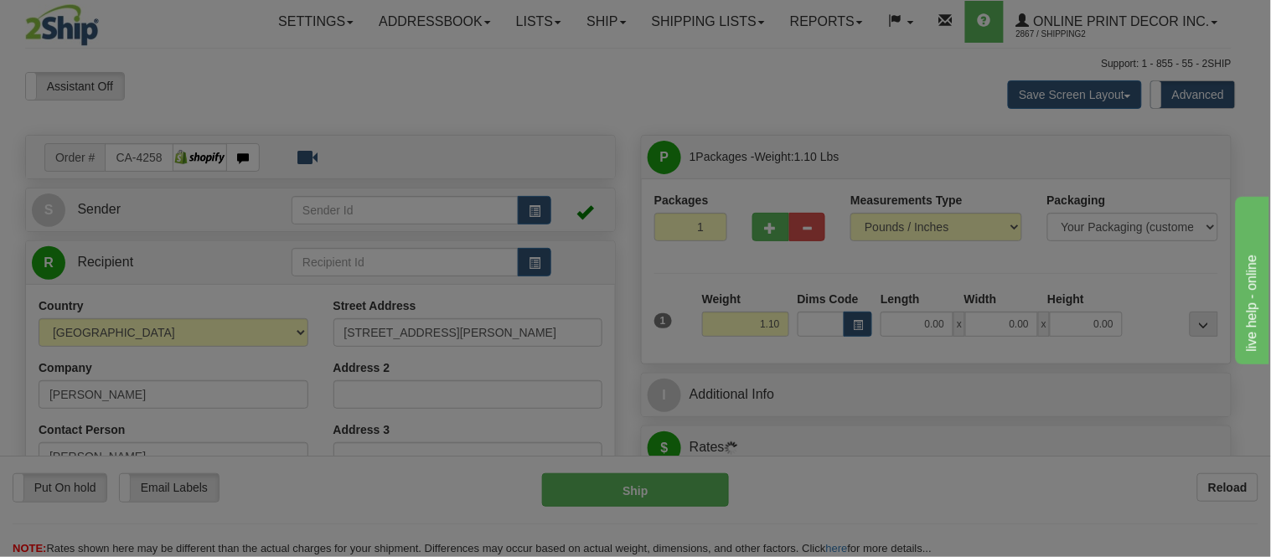
type input "FERGUS"
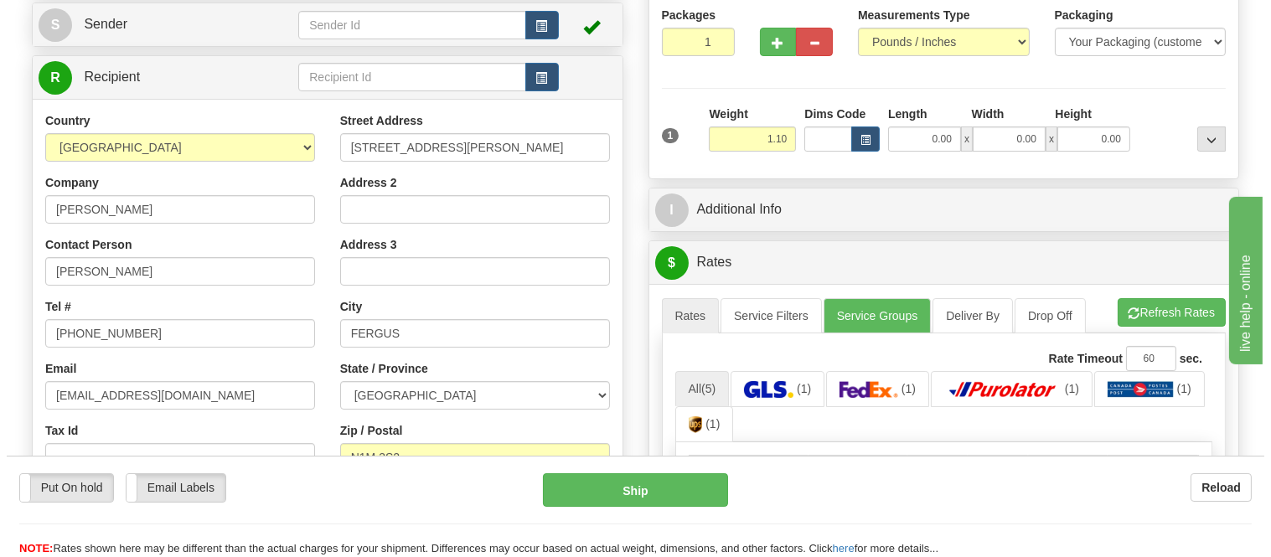
scroll to position [186, 0]
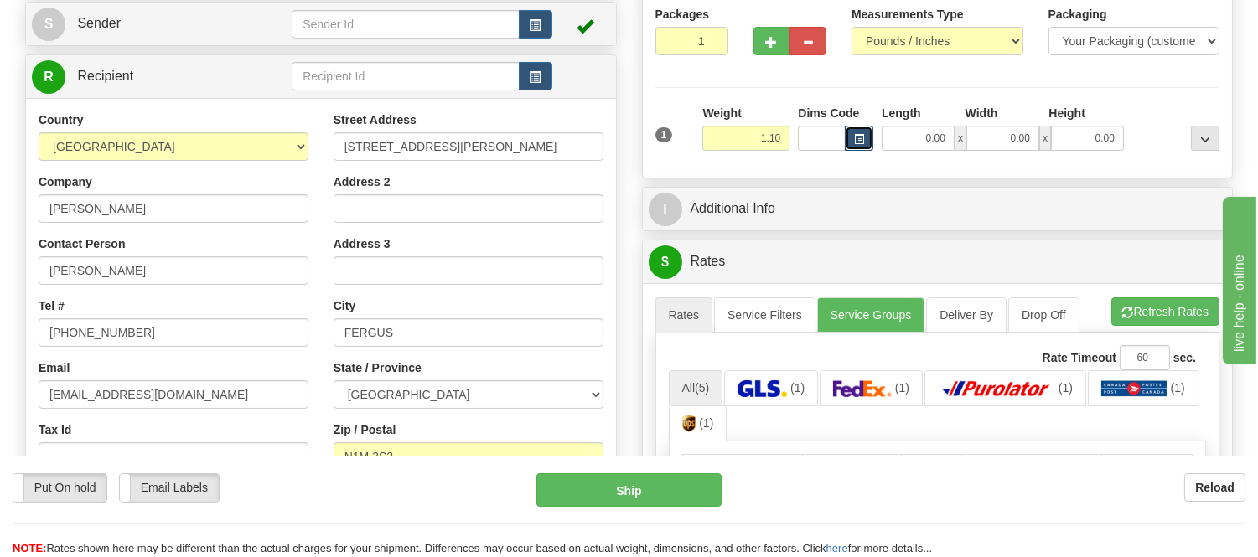
click at [853, 132] on button "button" at bounding box center [859, 138] width 28 height 25
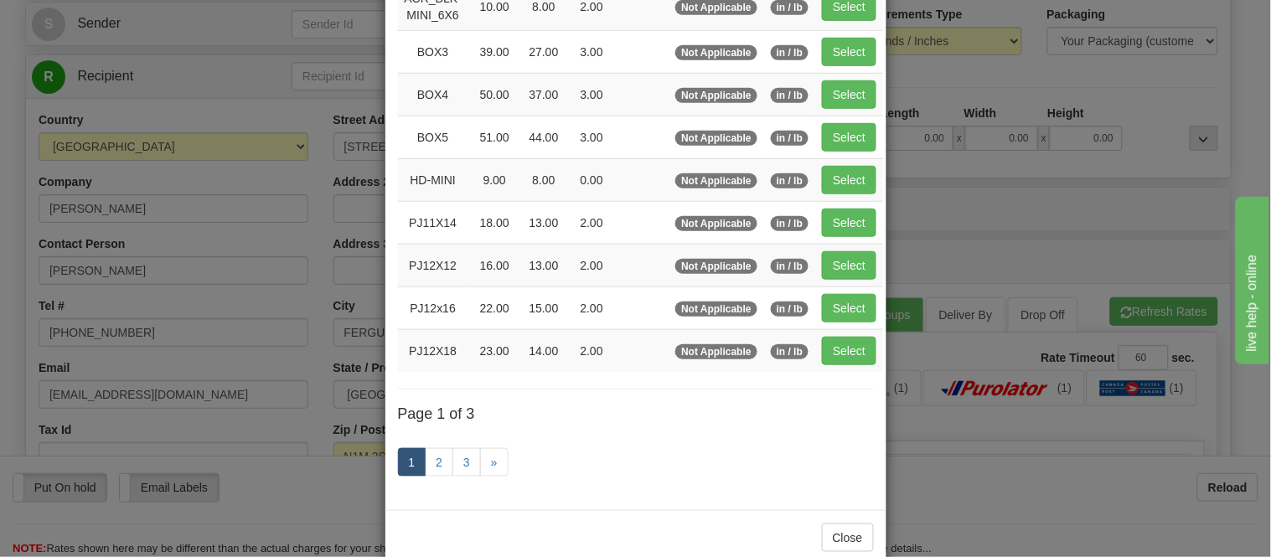
scroll to position [279, 0]
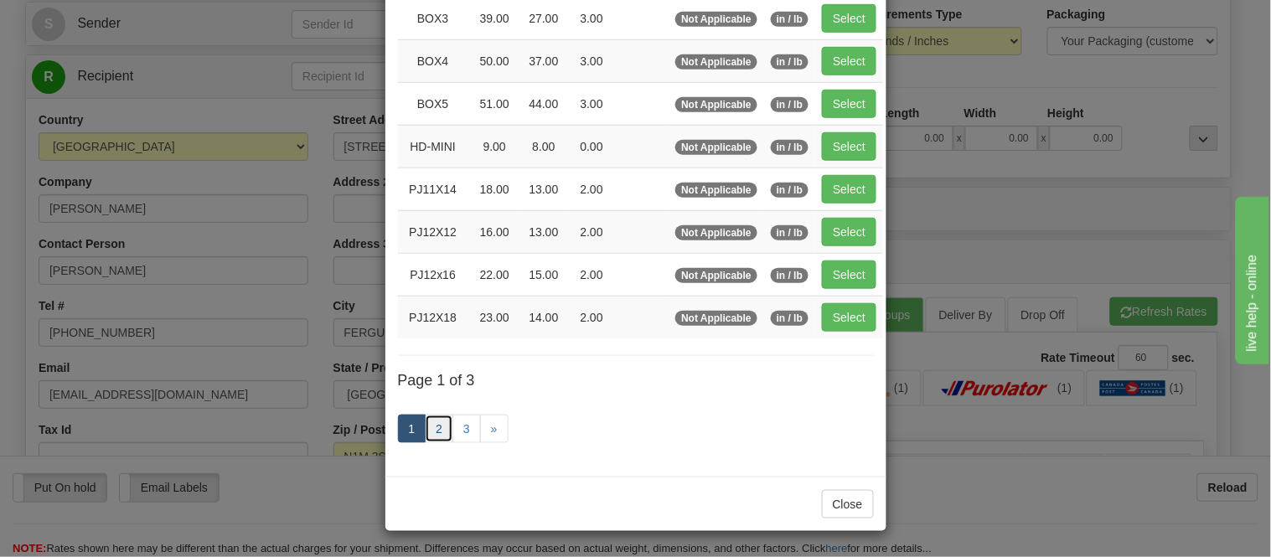
click at [425, 433] on link "2" at bounding box center [439, 429] width 28 height 28
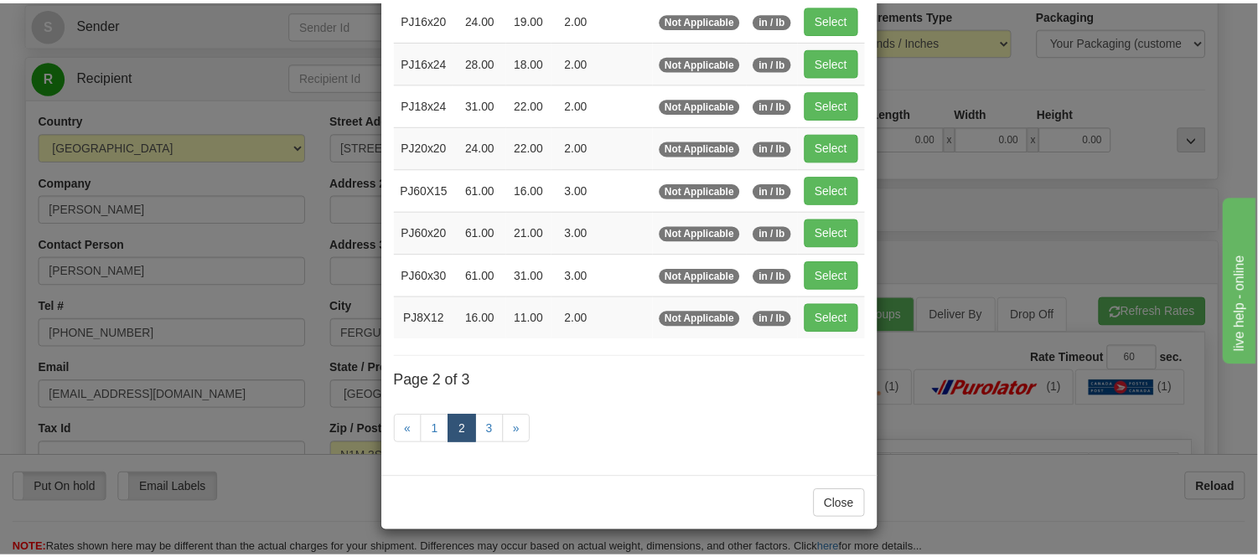
scroll to position [272, 0]
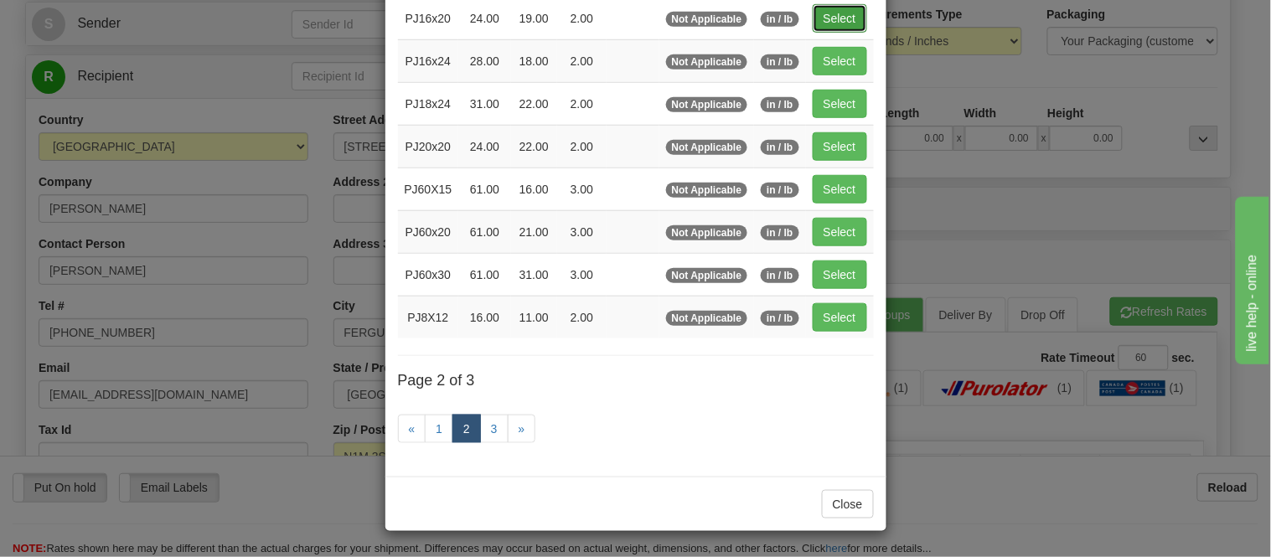
click at [822, 14] on button "Select" at bounding box center [840, 18] width 54 height 28
type input "PJ16x20"
type input "24.00"
type input "19.00"
type input "2.00"
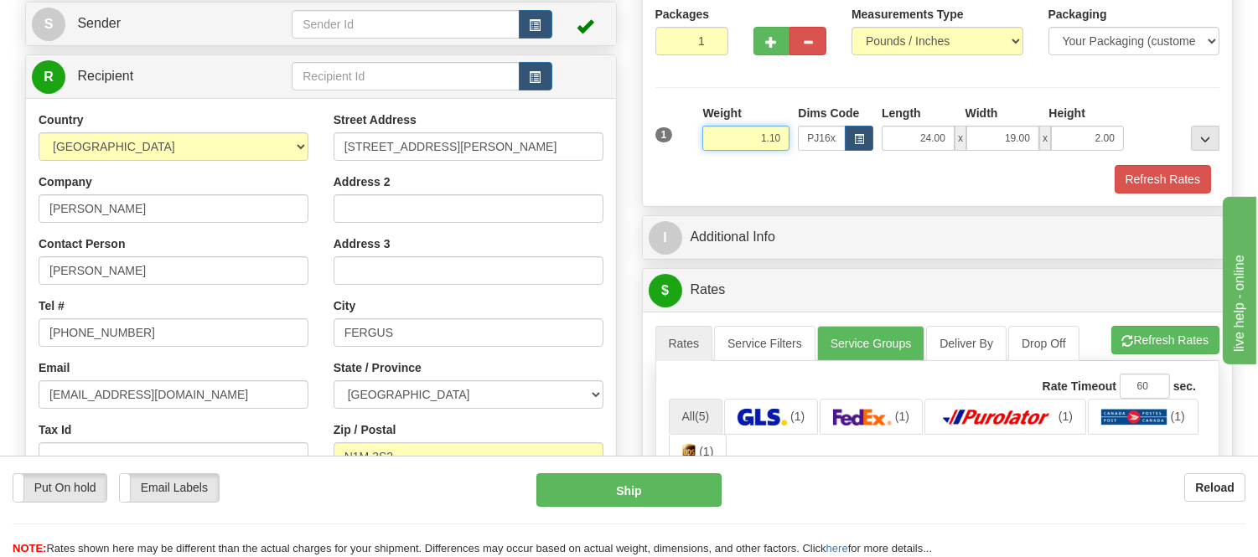
drag, startPoint x: 784, startPoint y: 140, endPoint x: 684, endPoint y: 137, distance: 99.8
click at [684, 137] on div "1 Weight 1.10 Dims Code x x" at bounding box center [937, 135] width 573 height 60
type input "2.20"
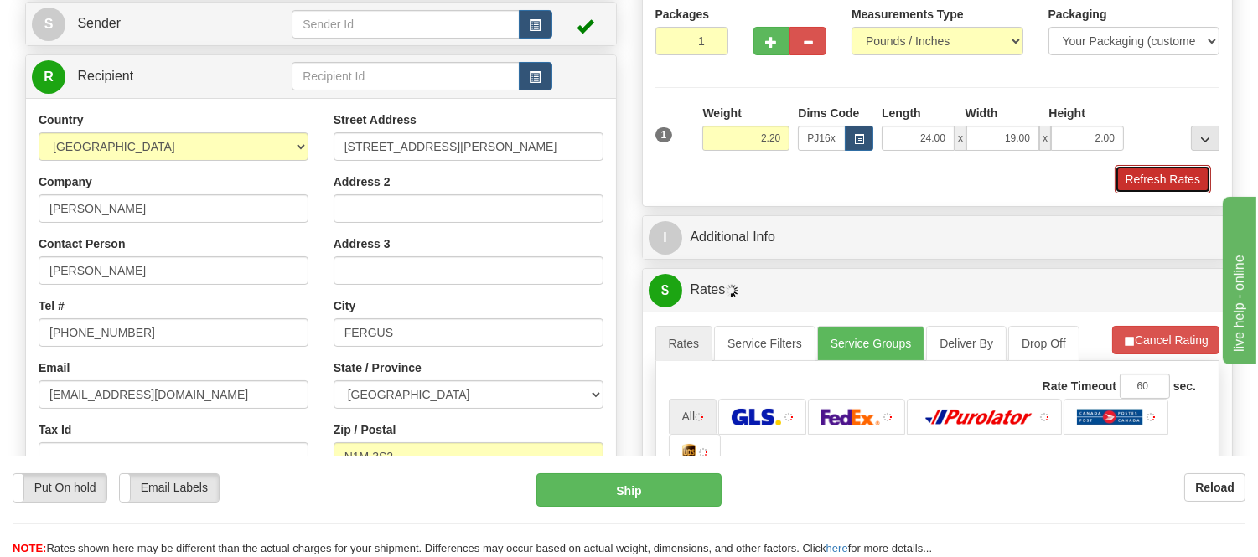
click at [1185, 185] on button "Refresh Rates" at bounding box center [1163, 179] width 96 height 28
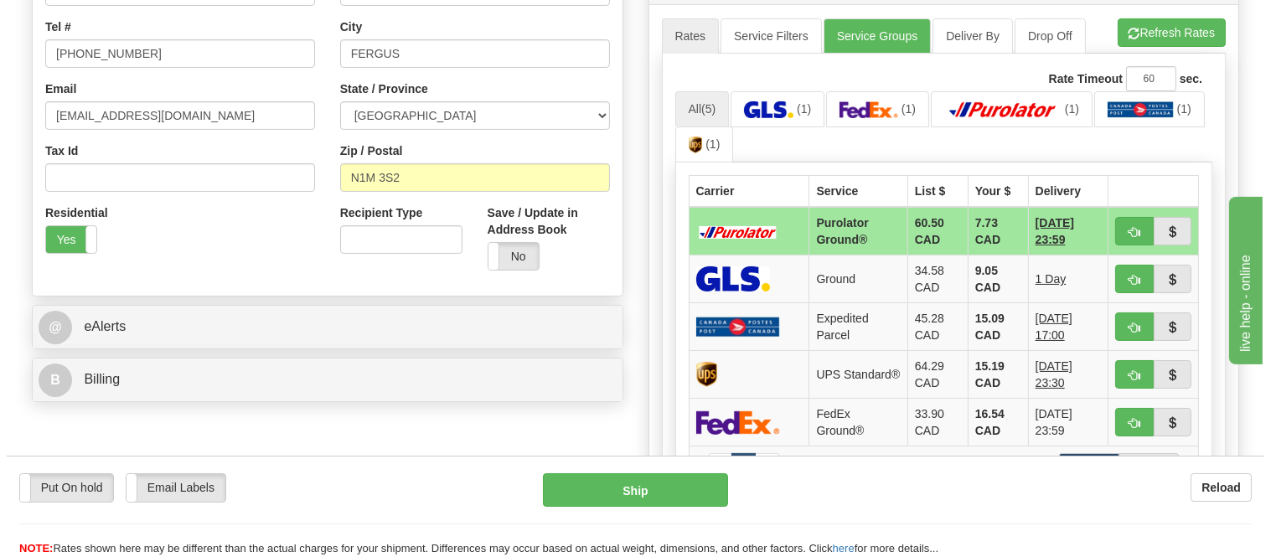
scroll to position [558, 0]
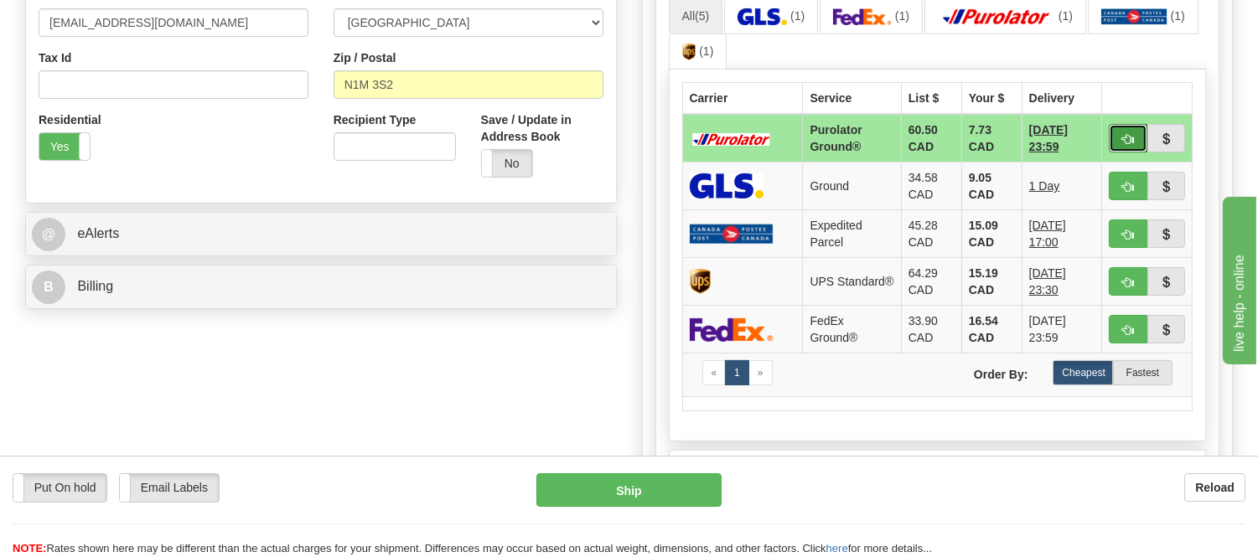
click at [1122, 134] on span "button" at bounding box center [1128, 139] width 12 height 11
type input "260"
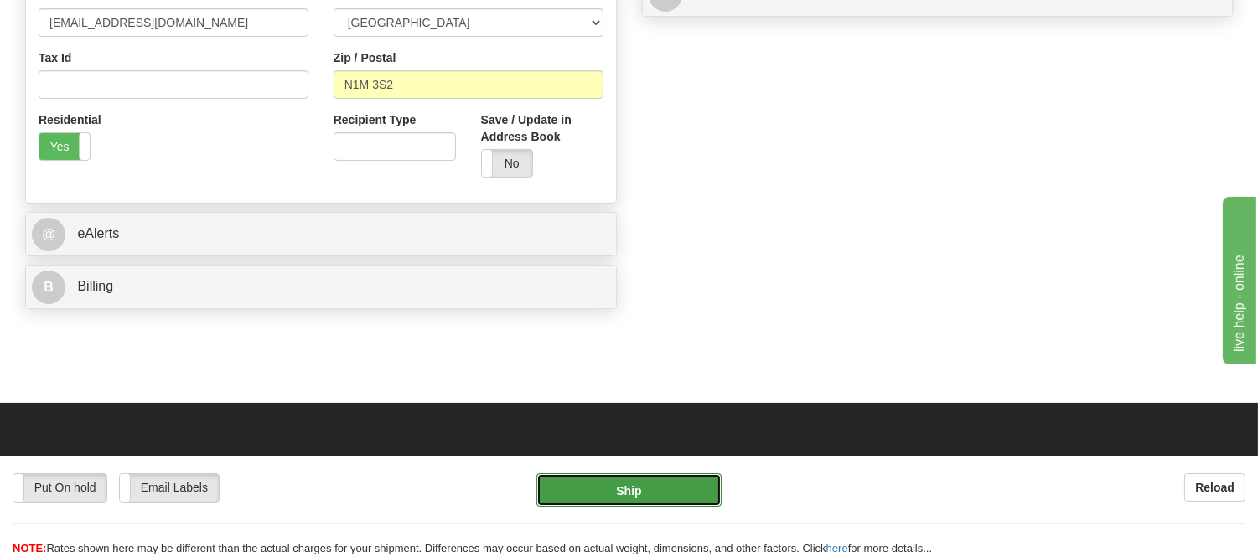
click at [649, 486] on button "Ship" at bounding box center [628, 491] width 184 height 34
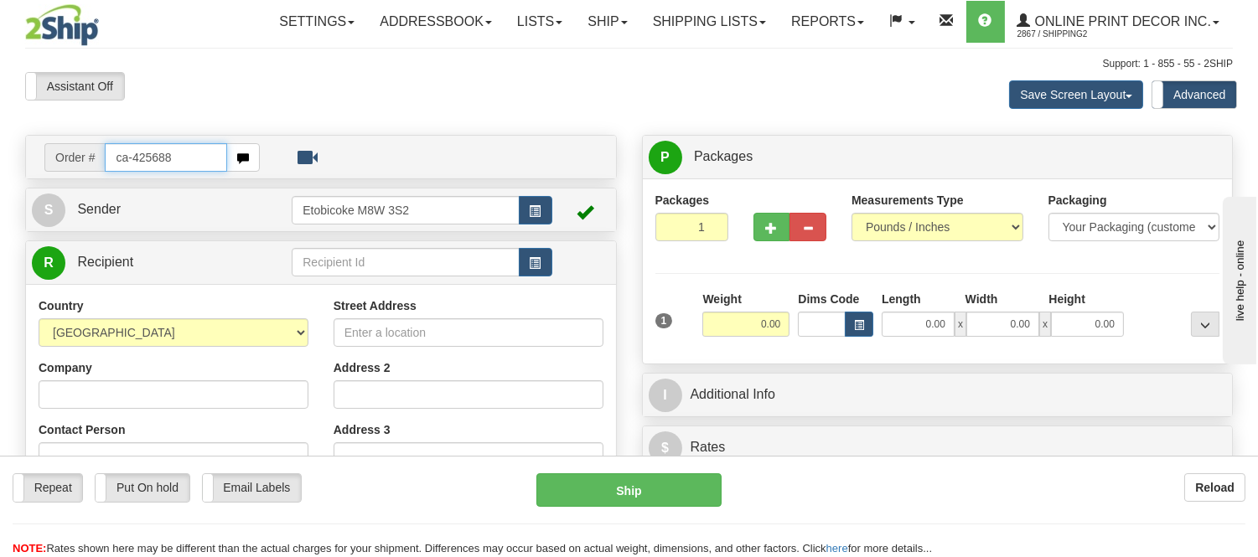
type input "ca-425688"
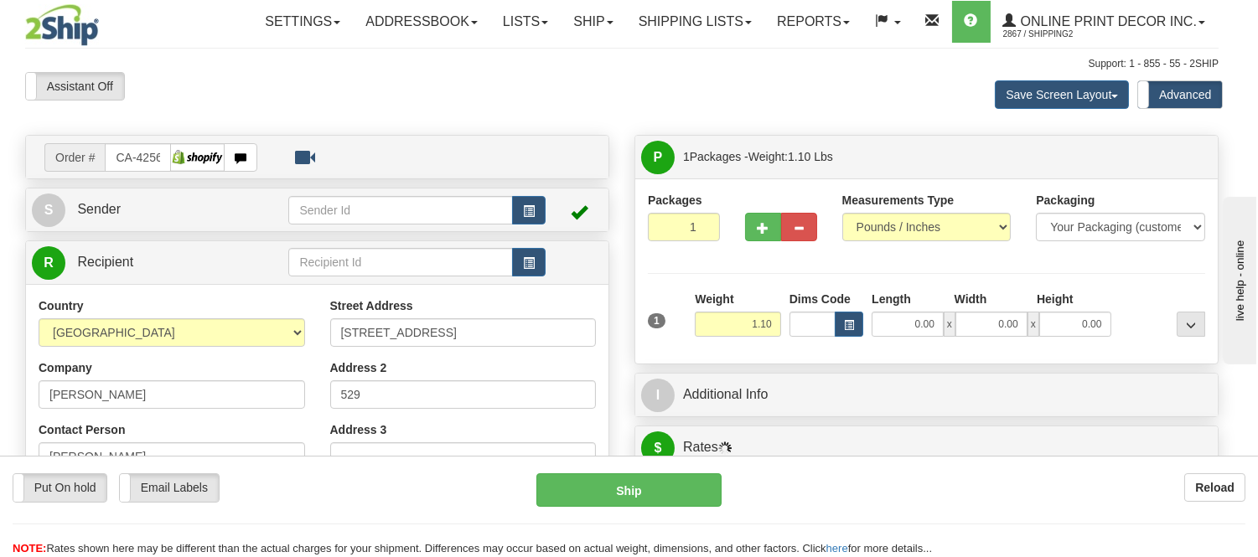
type input "TORONTO"
click at [853, 328] on button "button" at bounding box center [849, 324] width 28 height 25
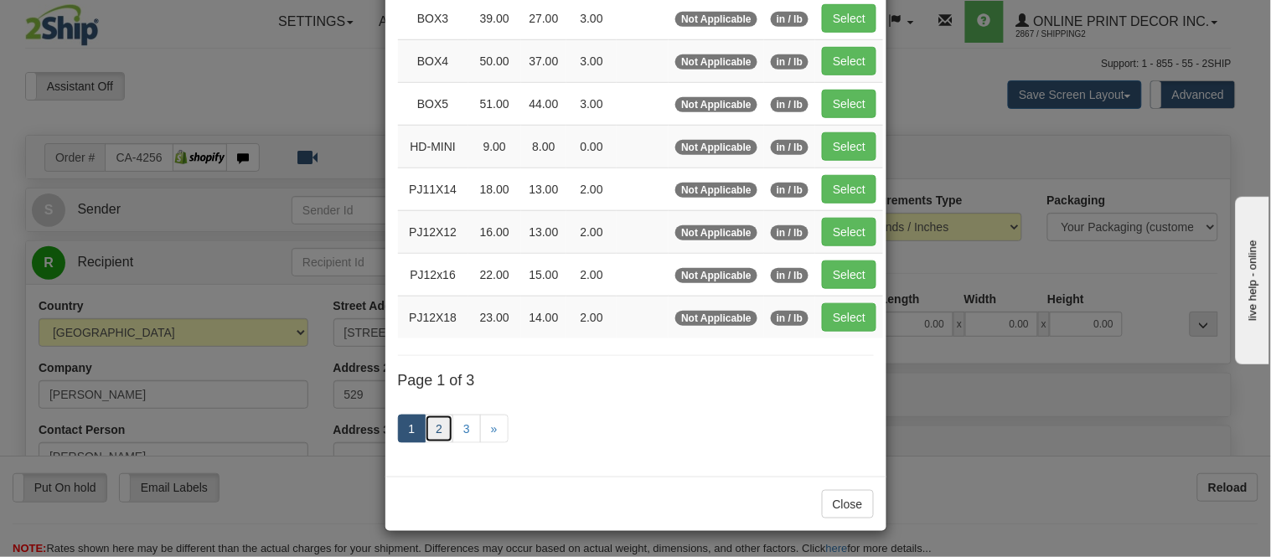
click at [439, 420] on link "2" at bounding box center [439, 429] width 28 height 28
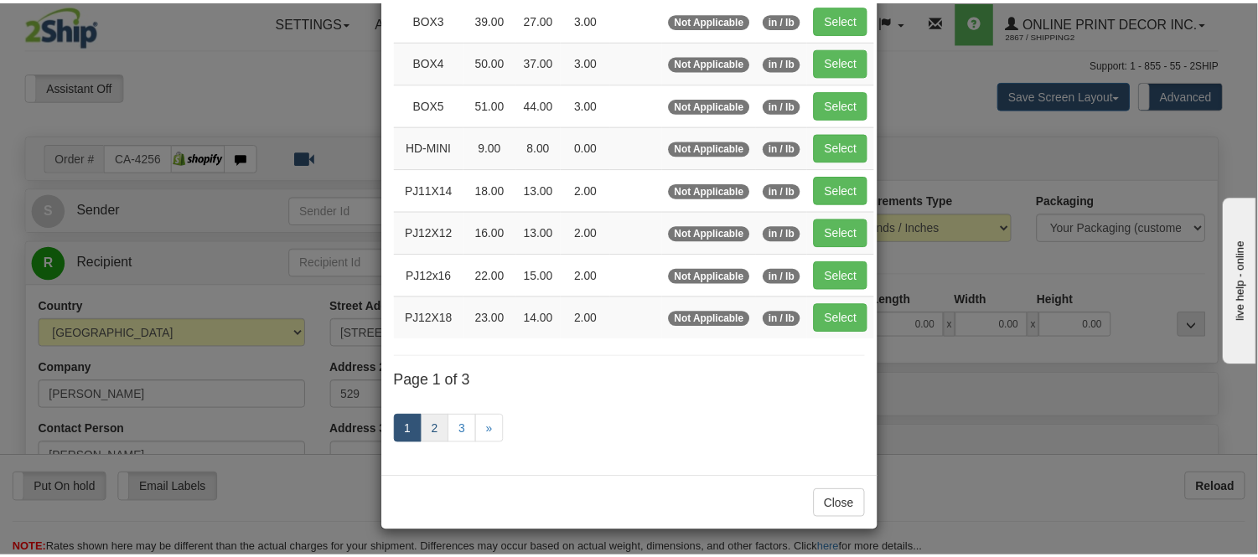
scroll to position [272, 0]
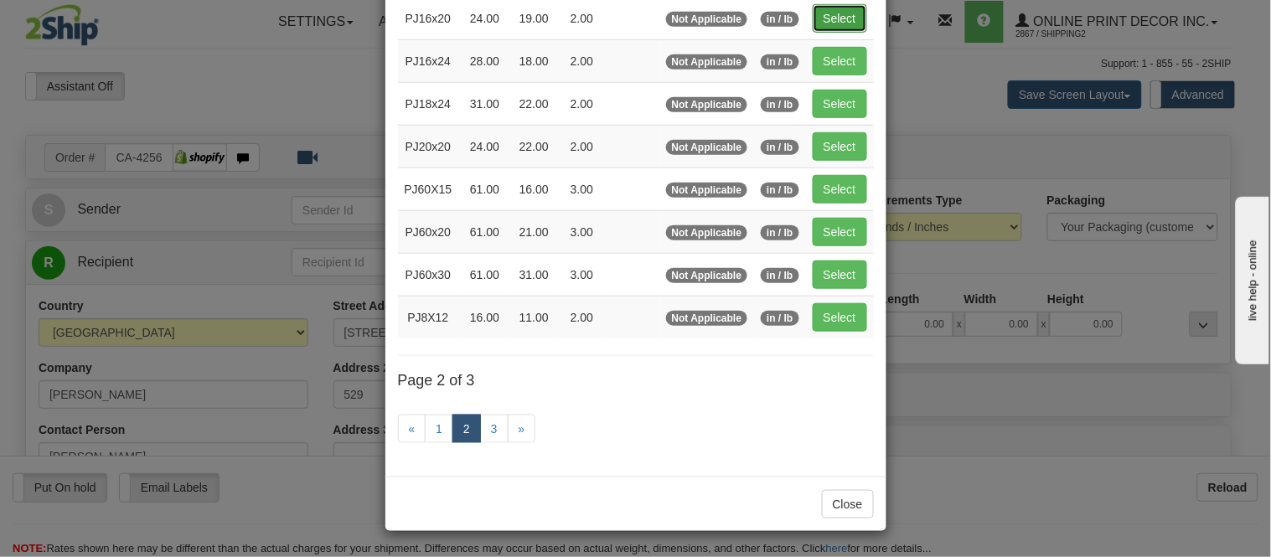
click at [840, 15] on button "Select" at bounding box center [840, 18] width 54 height 28
type input "PJ16x20"
type input "24.00"
type input "19.00"
type input "2.00"
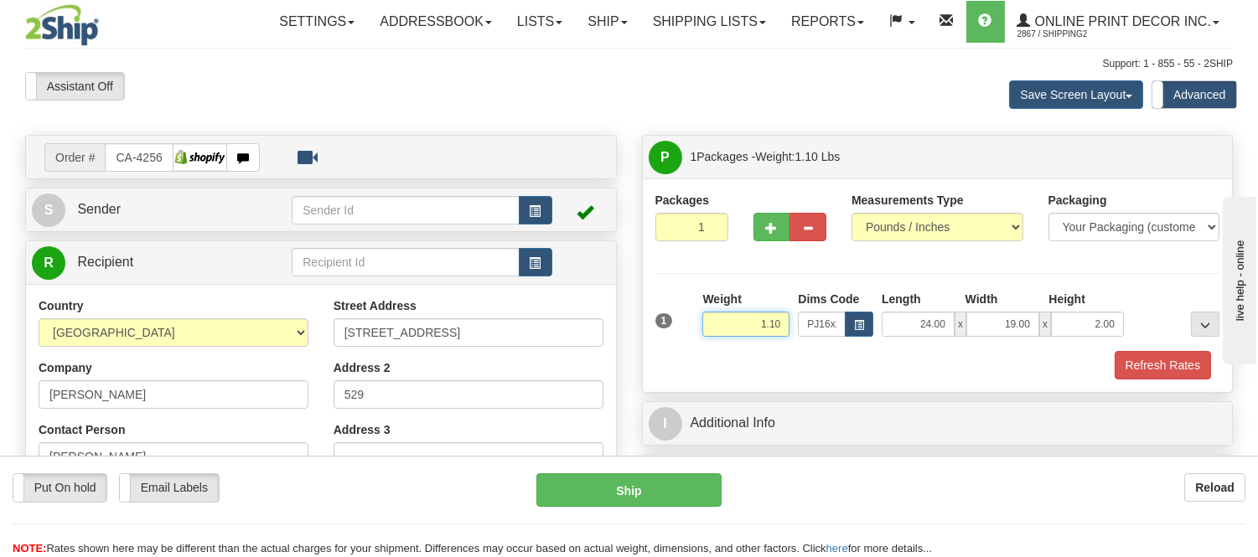
drag, startPoint x: 783, startPoint y: 317, endPoint x: 717, endPoint y: 318, distance: 65.4
click at [717, 318] on input "1.10" at bounding box center [745, 324] width 87 height 25
type input "2.20"
click at [1163, 367] on button "Refresh Rates" at bounding box center [1163, 365] width 96 height 28
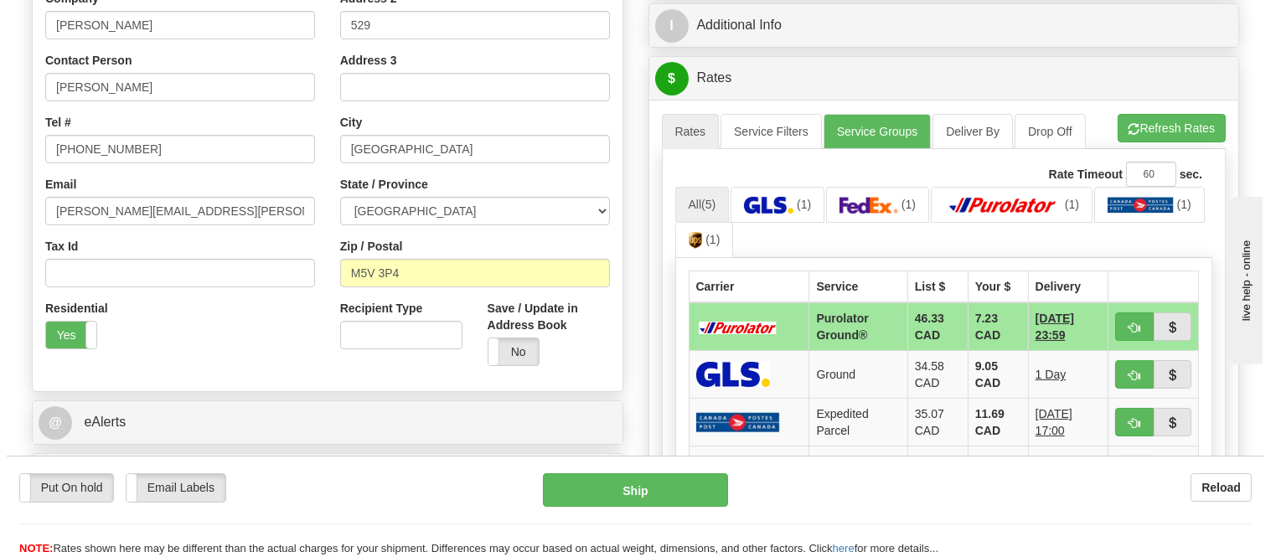
scroll to position [372, 0]
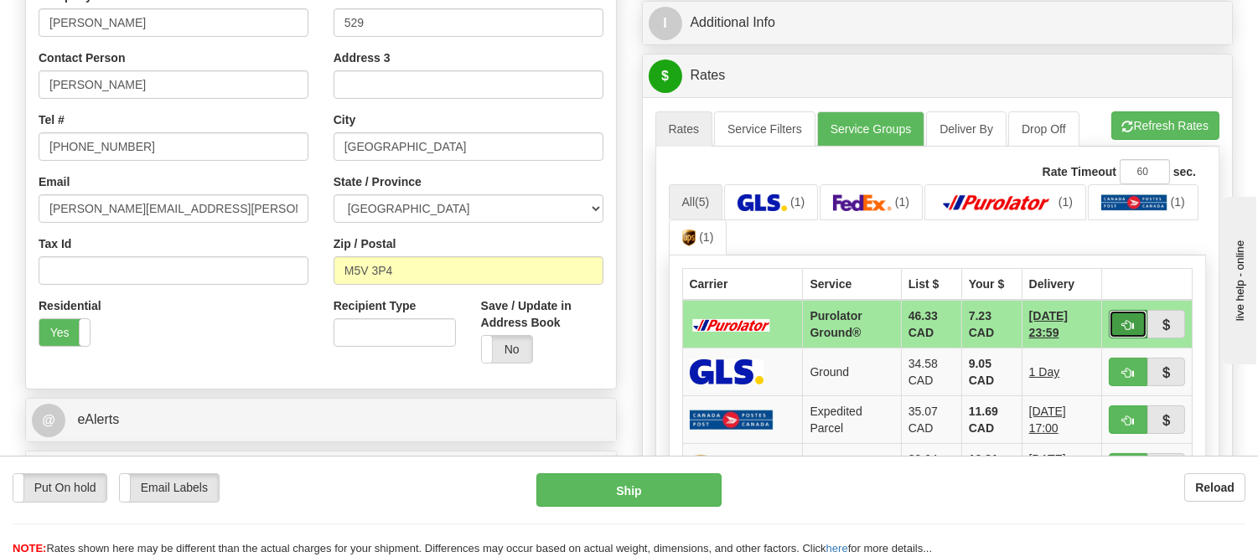
click at [1134, 315] on button "button" at bounding box center [1128, 324] width 39 height 28
type input "260"
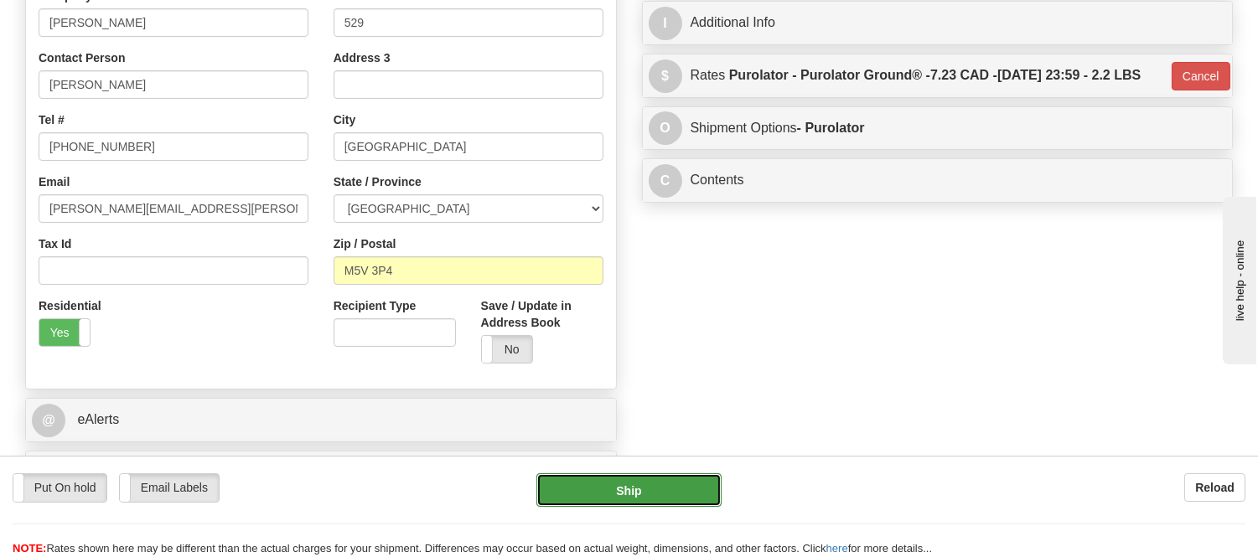
click at [637, 483] on button "Ship" at bounding box center [628, 491] width 184 height 34
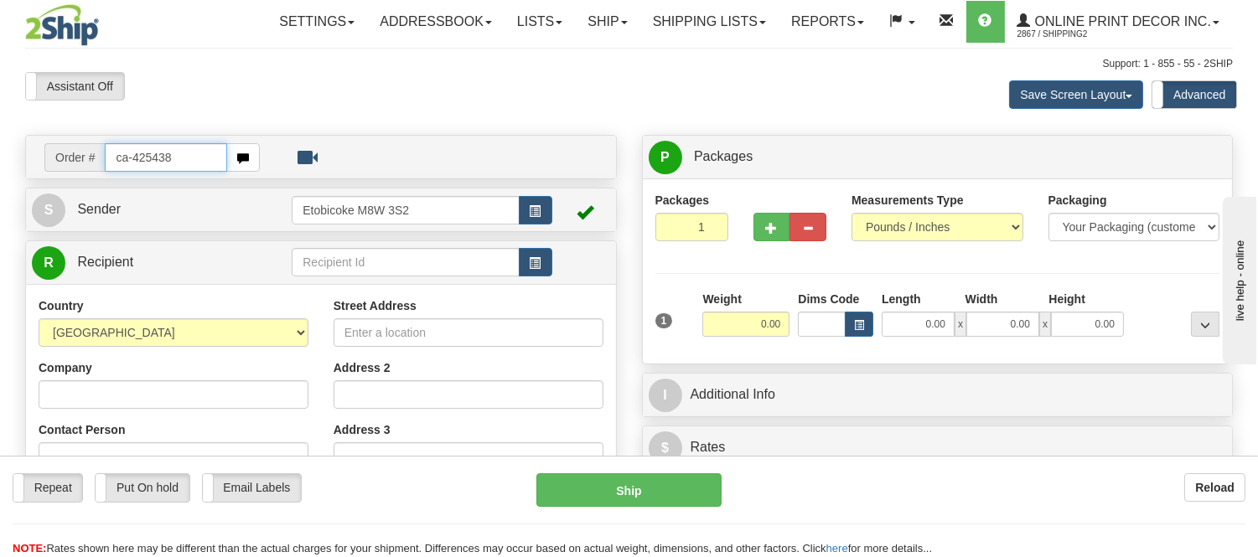
type input "ca-425438"
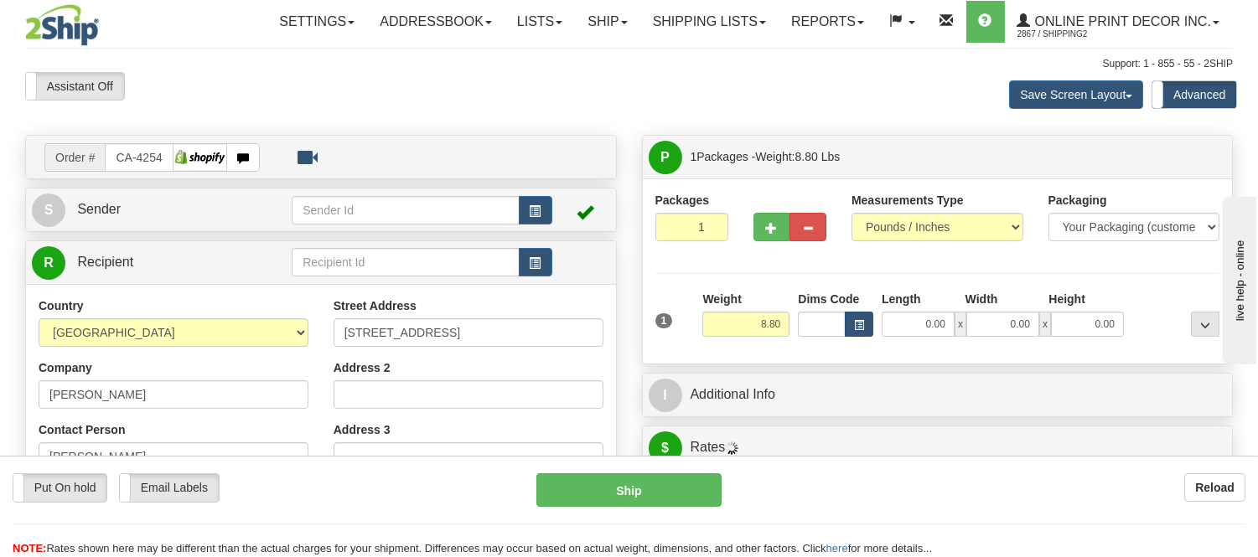
type input "[GEOGRAPHIC_DATA]"
click at [852, 322] on button "button" at bounding box center [859, 324] width 28 height 25
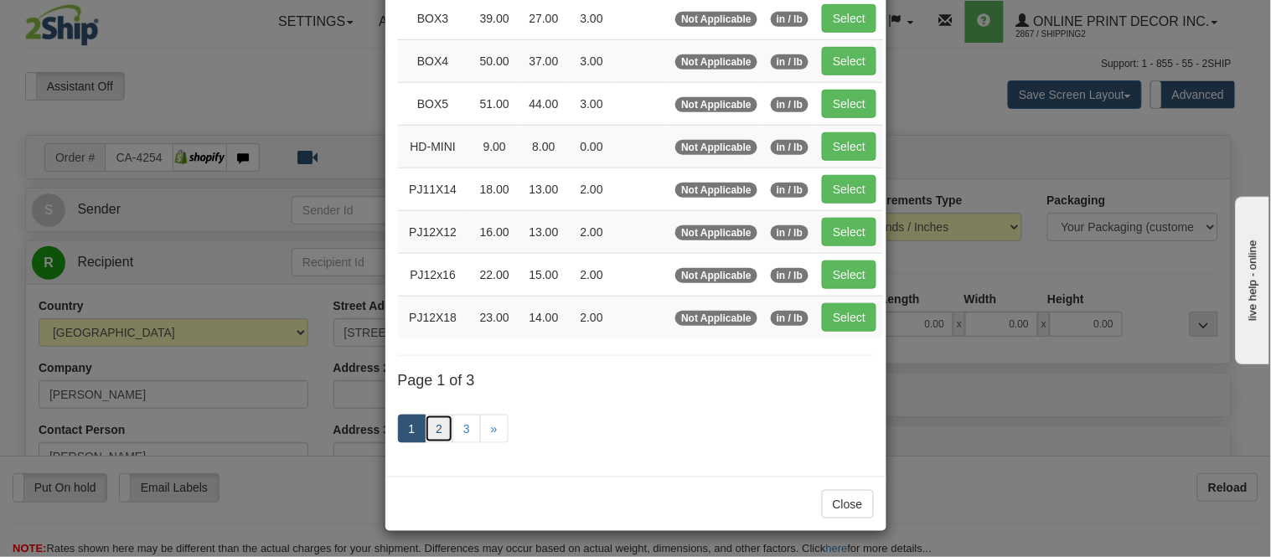
click at [439, 432] on link "2" at bounding box center [439, 429] width 28 height 28
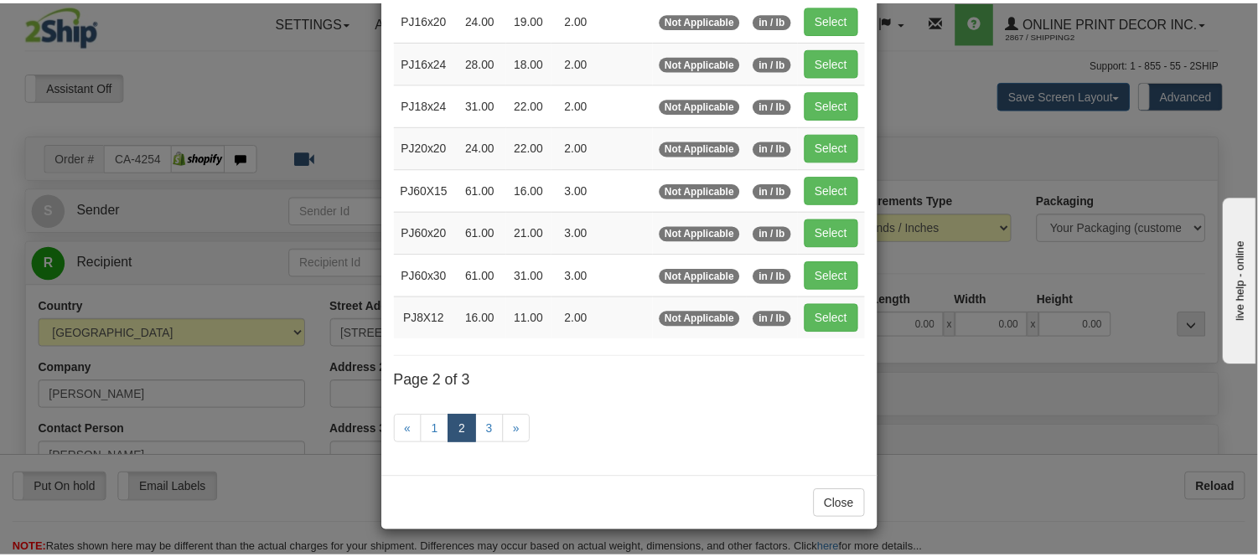
scroll to position [272, 0]
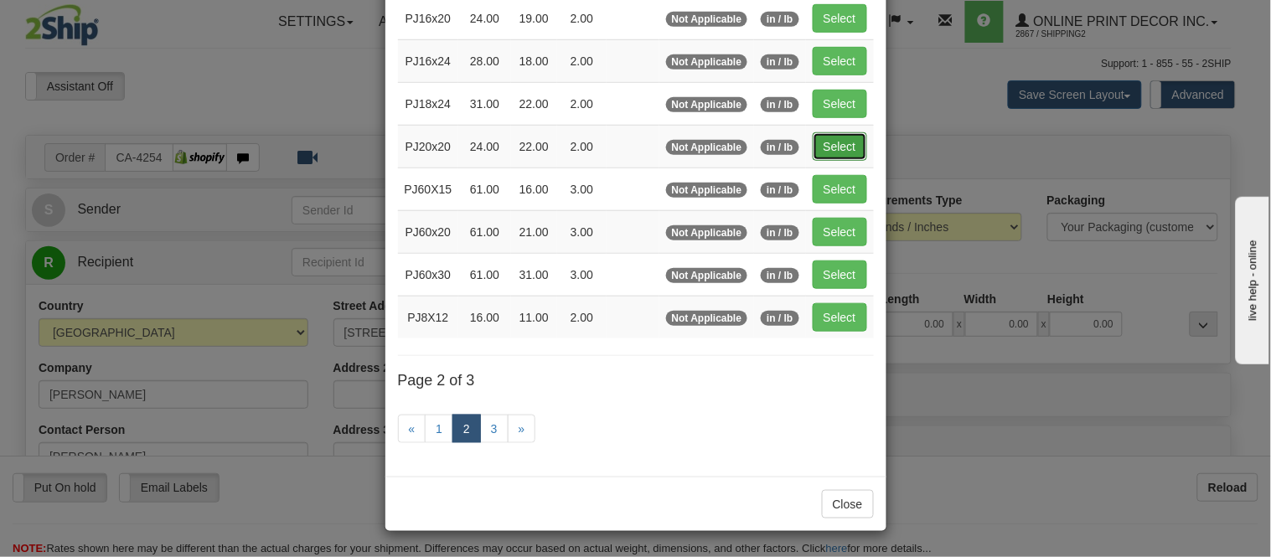
click at [836, 132] on button "Select" at bounding box center [840, 146] width 54 height 28
type input "PJ20x20"
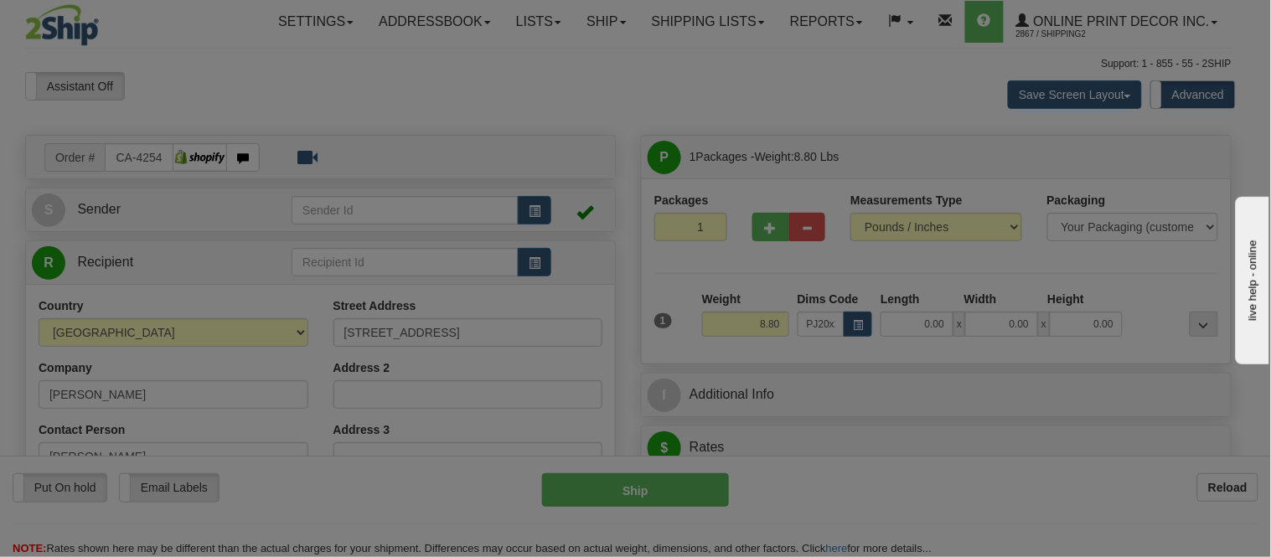
type input "24.00"
type input "22.00"
type input "2.00"
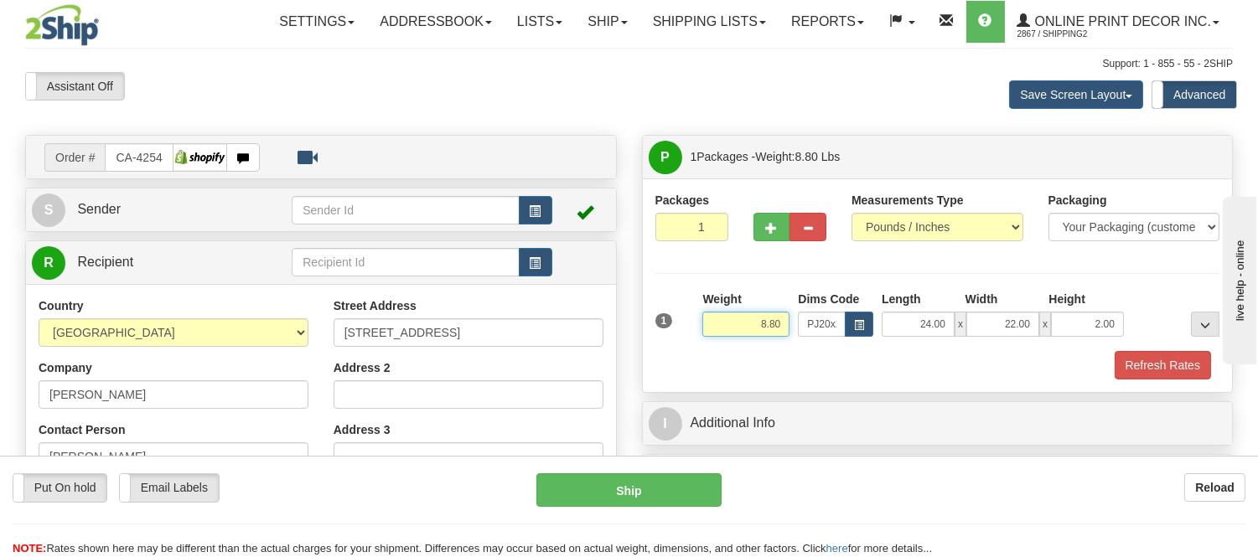
drag, startPoint x: 783, startPoint y: 325, endPoint x: 736, endPoint y: 327, distance: 47.0
click at [736, 327] on input "8.80" at bounding box center [745, 324] width 87 height 25
drag, startPoint x: 785, startPoint y: 321, endPoint x: 740, endPoint y: 328, distance: 45.8
click at [740, 328] on input "5.98" at bounding box center [745, 324] width 87 height 25
type input "7.98"
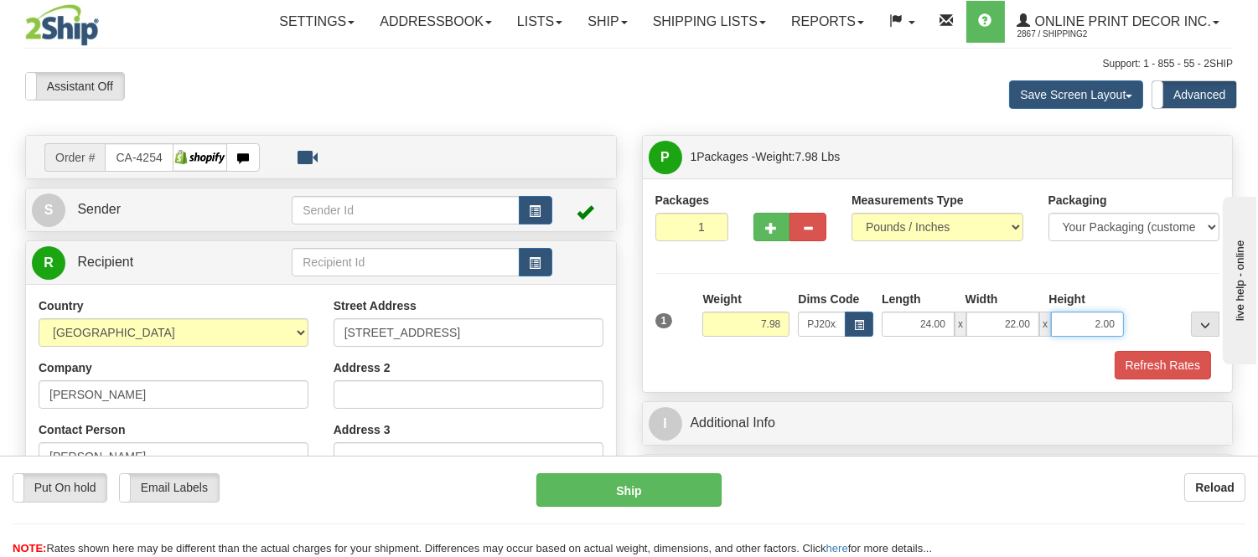
drag, startPoint x: 1121, startPoint y: 321, endPoint x: 1088, endPoint y: 330, distance: 34.0
click at [1088, 330] on input "2.00" at bounding box center [1087, 324] width 73 height 25
click button "Delete" at bounding box center [0, 0] width 0 height 0
type input "4.00"
click at [769, 238] on button "button" at bounding box center [771, 227] width 37 height 28
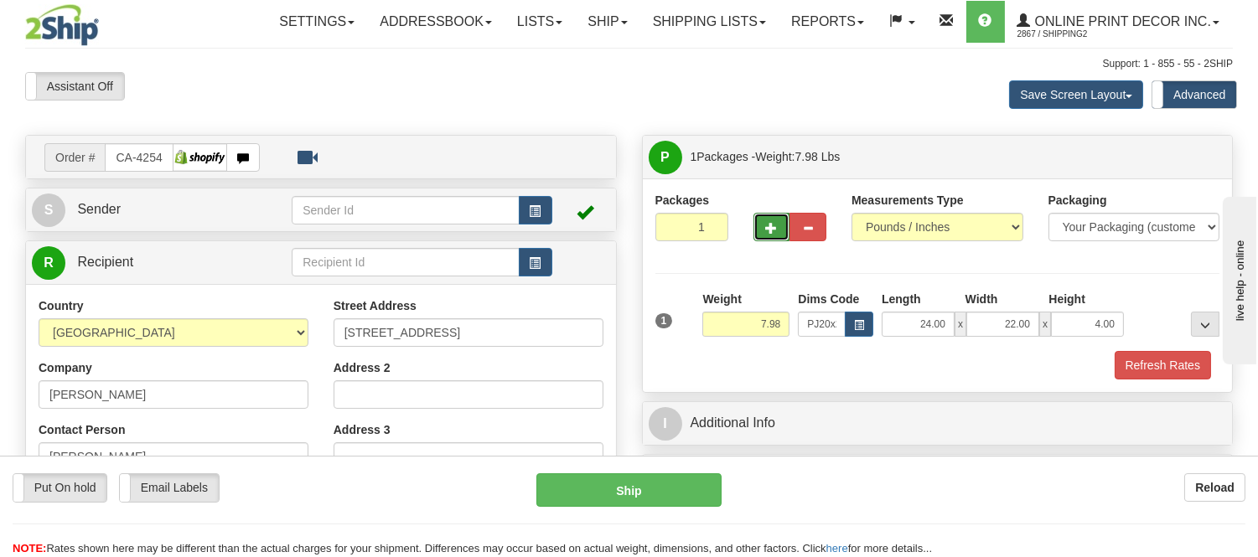
radio input "true"
type input "2"
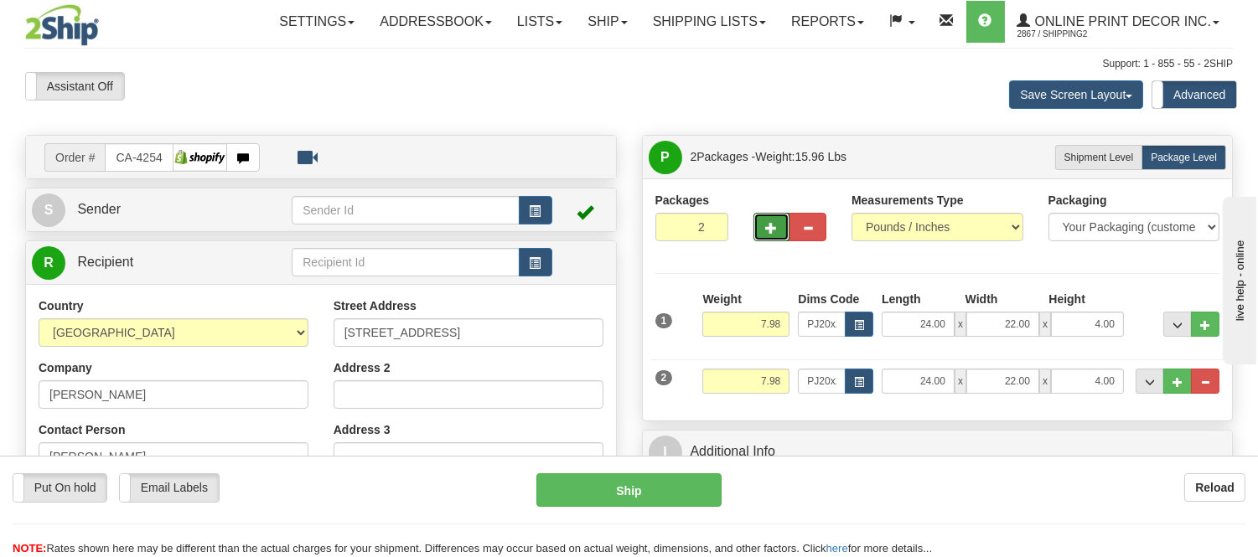
scroll to position [186, 0]
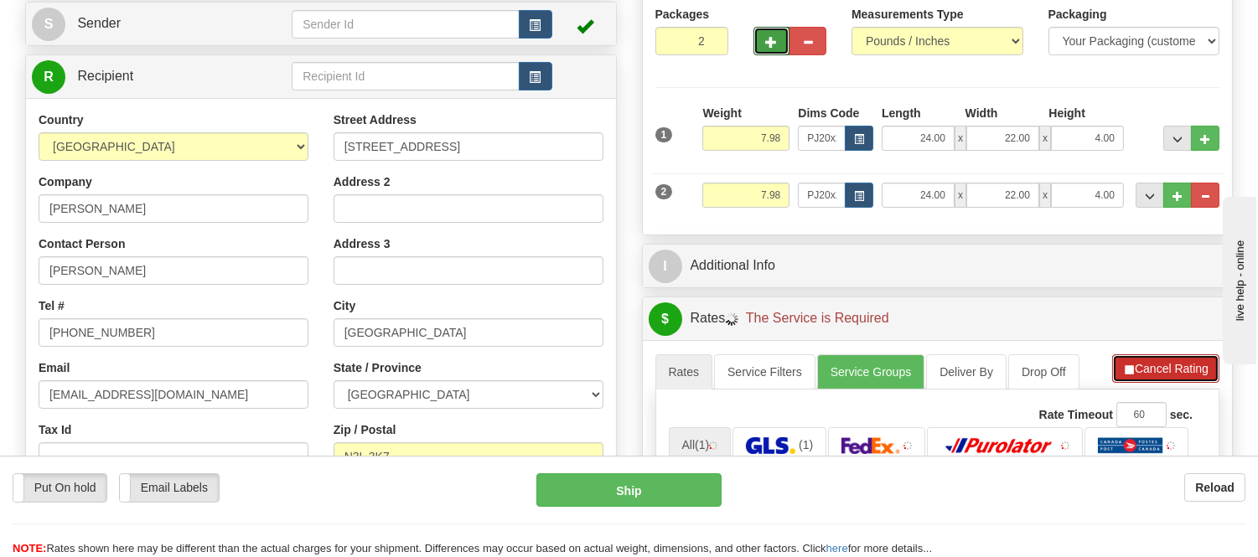
click at [1152, 366] on button "Cancel Rating" at bounding box center [1165, 369] width 107 height 28
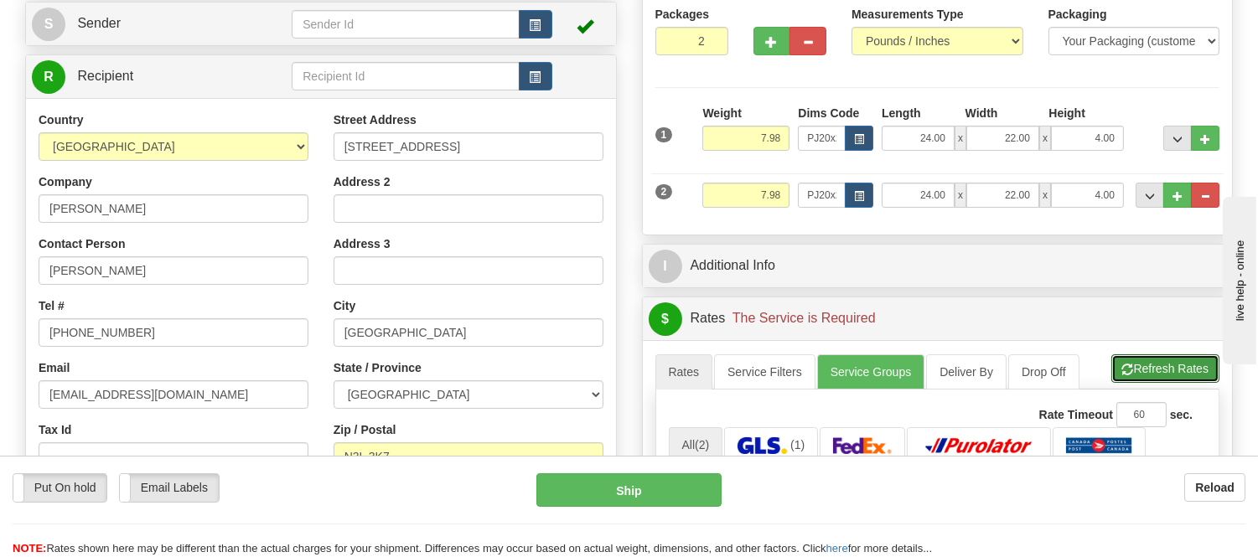
click at [1152, 366] on button "Refresh Rates" at bounding box center [1165, 369] width 108 height 28
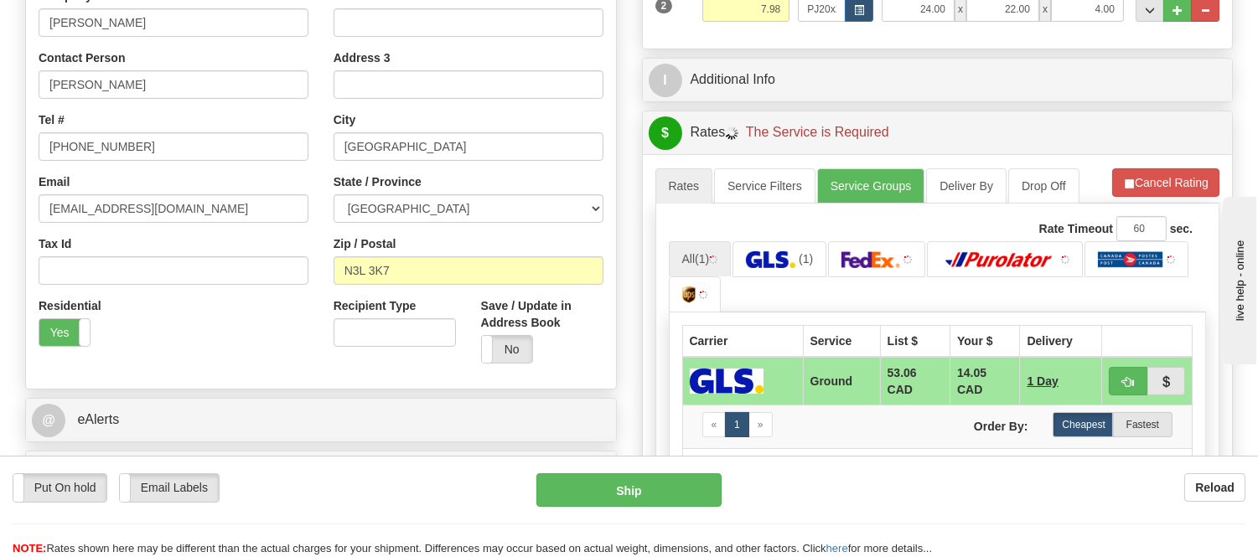
scroll to position [465, 0]
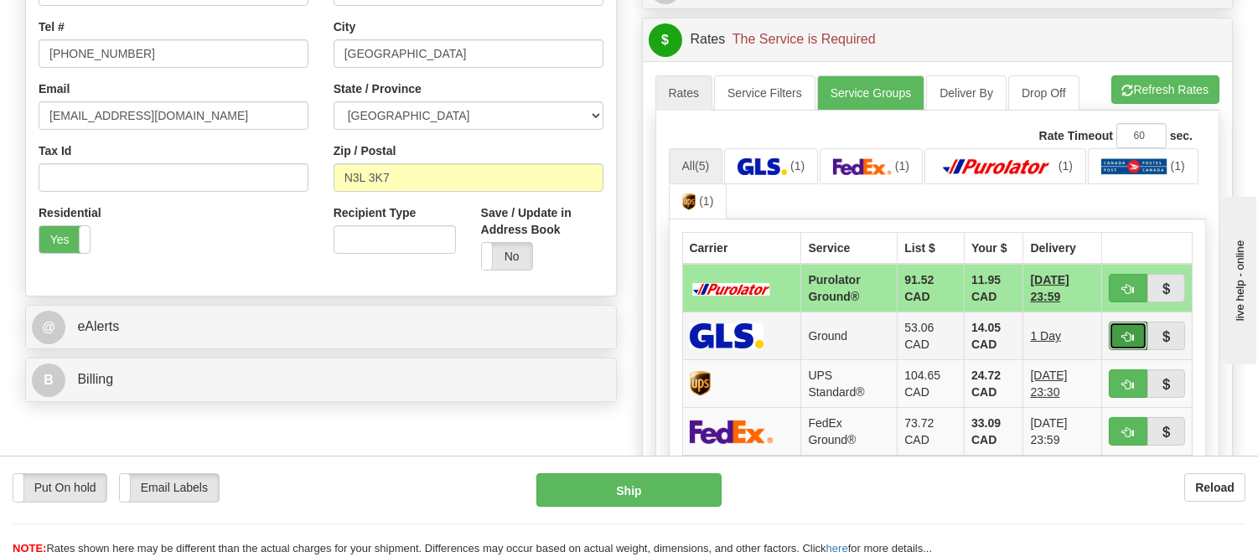
click at [1126, 332] on span "button" at bounding box center [1128, 337] width 12 height 11
type input "1"
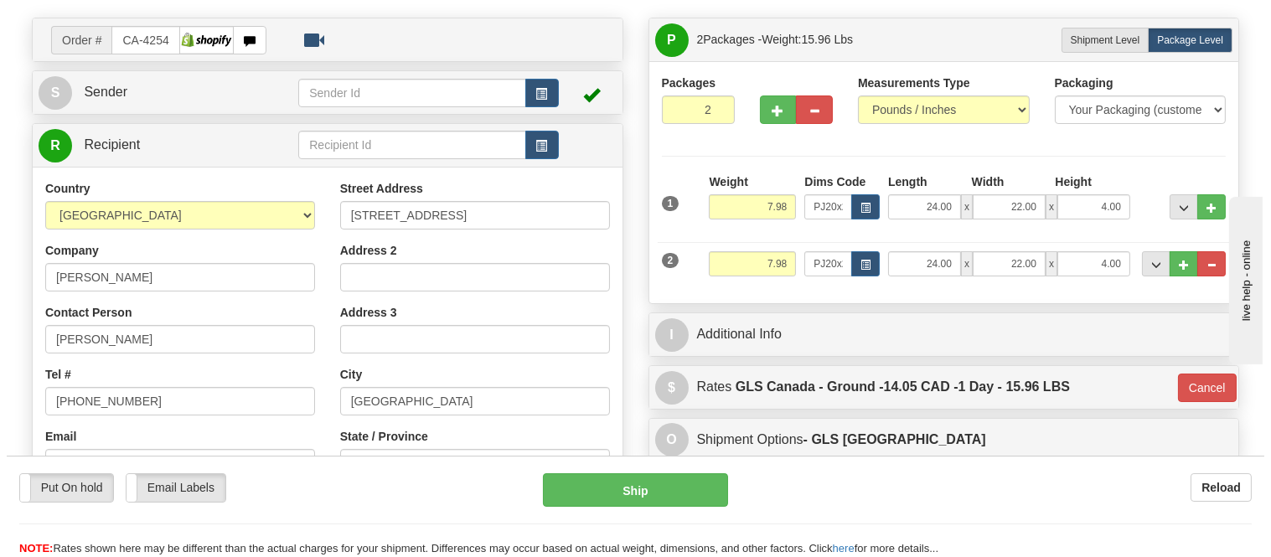
scroll to position [93, 0]
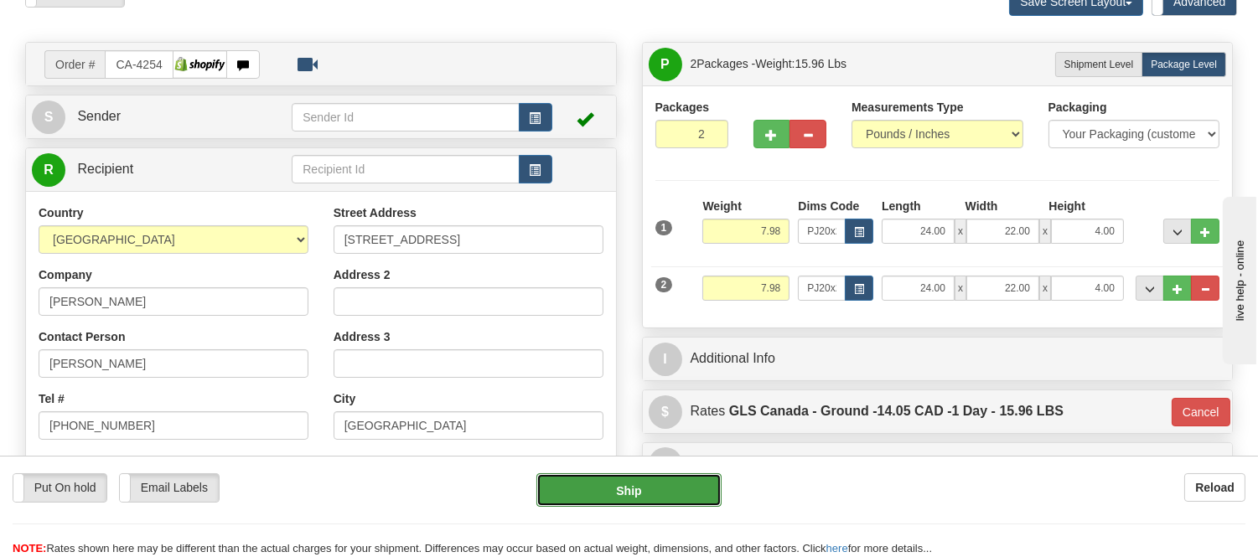
click at [696, 489] on button "Ship" at bounding box center [628, 491] width 184 height 34
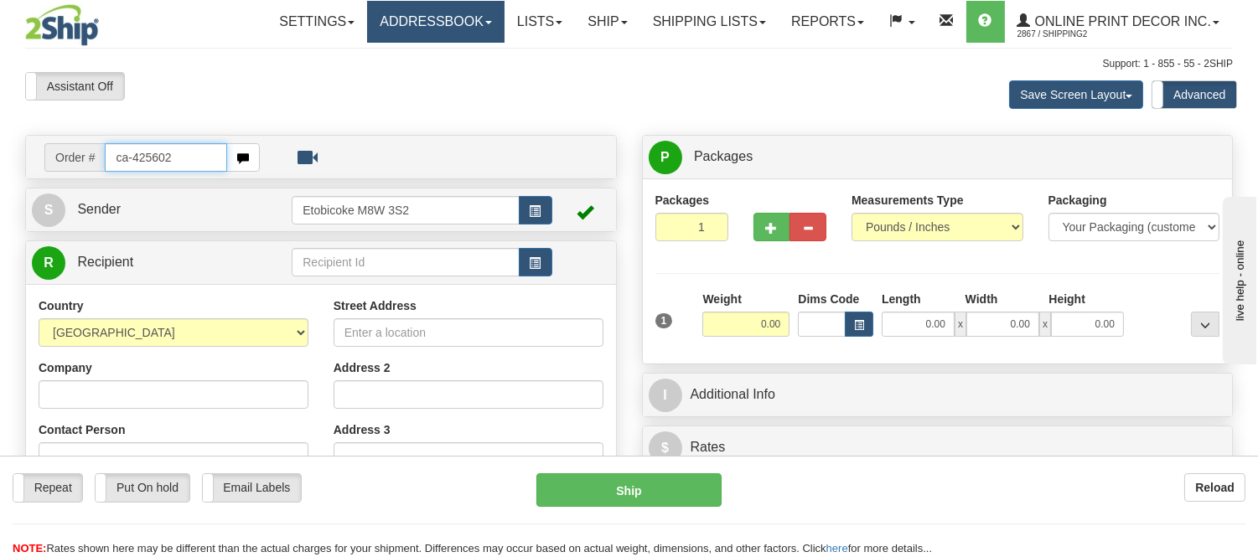
type input "ca-425602"
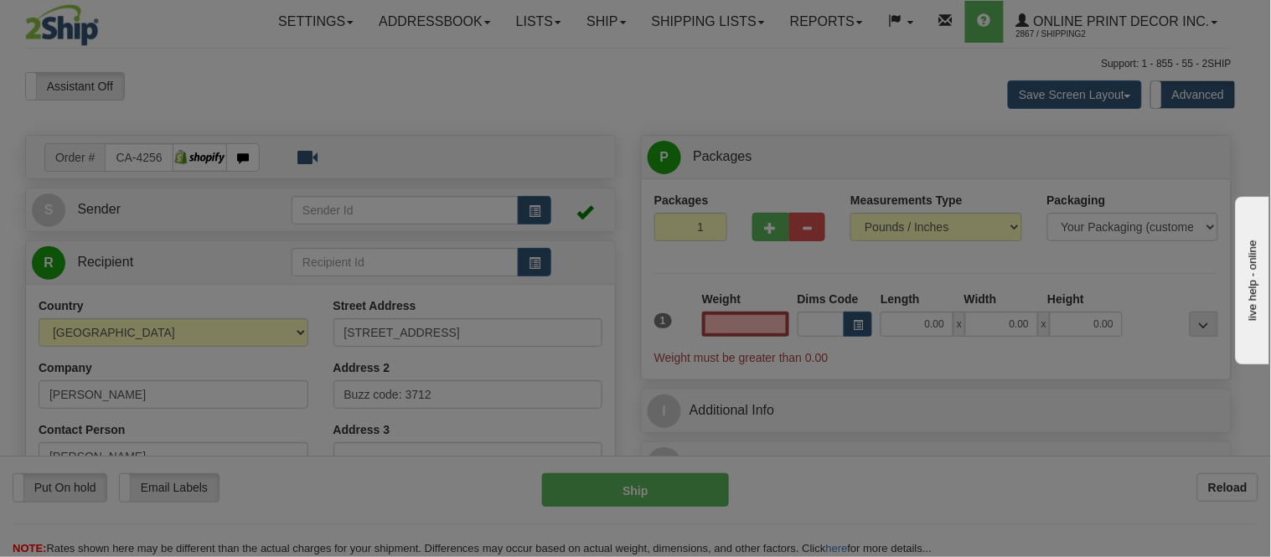
type input "NORTH VANCOUVER"
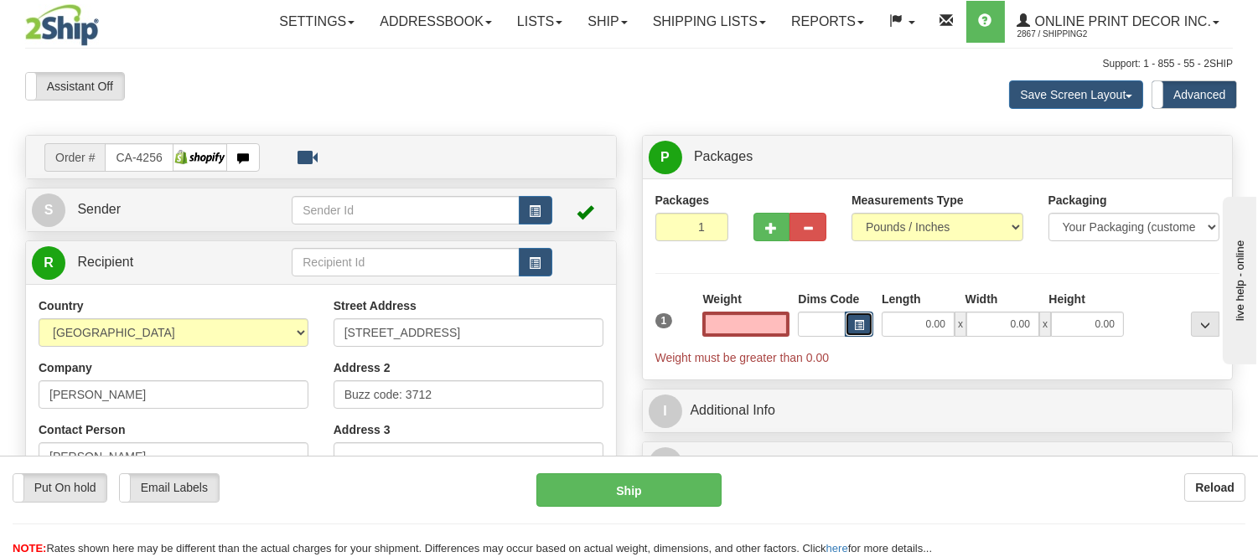
type input "0.00"
click at [850, 323] on button "button" at bounding box center [859, 324] width 28 height 25
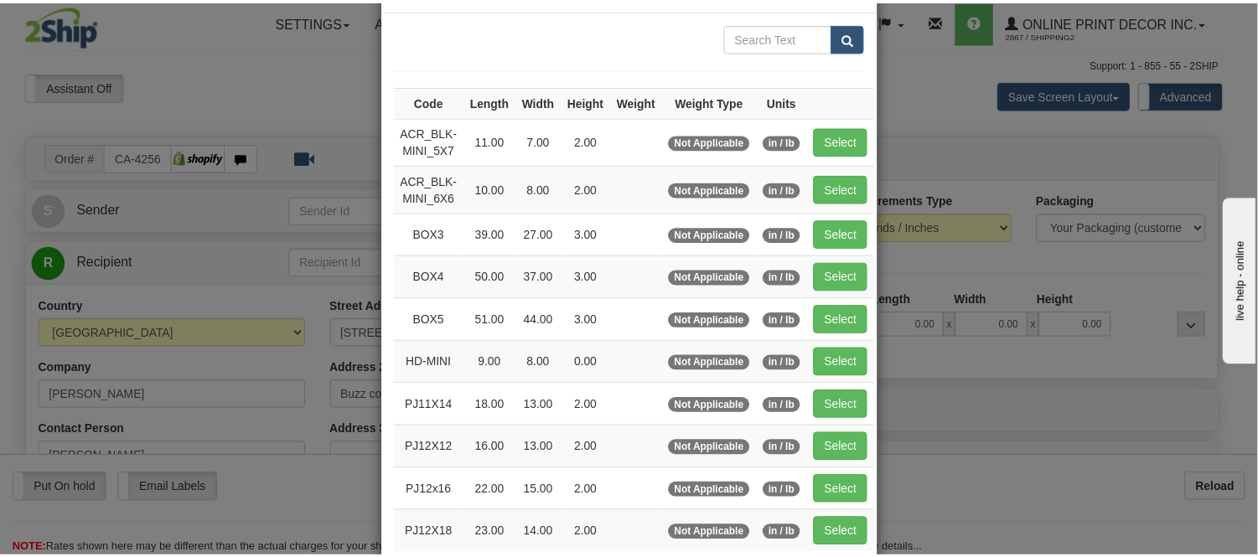
scroll to position [93, 0]
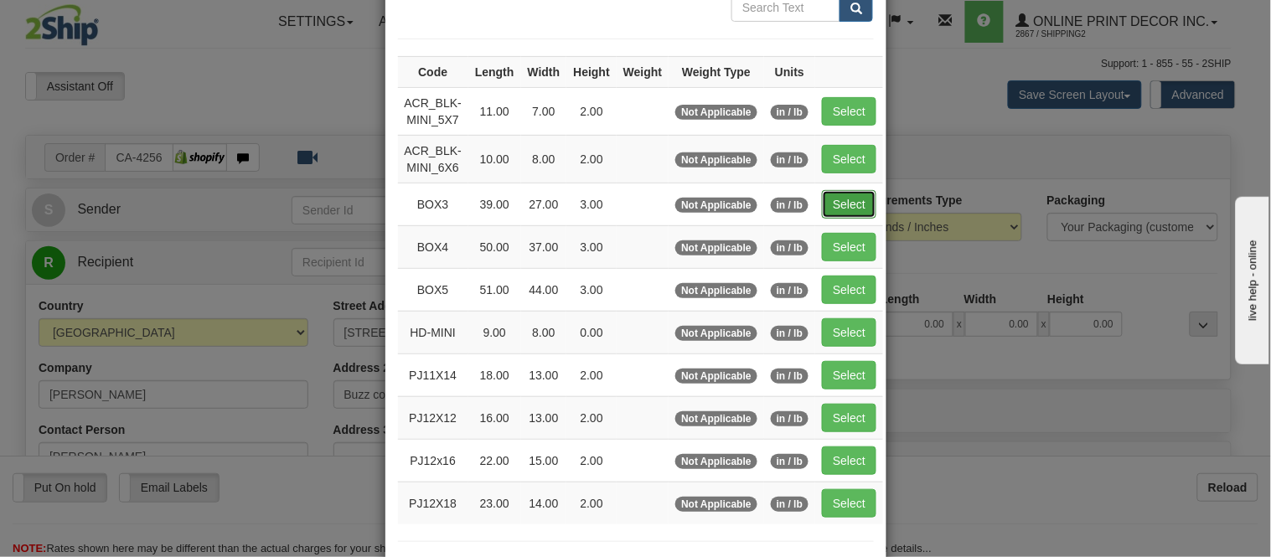
click at [826, 203] on button "Select" at bounding box center [849, 204] width 54 height 28
type input "BOX3"
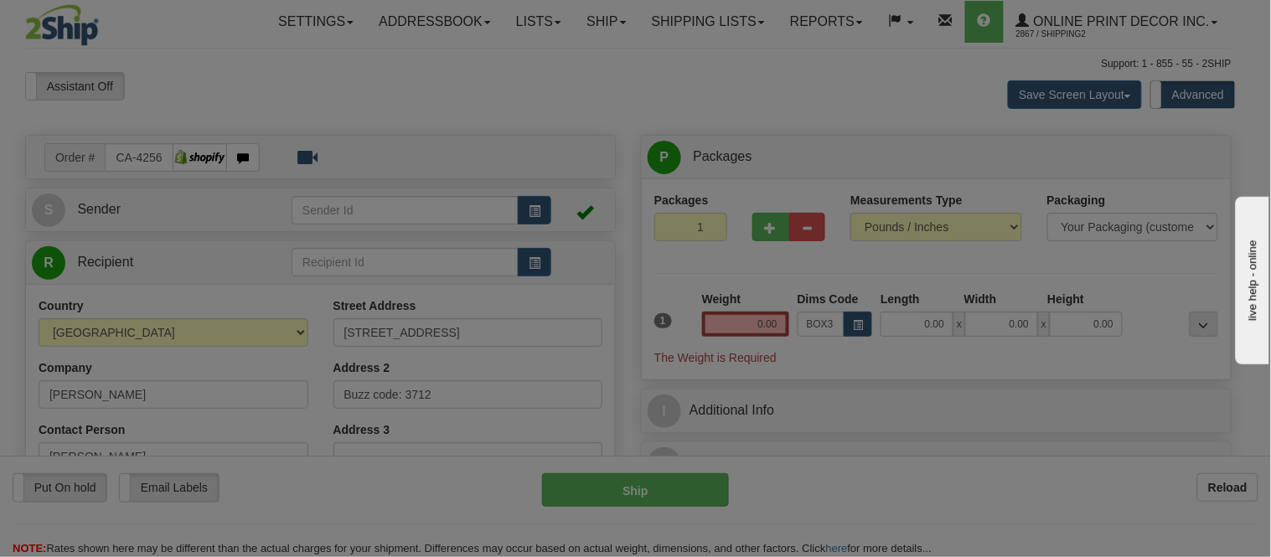
type input "39.00"
type input "27.00"
type input "3.00"
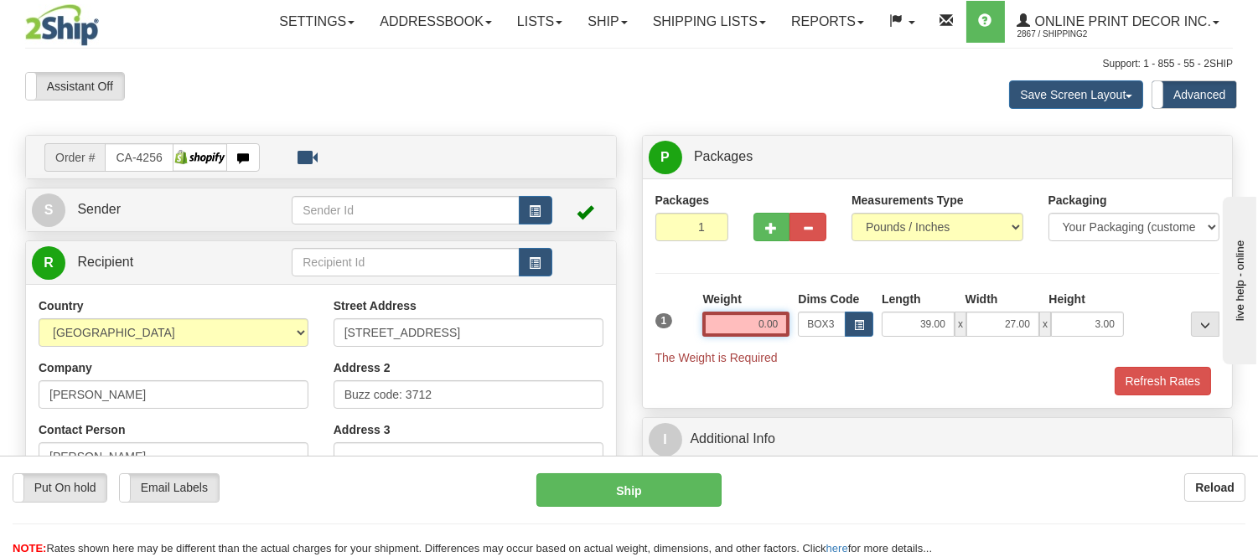
drag, startPoint x: 782, startPoint y: 320, endPoint x: 724, endPoint y: 338, distance: 60.4
click at [724, 338] on div "Weight 0.00" at bounding box center [746, 320] width 96 height 59
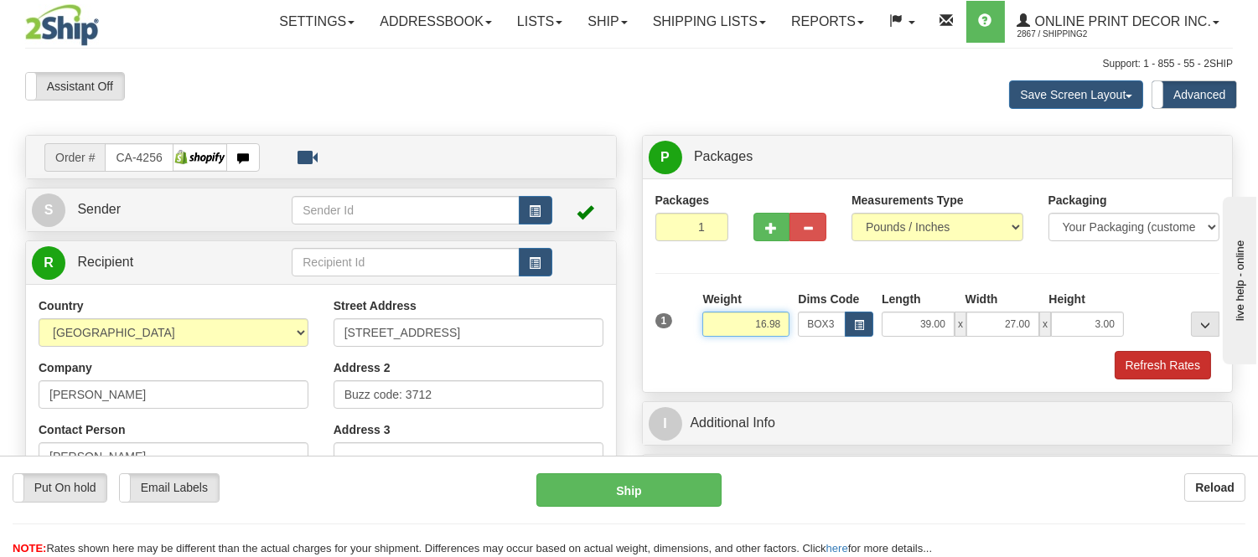
type input "16.98"
click at [1160, 369] on button "Refresh Rates" at bounding box center [1163, 365] width 96 height 28
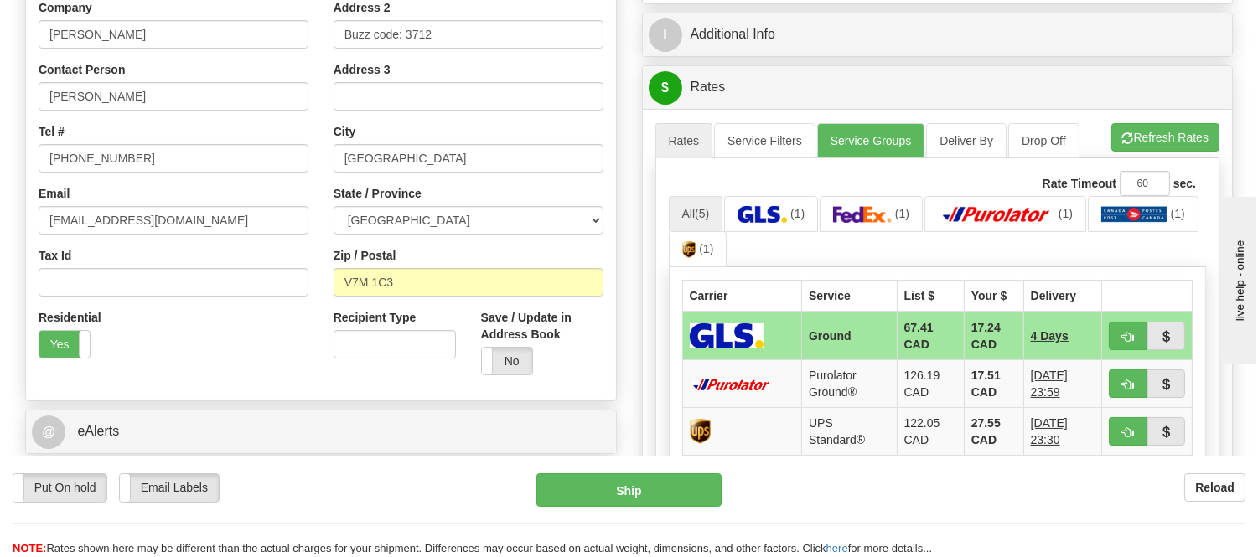
scroll to position [372, 0]
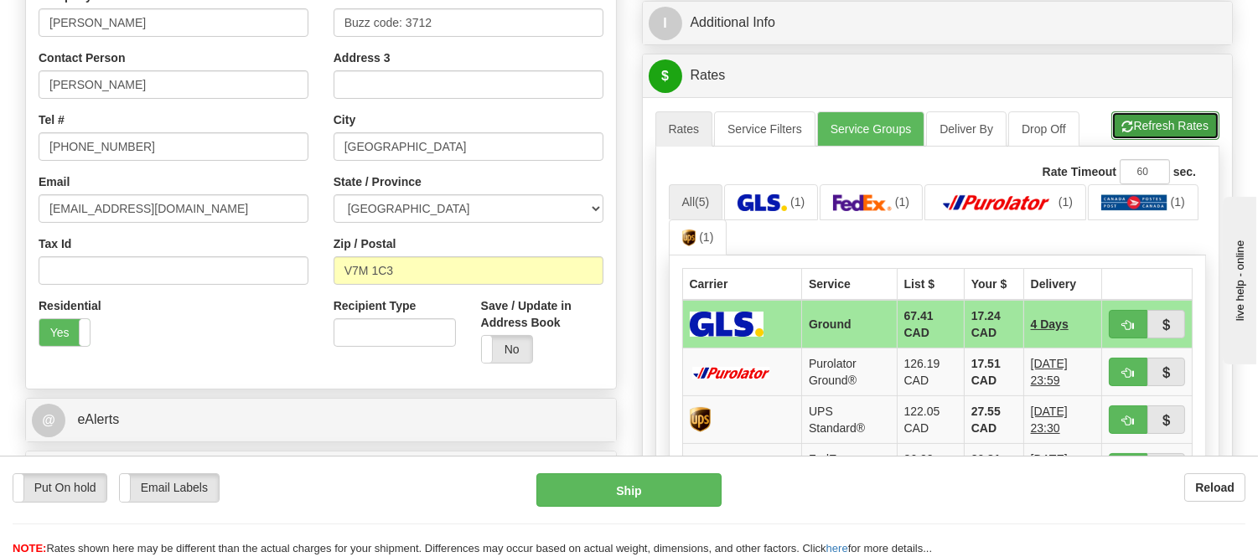
click at [1142, 134] on button "Refresh Rates" at bounding box center [1165, 125] width 108 height 28
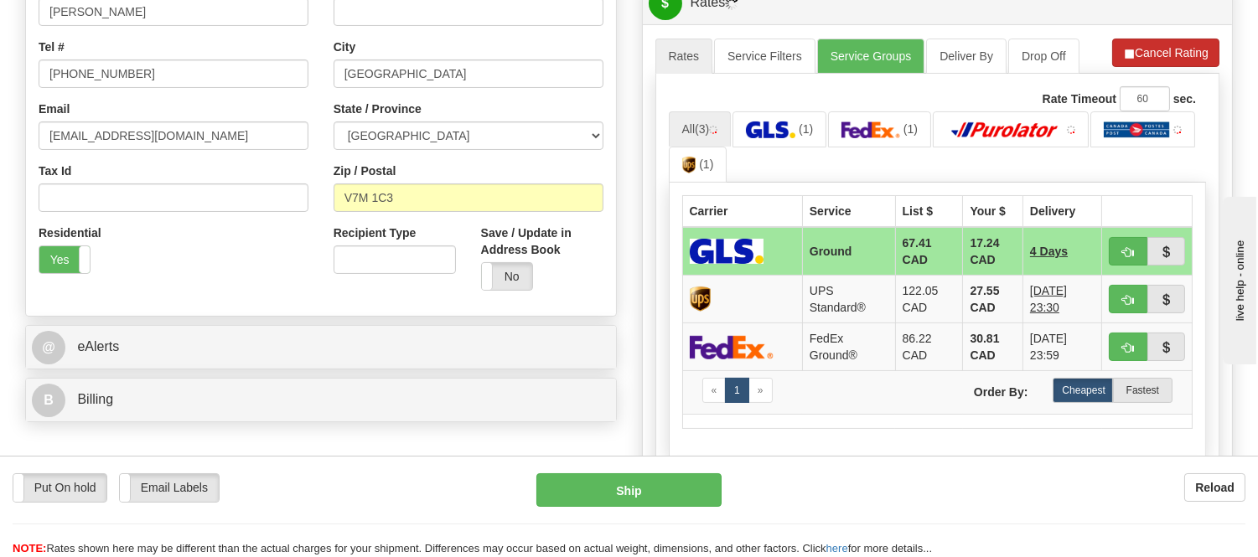
scroll to position [465, 0]
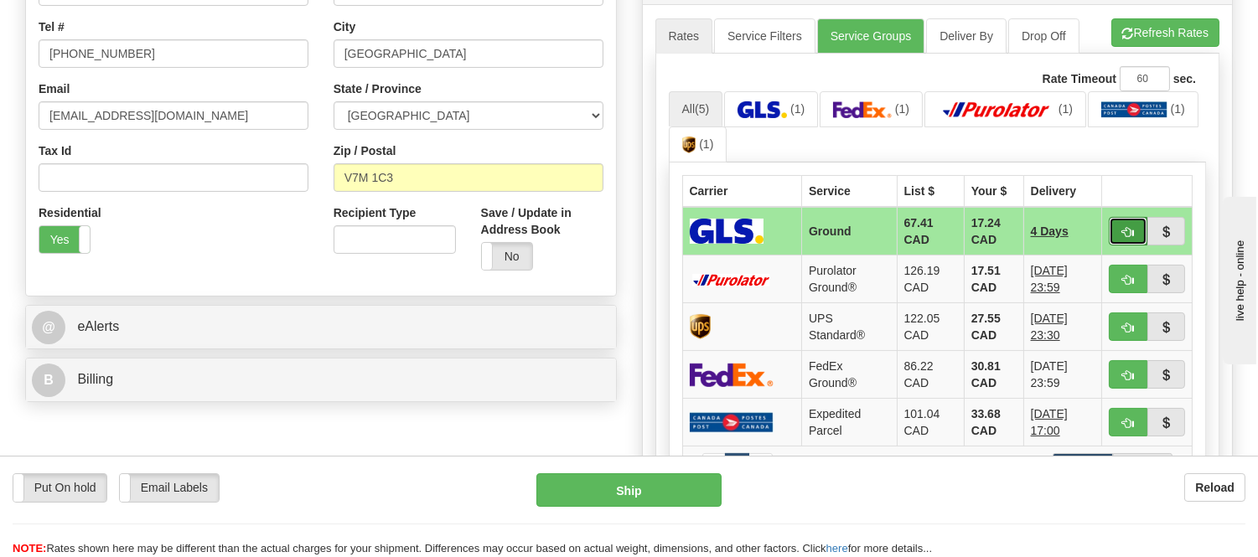
click at [1125, 223] on button "button" at bounding box center [1128, 231] width 39 height 28
type input "1"
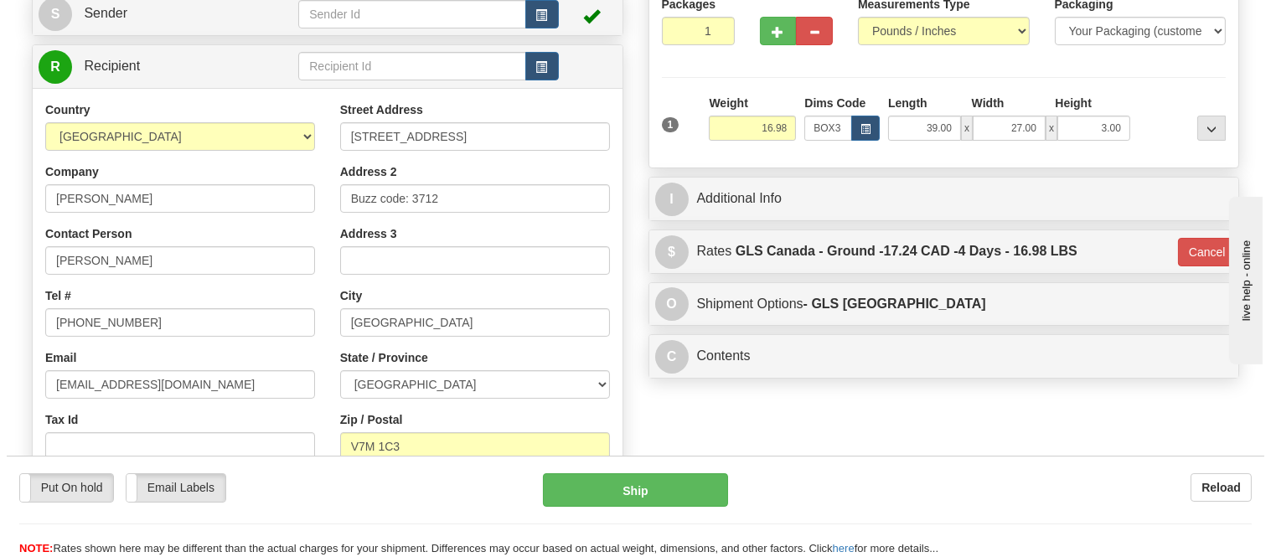
scroll to position [186, 0]
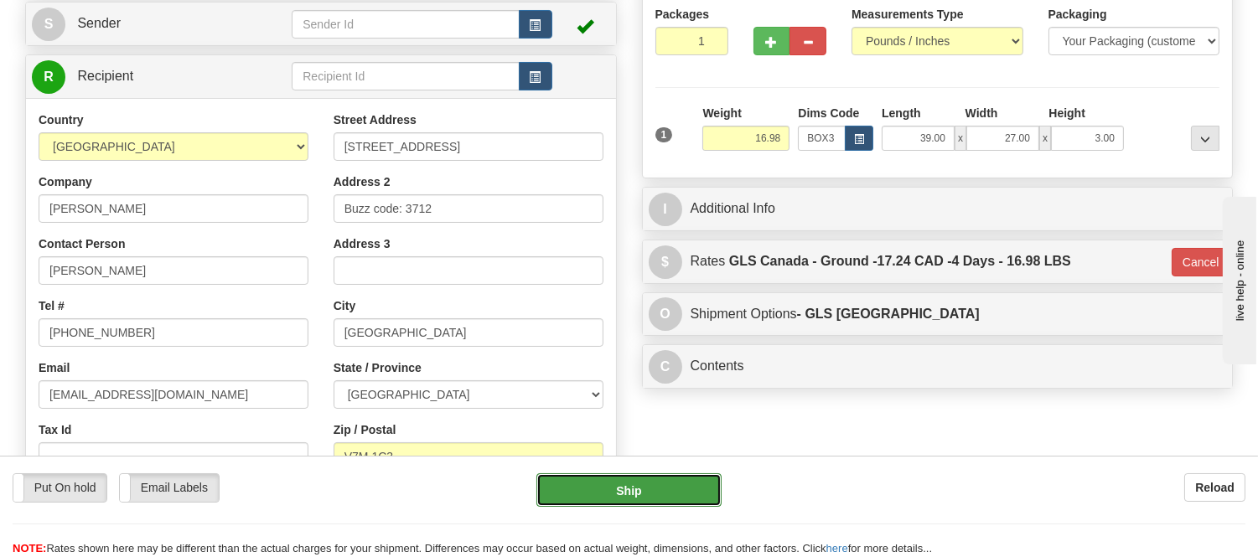
click at [647, 496] on button "Ship" at bounding box center [628, 491] width 184 height 34
